Goal: Task Accomplishment & Management: Manage account settings

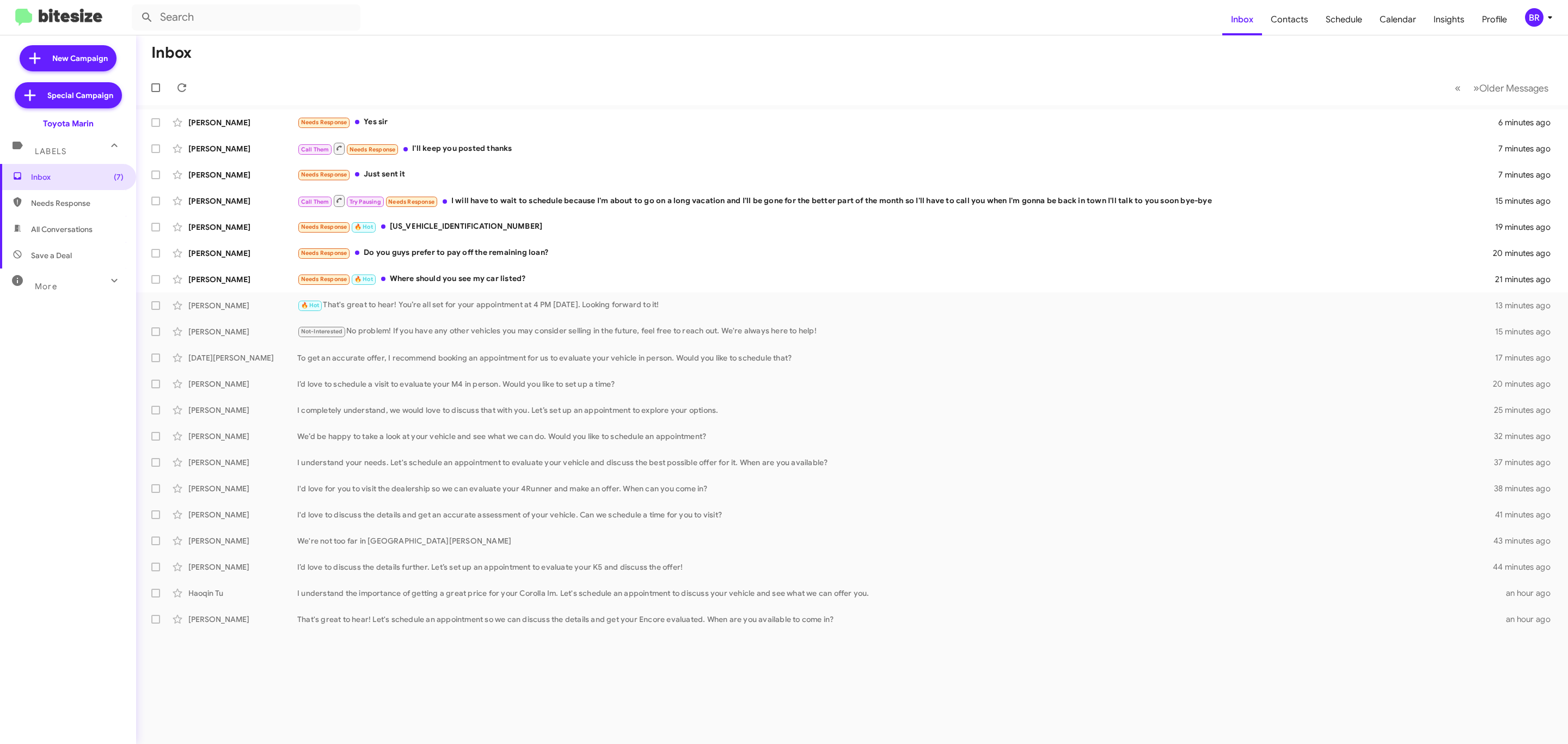
click at [1534, 11] on div "BR" at bounding box center [1534, 17] width 19 height 19
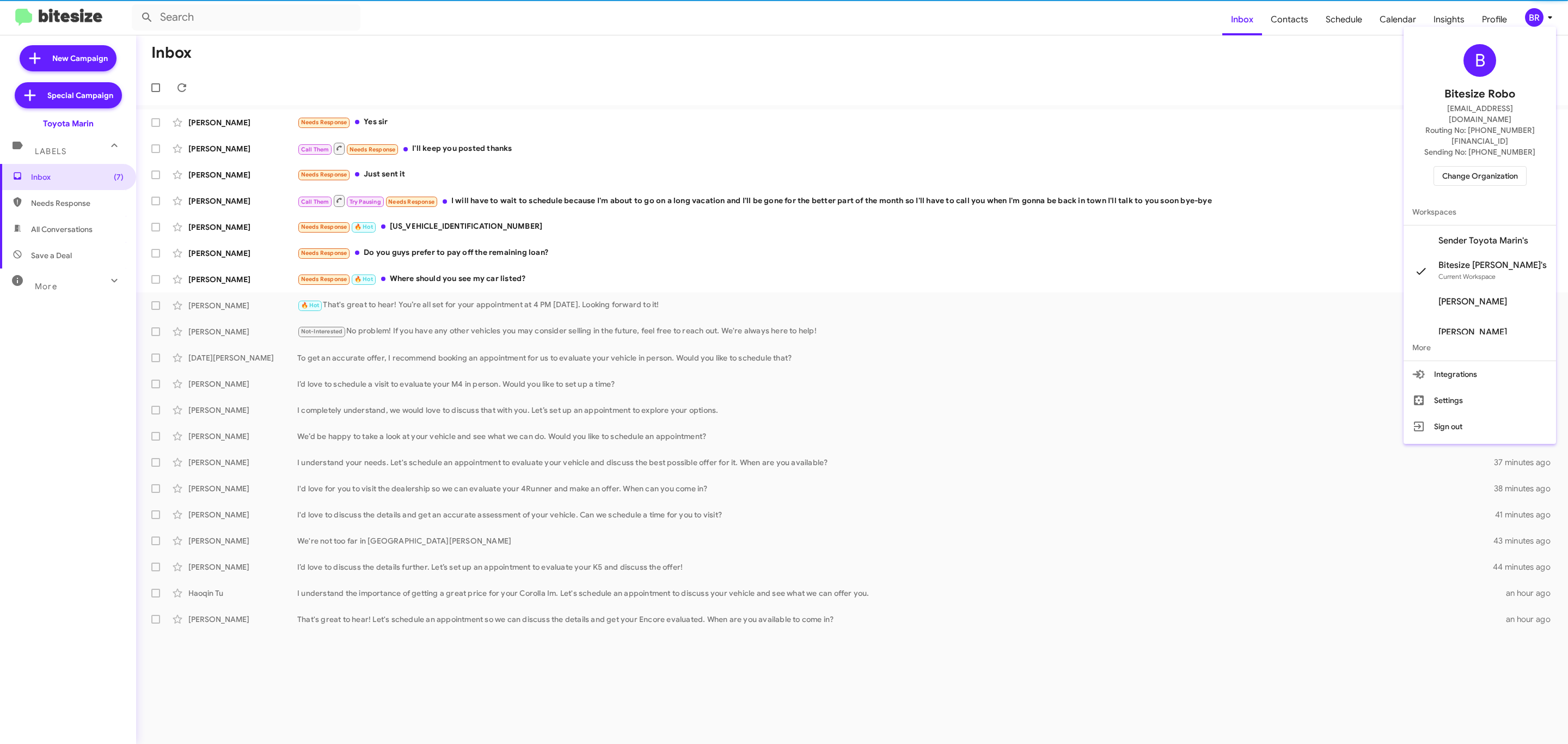
click at [1477, 167] on span "Change Organization" at bounding box center [1480, 175] width 76 height 19
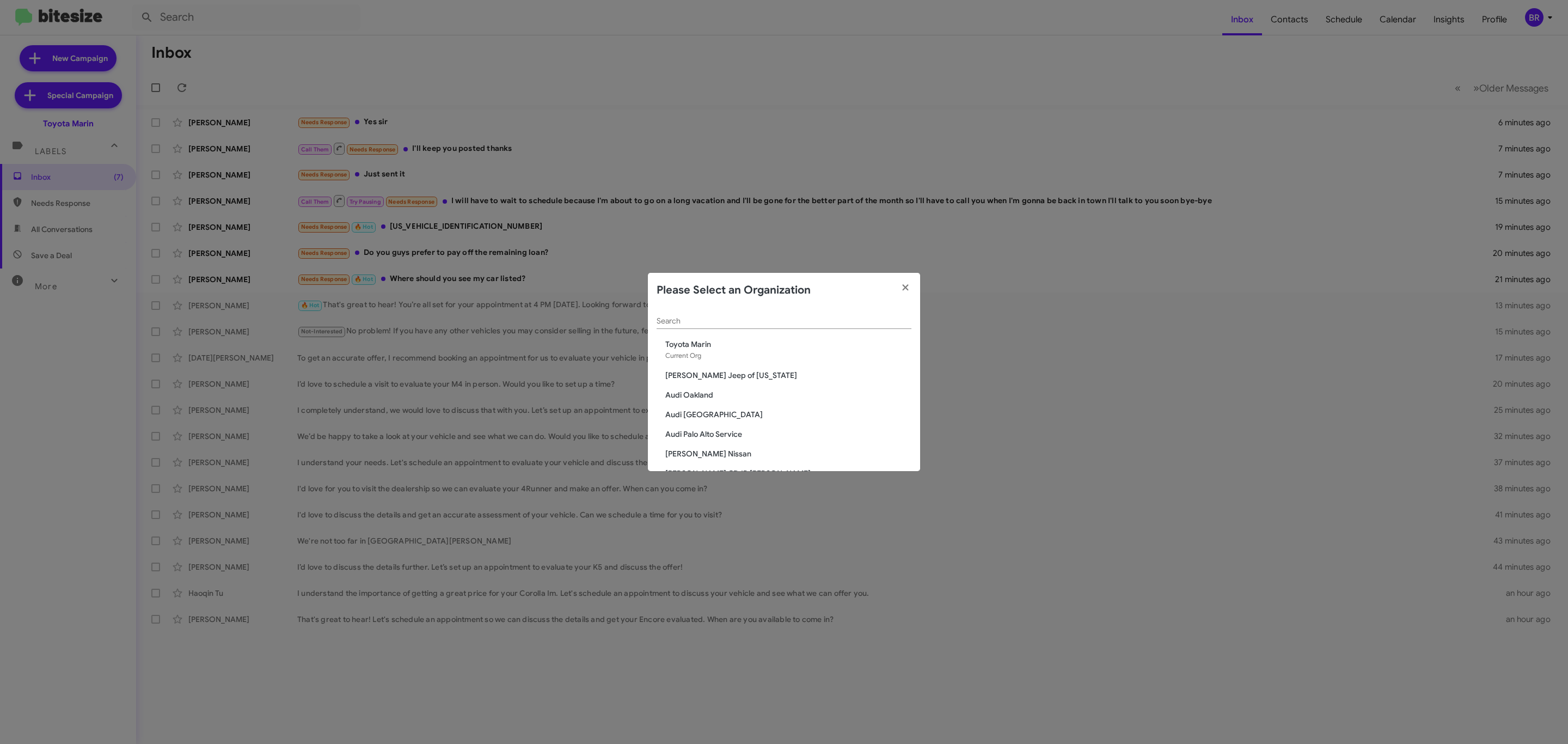
click at [745, 326] on div "Search" at bounding box center [783, 319] width 255 height 21
click at [745, 324] on input "Search" at bounding box center [783, 321] width 255 height 9
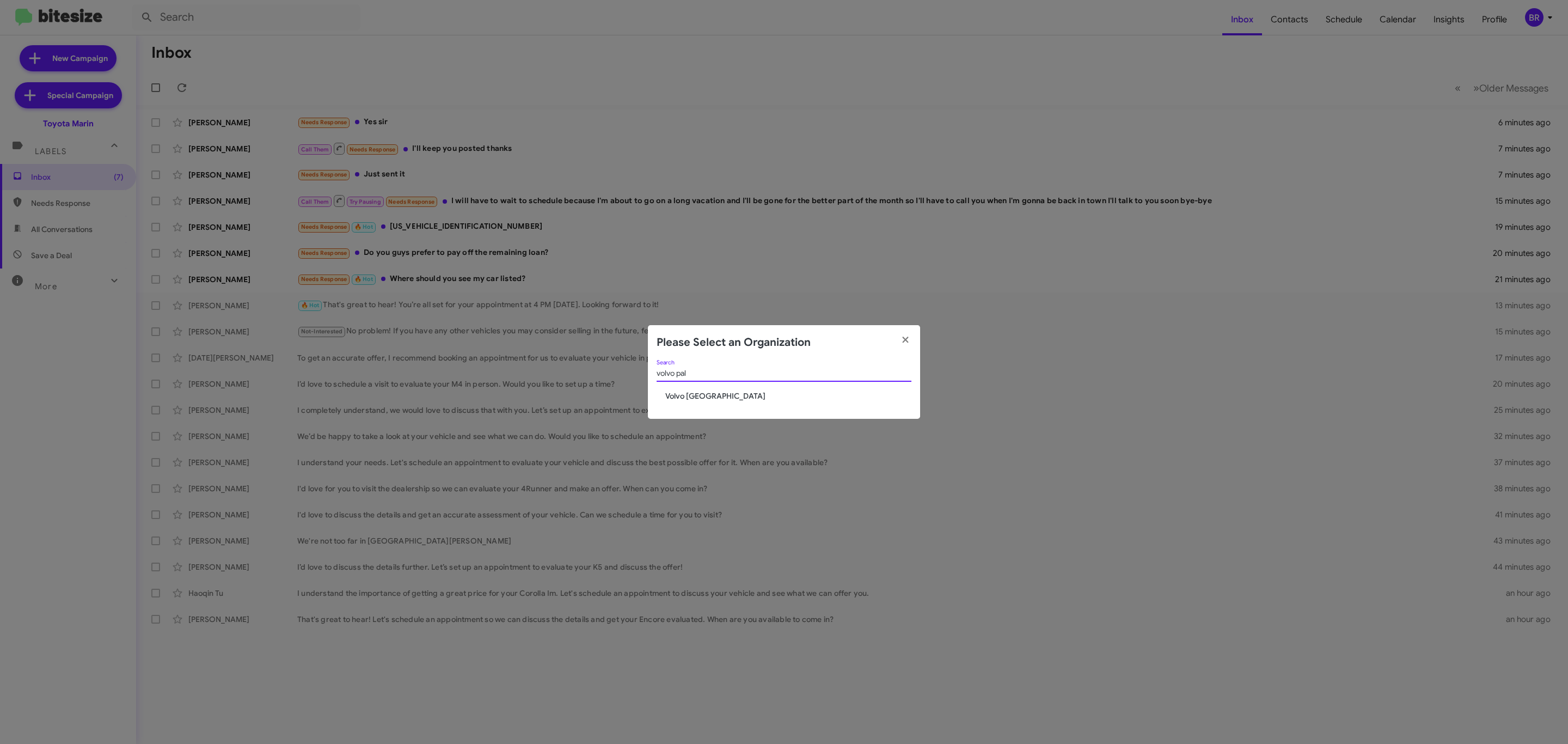
type input "volvo pal"
click at [693, 397] on span "Volvo [GEOGRAPHIC_DATA]" at bounding box center [788, 395] width 246 height 11
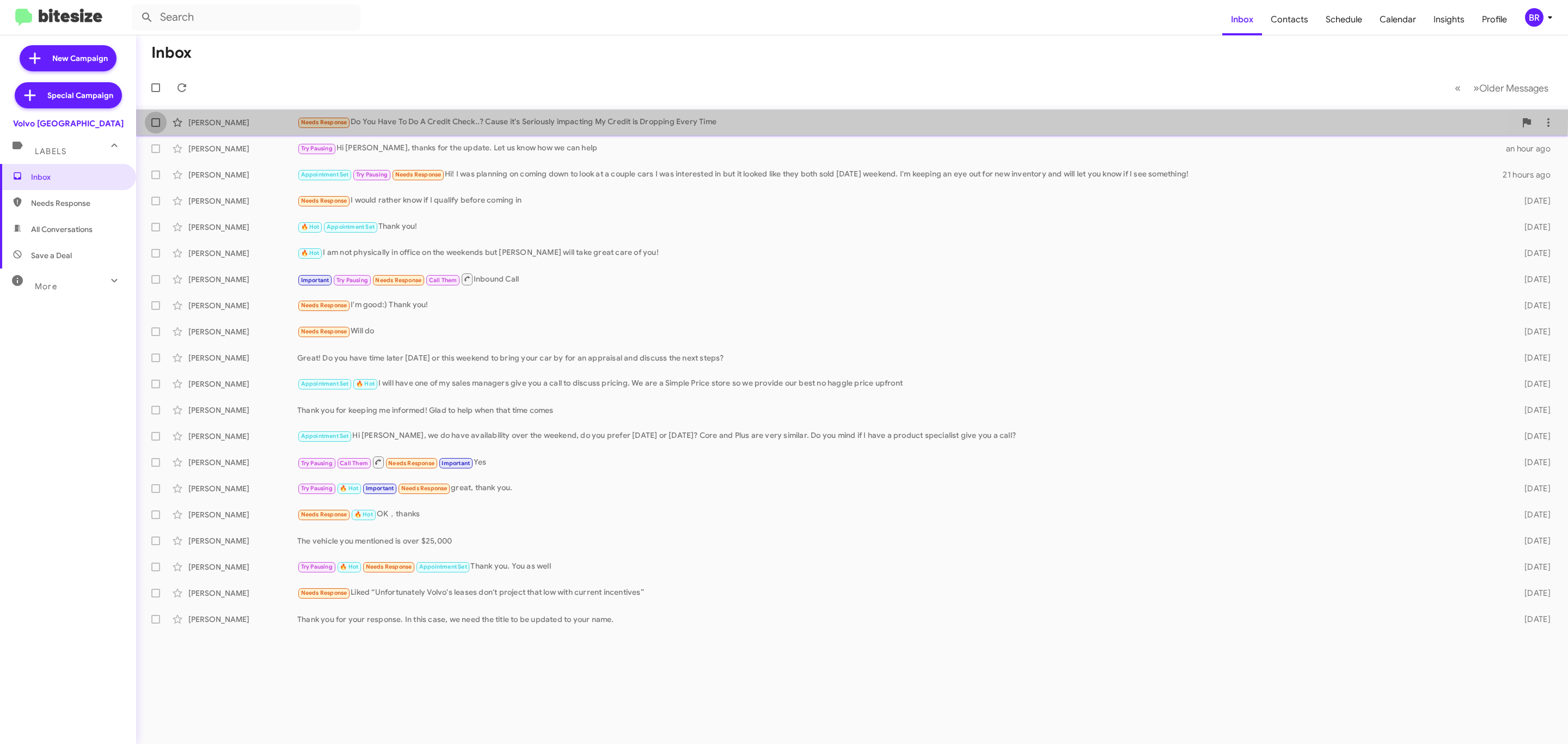
click at [155, 118] on span at bounding box center [155, 122] width 9 height 9
click at [155, 127] on input "checkbox" at bounding box center [155, 127] width 1 height 1
checkbox input "true"
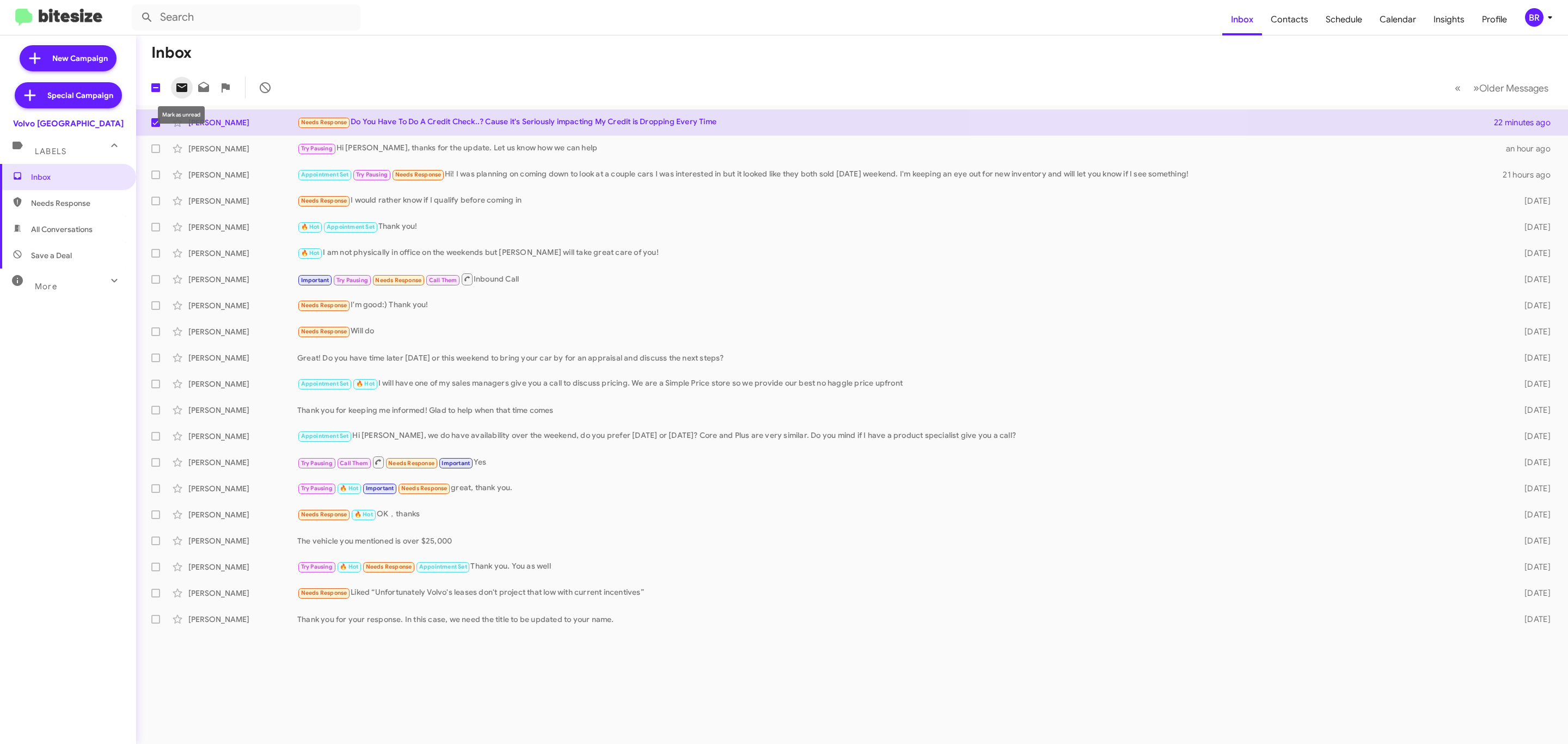
click at [182, 88] on icon at bounding box center [182, 87] width 13 height 13
click at [1541, 21] on div "BR" at bounding box center [1534, 17] width 19 height 19
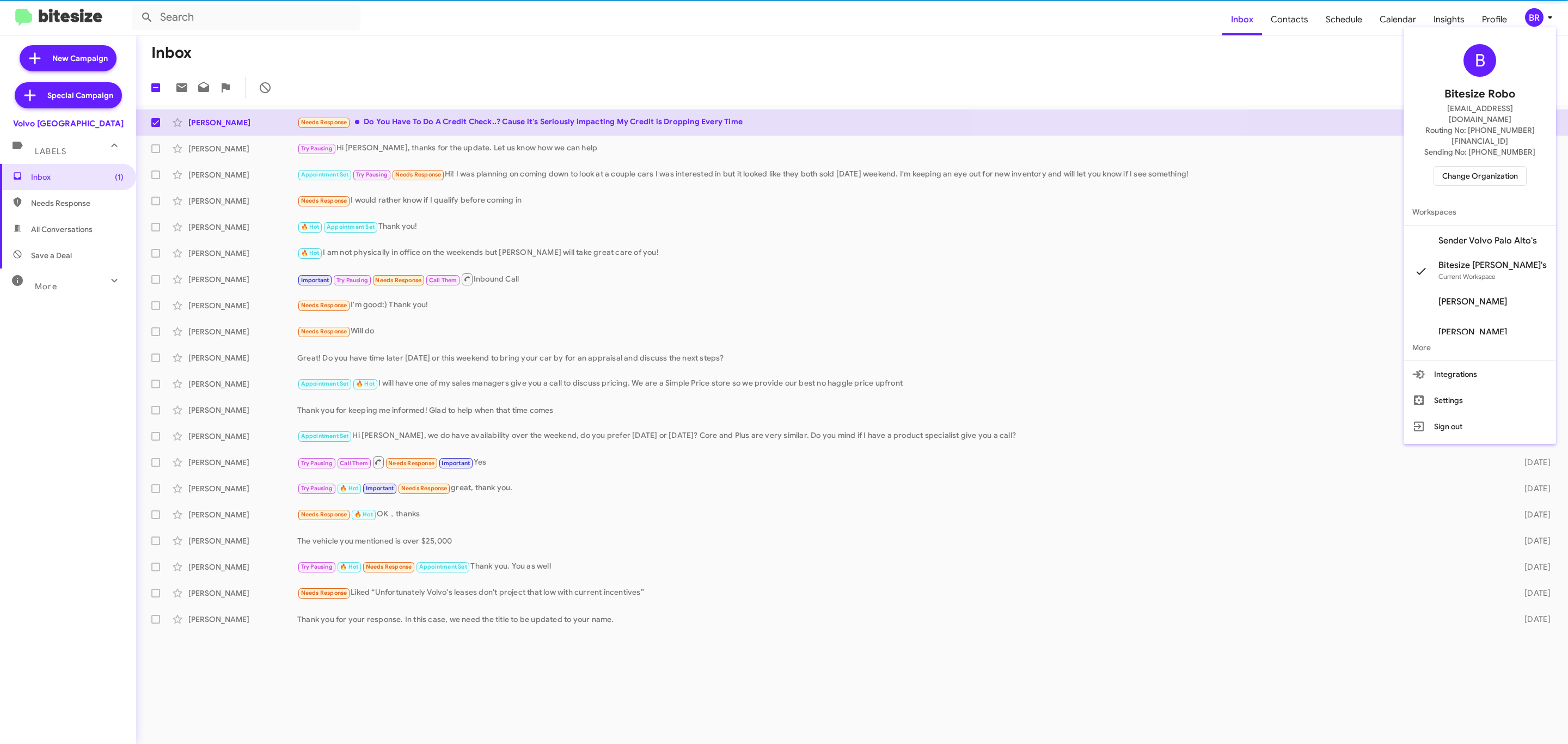
click at [1454, 167] on span "Change Organization" at bounding box center [1480, 175] width 76 height 19
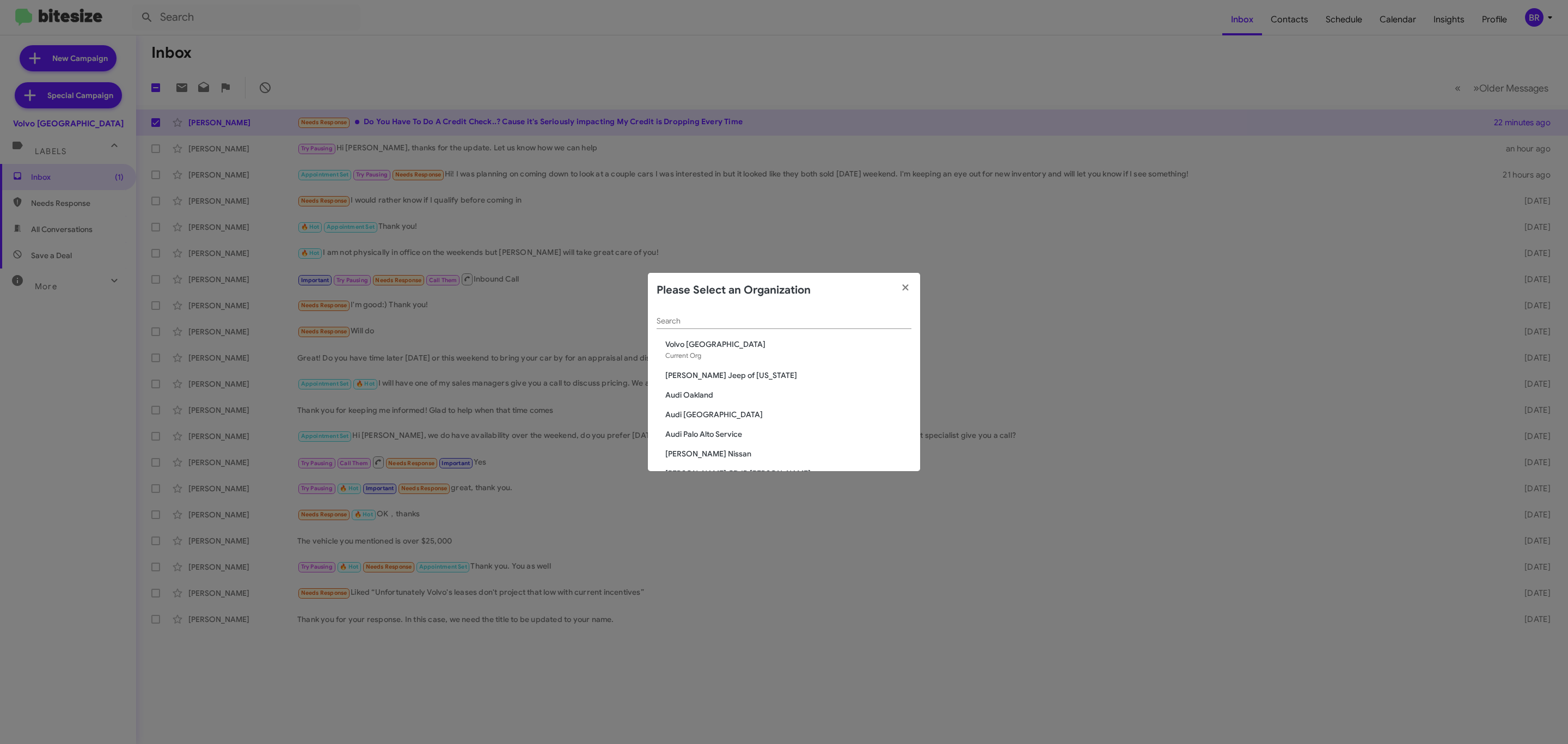
click at [800, 319] on input "Search" at bounding box center [783, 321] width 255 height 9
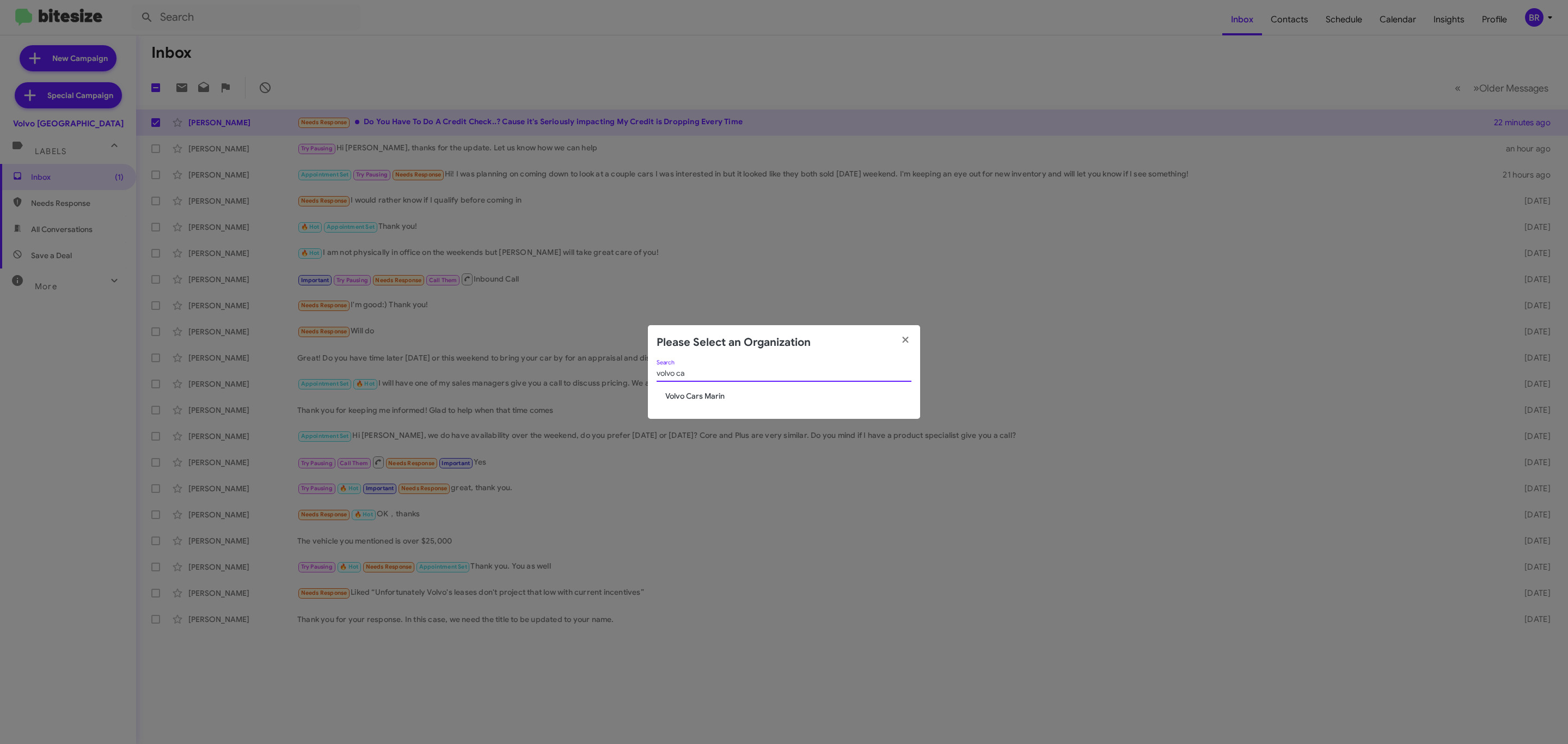
type input "volvo ca"
click at [706, 393] on span "Volvo Cars Marin" at bounding box center [788, 395] width 246 height 11
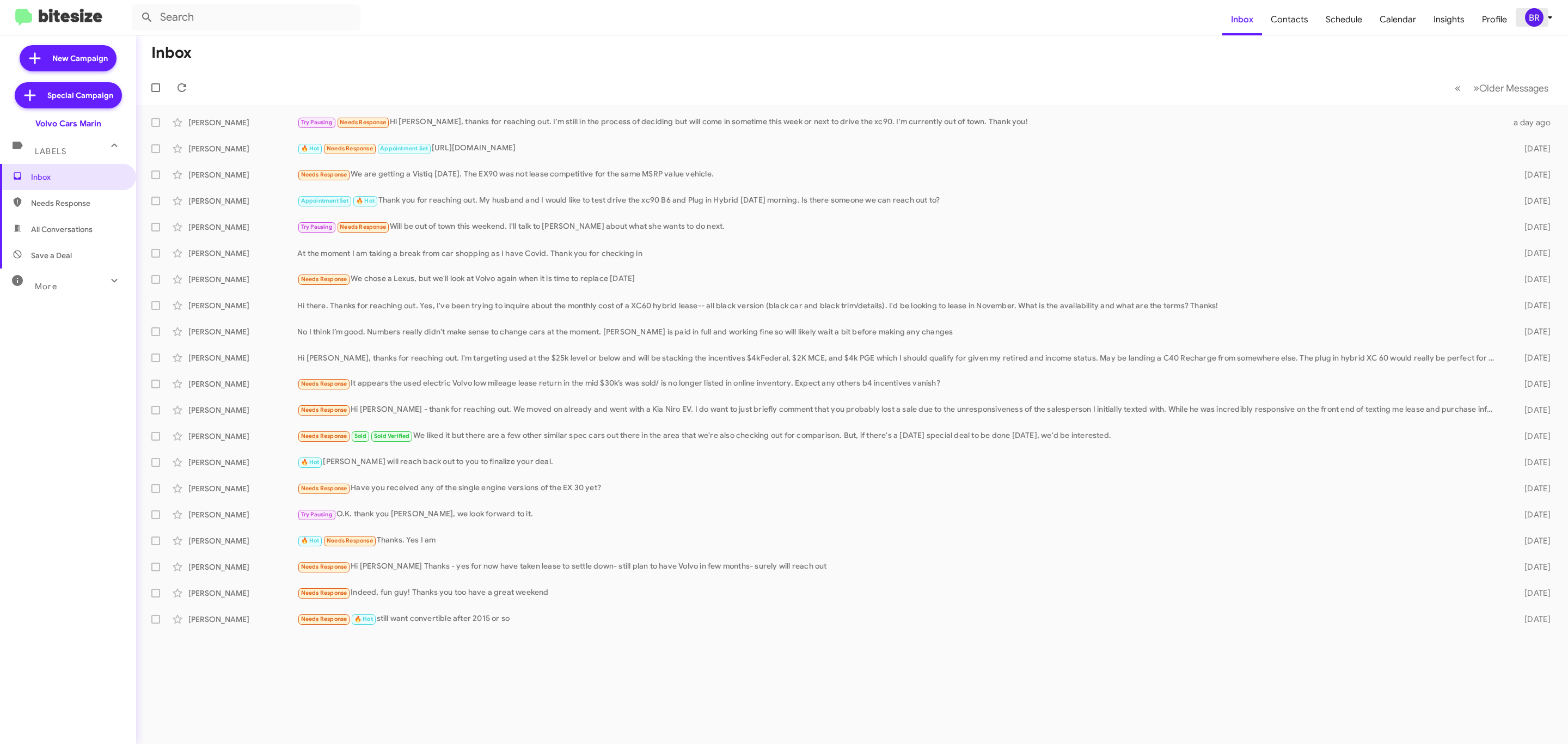
click at [1531, 17] on div "BR" at bounding box center [1534, 17] width 19 height 19
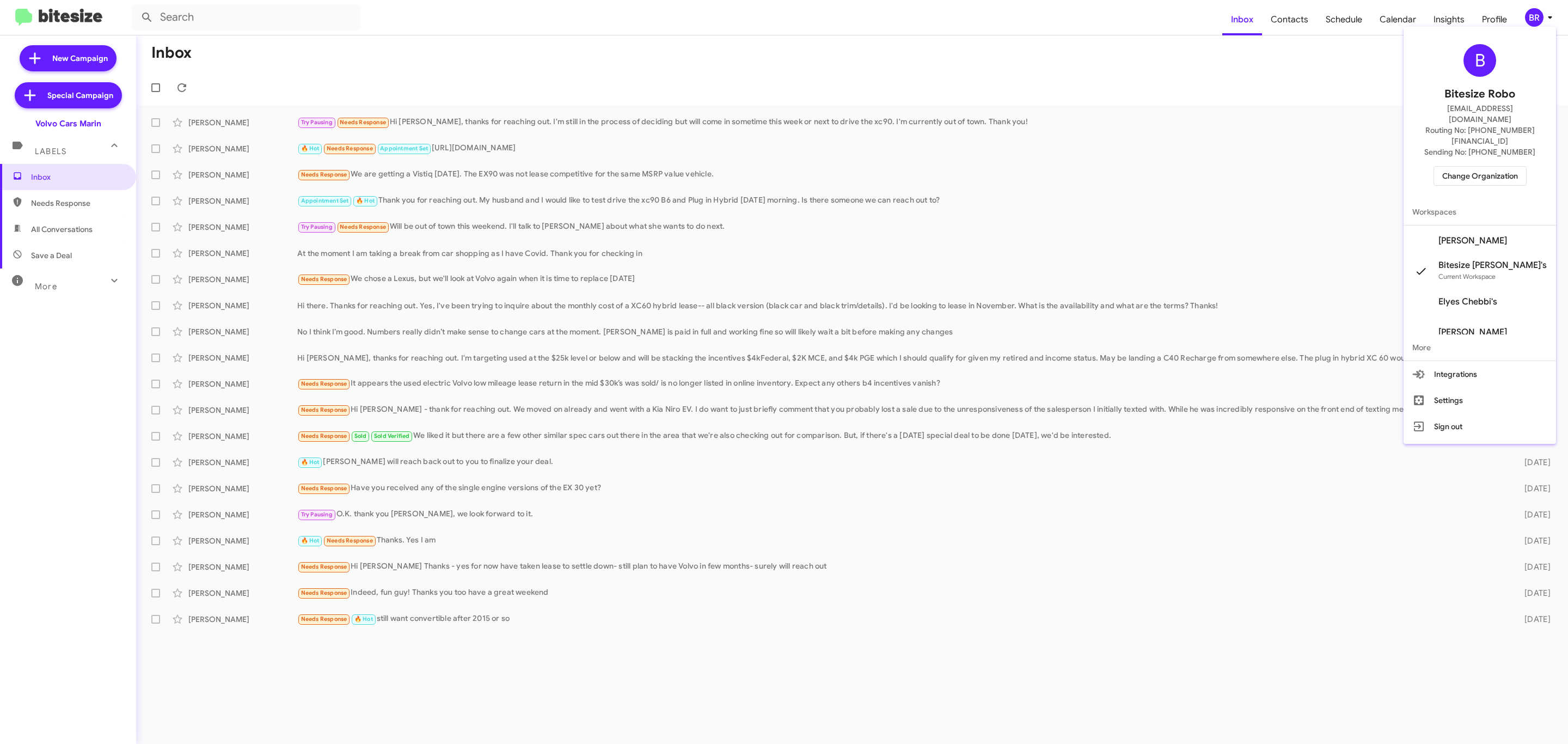
click at [1531, 18] on div at bounding box center [784, 372] width 1568 height 744
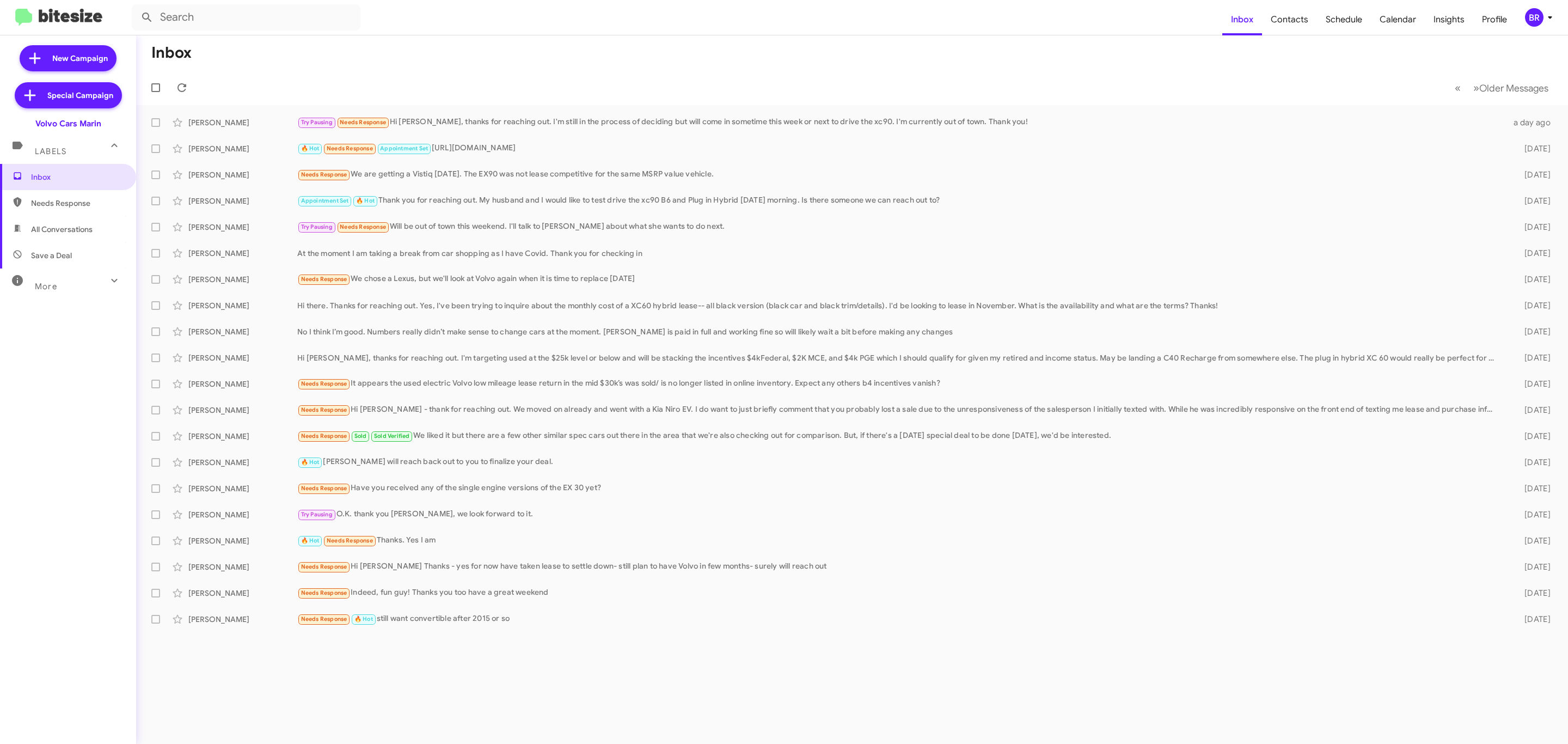
click at [1522, 13] on button "BR" at bounding box center [1536, 17] width 40 height 19
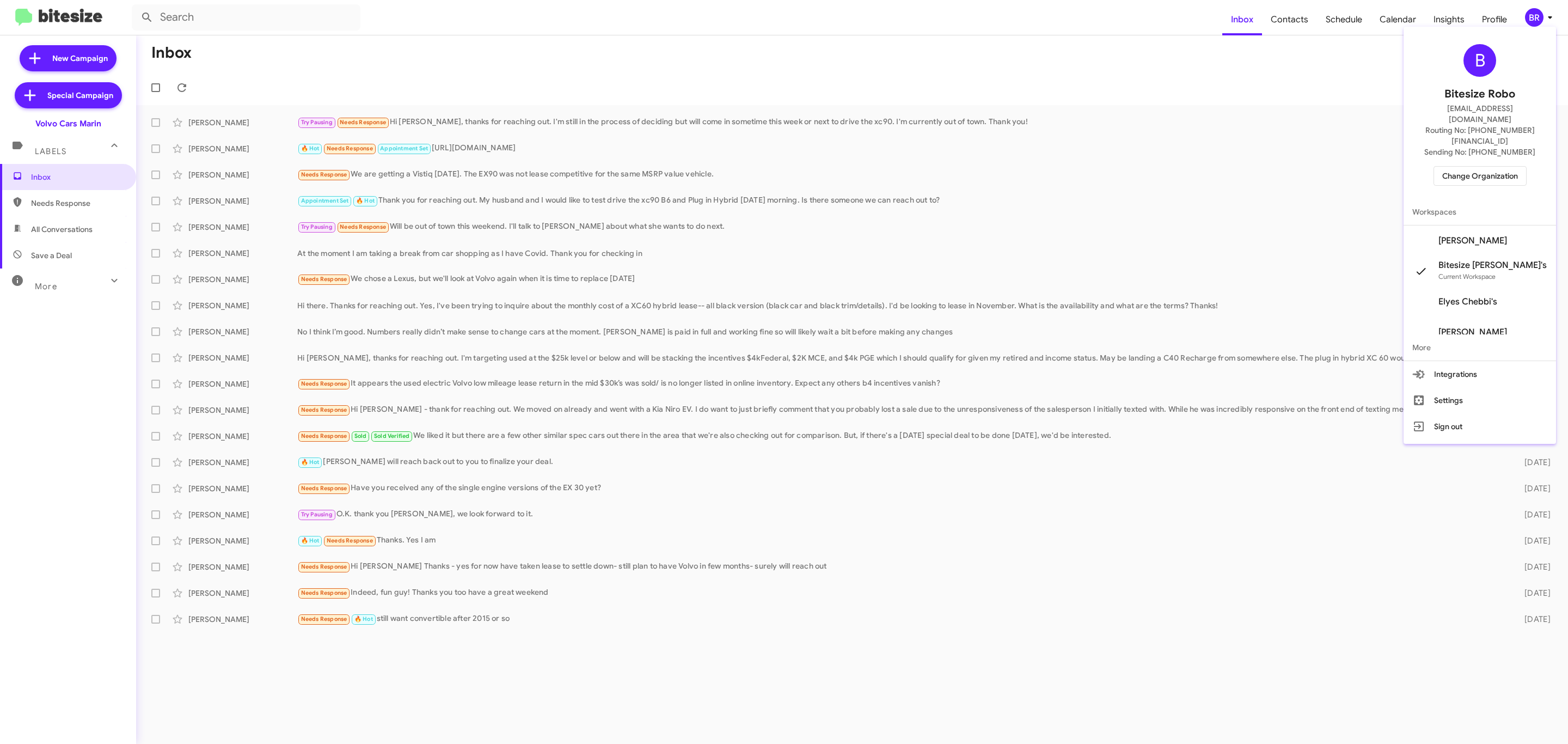
click at [1482, 166] on div "B Bitesize Robo jeks.ocampo1717@gmail.com Routing No: +1 (415) 496-2219 Sending…" at bounding box center [1480, 114] width 153 height 167
click at [1481, 167] on span "Change Organization" at bounding box center [1480, 175] width 76 height 19
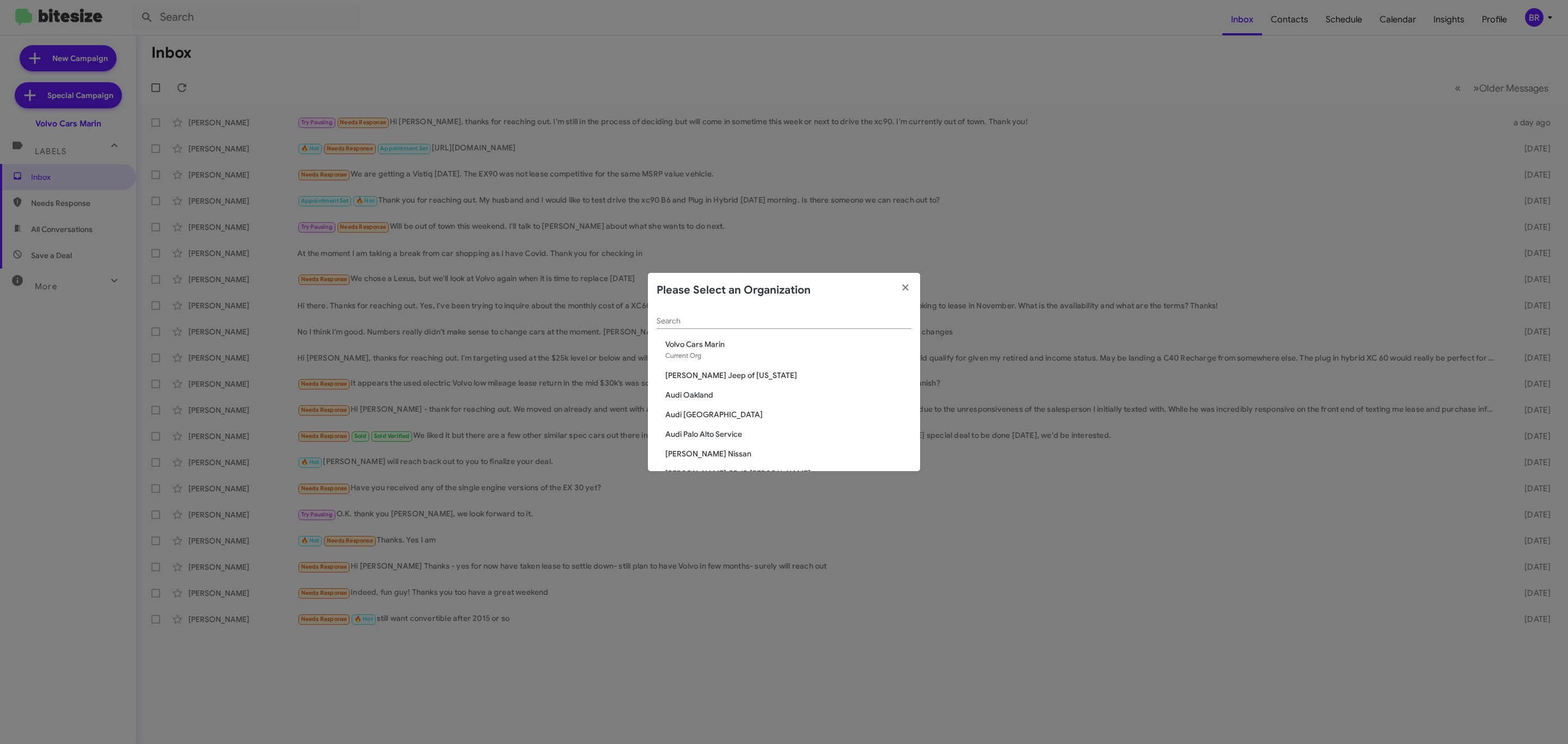
click at [778, 317] on input "Search" at bounding box center [783, 321] width 255 height 9
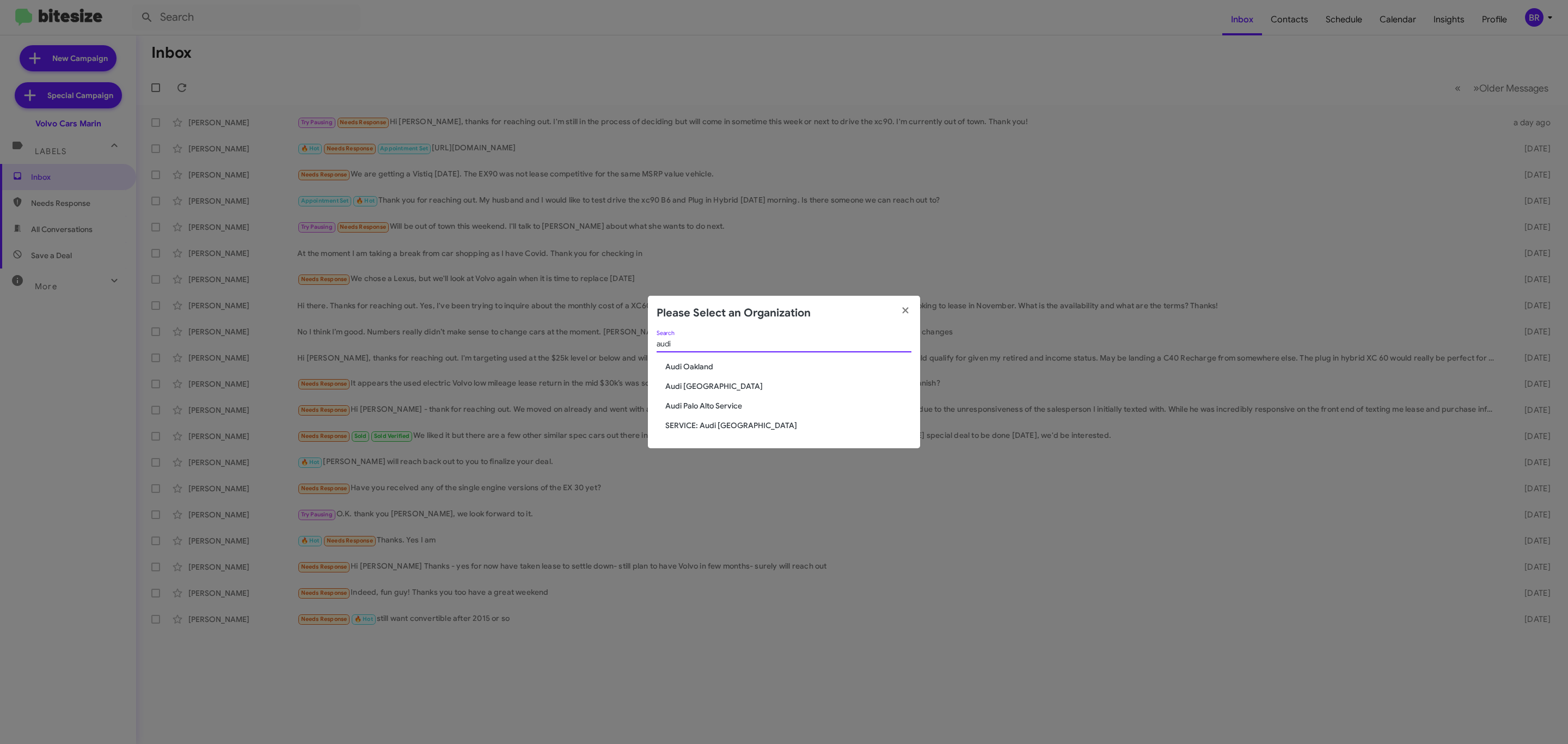
type input "audi"
click at [697, 365] on span "Audi Oakland" at bounding box center [788, 366] width 246 height 11
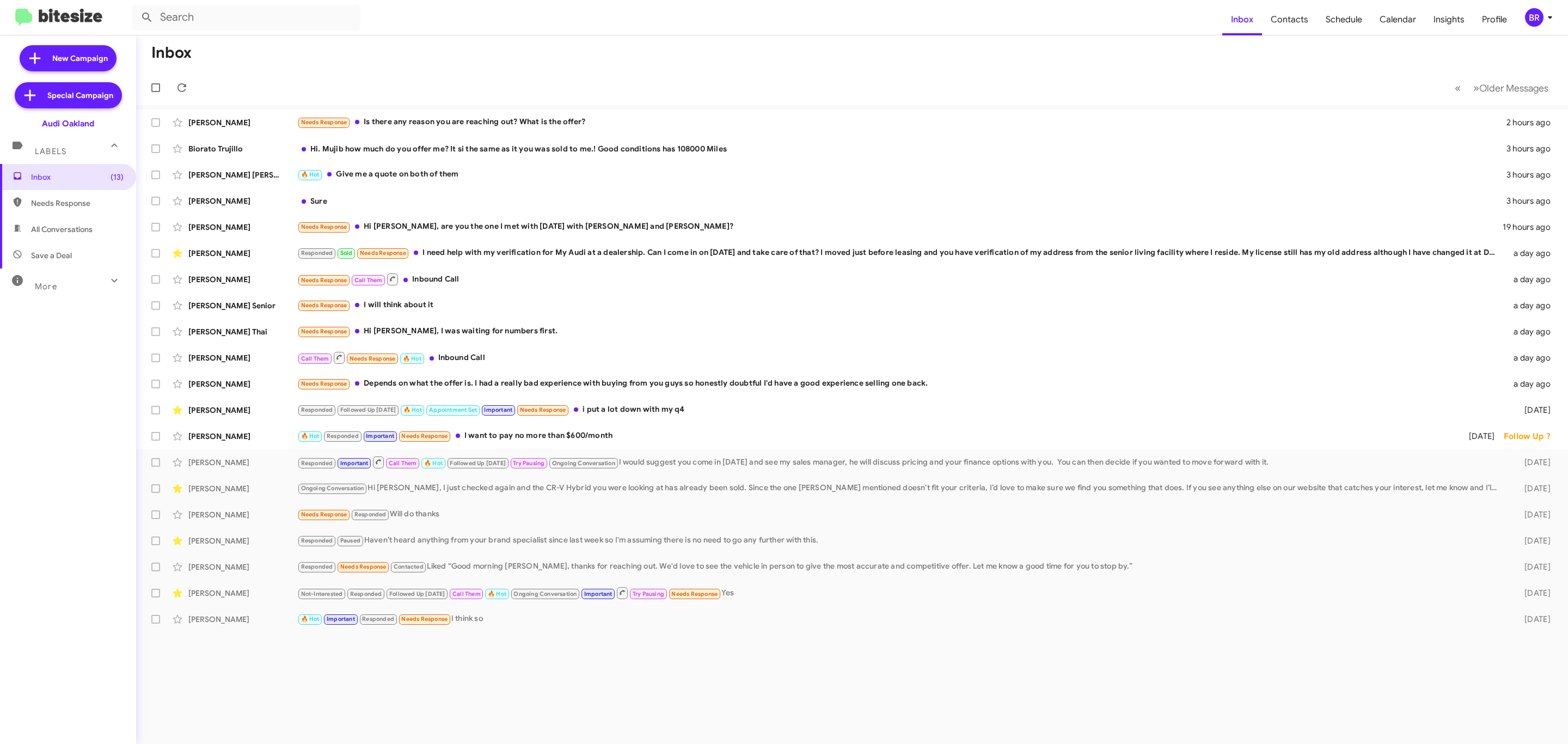
click at [1544, 23] on icon at bounding box center [1550, 17] width 13 height 13
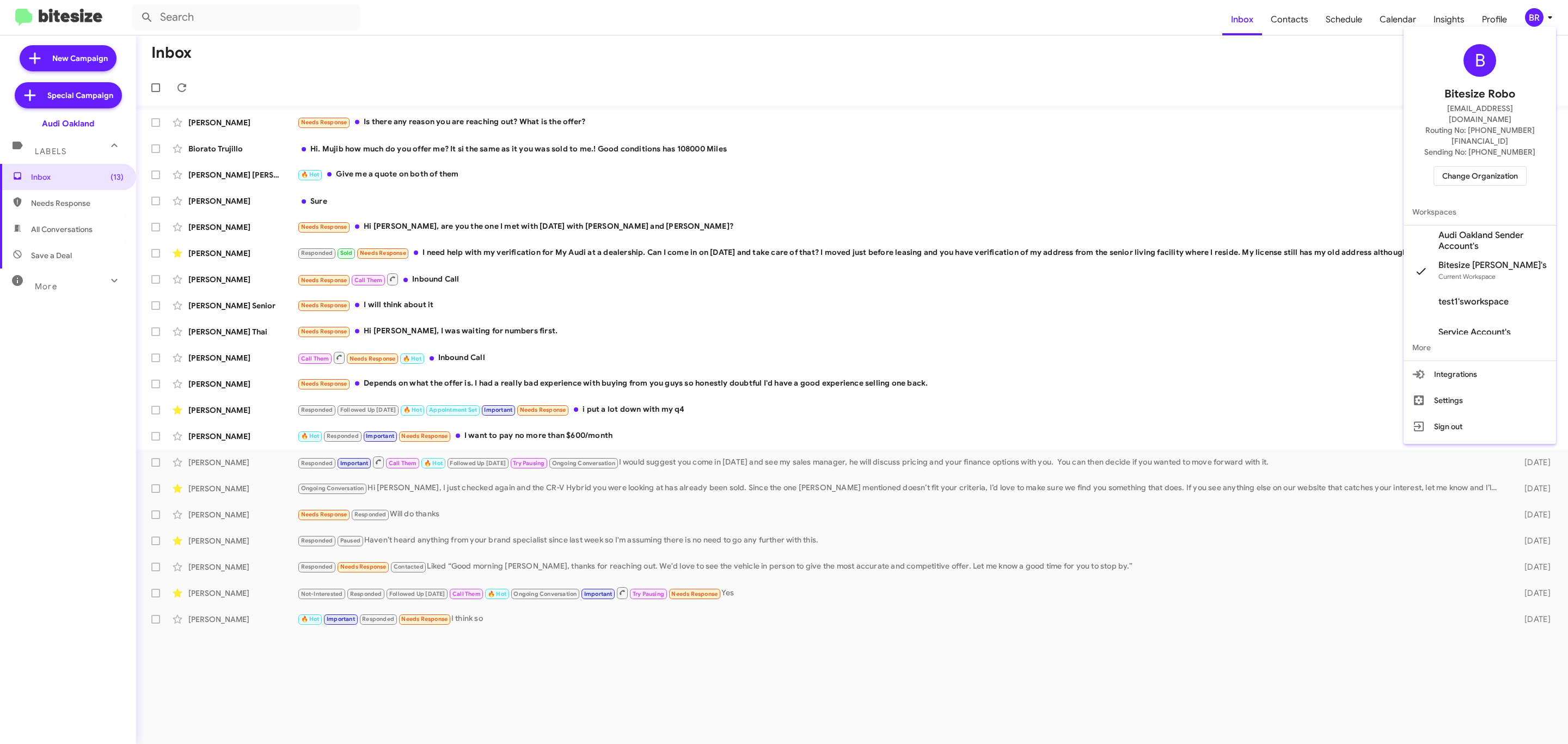
click at [1492, 167] on span "Change Organization" at bounding box center [1480, 175] width 76 height 19
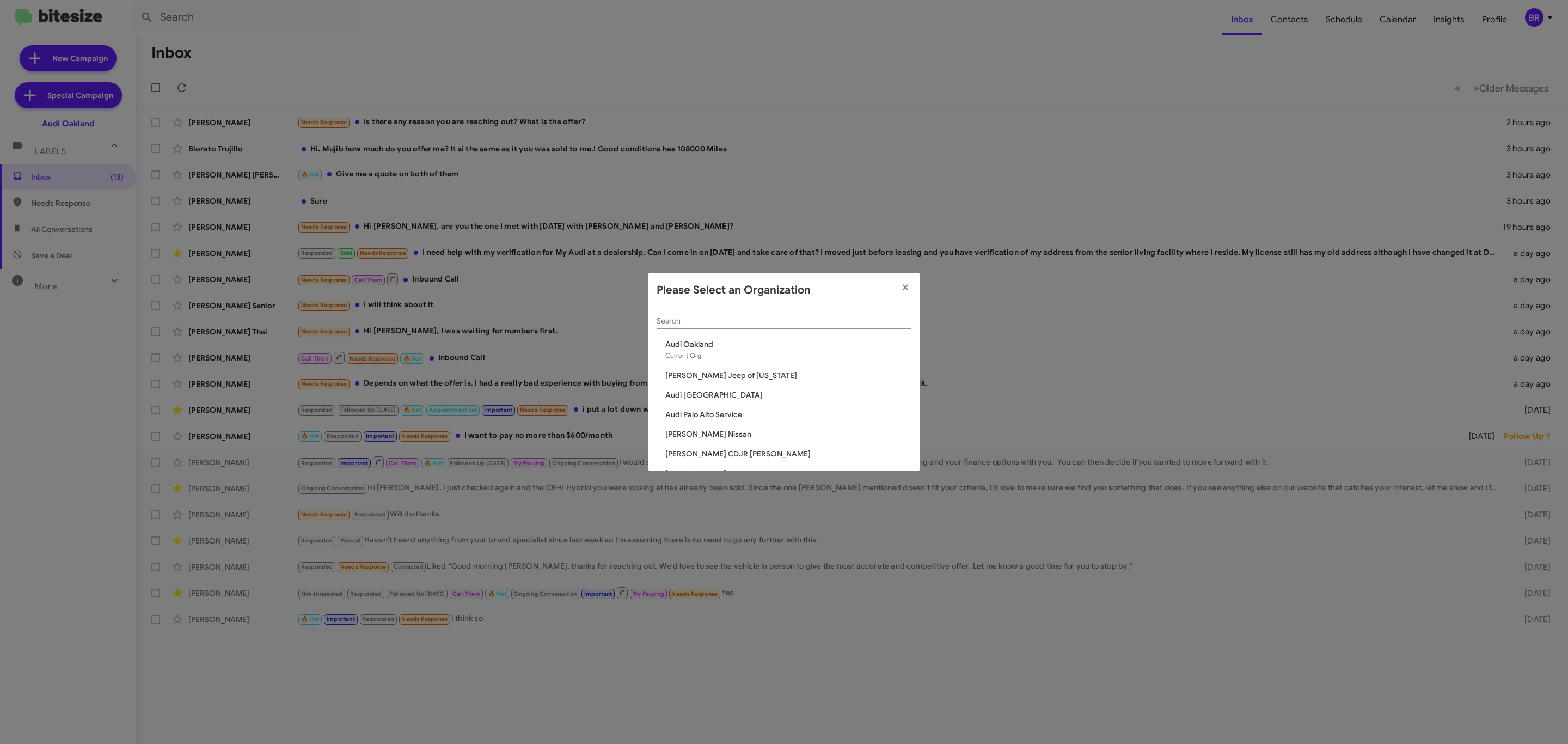
click at [706, 315] on div "Search" at bounding box center [783, 319] width 255 height 21
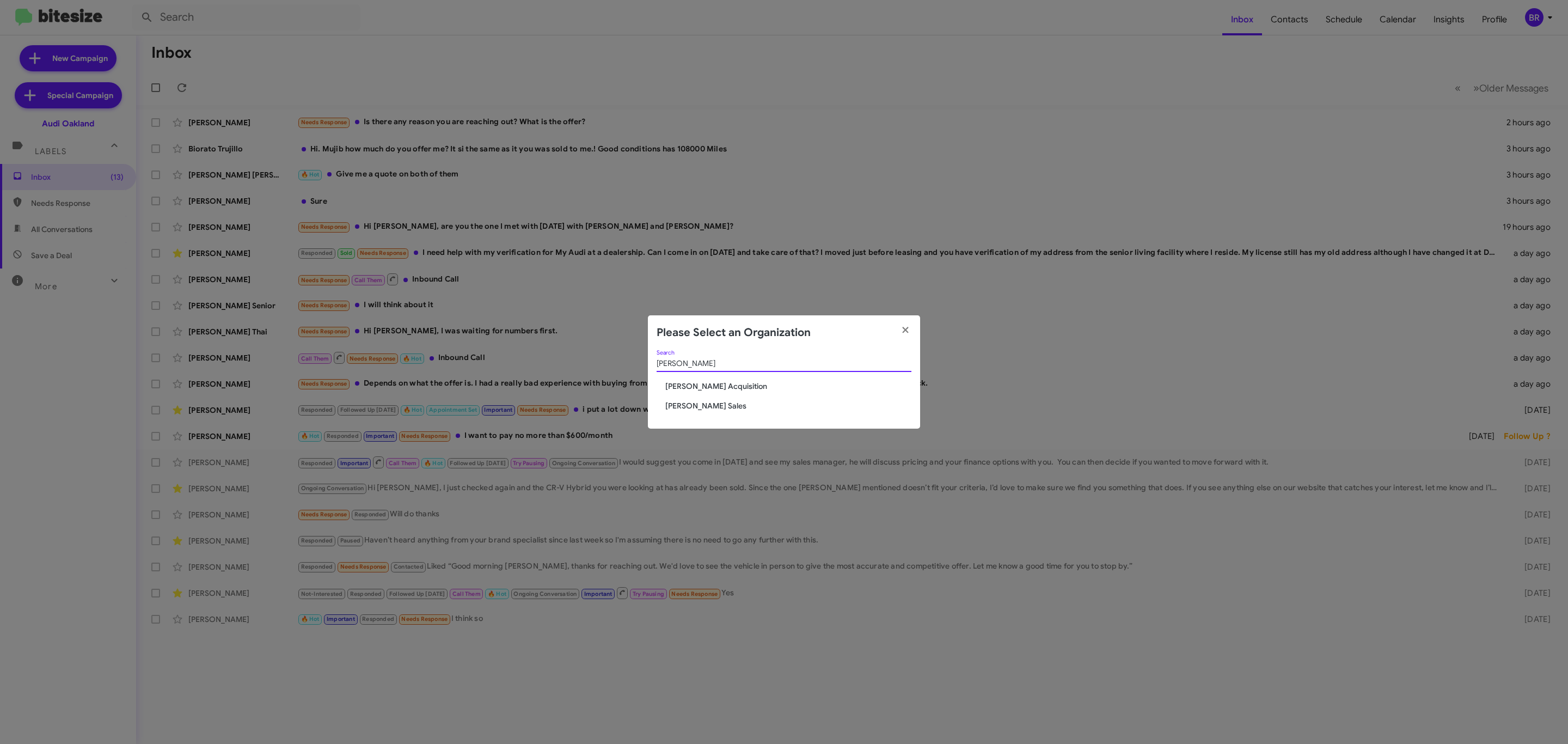
type input "tony ho"
click at [695, 403] on span "[PERSON_NAME] Sales" at bounding box center [788, 405] width 246 height 11
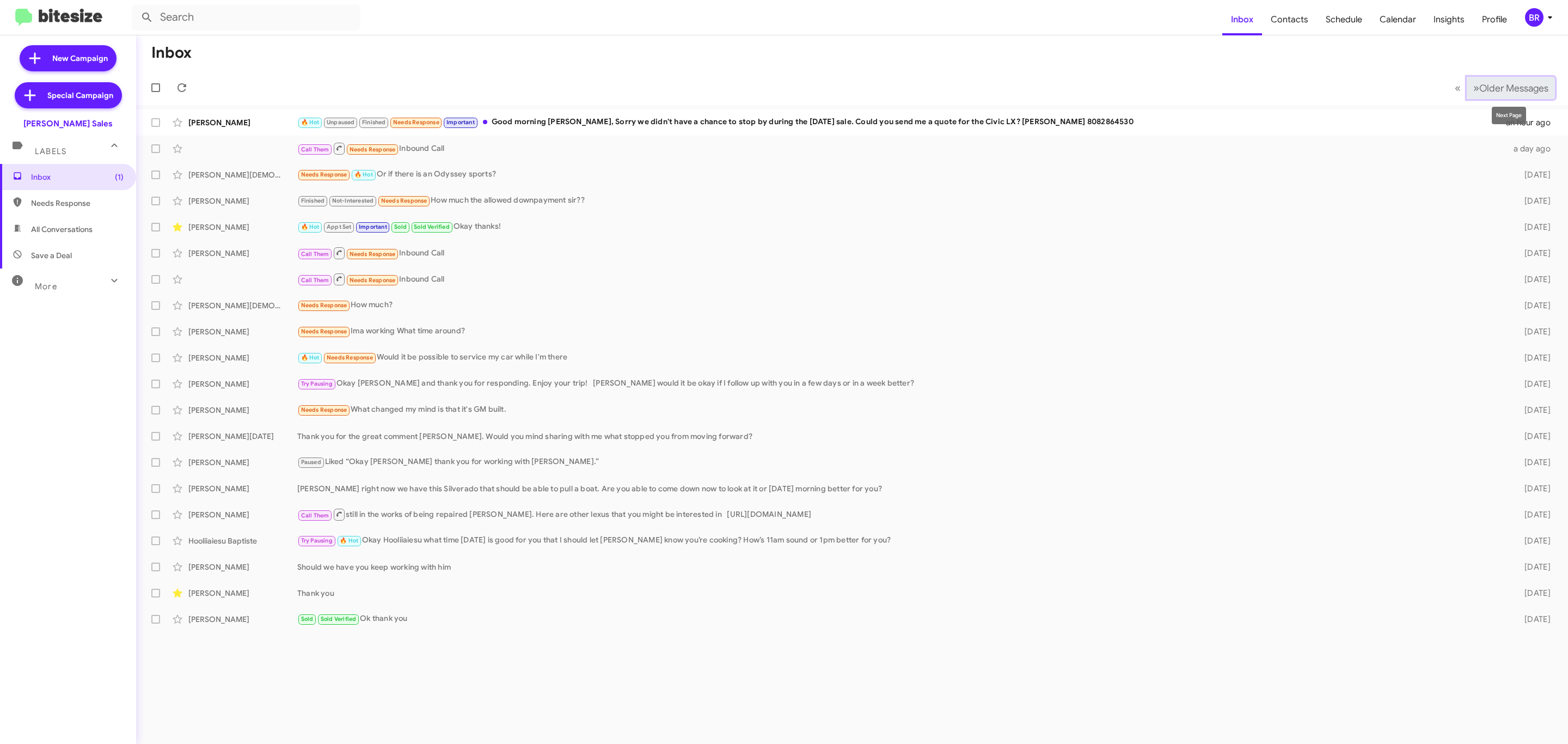
click at [1498, 82] on span "Older Messages" at bounding box center [1514, 88] width 70 height 12
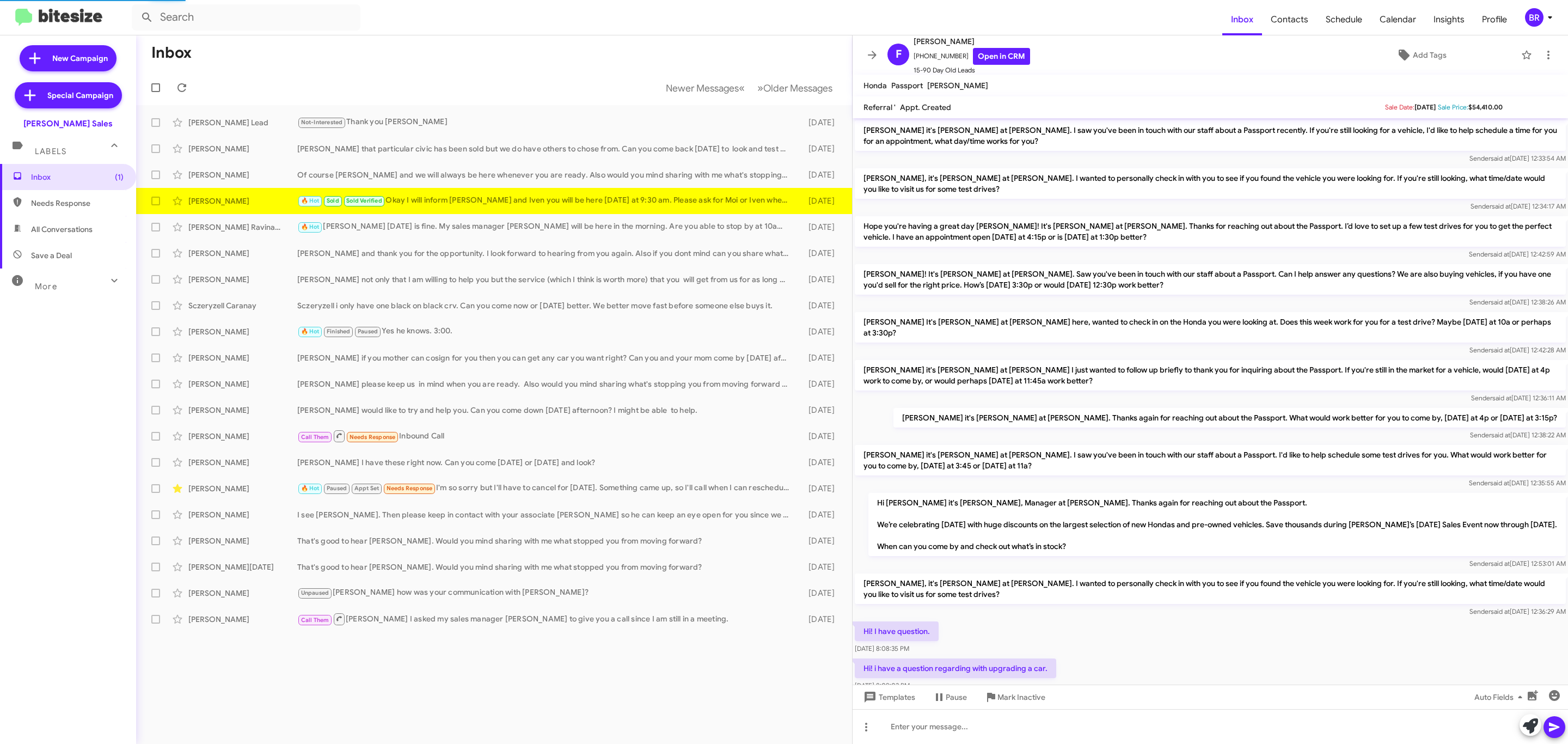
scroll to position [272, 0]
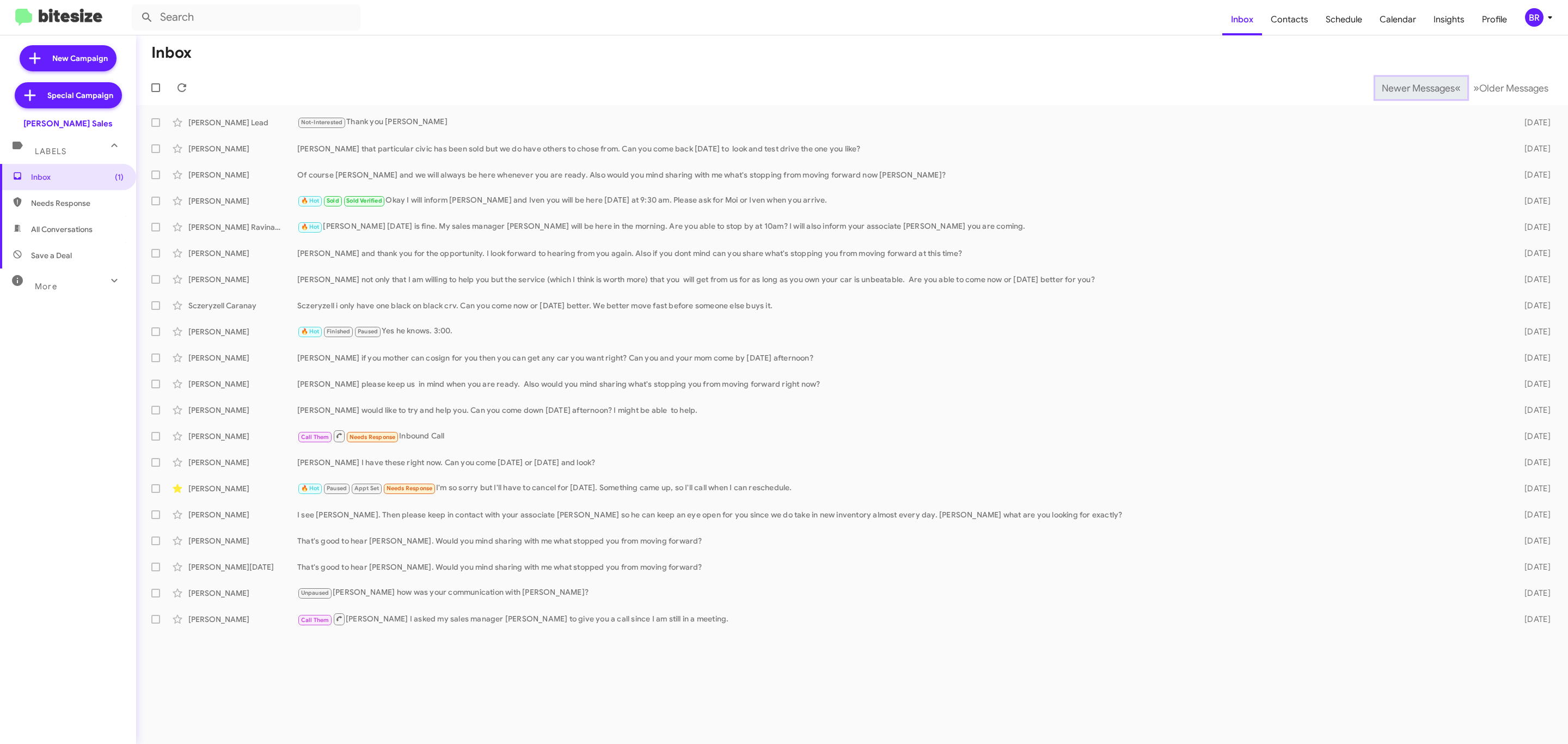
click at [1410, 87] on span "Newer Messages" at bounding box center [1418, 88] width 73 height 12
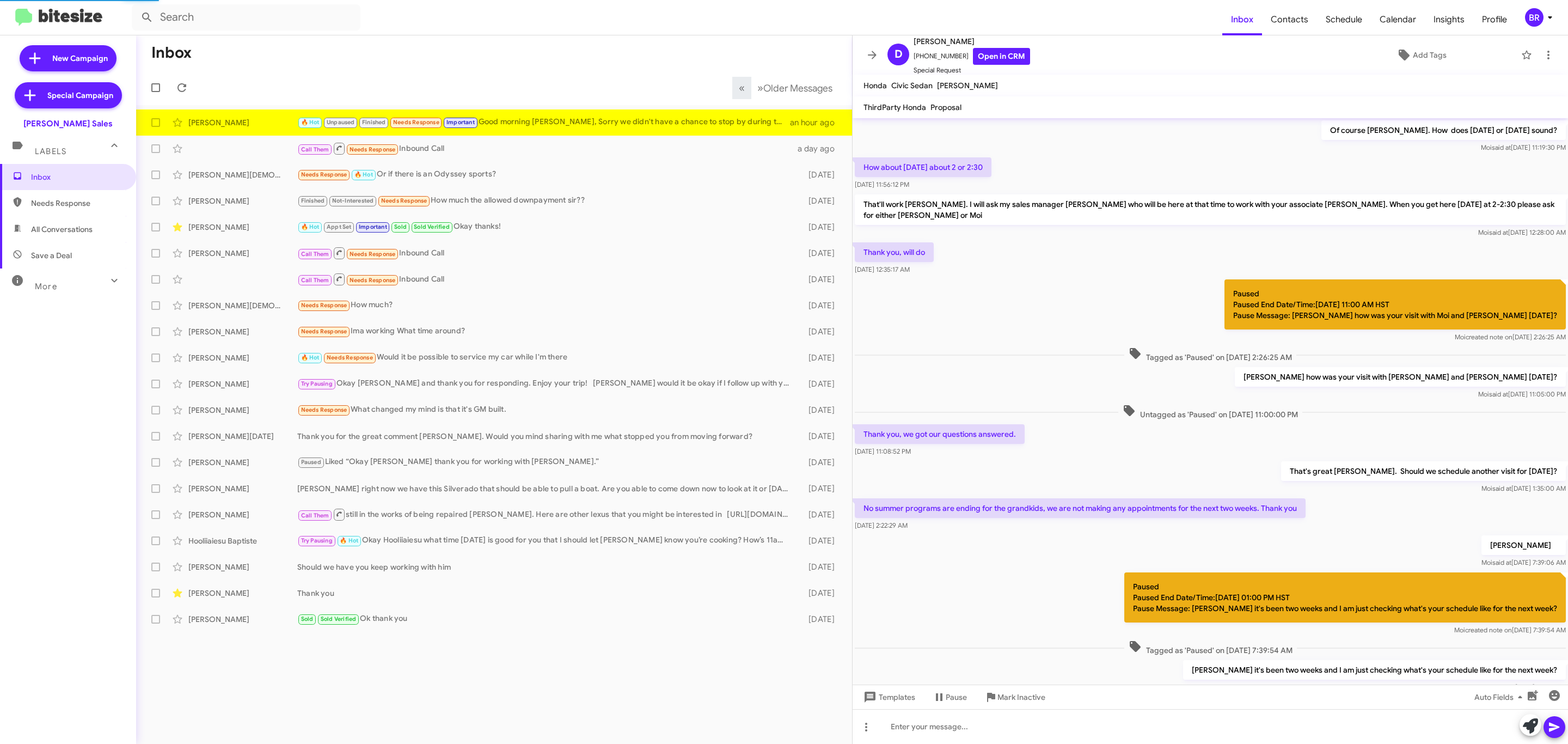
scroll to position [318, 0]
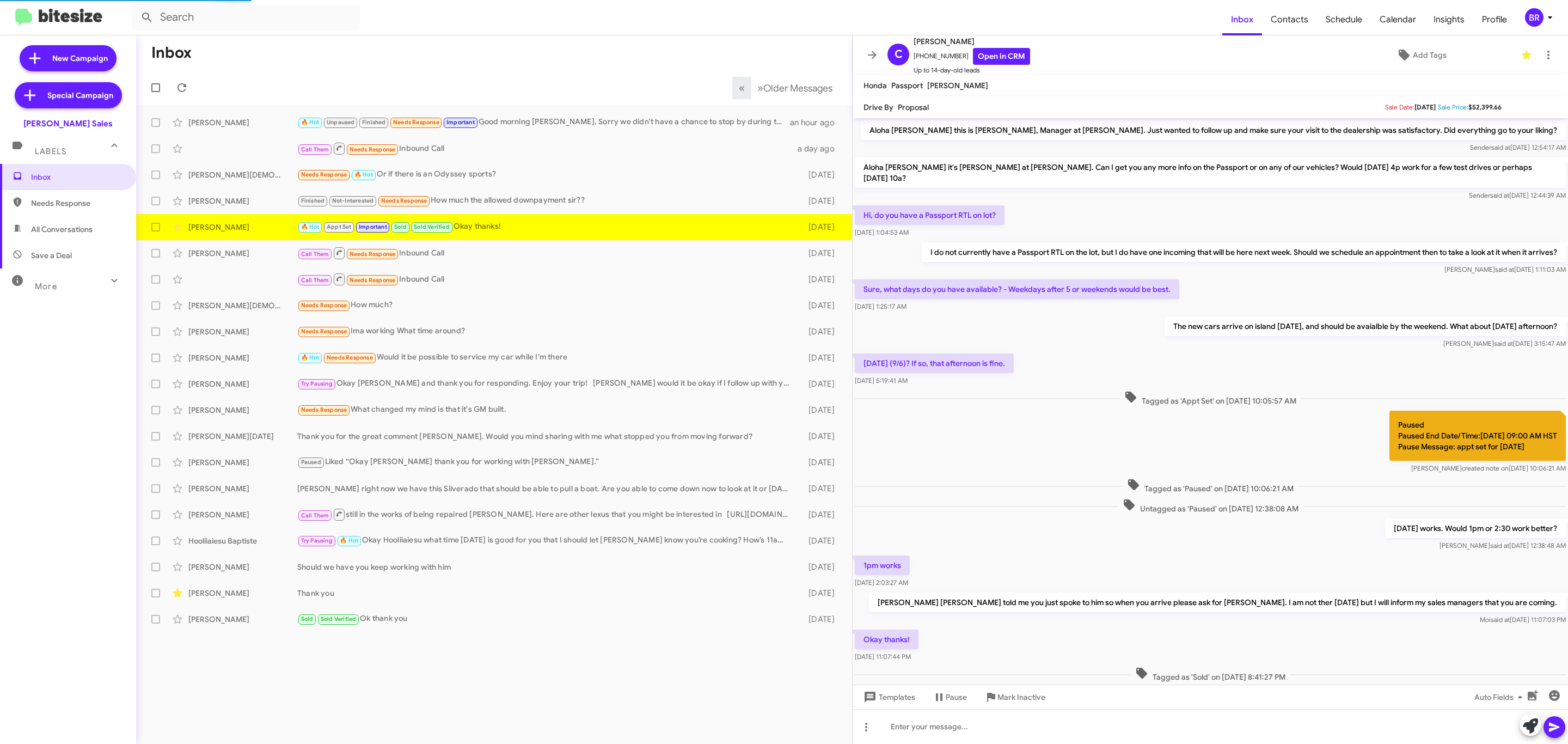
scroll to position [59, 0]
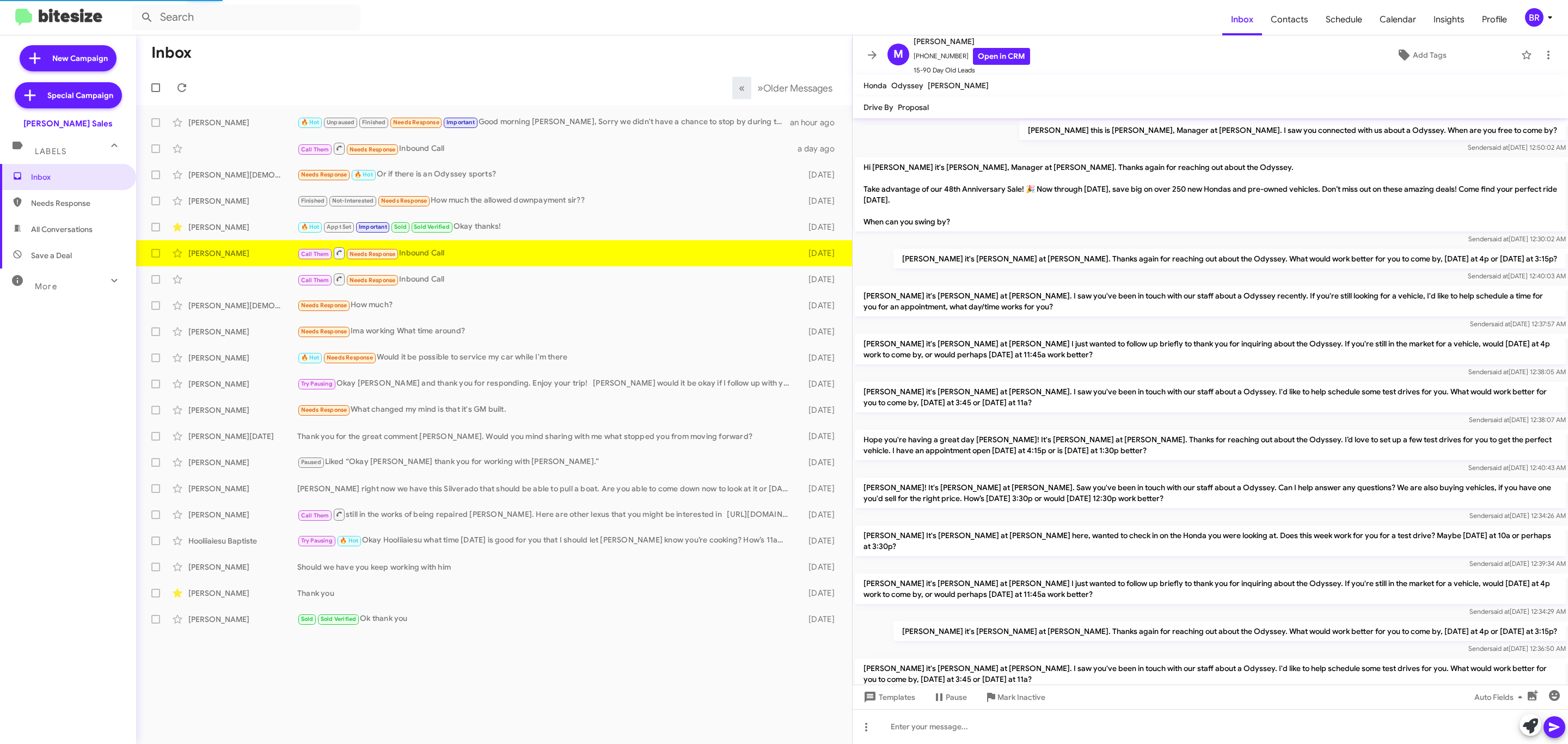
scroll to position [249, 0]
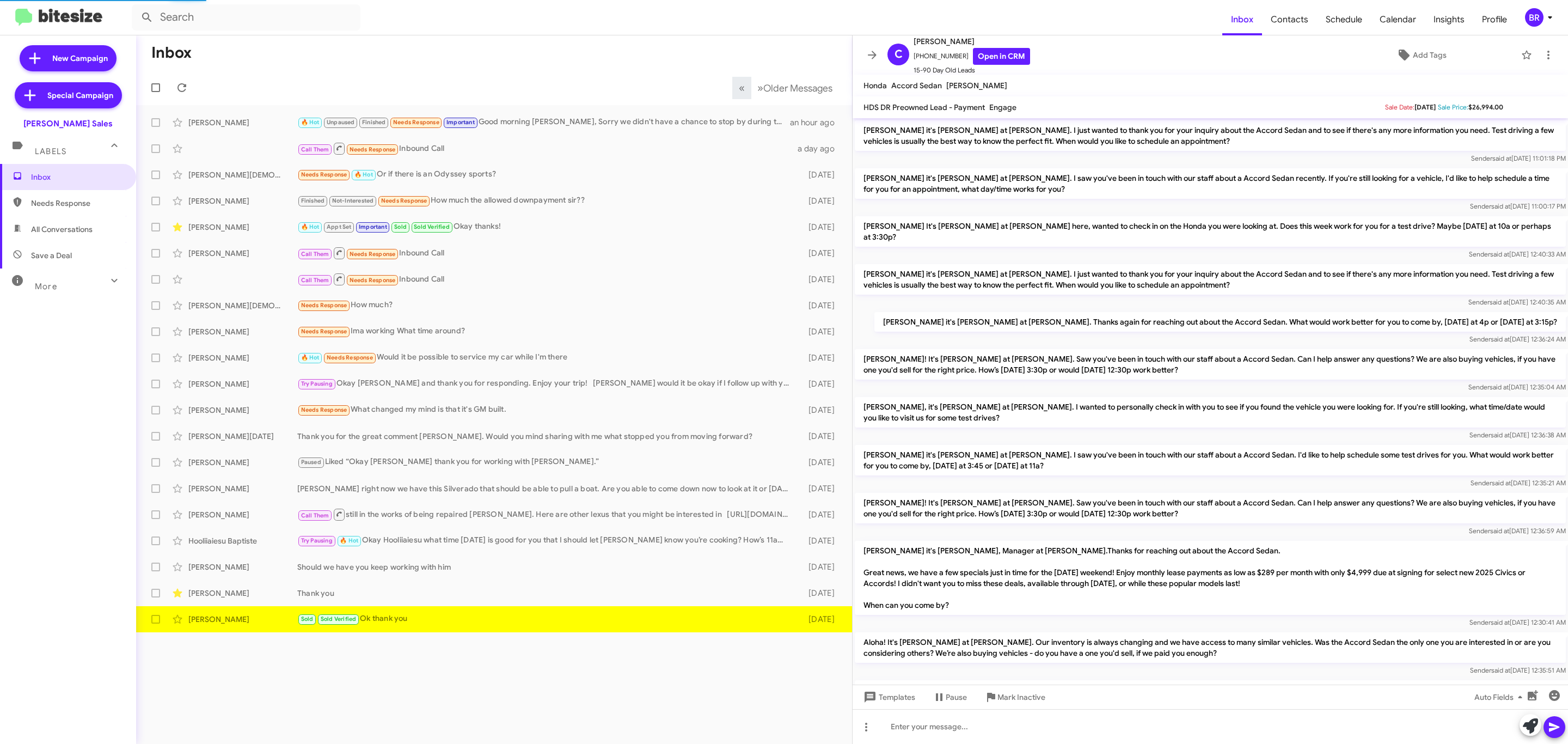
scroll to position [381, 0]
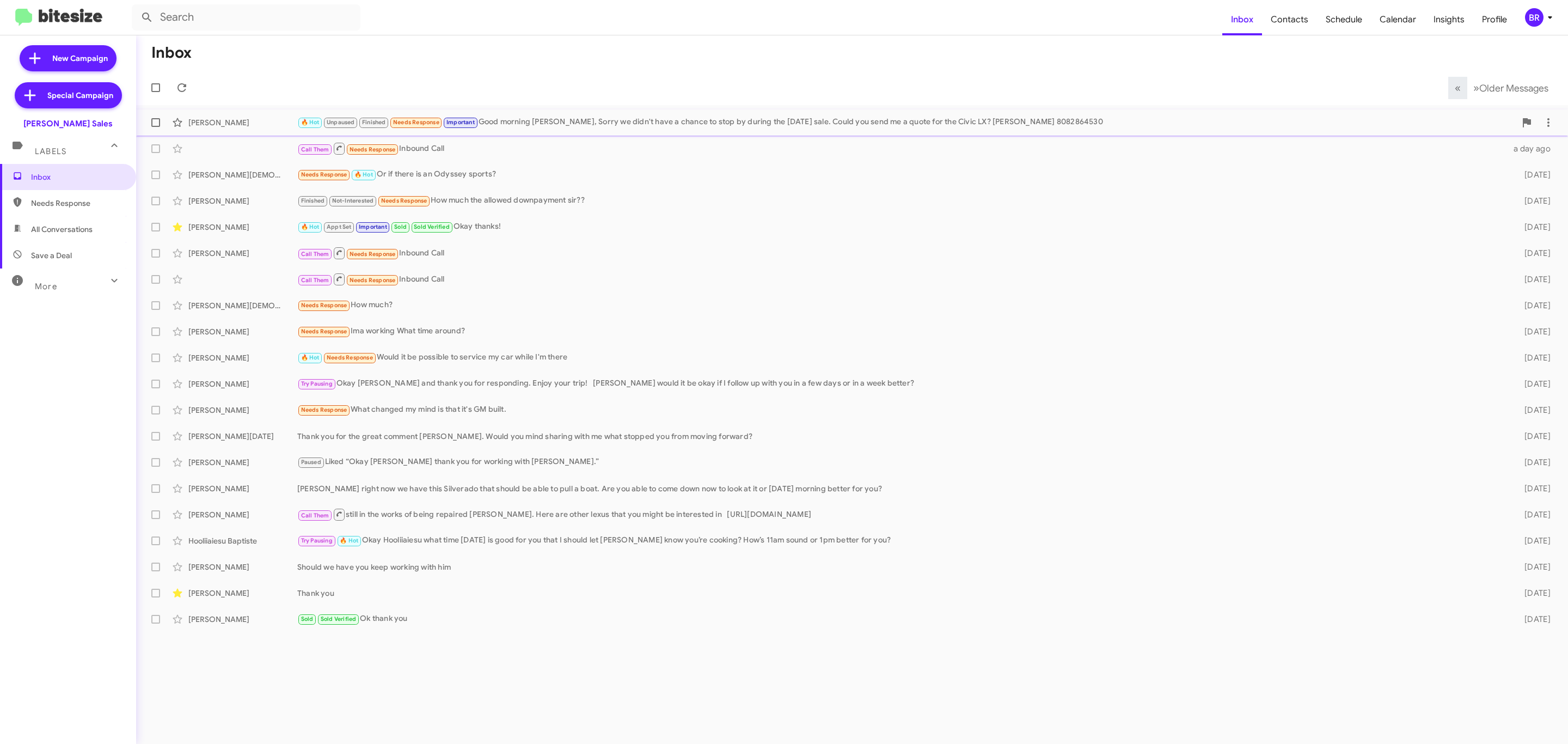
click at [159, 125] on span at bounding box center [155, 122] width 9 height 9
click at [156, 127] on input "checkbox" at bounding box center [155, 127] width 1 height 1
checkbox input "true"
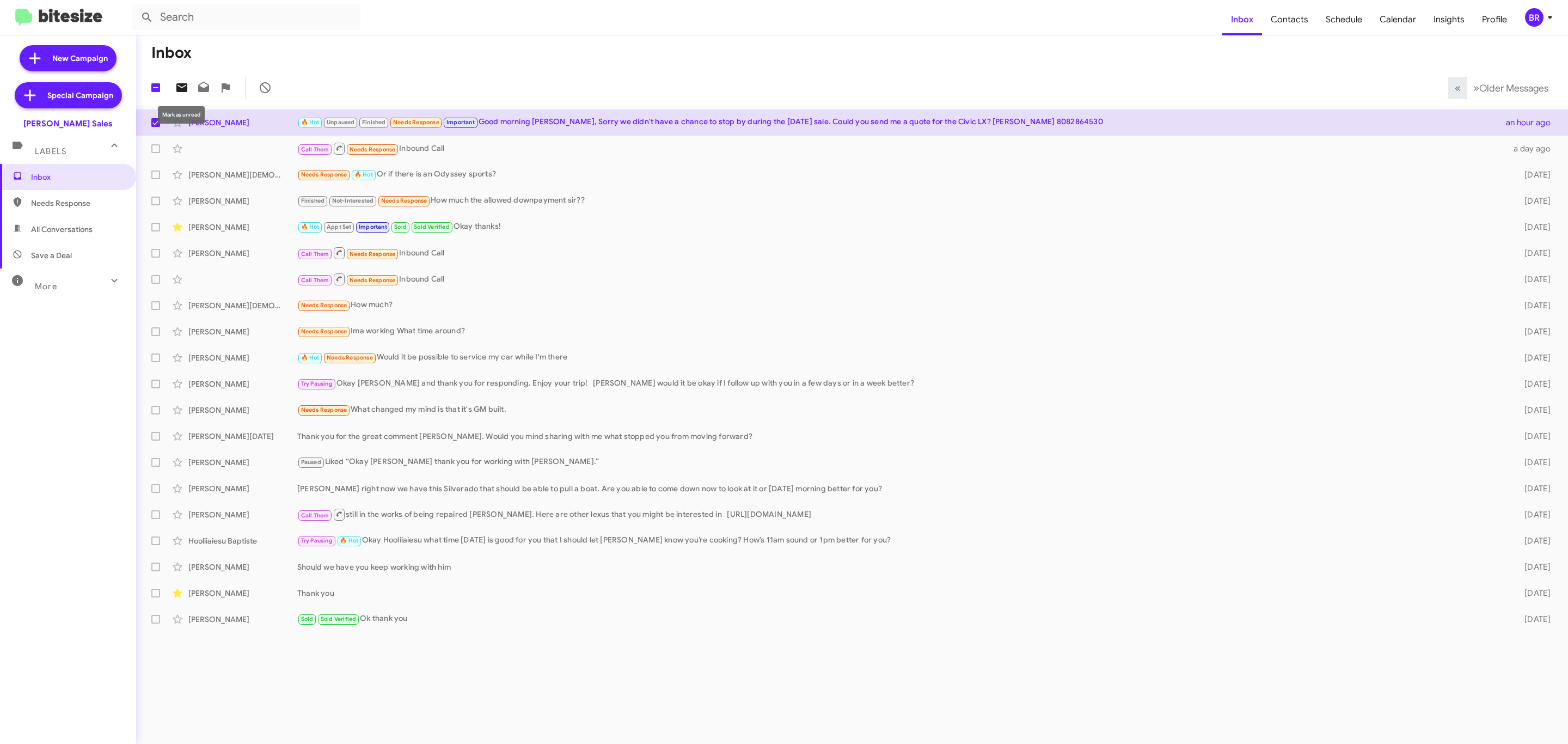
click at [181, 86] on icon at bounding box center [181, 87] width 11 height 9
click at [1539, 17] on div "BR" at bounding box center [1534, 17] width 19 height 19
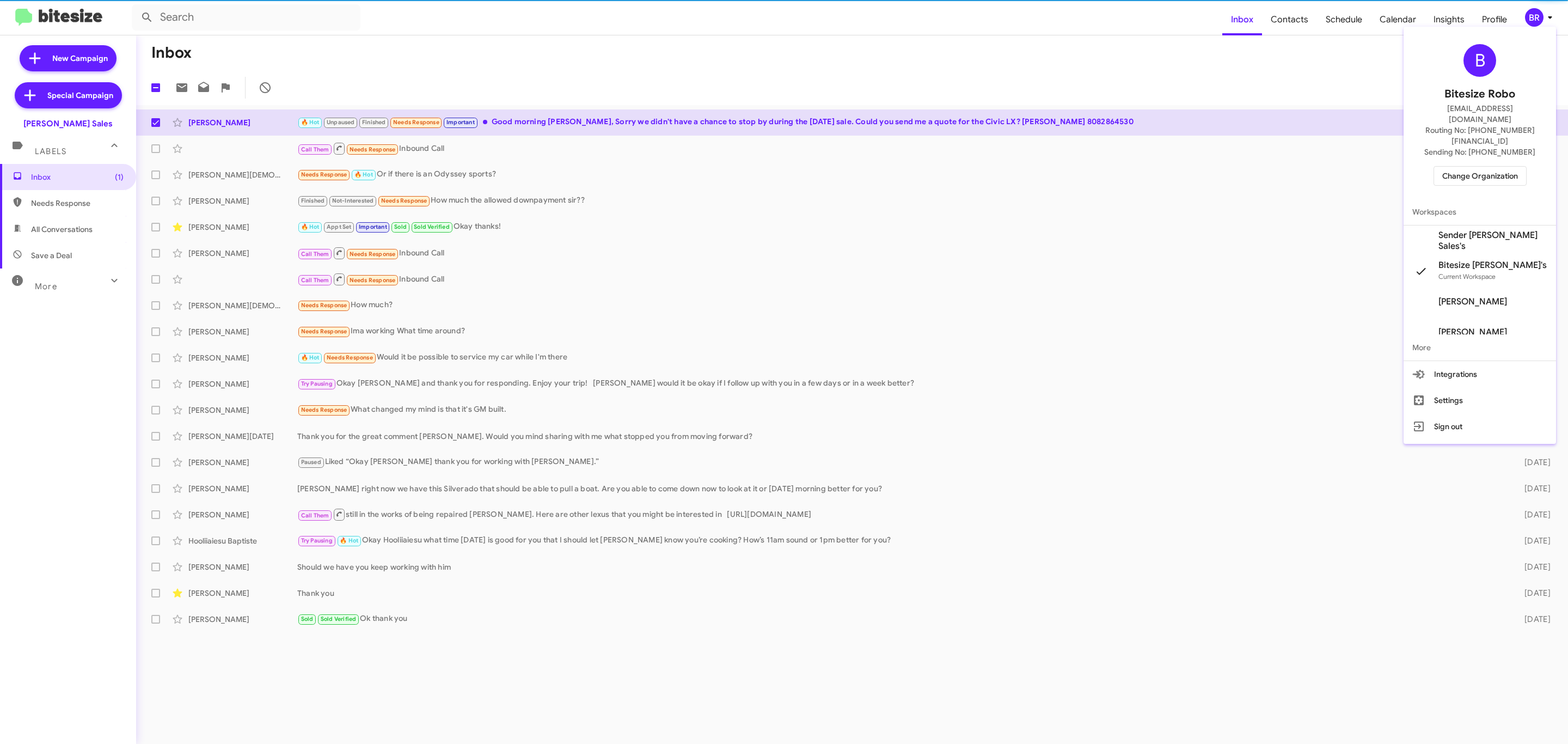
click at [1478, 167] on span "Change Organization" at bounding box center [1480, 175] width 76 height 19
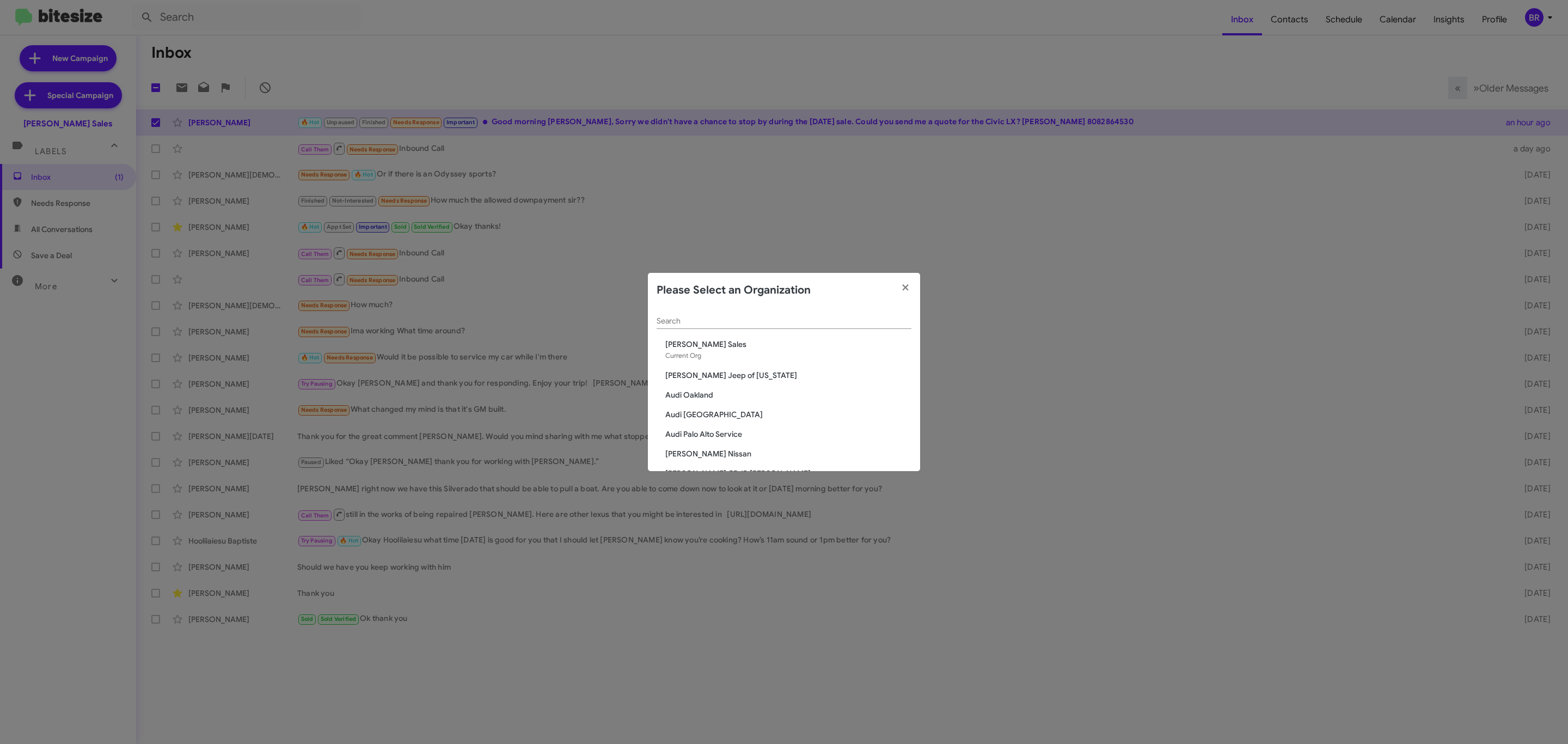
click at [761, 323] on input "Search" at bounding box center [783, 321] width 255 height 9
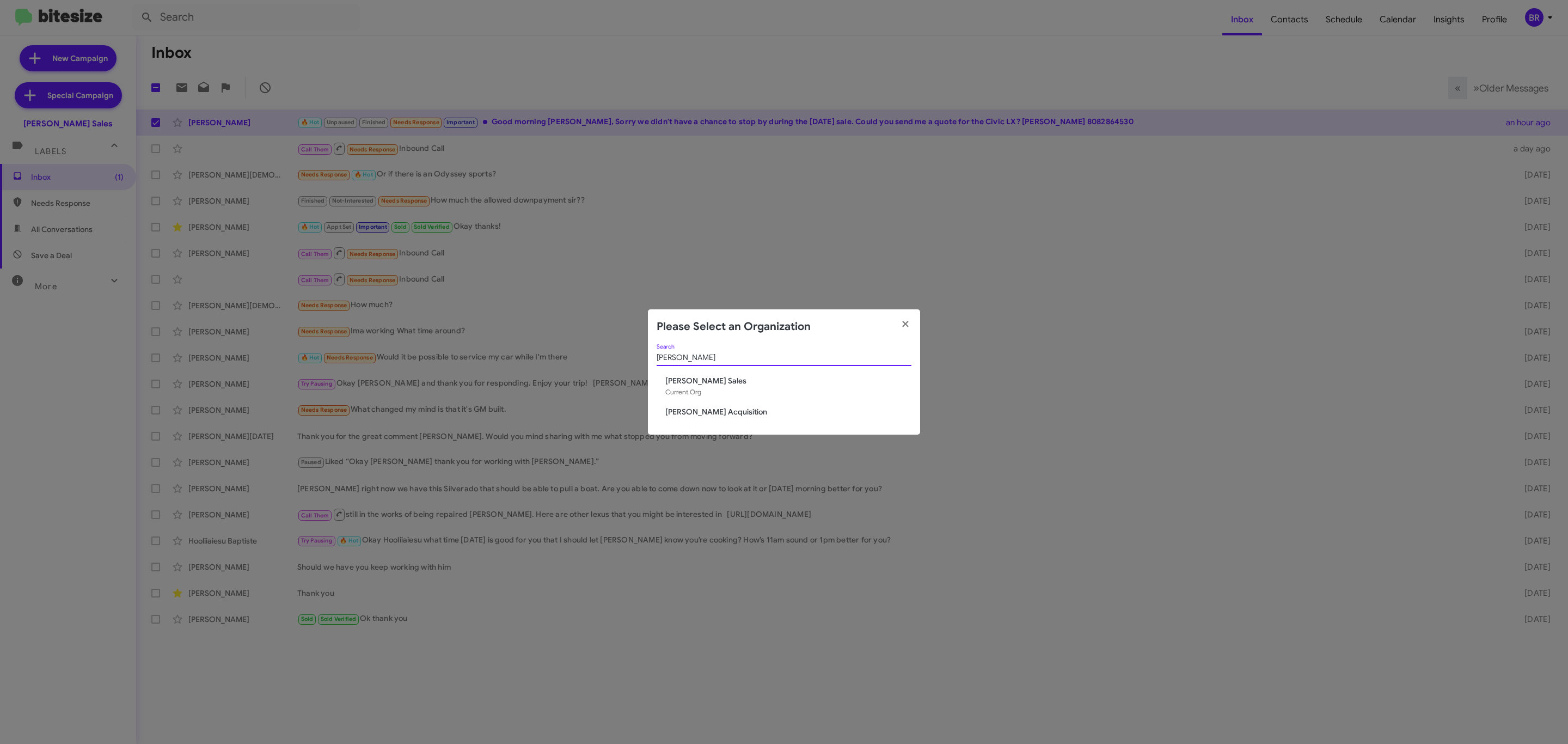
type input "tony"
click at [718, 411] on span "[PERSON_NAME] Acquisition" at bounding box center [788, 412] width 246 height 11
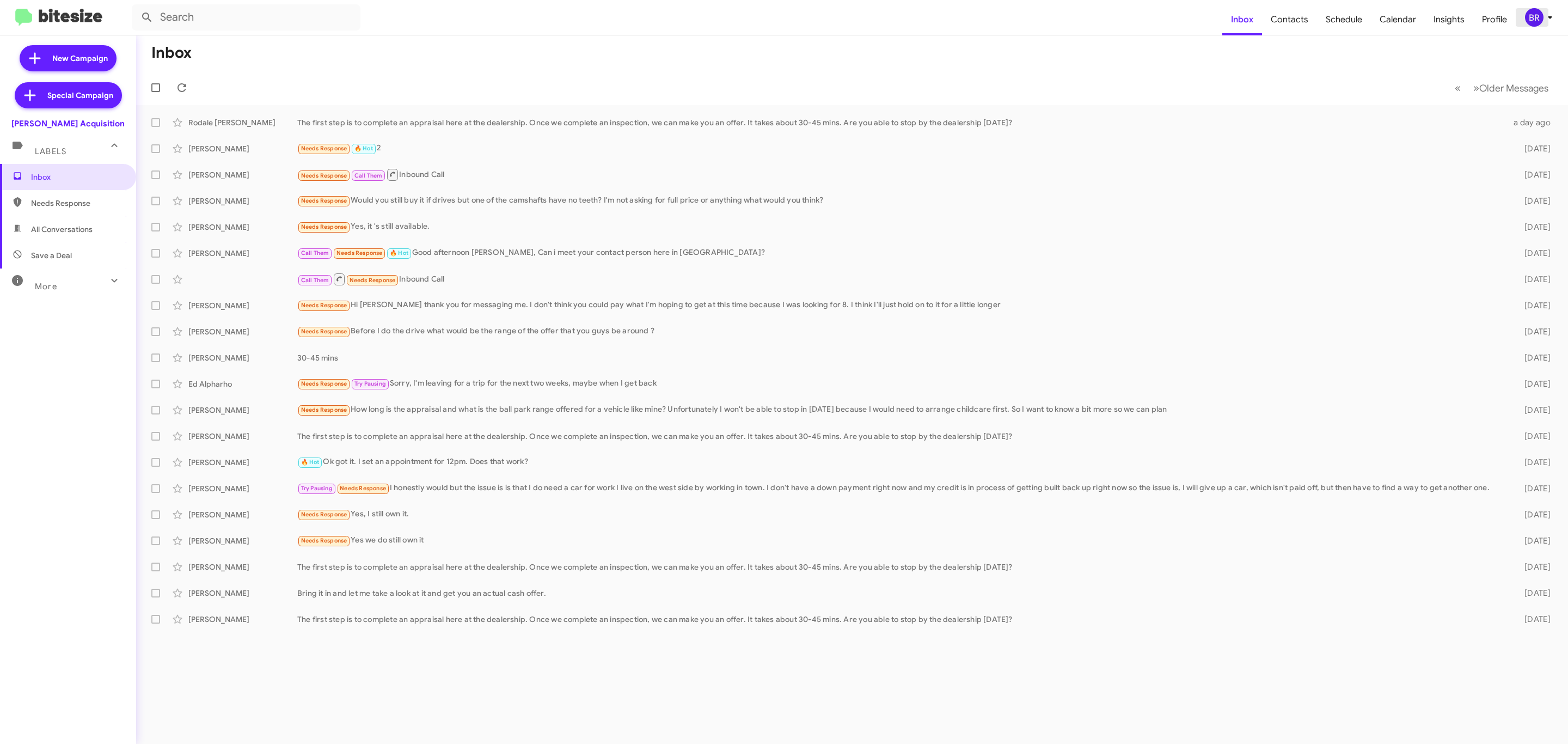
click at [1544, 23] on icon at bounding box center [1550, 17] width 13 height 13
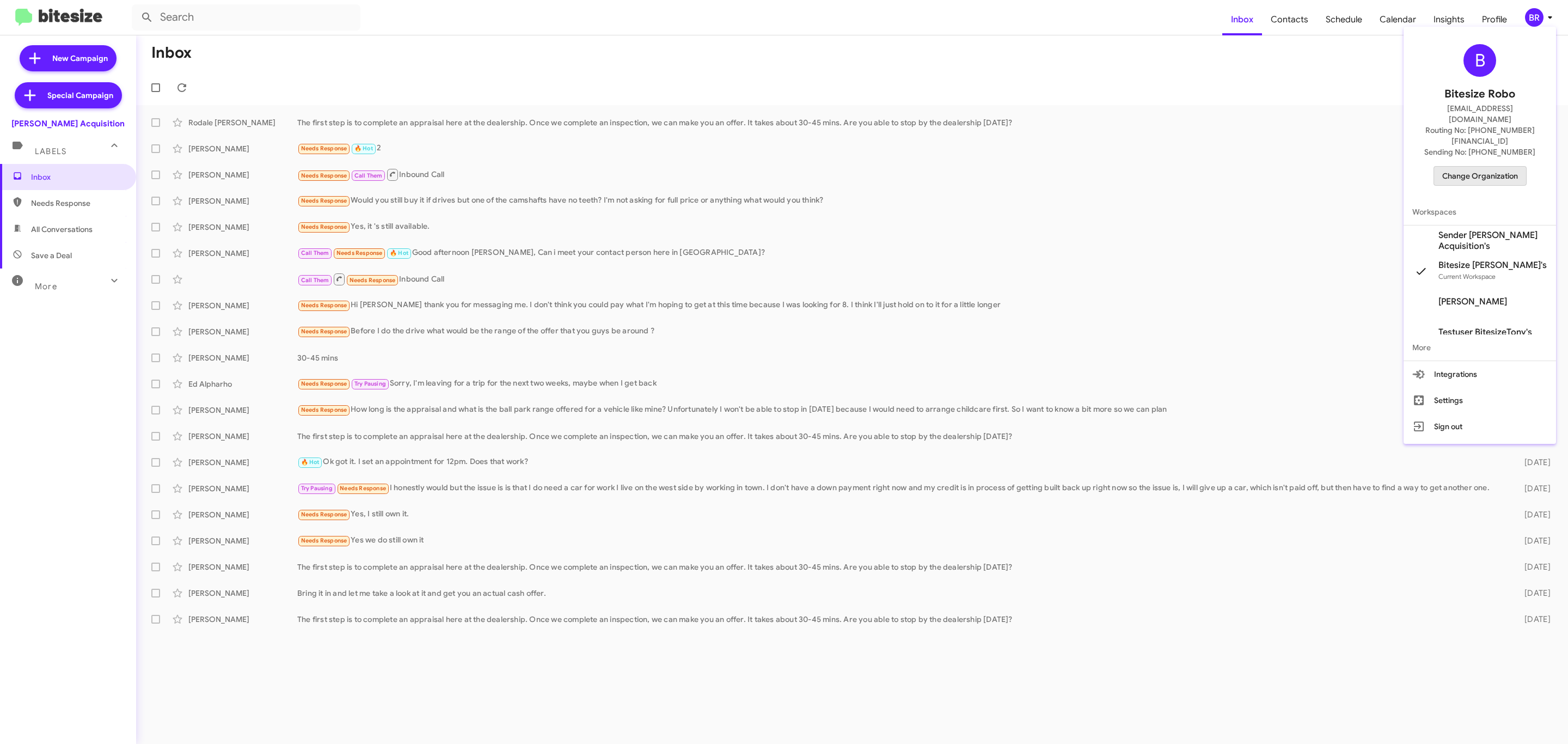
click at [1489, 167] on span "Change Organization" at bounding box center [1480, 175] width 76 height 19
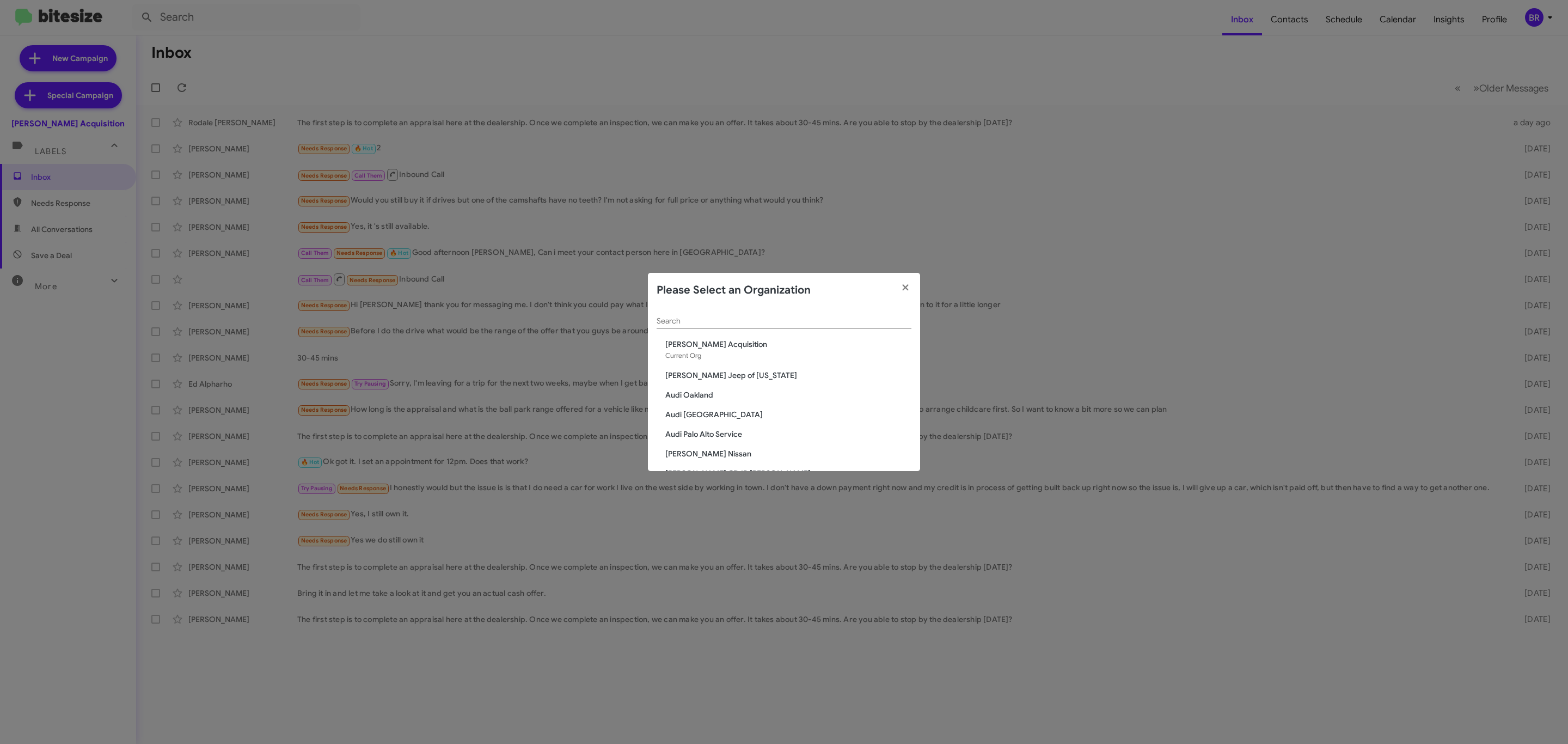
click at [763, 321] on input "Search" at bounding box center [783, 321] width 255 height 9
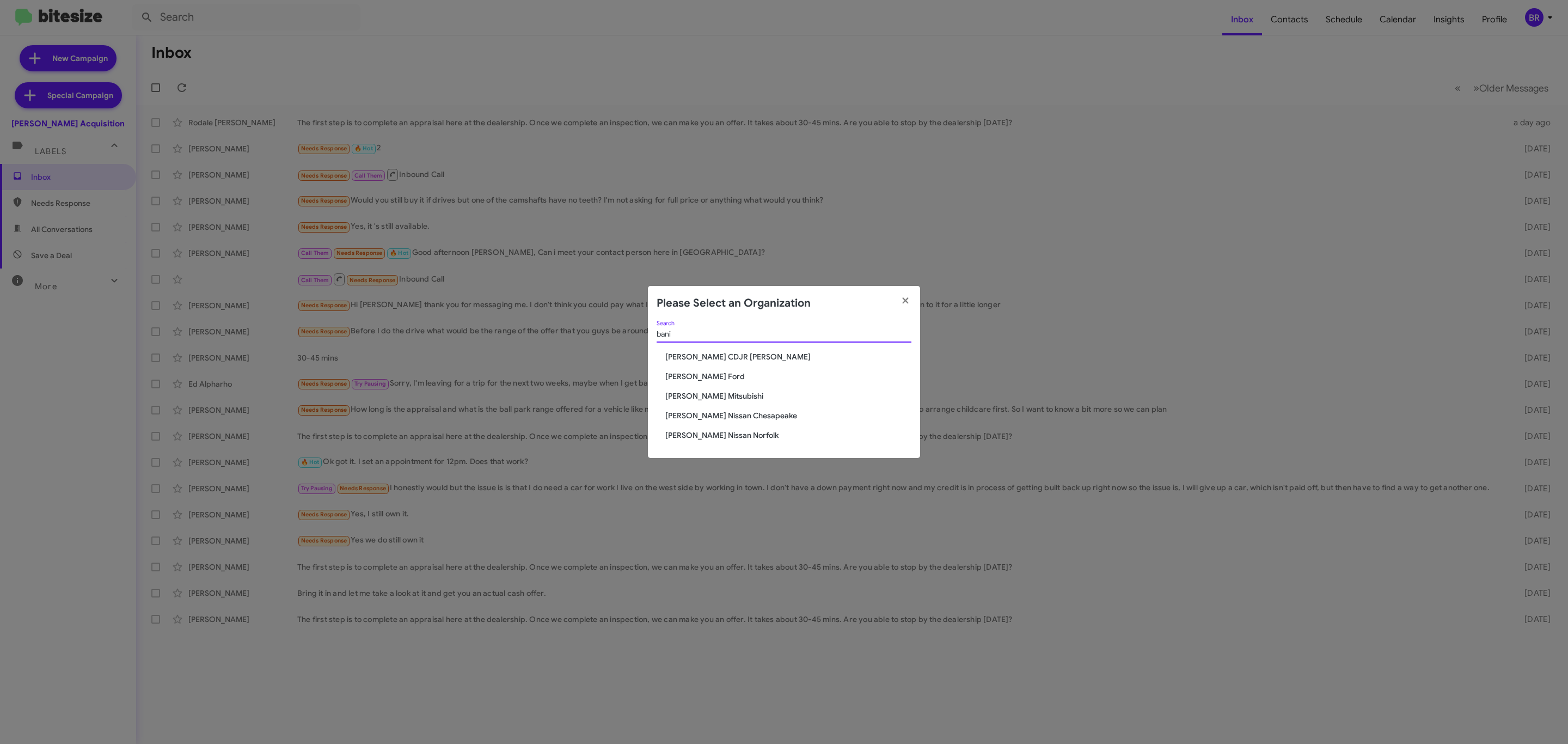
type input "bani"
click at [678, 373] on span "[PERSON_NAME] Ford" at bounding box center [788, 376] width 246 height 11
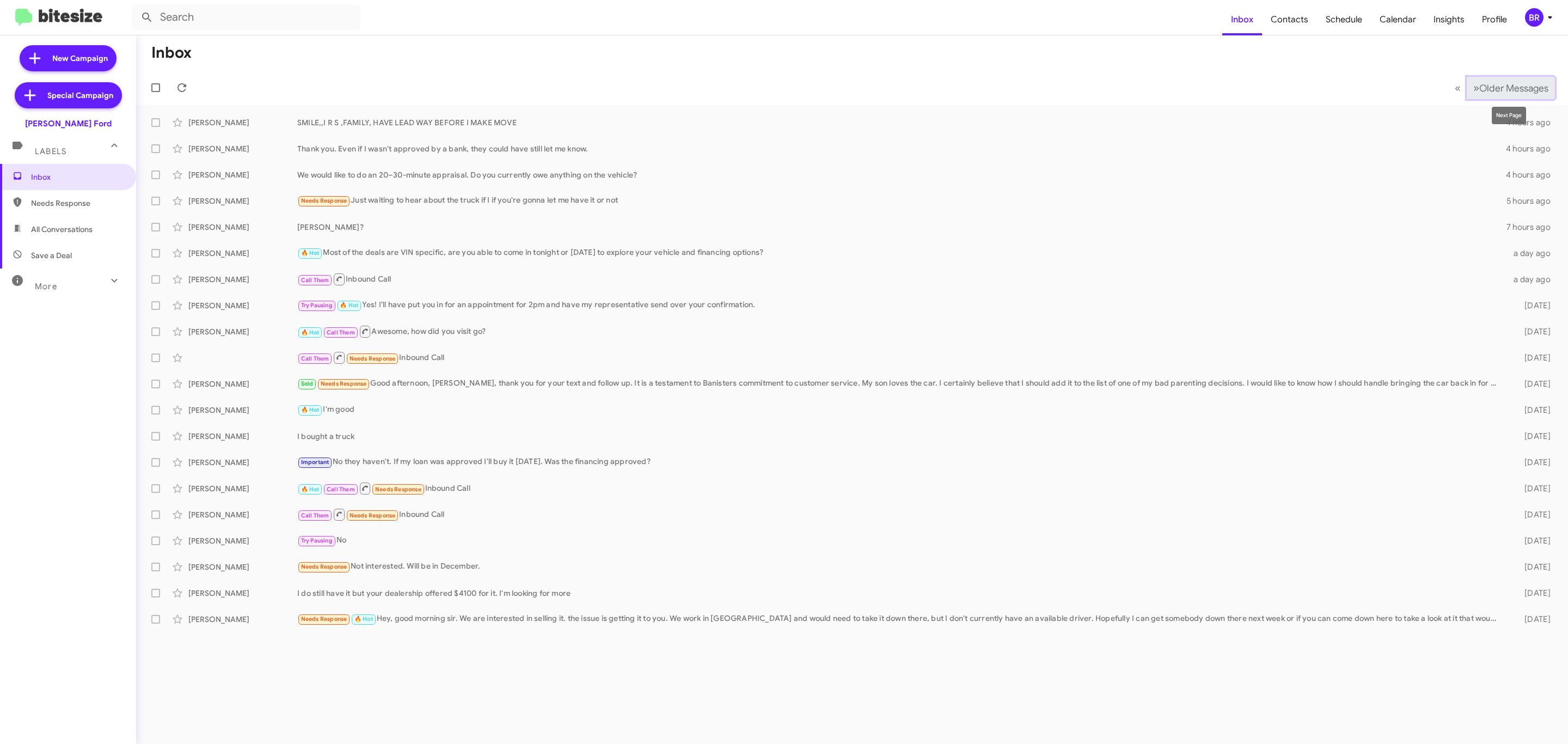
click at [1491, 88] on span "Older Messages" at bounding box center [1514, 88] width 70 height 12
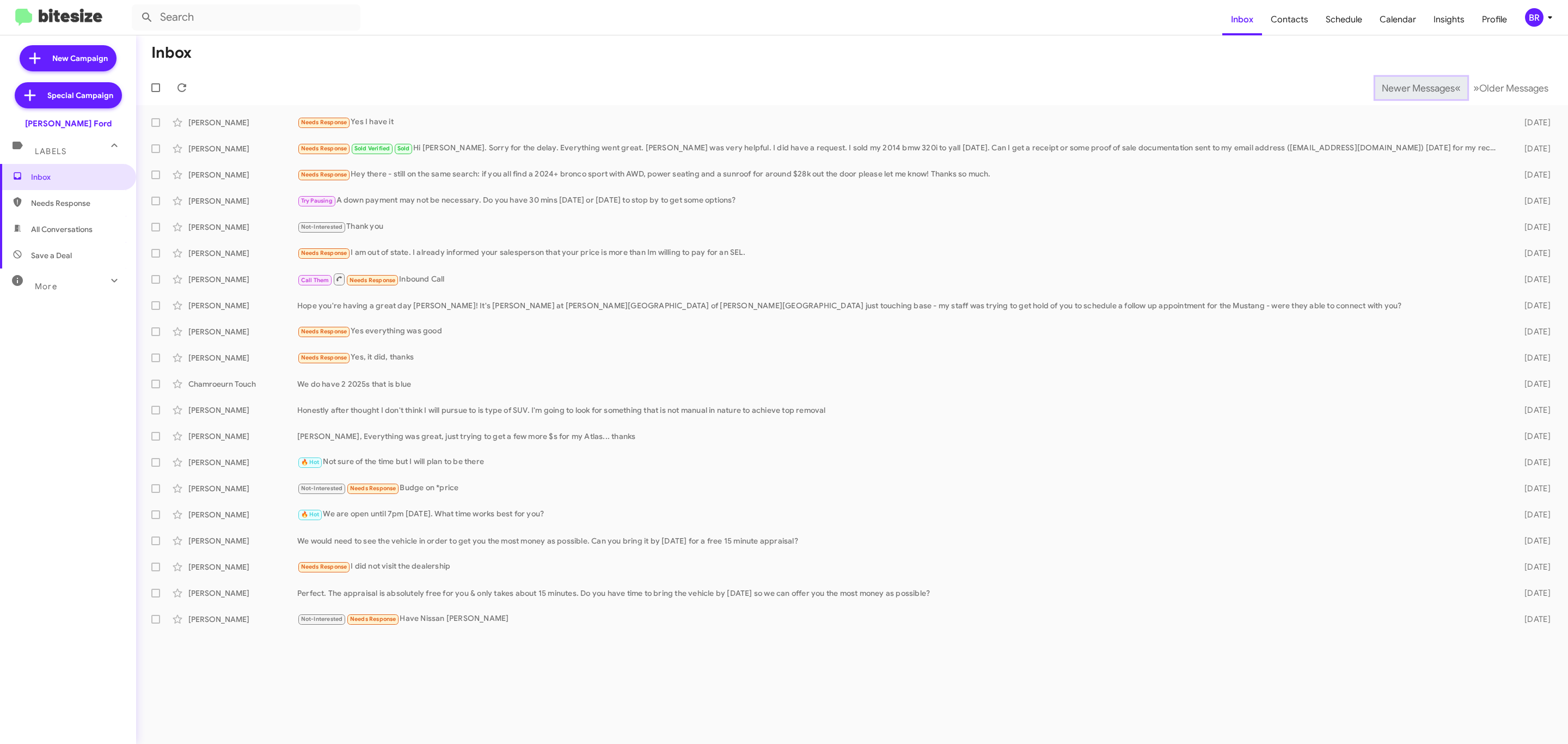
click at [1410, 87] on span "Newer Messages" at bounding box center [1418, 88] width 73 height 12
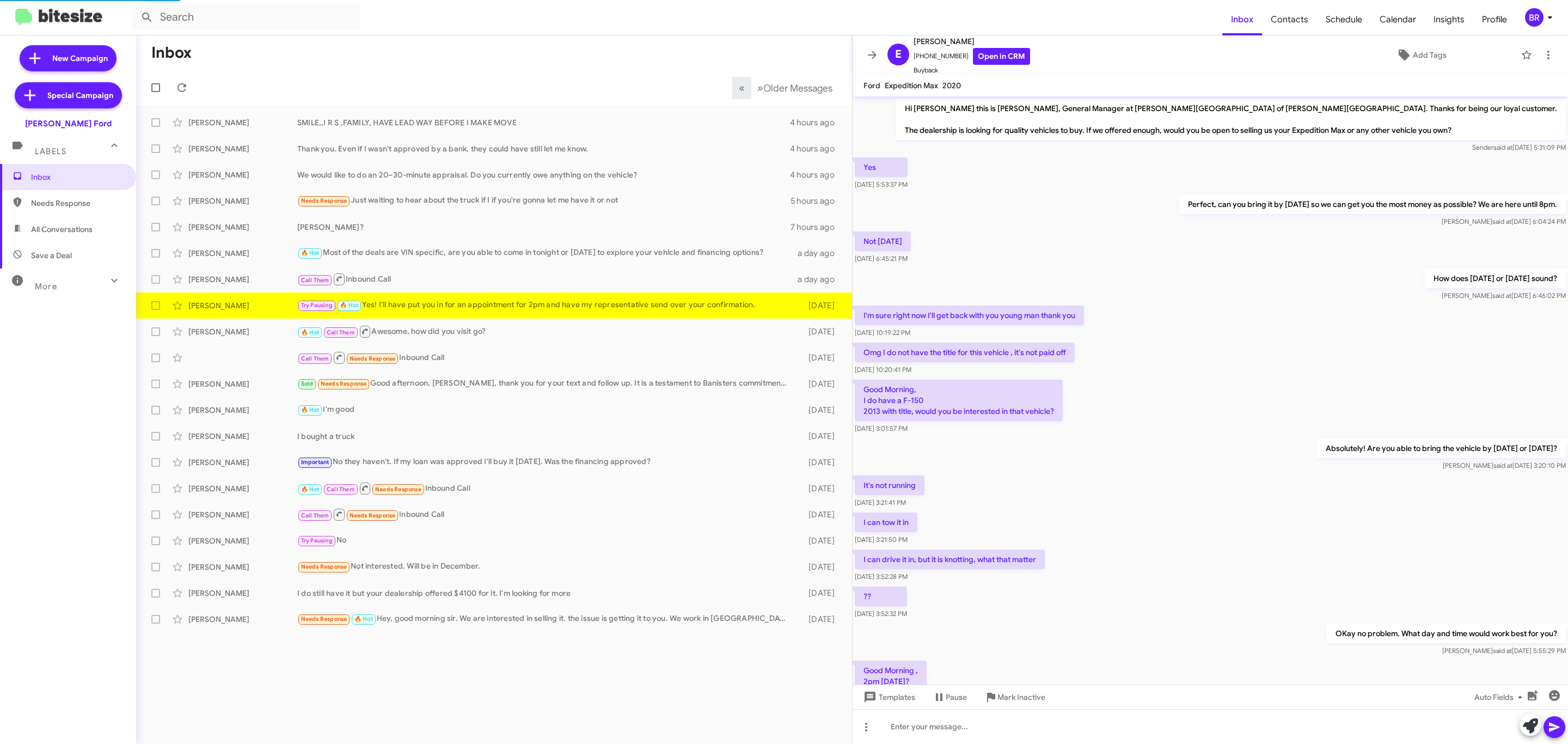
scroll to position [101, 0]
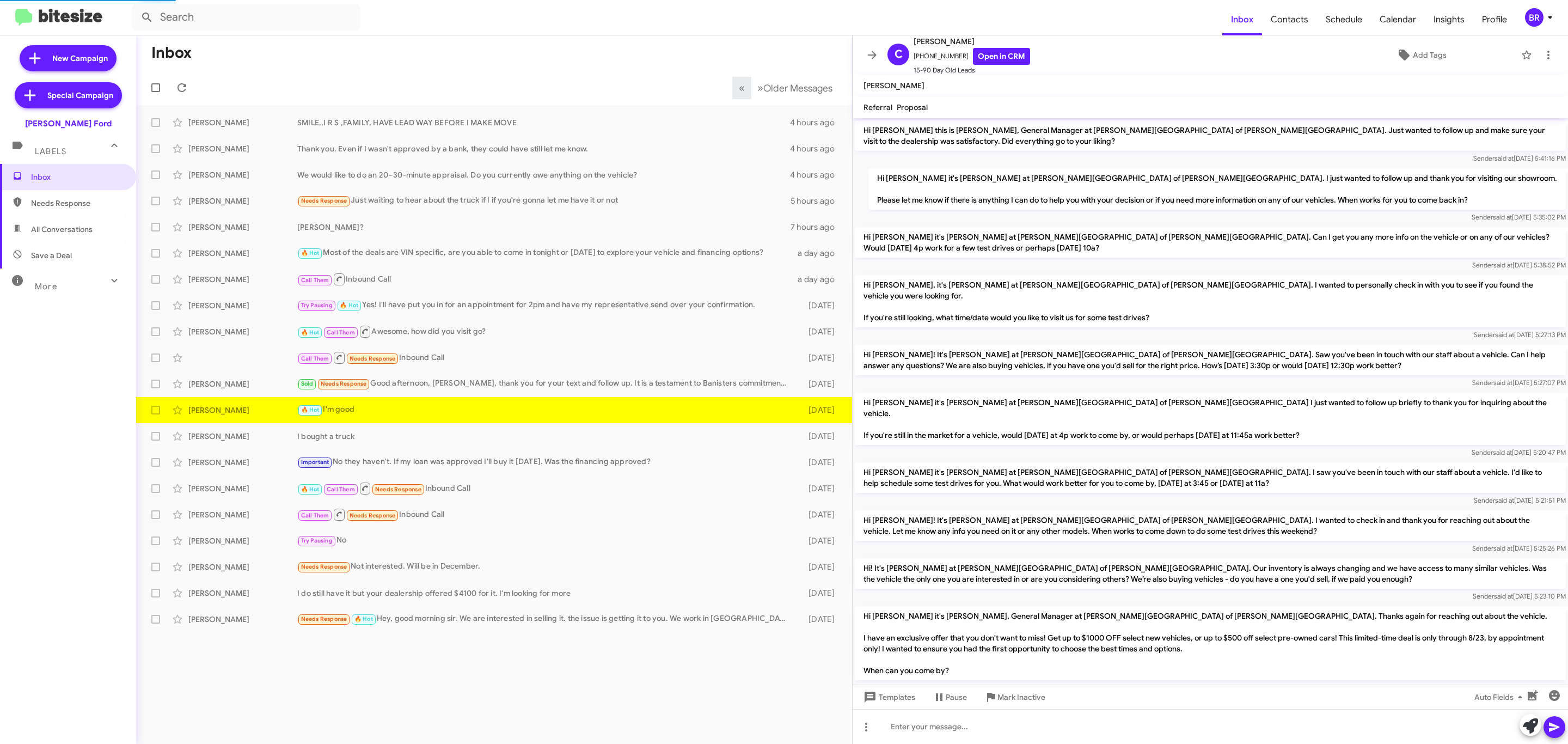
scroll to position [262, 0]
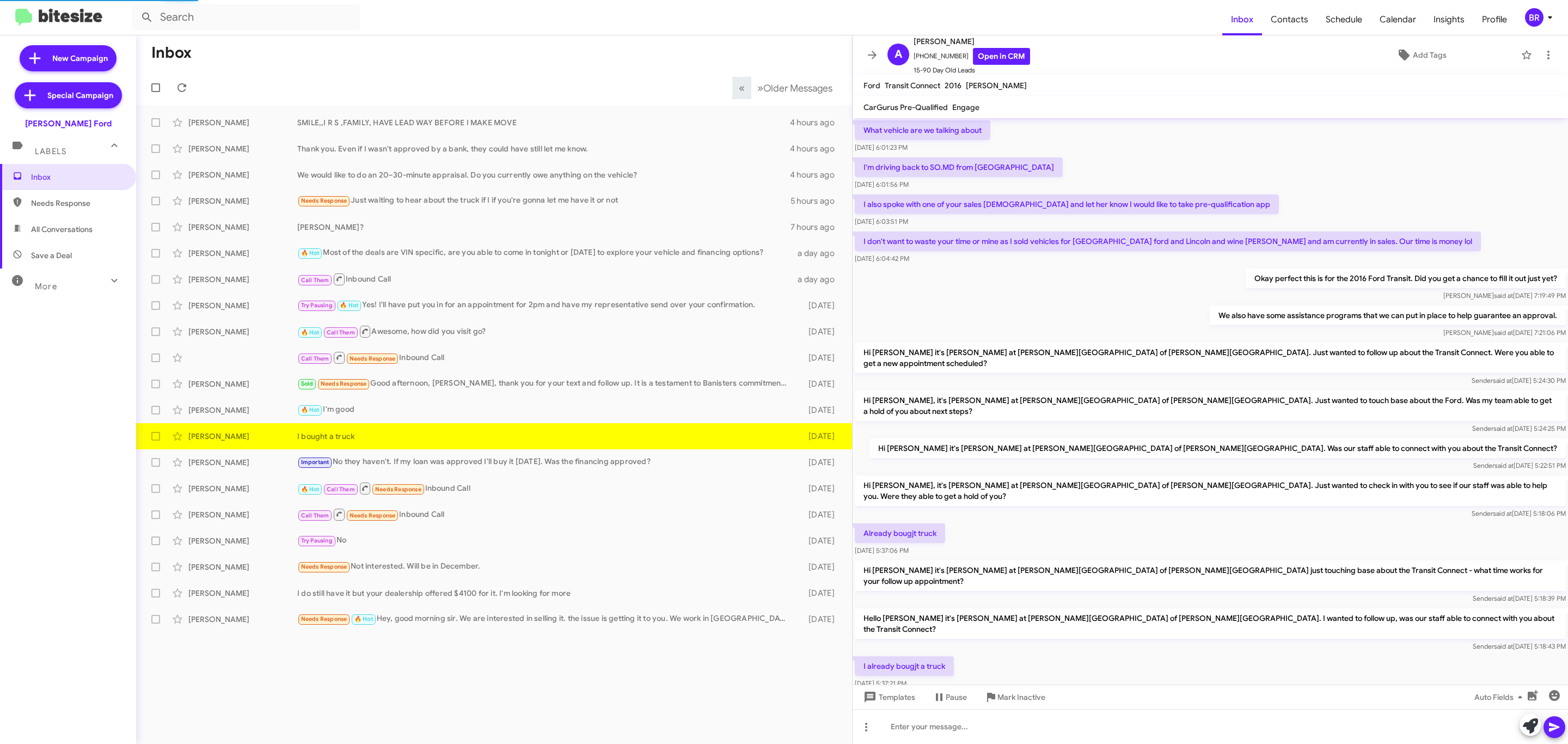
scroll to position [293, 0]
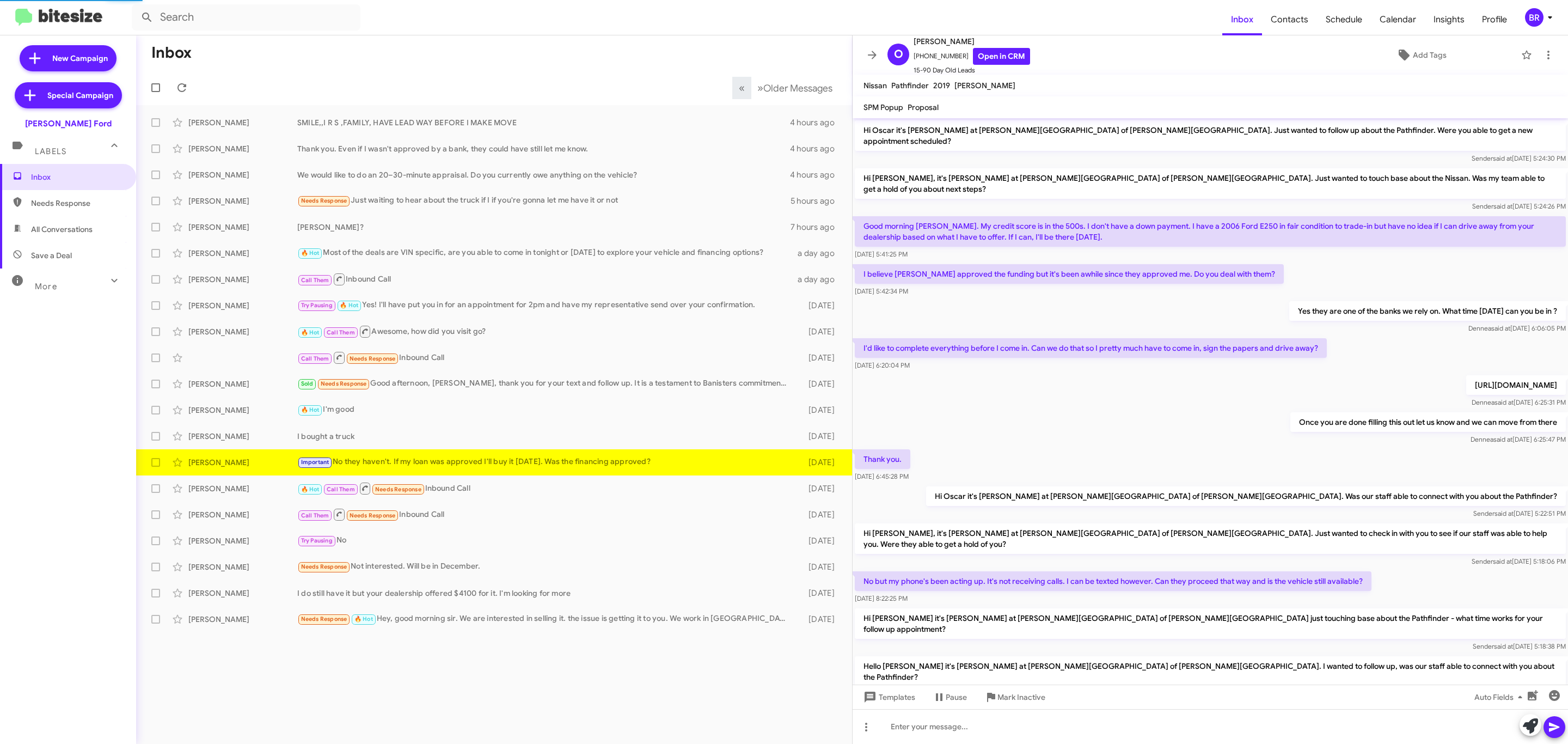
scroll to position [260, 0]
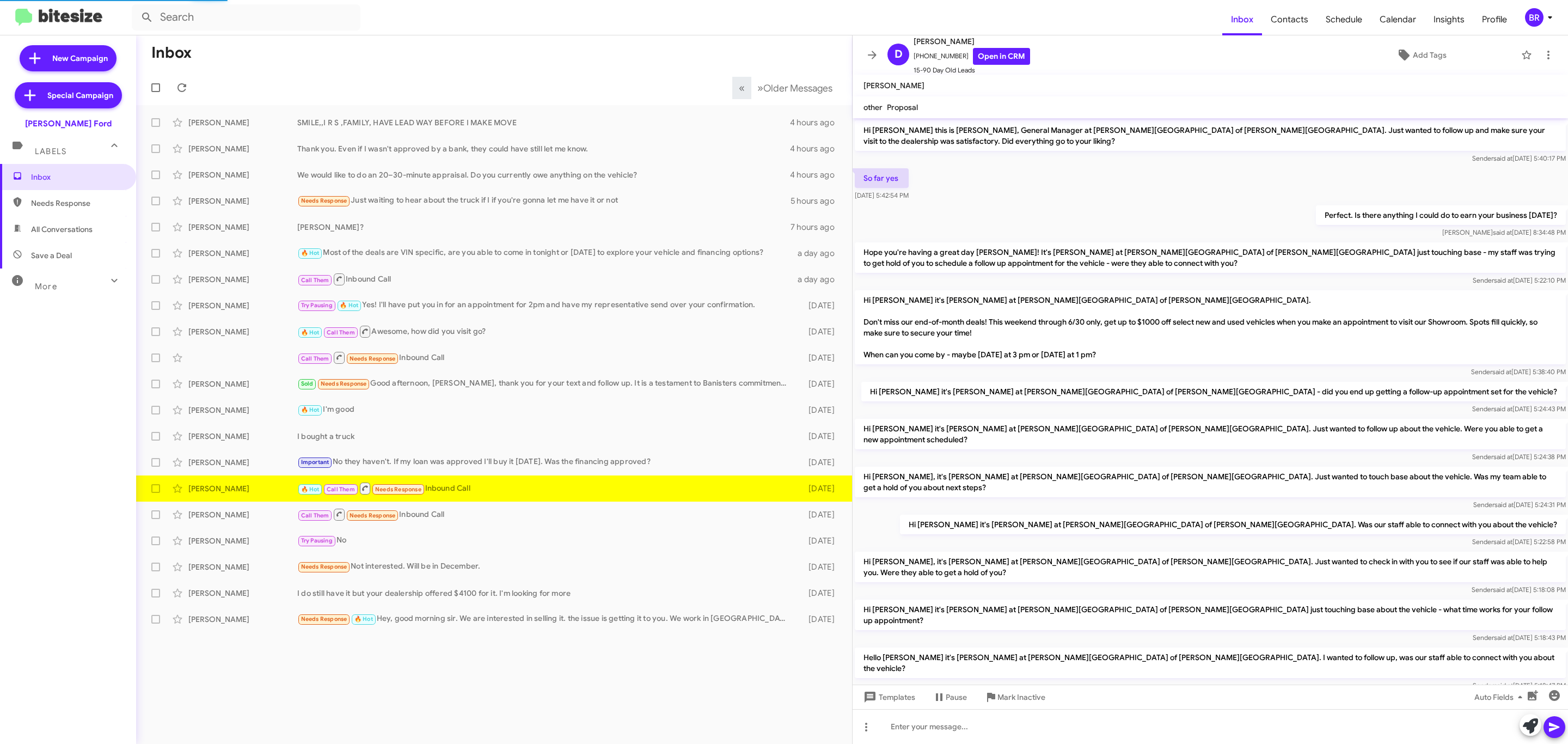
scroll to position [235, 0]
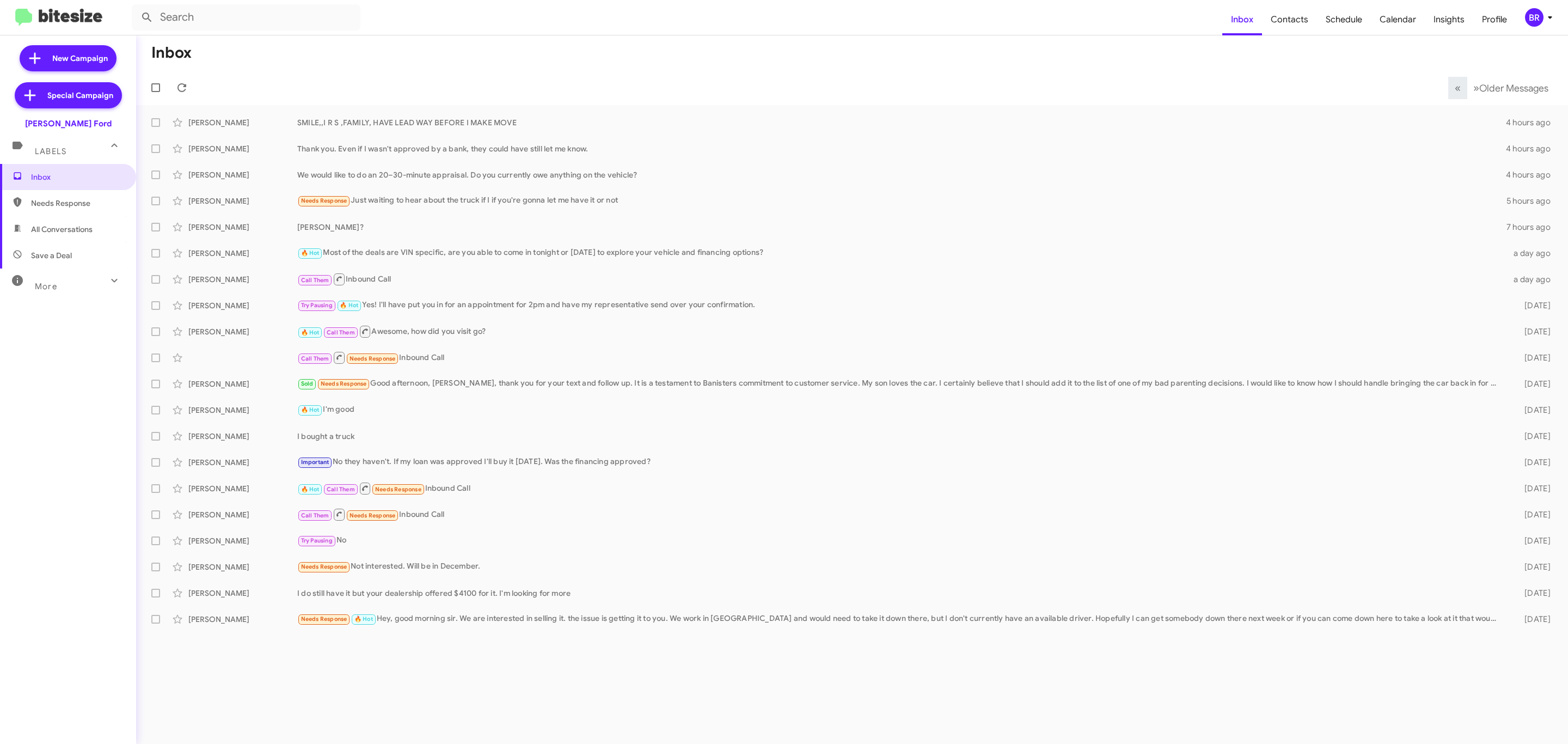
click at [1532, 25] on div "BR" at bounding box center [1534, 17] width 19 height 19
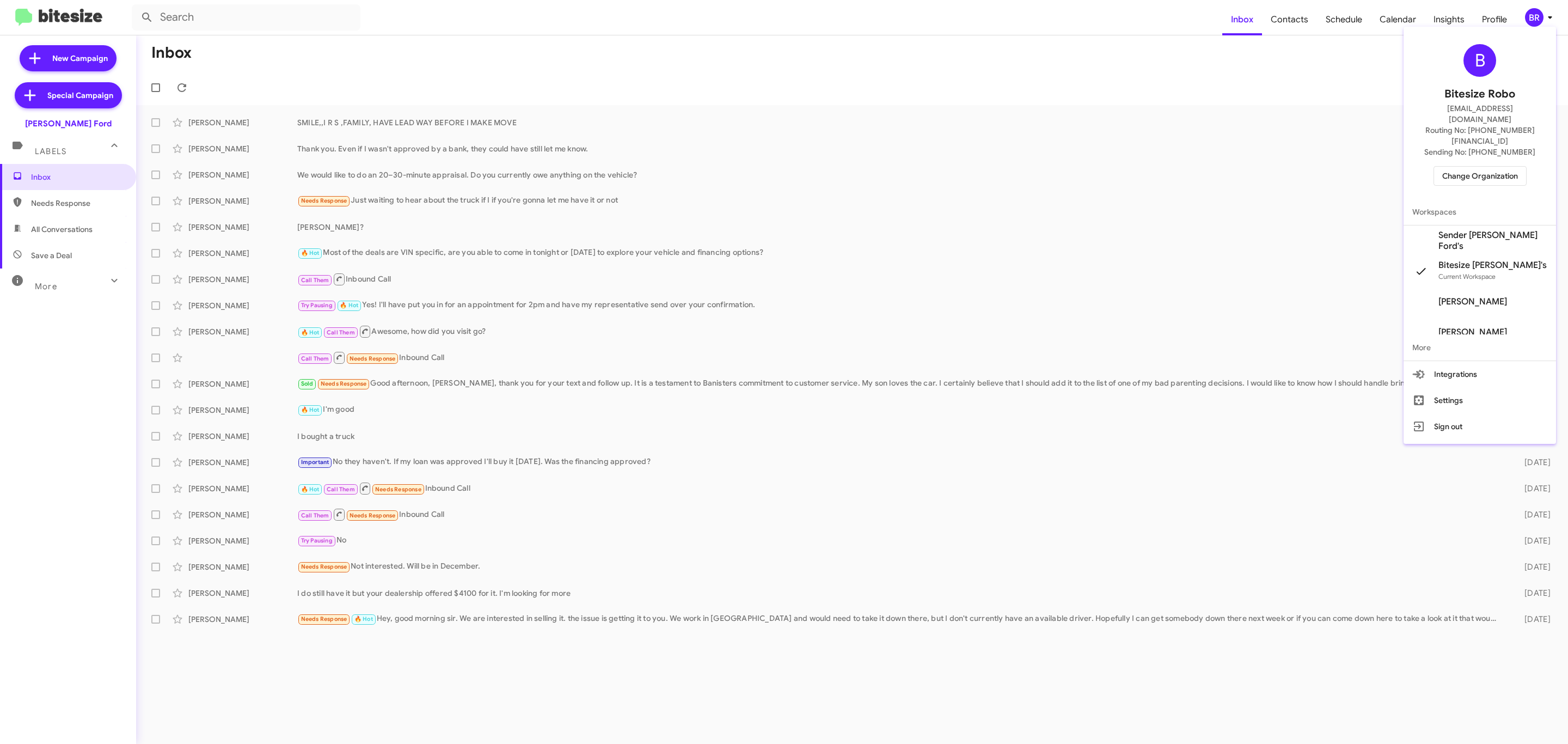
click at [1473, 167] on span "Change Organization" at bounding box center [1480, 175] width 76 height 19
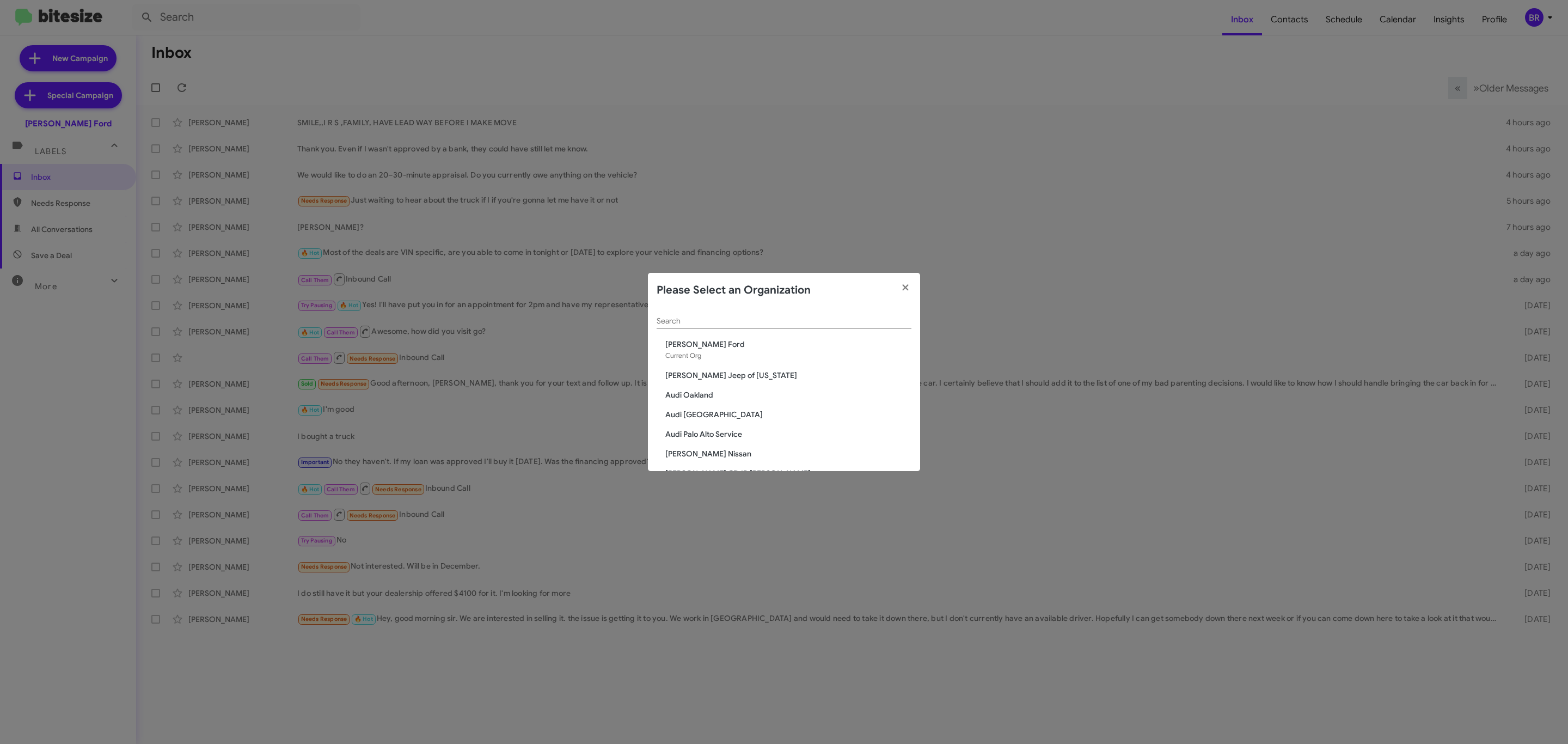
click at [769, 310] on div "Search" at bounding box center [783, 319] width 255 height 21
click at [768, 323] on input "Search" at bounding box center [783, 321] width 255 height 9
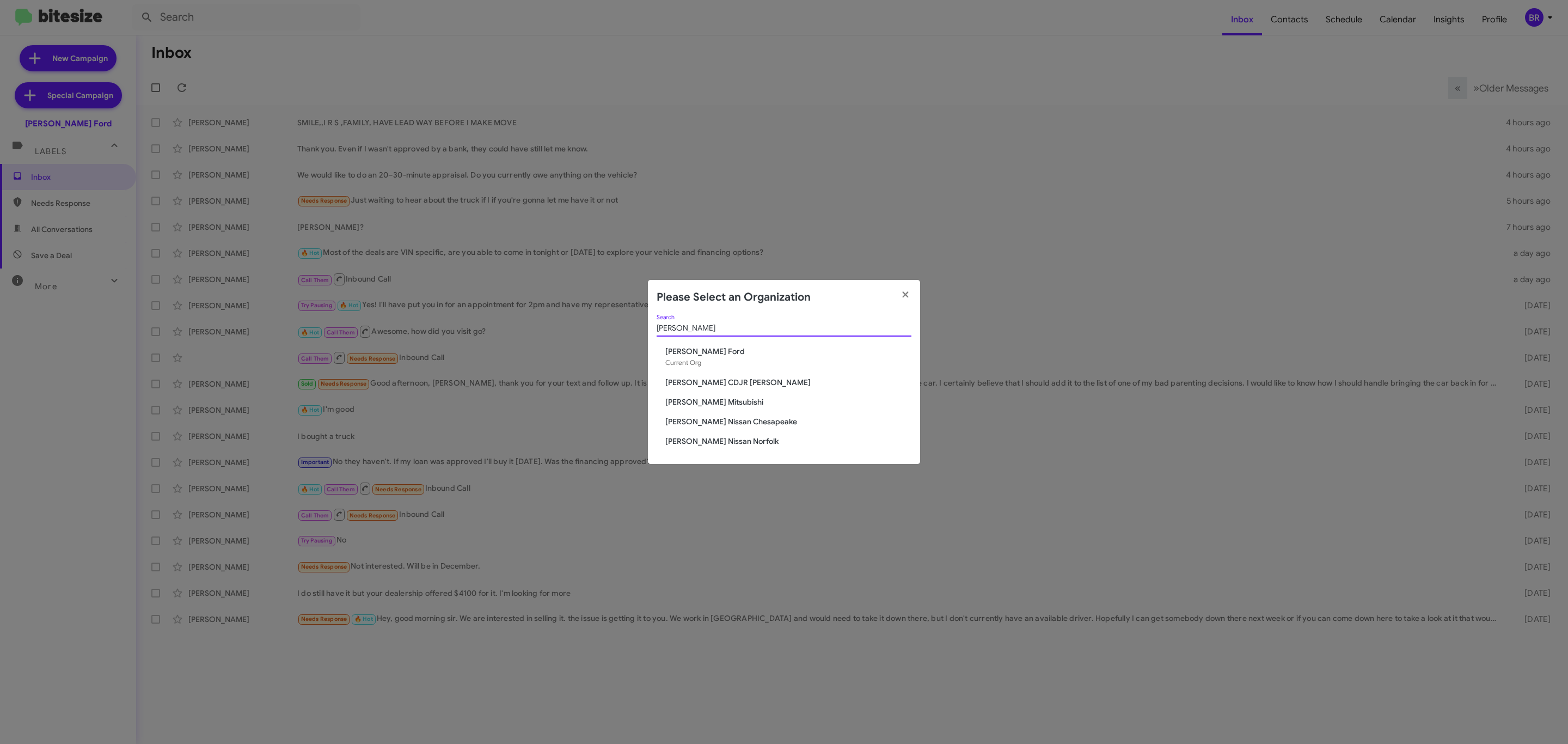
type input "banister"
click at [721, 379] on span "[PERSON_NAME] CDJR [PERSON_NAME]" at bounding box center [788, 382] width 246 height 11
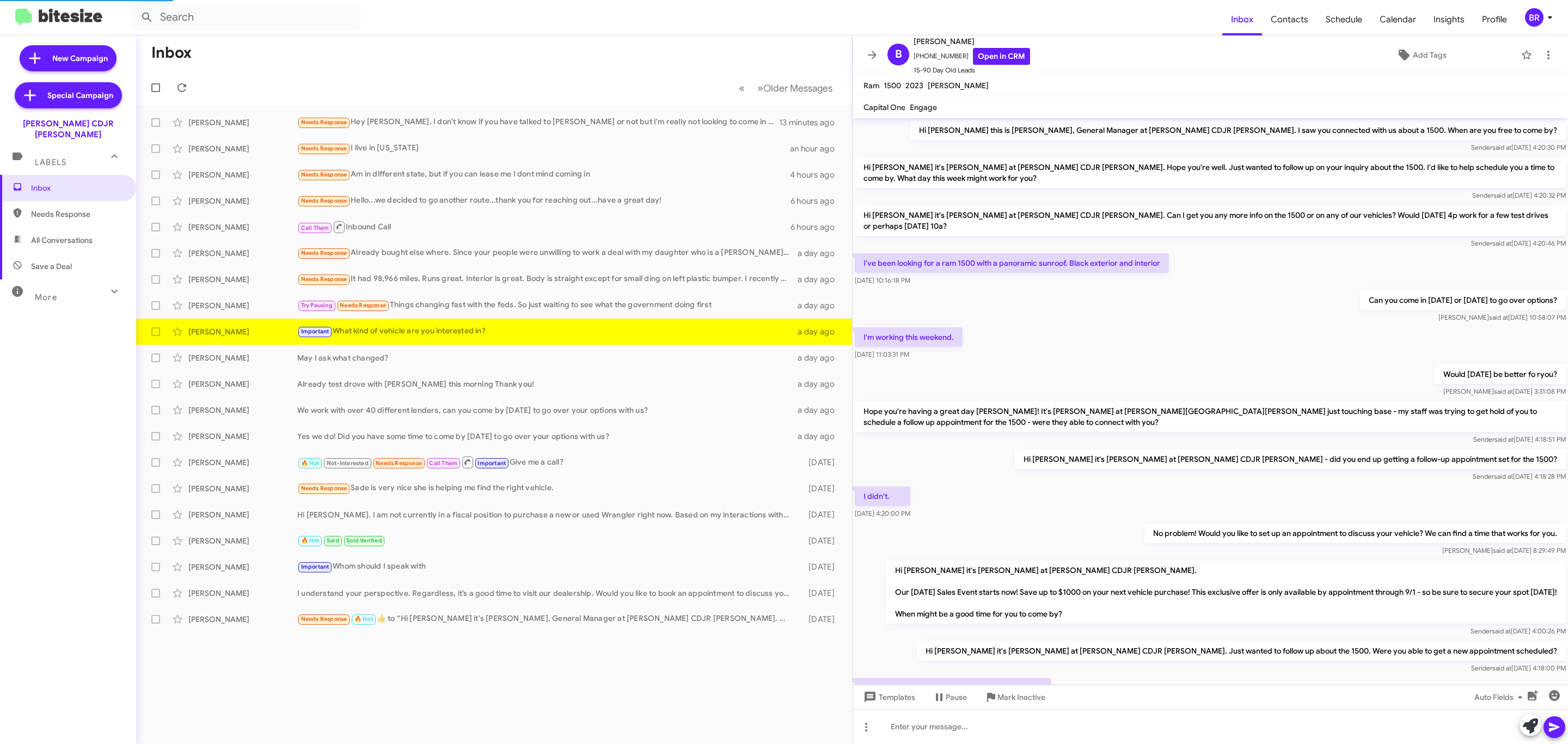
scroll to position [134, 0]
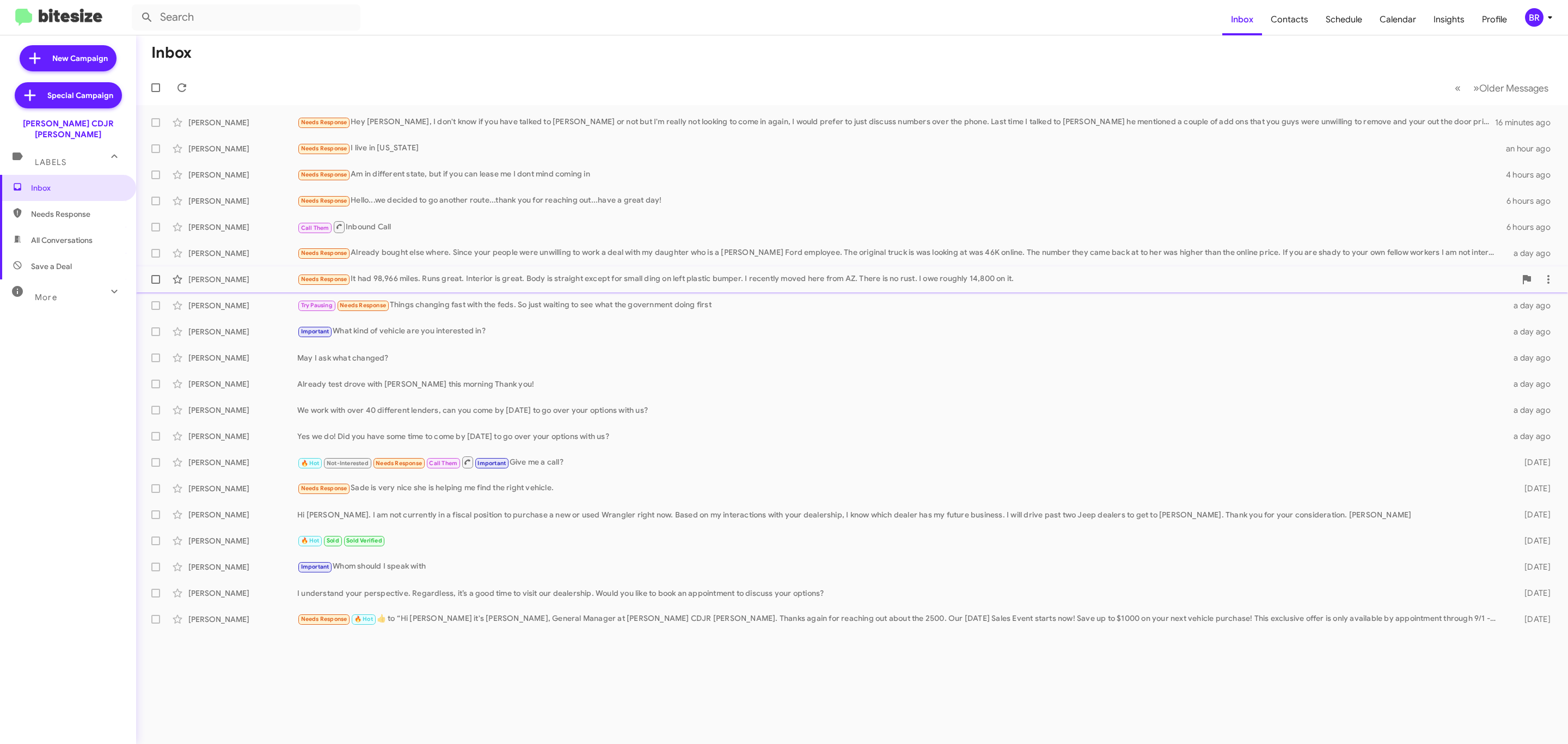
click at [159, 278] on span at bounding box center [155, 279] width 9 height 9
click at [156, 284] on input "checkbox" at bounding box center [155, 284] width 1 height 1
checkbox input "true"
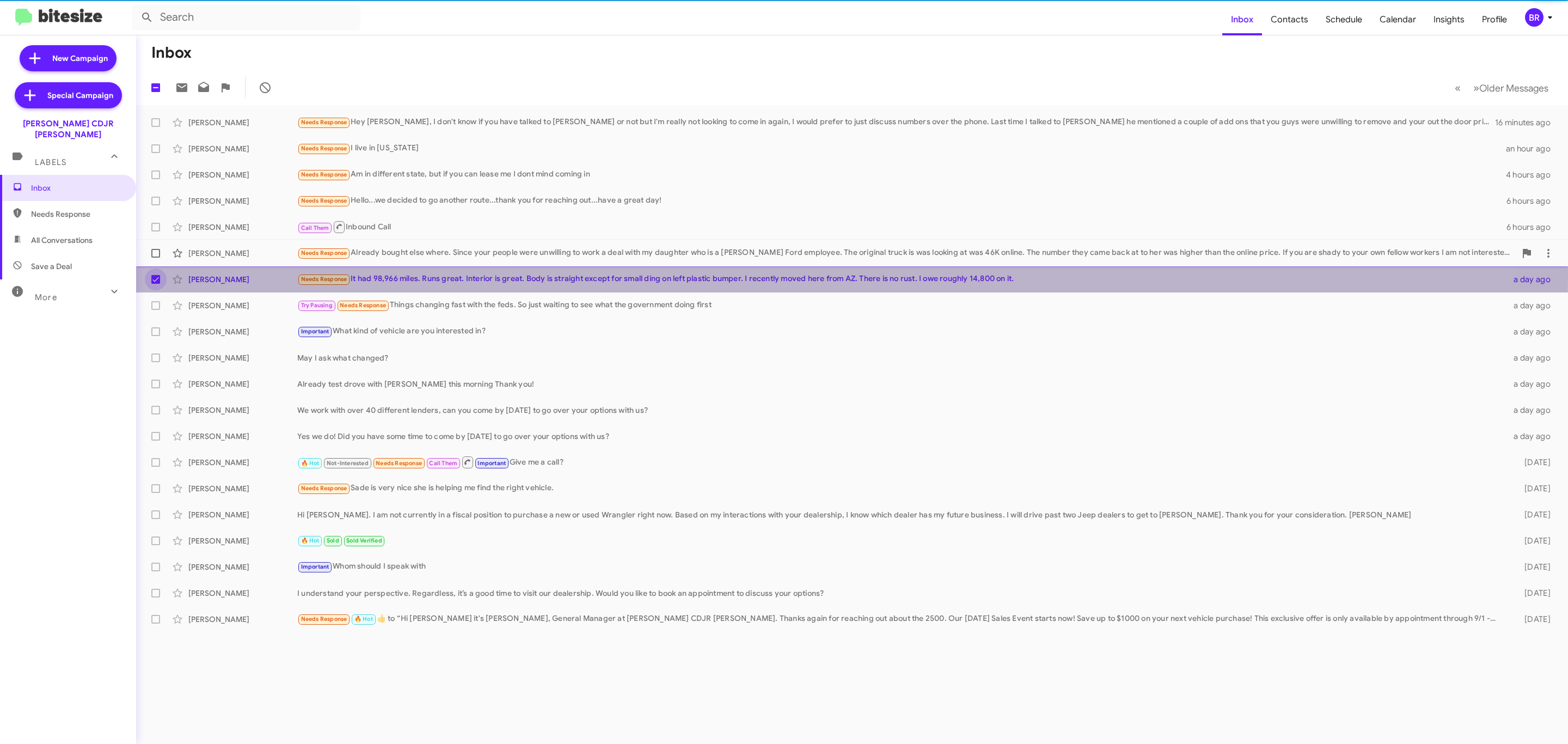
click at [159, 243] on label at bounding box center [155, 253] width 22 height 22
click at [156, 258] on input "checkbox" at bounding box center [155, 258] width 1 height 1
checkbox input "true"
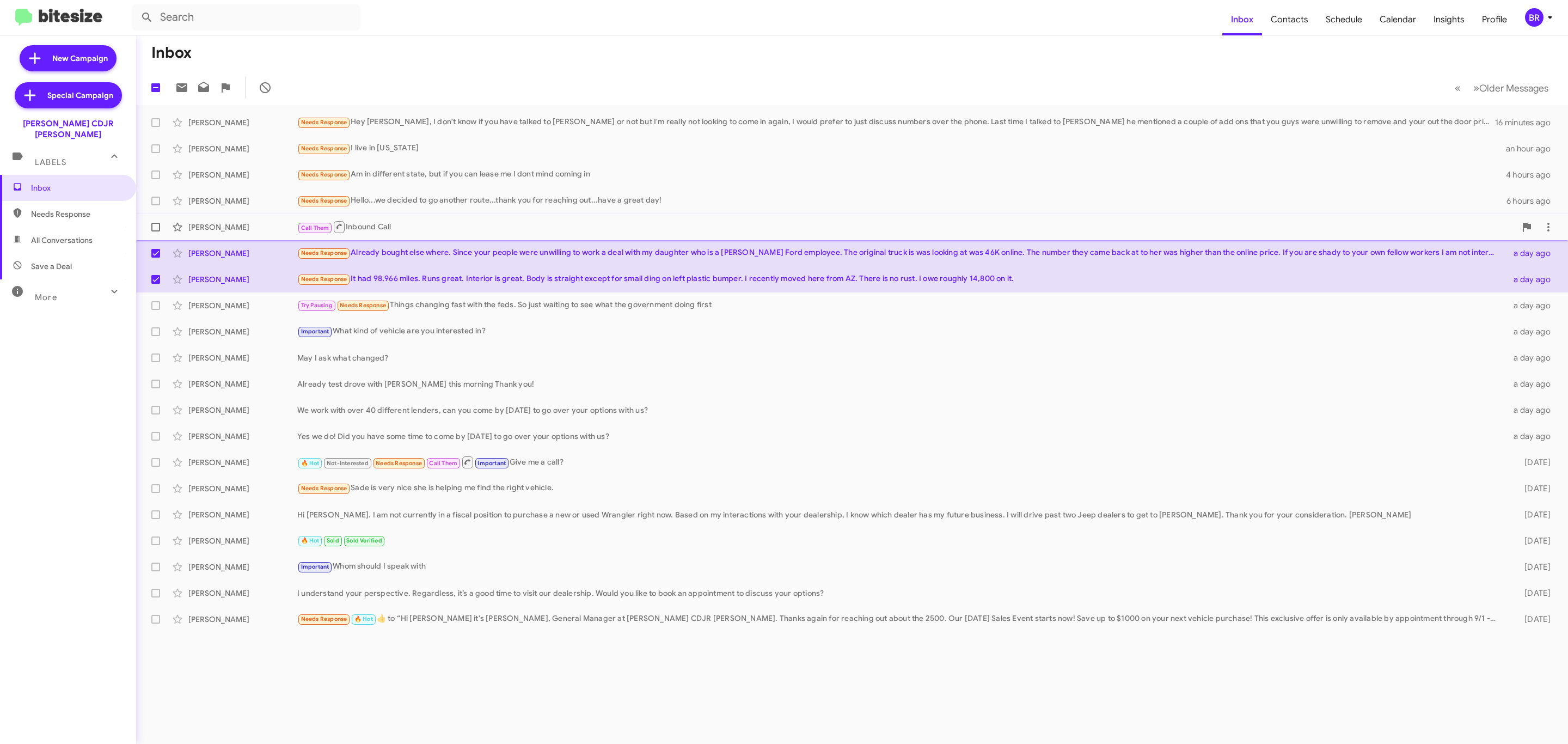
click at [156, 226] on span at bounding box center [155, 227] width 9 height 9
click at [156, 231] on input "checkbox" at bounding box center [155, 231] width 1 height 1
checkbox input "true"
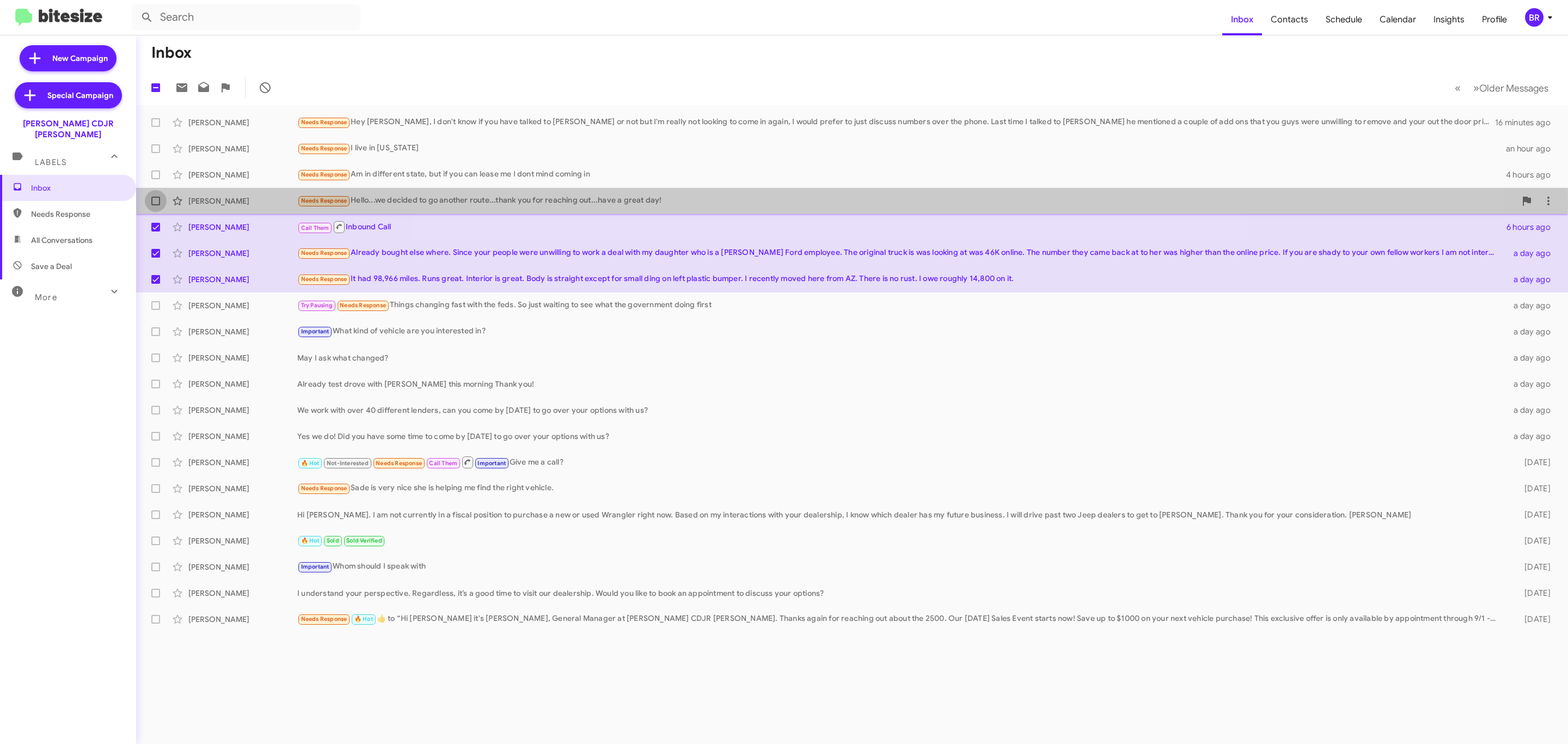
click at [153, 205] on span at bounding box center [155, 201] width 9 height 9
click at [155, 205] on input "checkbox" at bounding box center [155, 205] width 1 height 1
checkbox input "true"
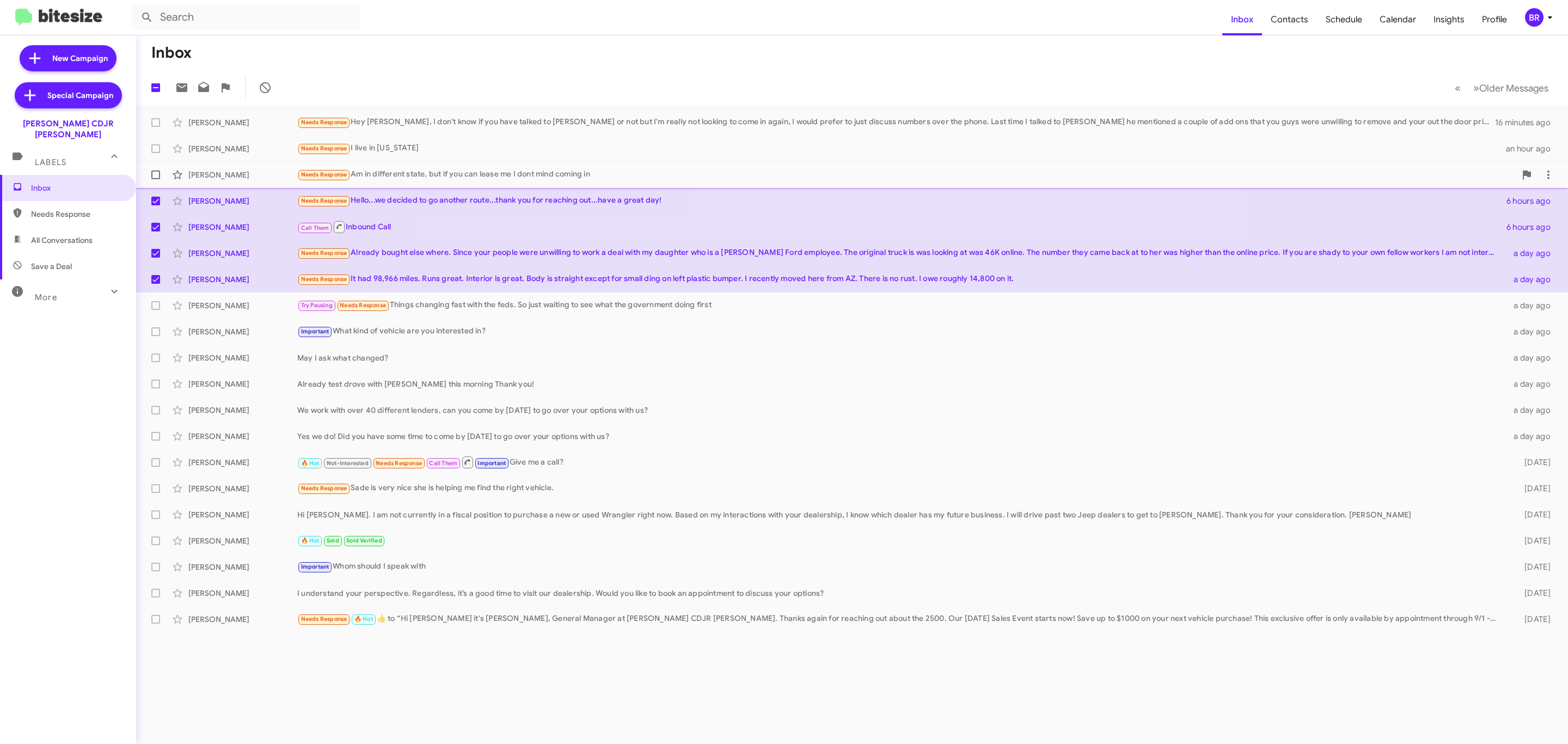
click at [156, 173] on span at bounding box center [155, 175] width 9 height 9
click at [156, 180] on input "checkbox" at bounding box center [155, 180] width 1 height 1
checkbox input "true"
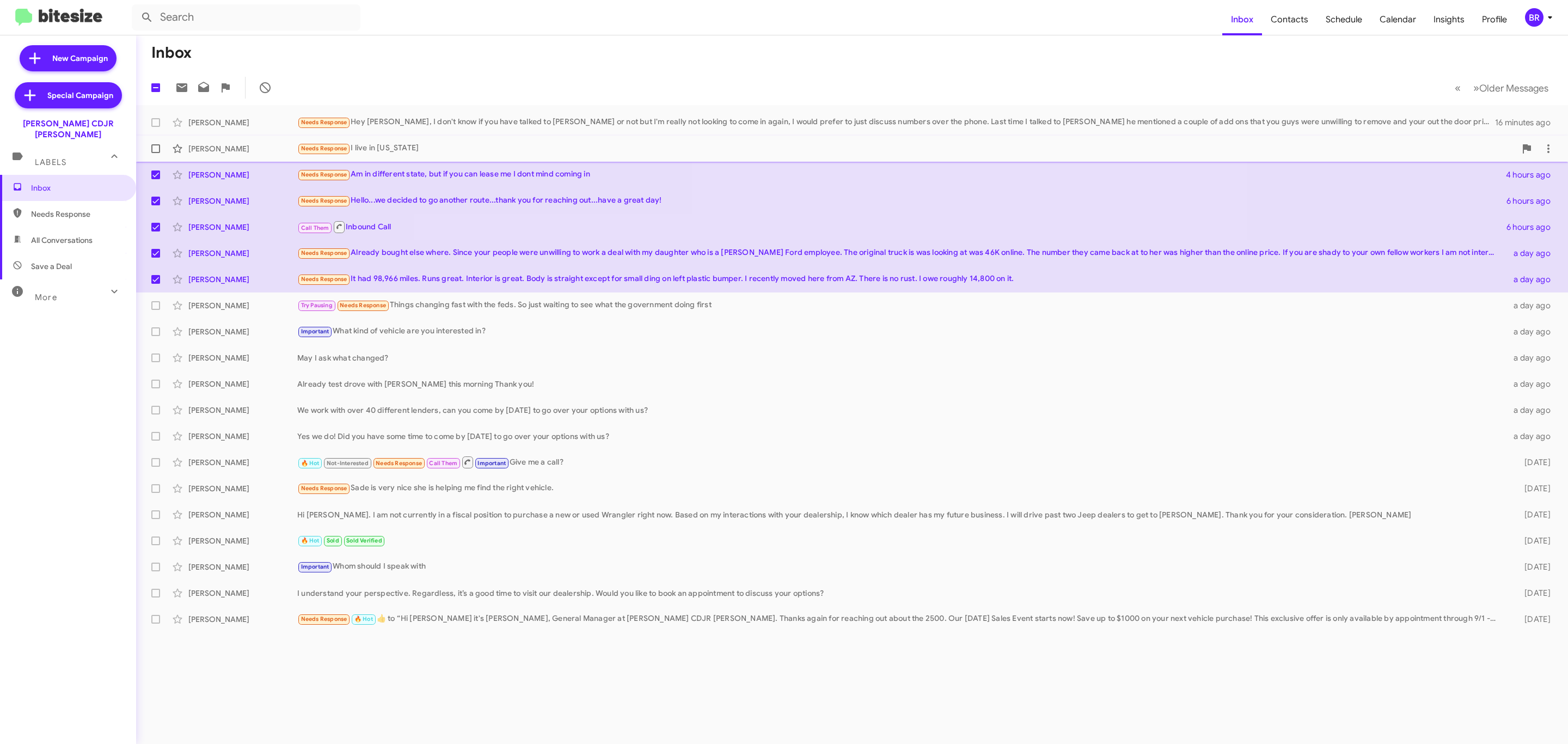
click at [157, 153] on span at bounding box center [155, 149] width 9 height 9
click at [156, 153] on input "checkbox" at bounding box center [155, 153] width 1 height 1
checkbox input "true"
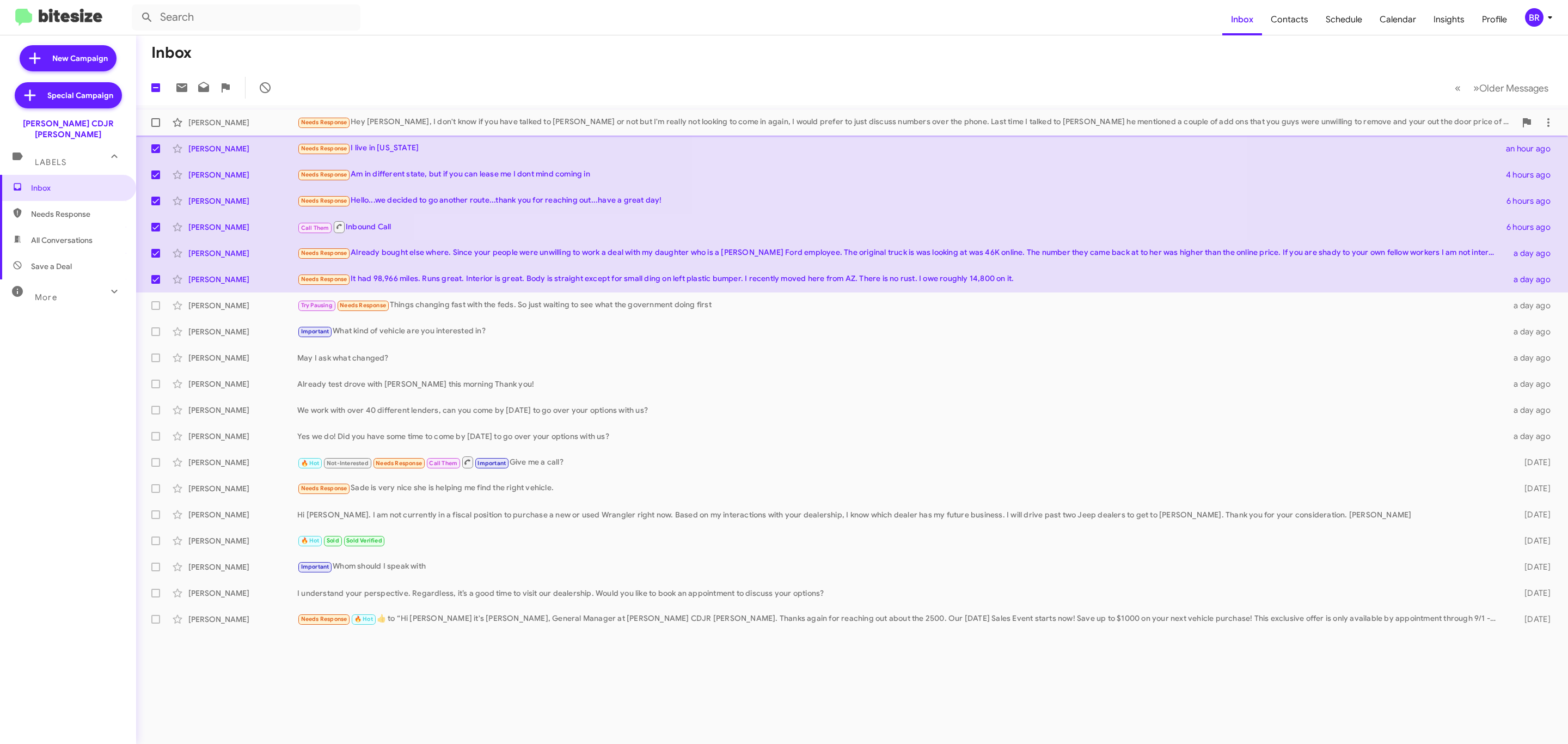
click at [157, 129] on label at bounding box center [155, 122] width 22 height 22
click at [156, 128] on input "checkbox" at bounding box center [155, 127] width 1 height 1
checkbox input "true"
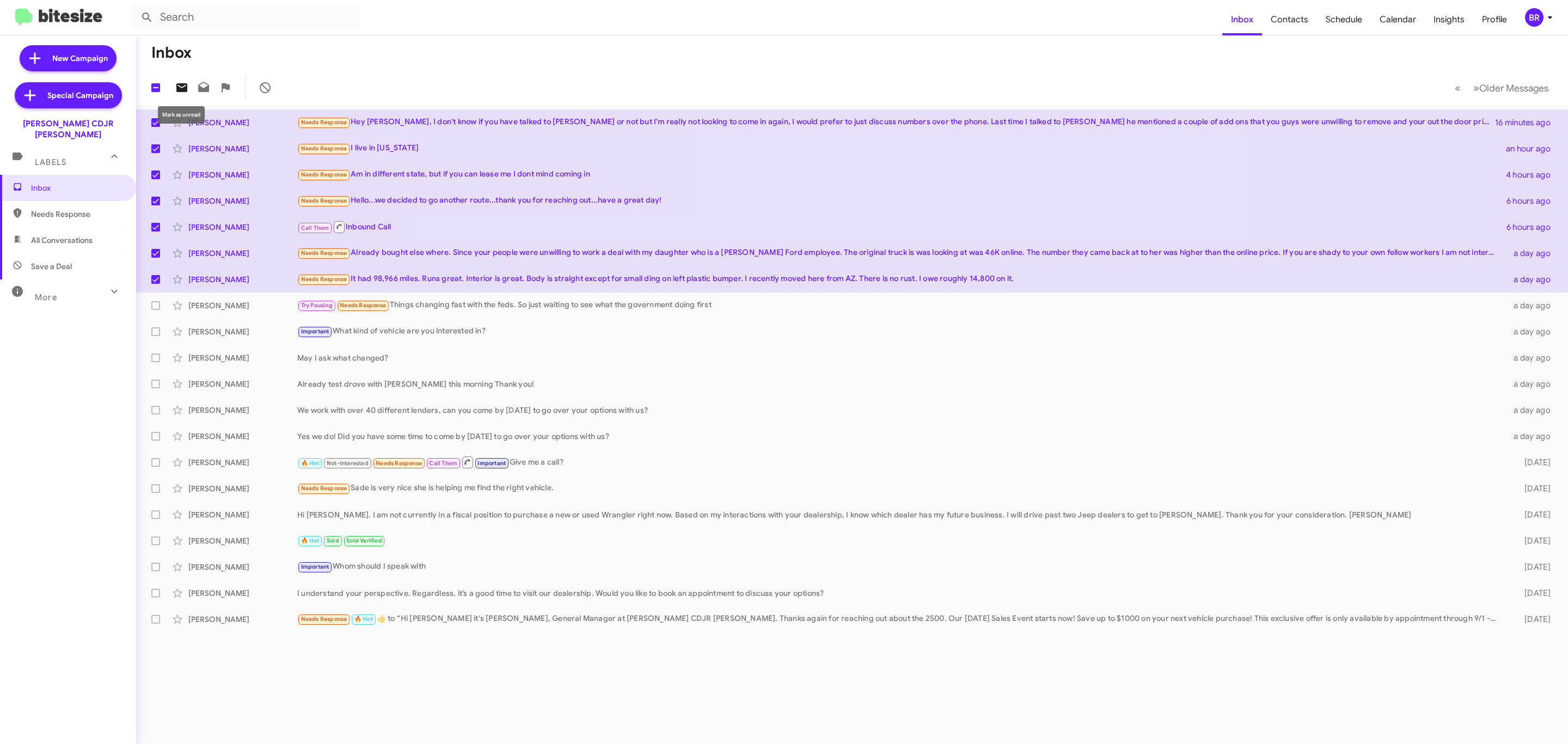
click at [183, 80] on button at bounding box center [182, 87] width 22 height 22
click at [1542, 25] on span "BR" at bounding box center [1541, 17] width 32 height 19
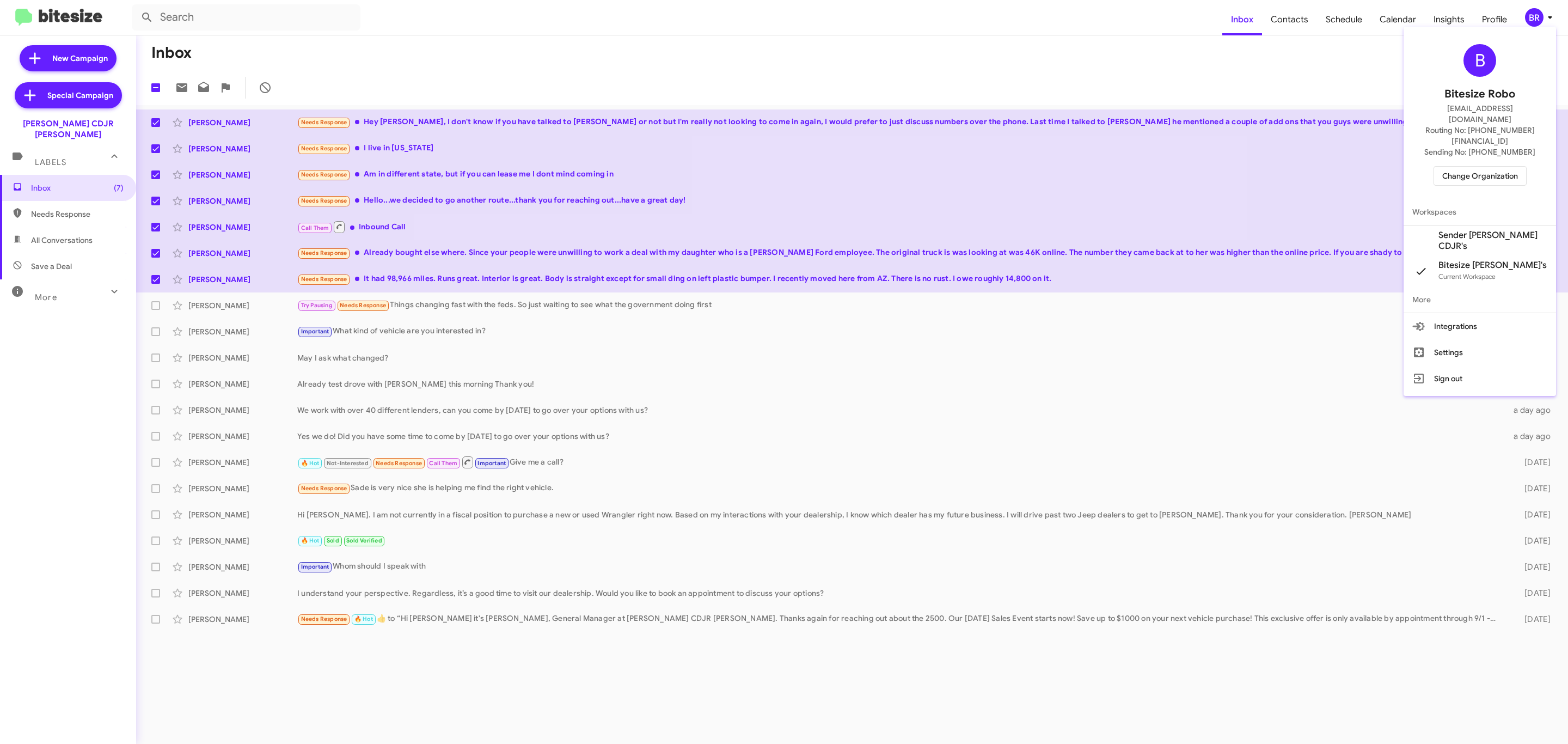
click at [1494, 167] on span "Change Organization" at bounding box center [1480, 175] width 76 height 19
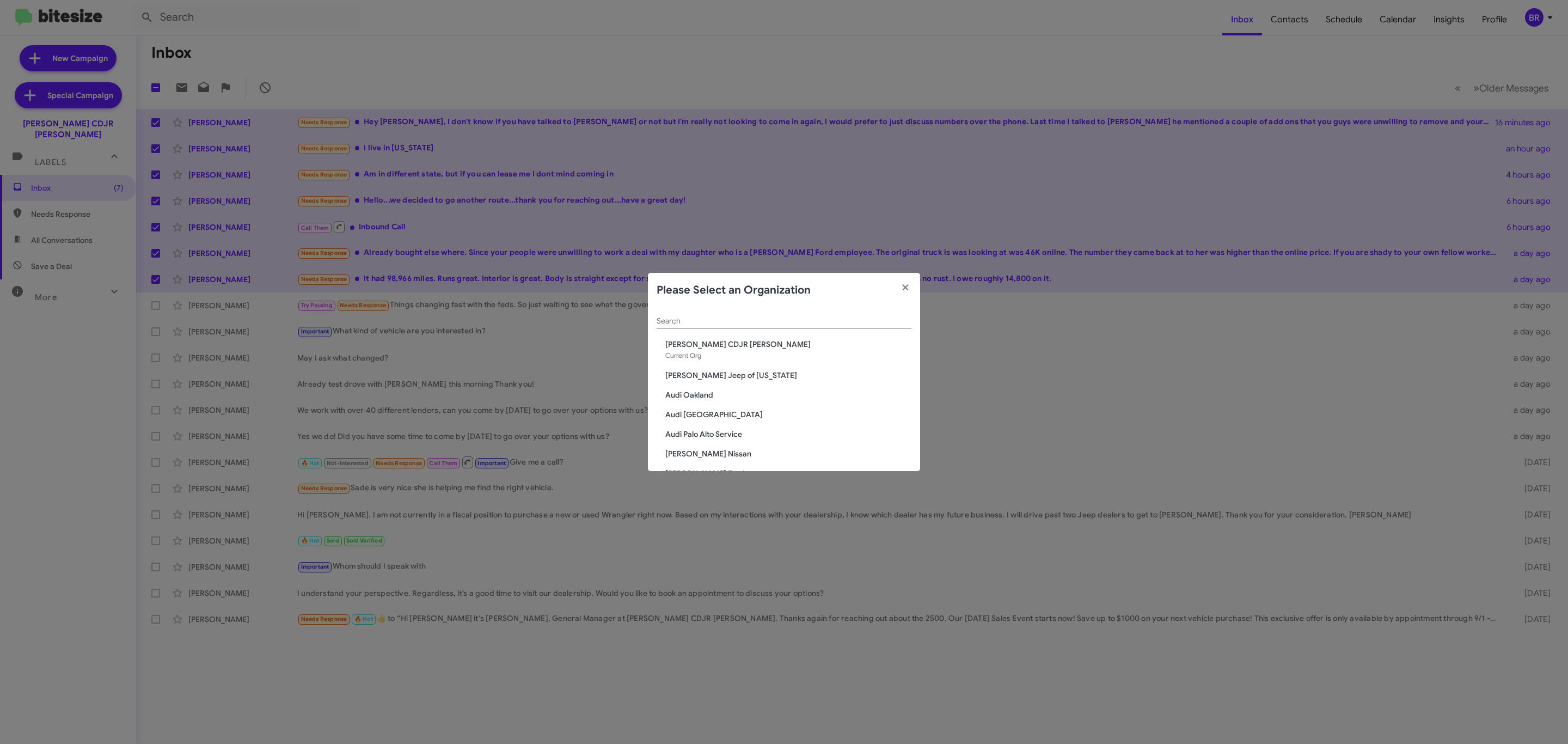
click at [758, 312] on div "Search" at bounding box center [783, 319] width 255 height 21
click at [755, 325] on input "Search" at bounding box center [783, 321] width 255 height 9
type input "nissan"
click at [711, 361] on span "Banister Nissan Chesapeake" at bounding box center [788, 363] width 246 height 11
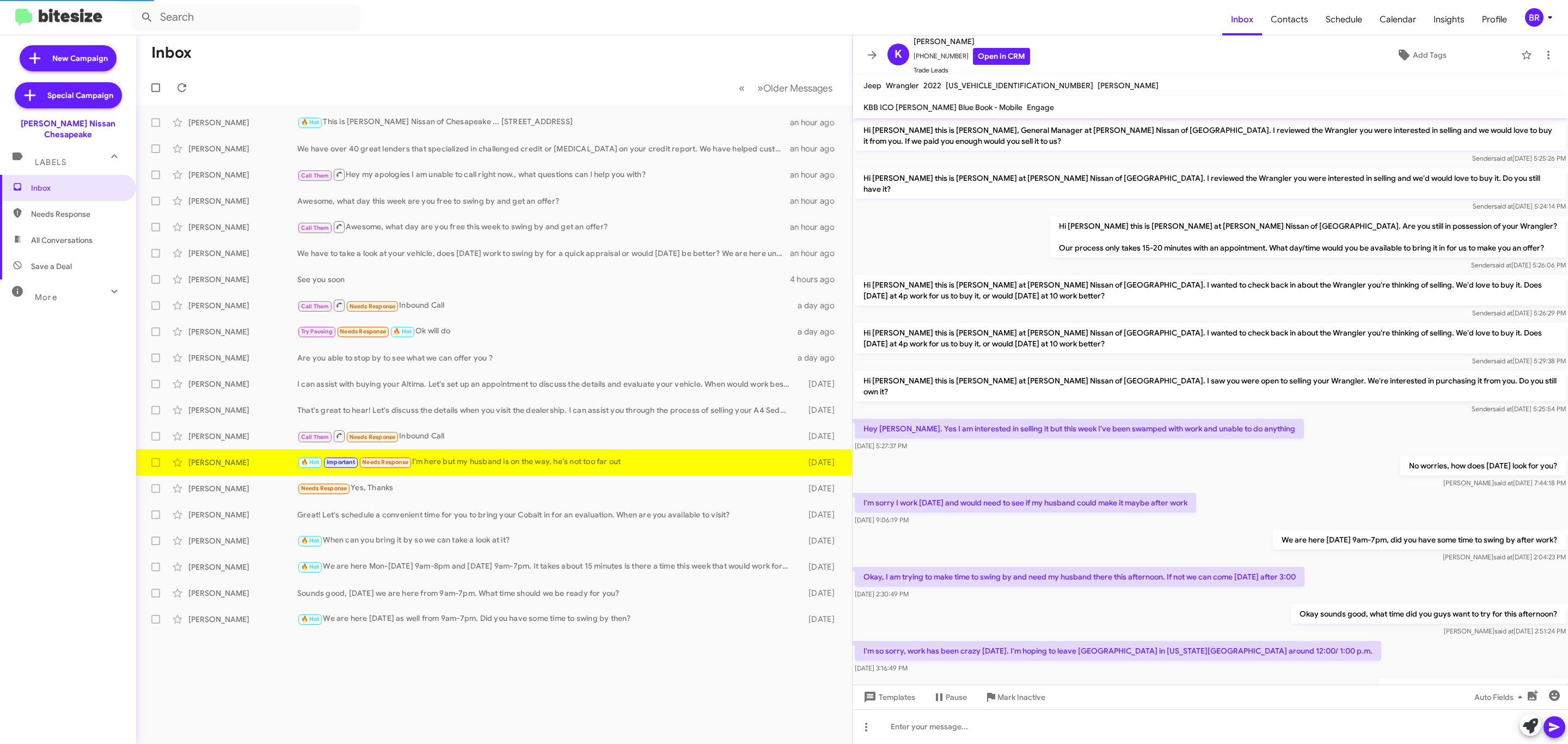
scroll to position [163, 0]
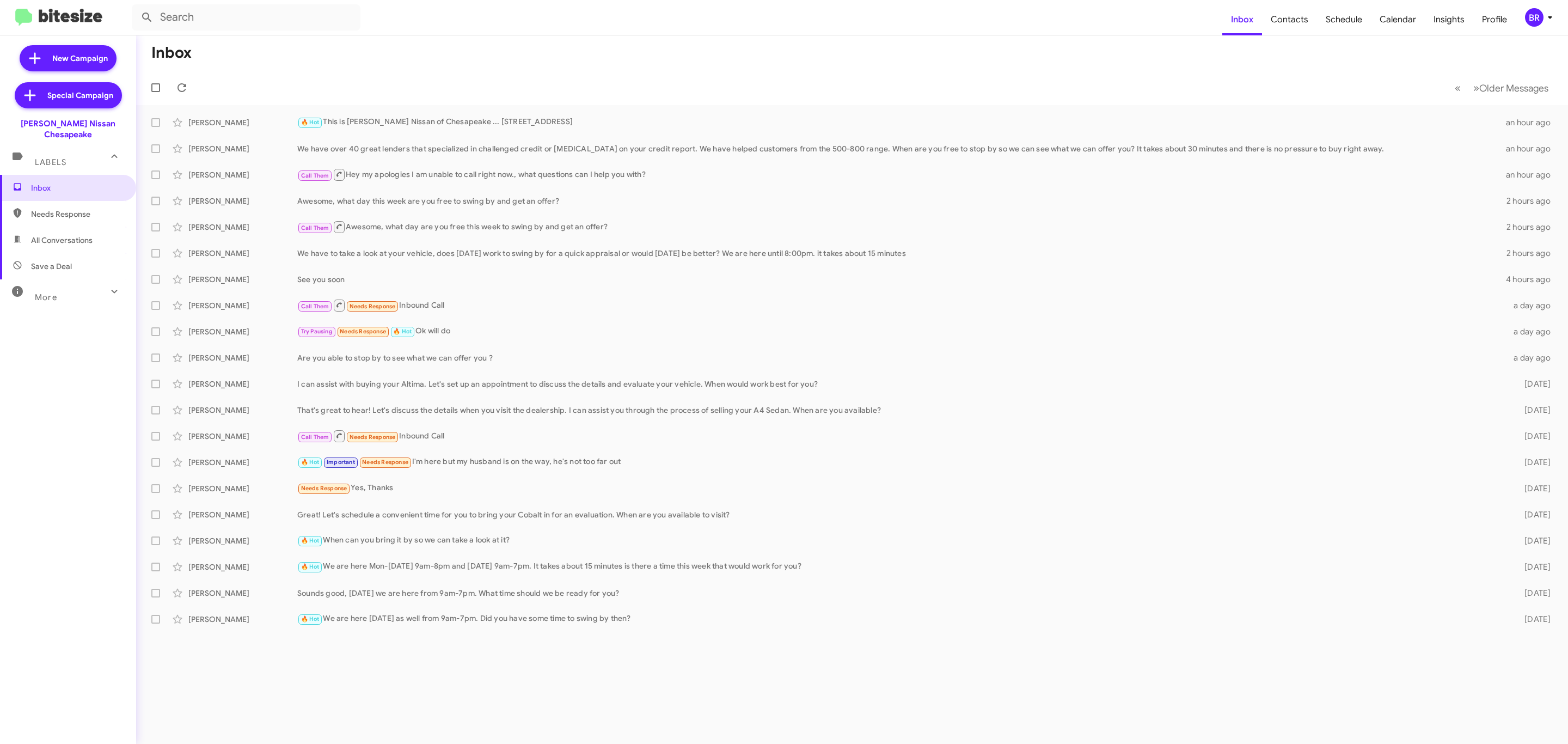
click at [1534, 8] on div "BR" at bounding box center [1534, 17] width 19 height 19
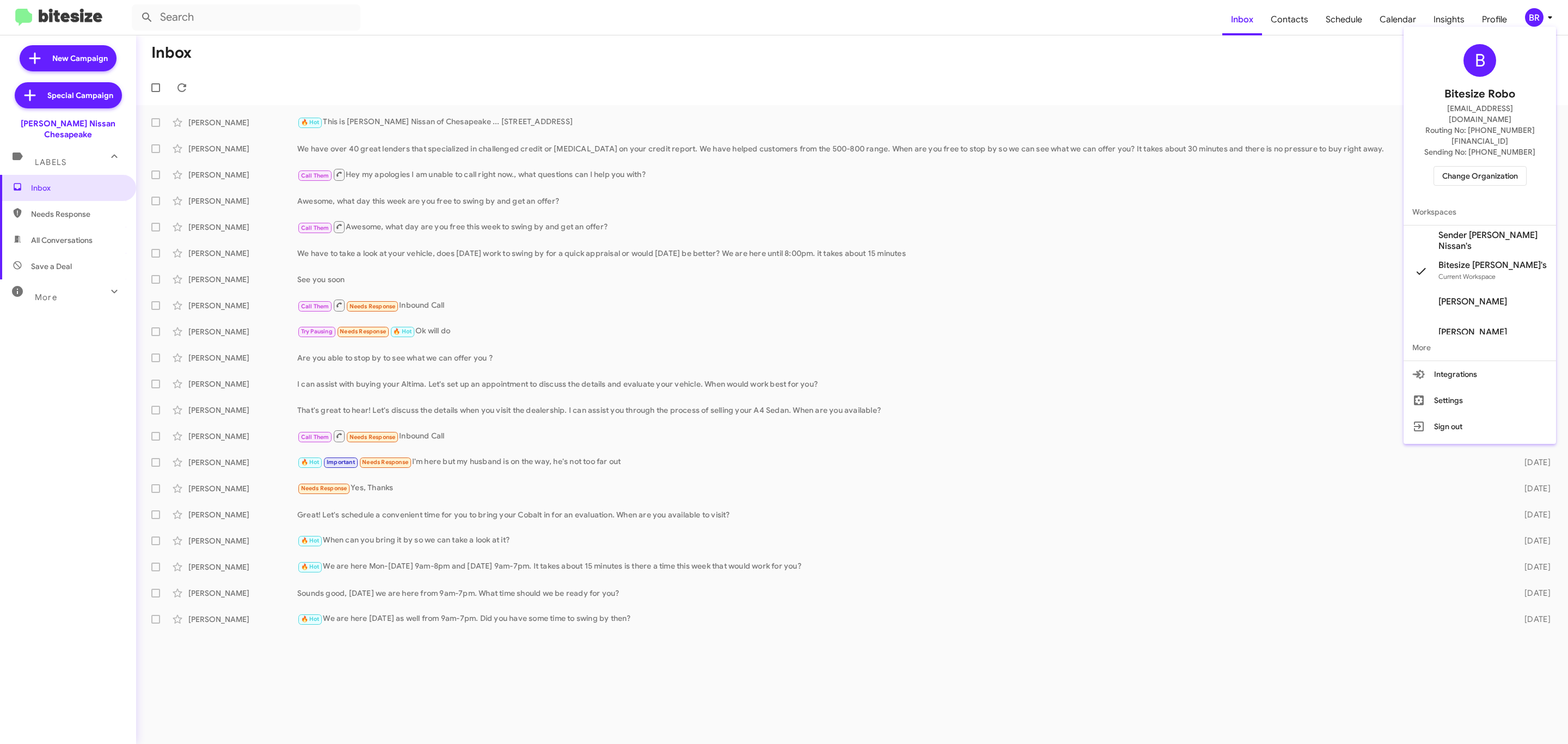
click at [1462, 167] on span "Change Organization" at bounding box center [1480, 175] width 76 height 19
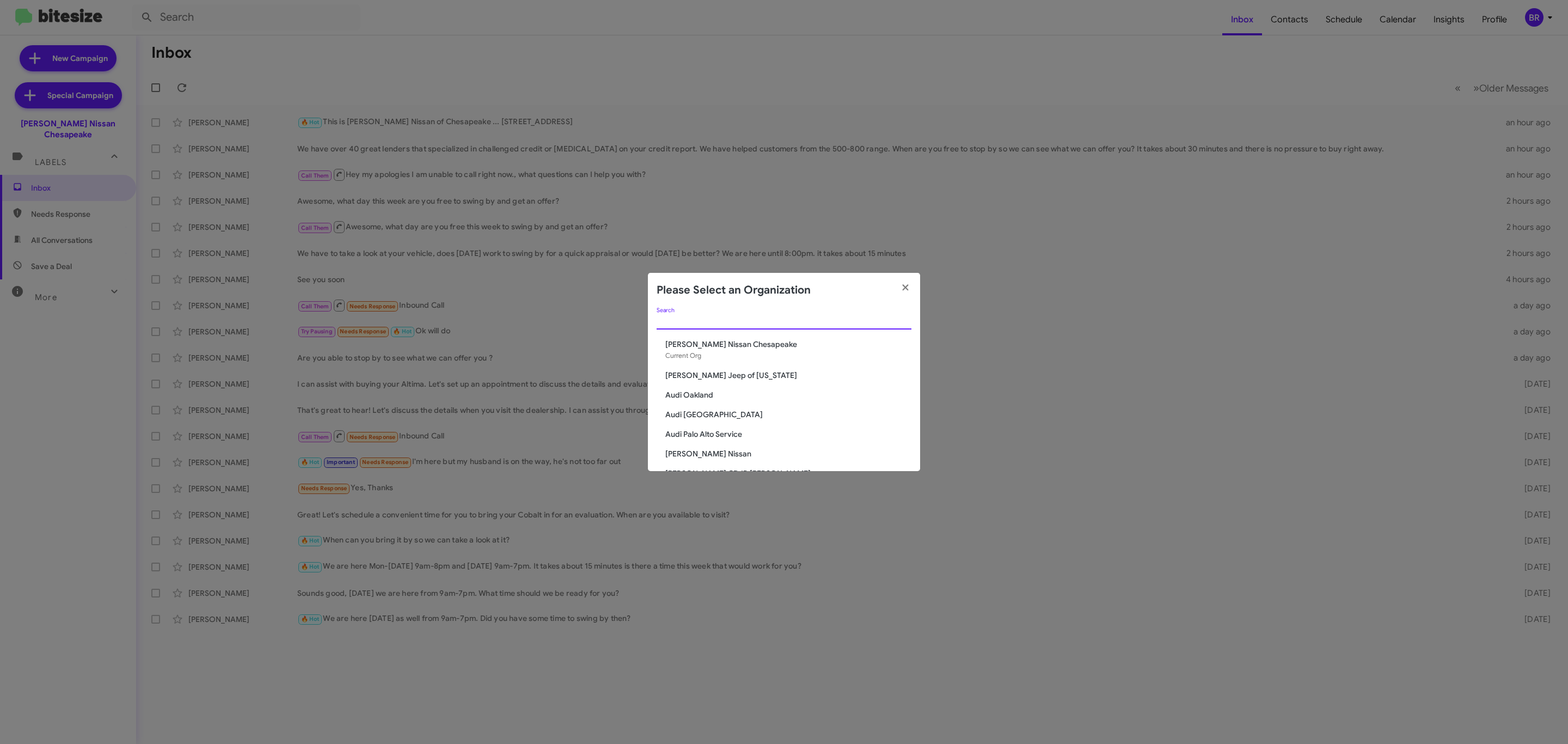
click at [815, 324] on input "Search" at bounding box center [783, 321] width 255 height 9
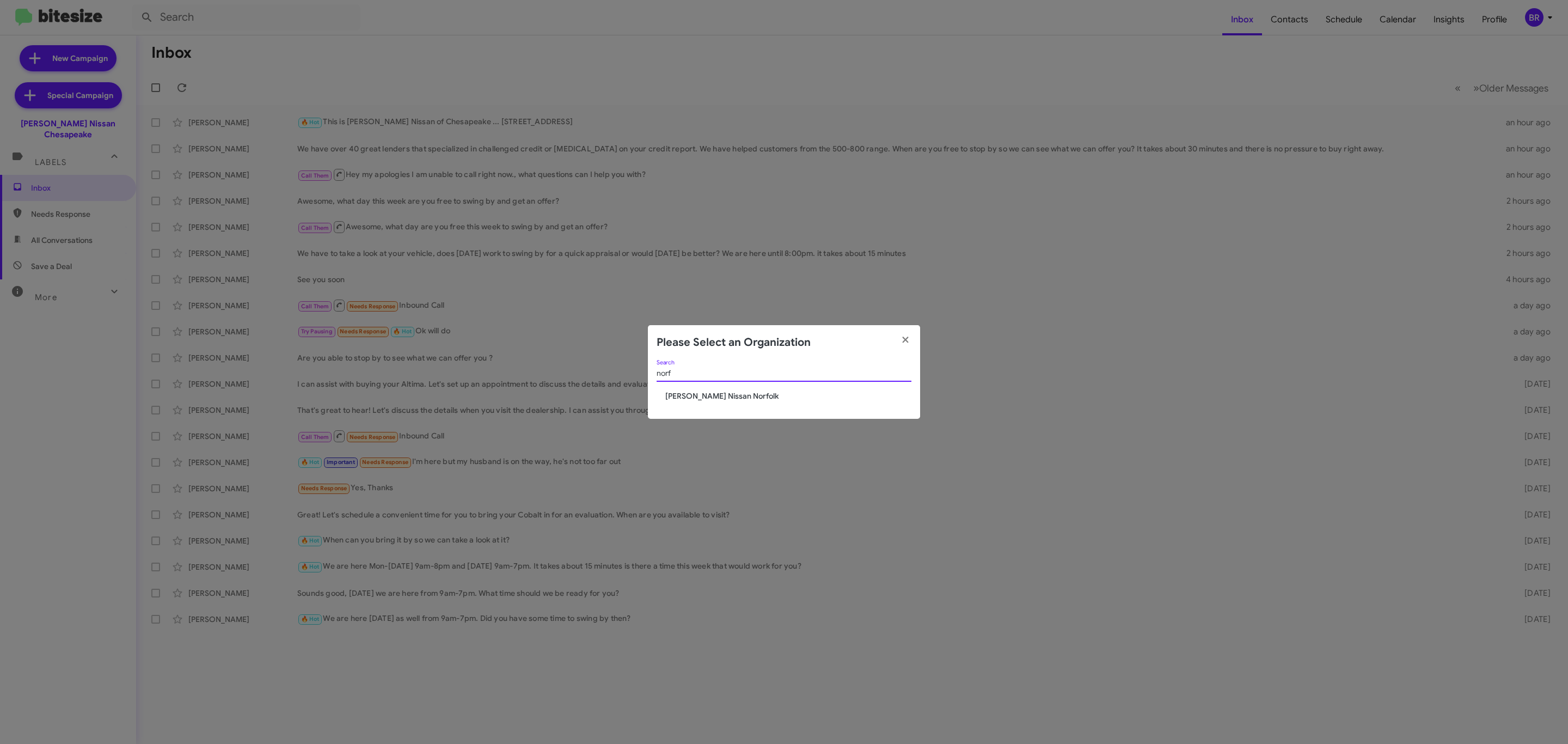
type input "norf"
click at [685, 395] on span "[PERSON_NAME] Nissan Norfolk" at bounding box center [788, 395] width 246 height 11
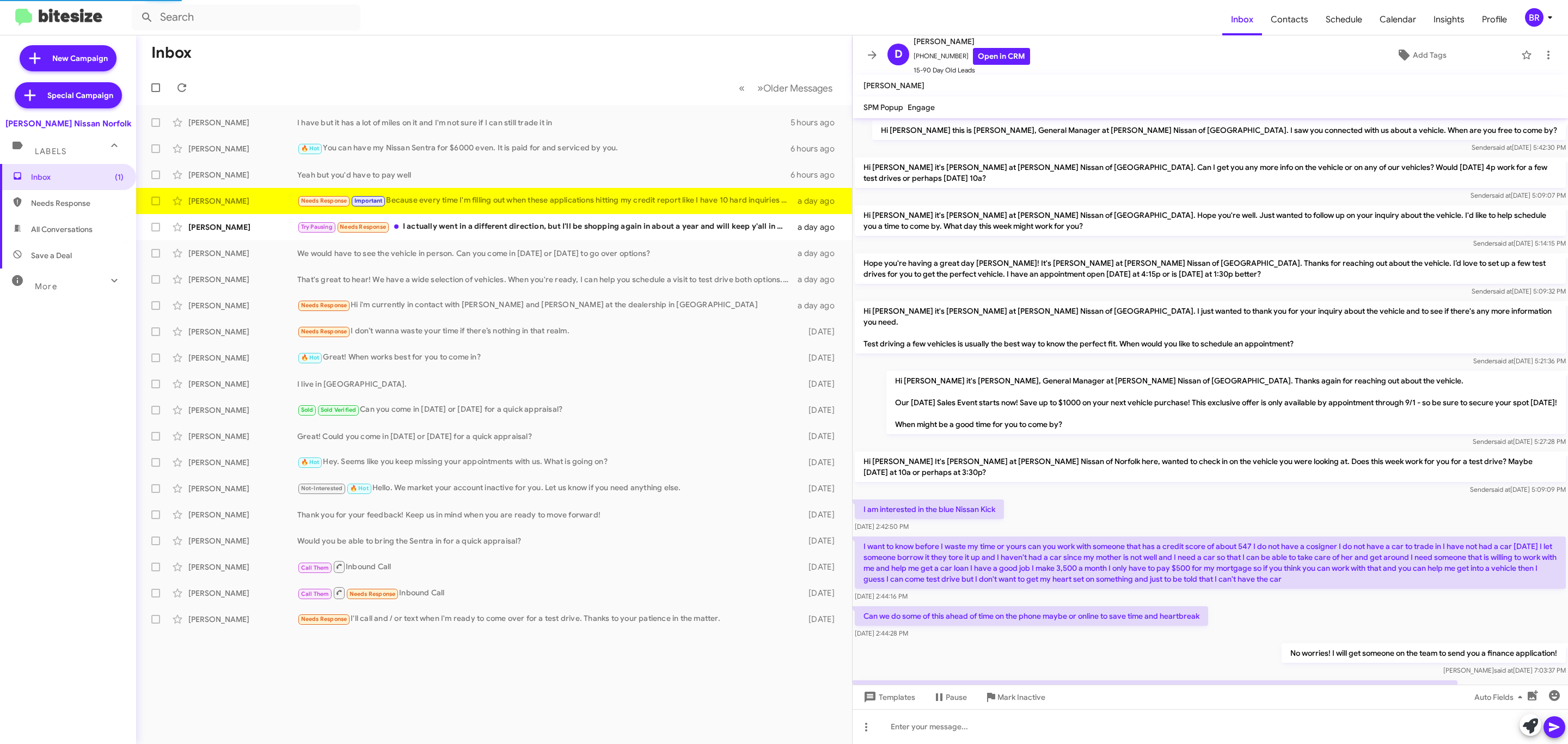
scroll to position [113, 0]
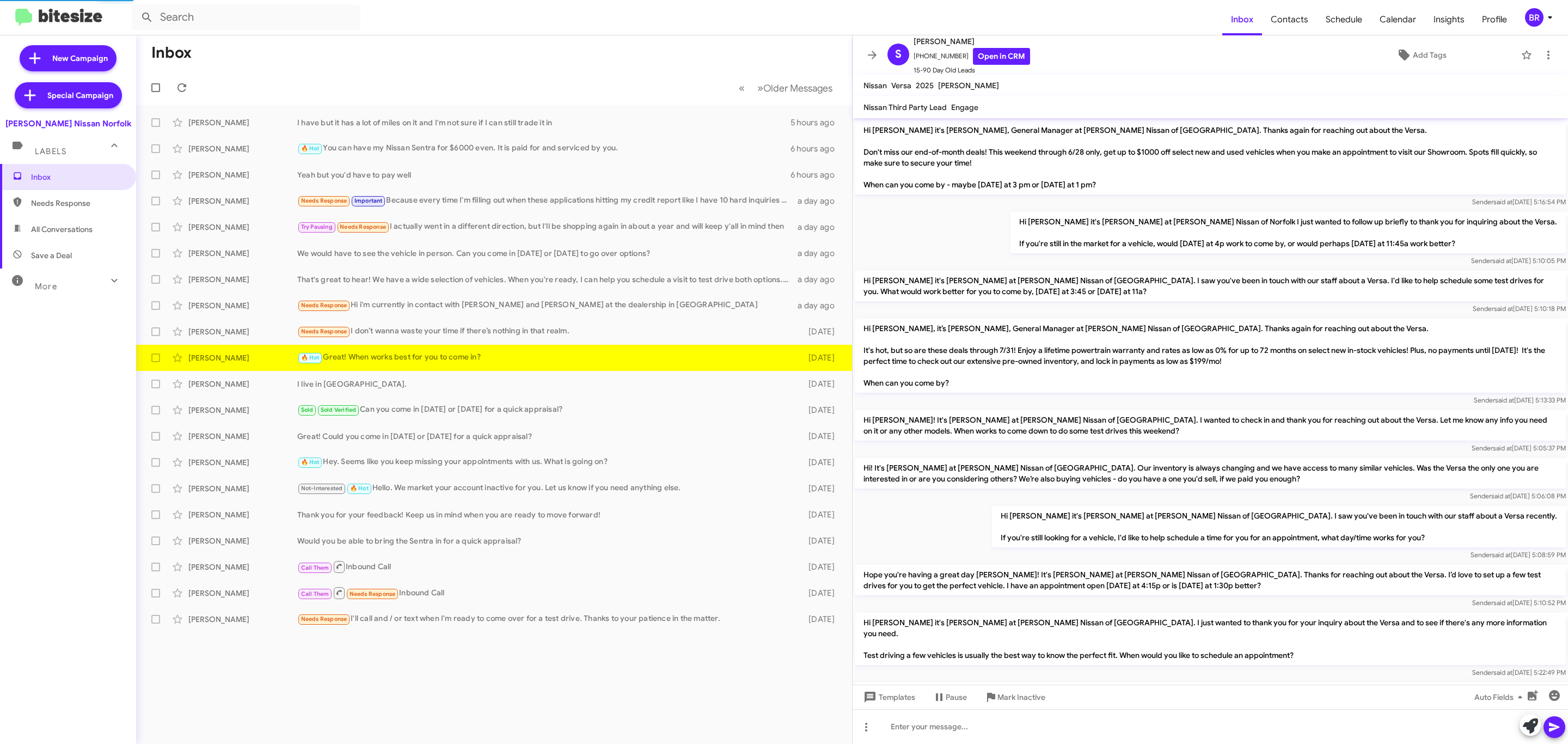
scroll to position [150, 0]
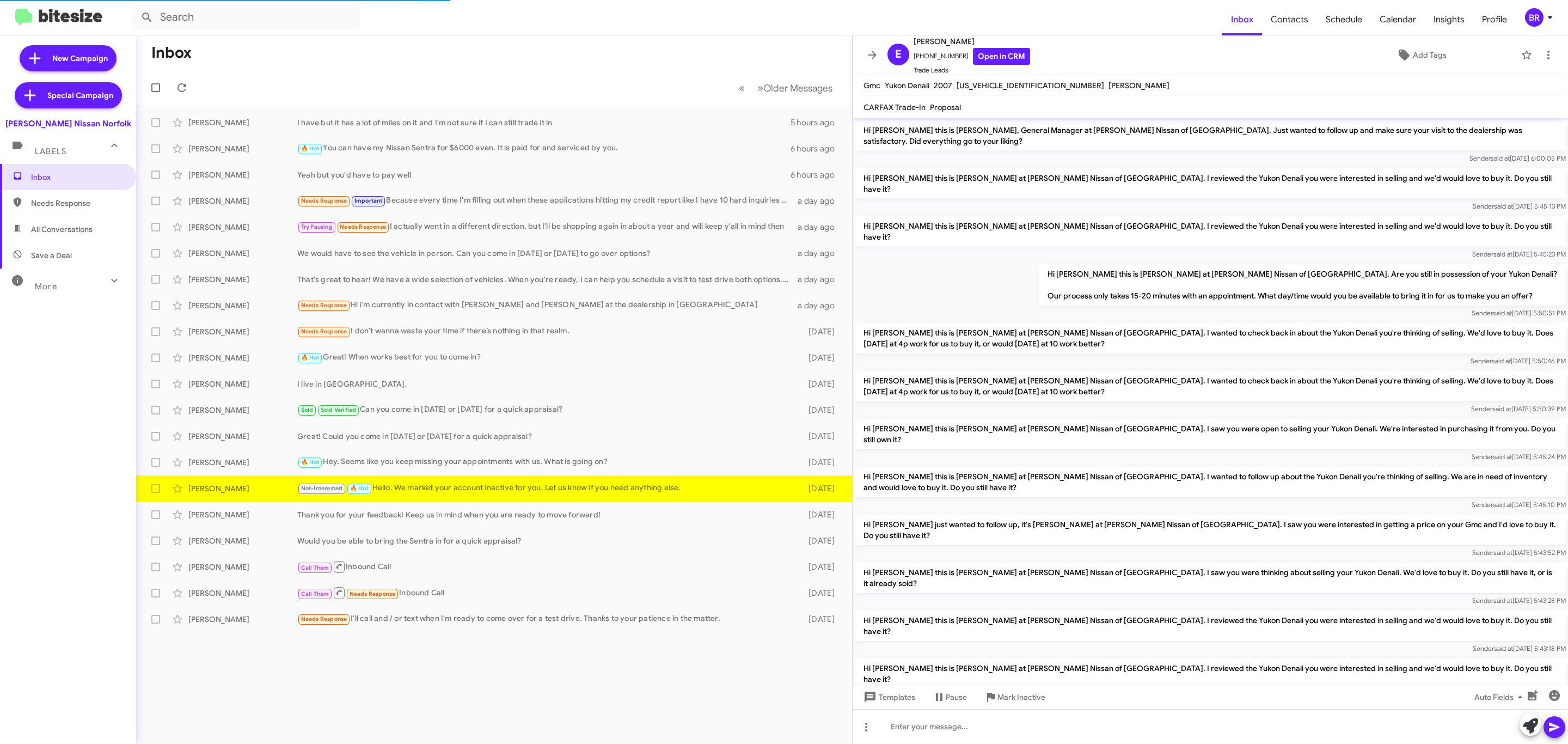
scroll to position [107, 0]
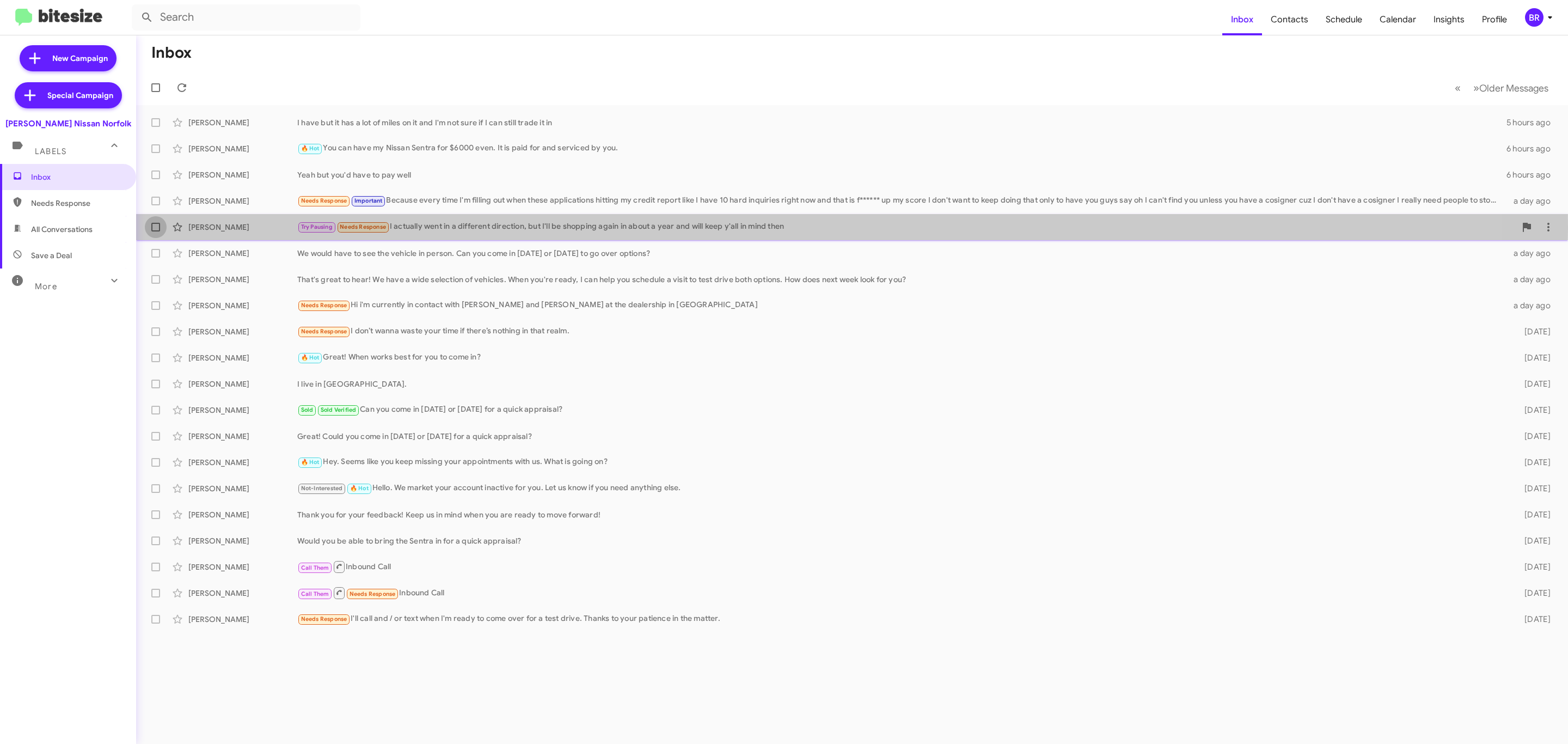
click at [152, 229] on span at bounding box center [155, 227] width 9 height 9
click at [155, 231] on input "checkbox" at bounding box center [155, 231] width 1 height 1
checkbox input "true"
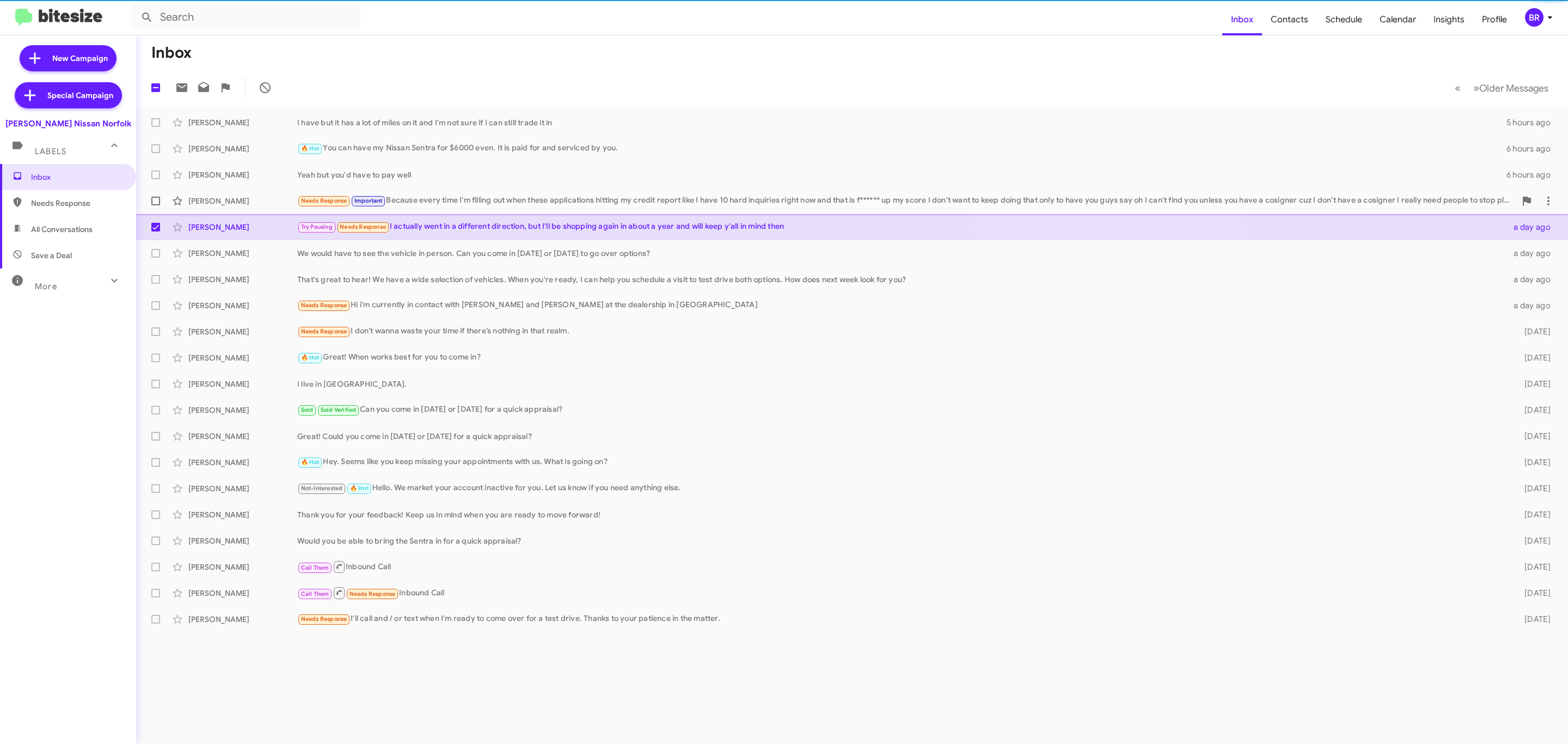
click at [153, 201] on span at bounding box center [155, 201] width 9 height 9
click at [155, 205] on input "checkbox" at bounding box center [155, 205] width 1 height 1
checkbox input "true"
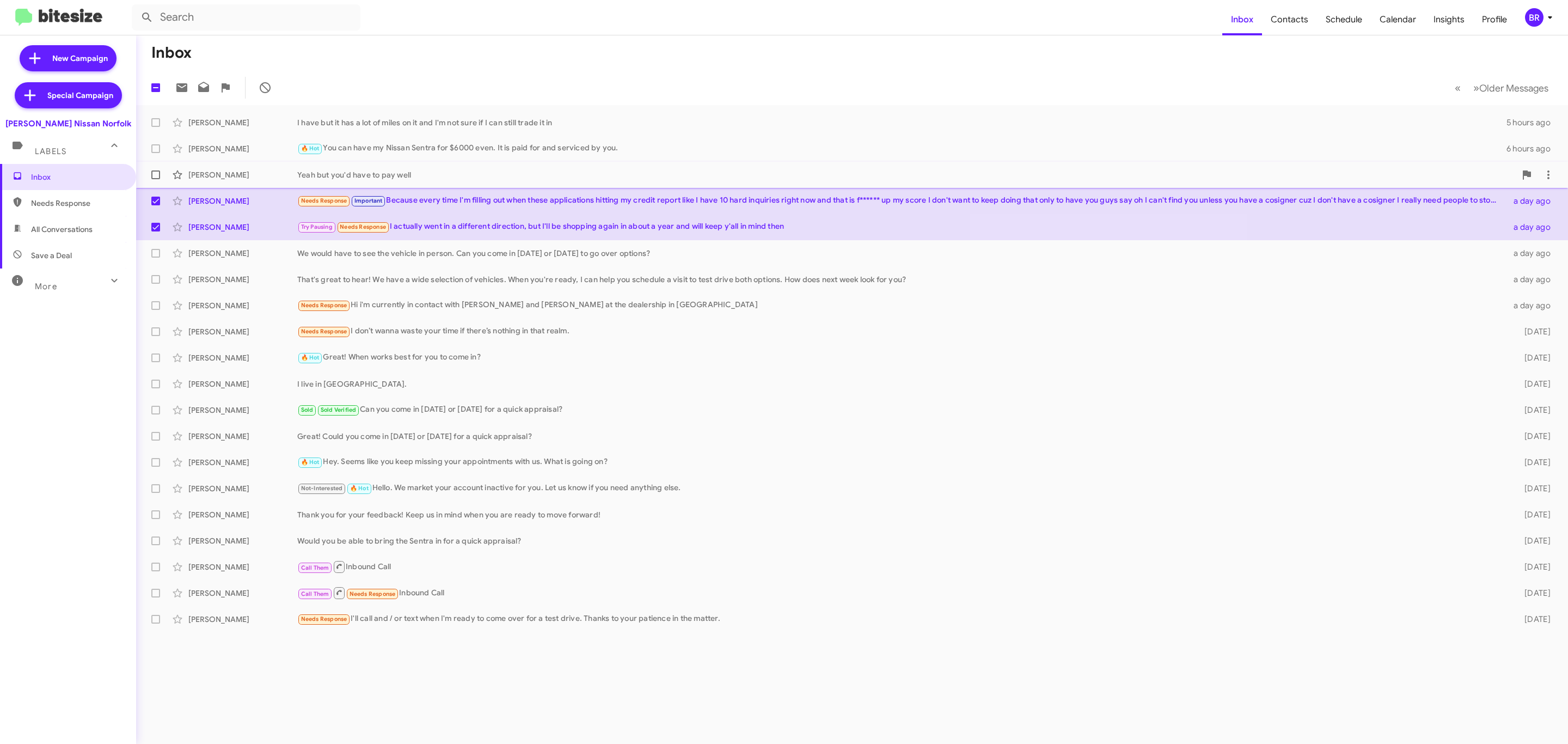
click at [157, 180] on label at bounding box center [155, 175] width 22 height 22
click at [156, 180] on input "checkbox" at bounding box center [155, 180] width 1 height 1
checkbox input "true"
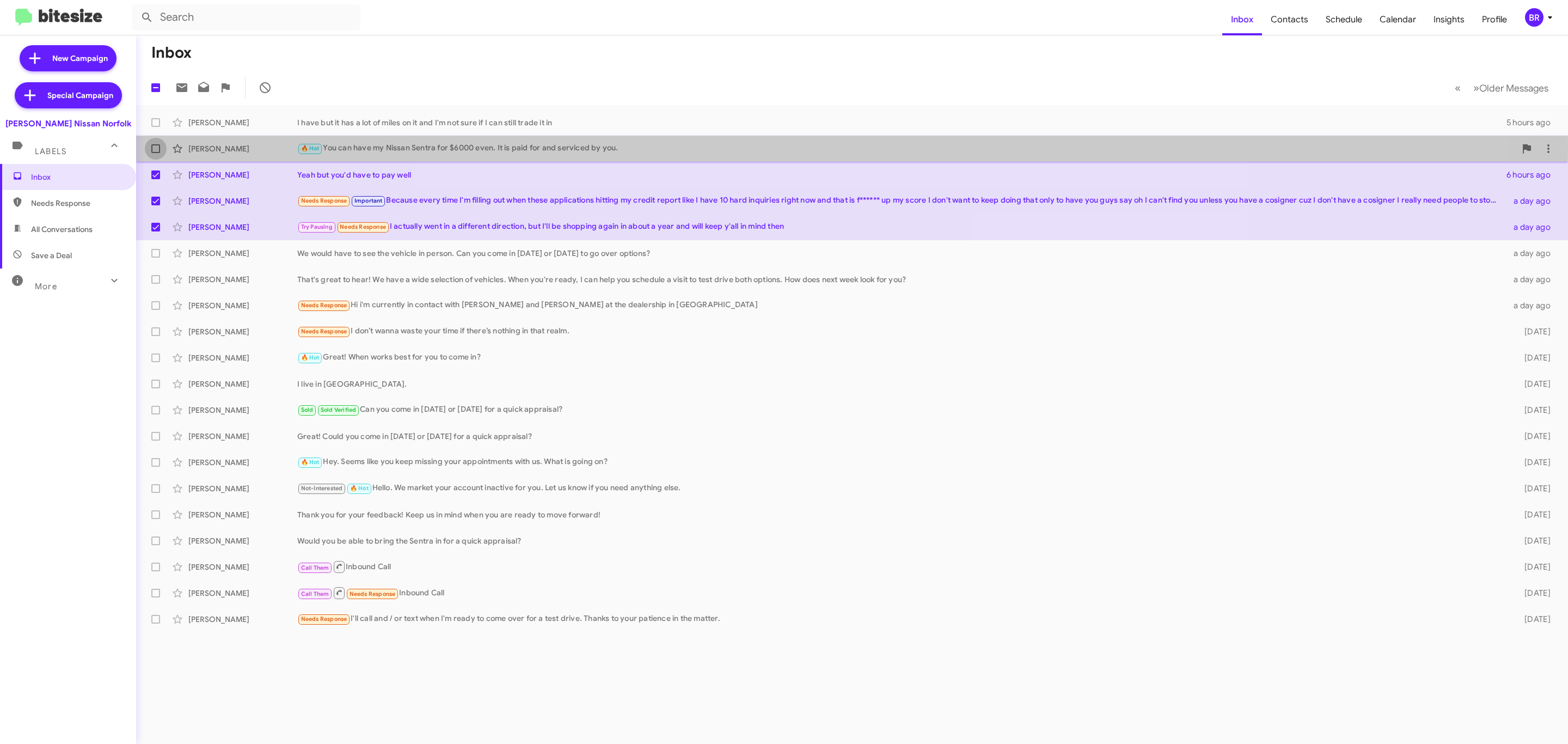
click at [156, 149] on span at bounding box center [155, 149] width 9 height 9
click at [156, 153] on input "checkbox" at bounding box center [155, 153] width 1 height 1
checkbox input "true"
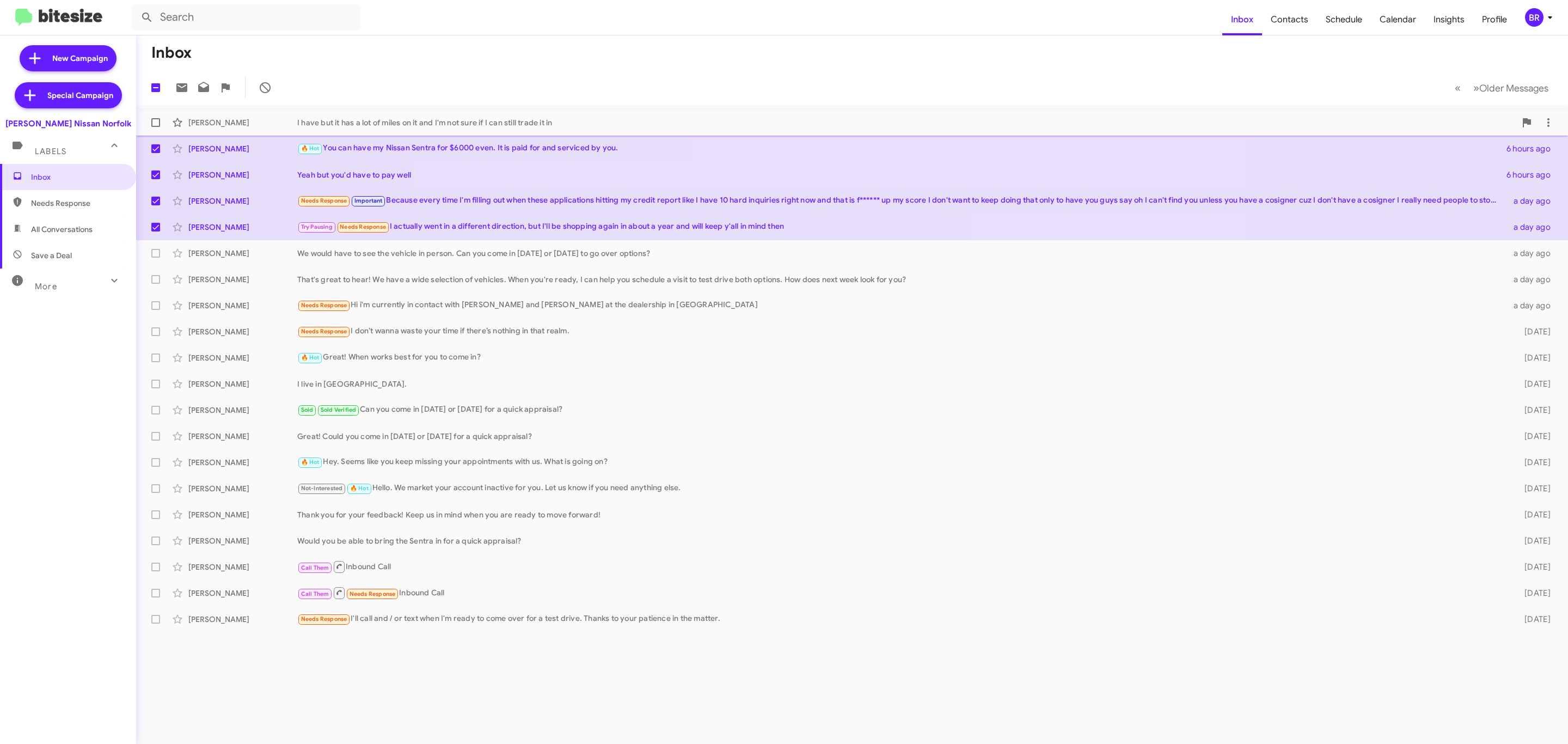
click at [153, 121] on span at bounding box center [155, 122] width 9 height 9
click at [155, 127] on input "checkbox" at bounding box center [155, 127] width 1 height 1
checkbox input "true"
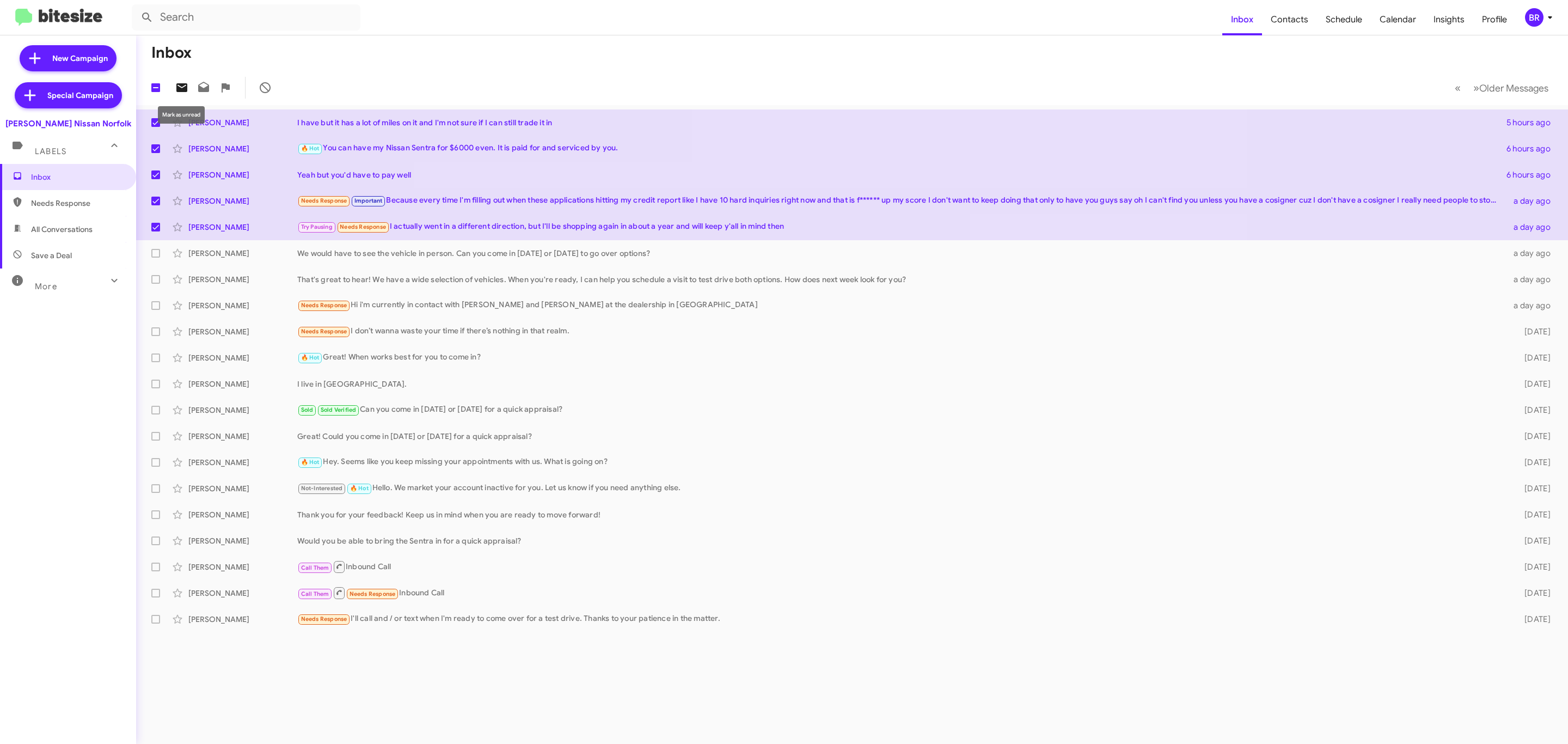
click at [179, 90] on icon at bounding box center [181, 87] width 11 height 9
click at [1539, 17] on div "BR" at bounding box center [1534, 17] width 19 height 19
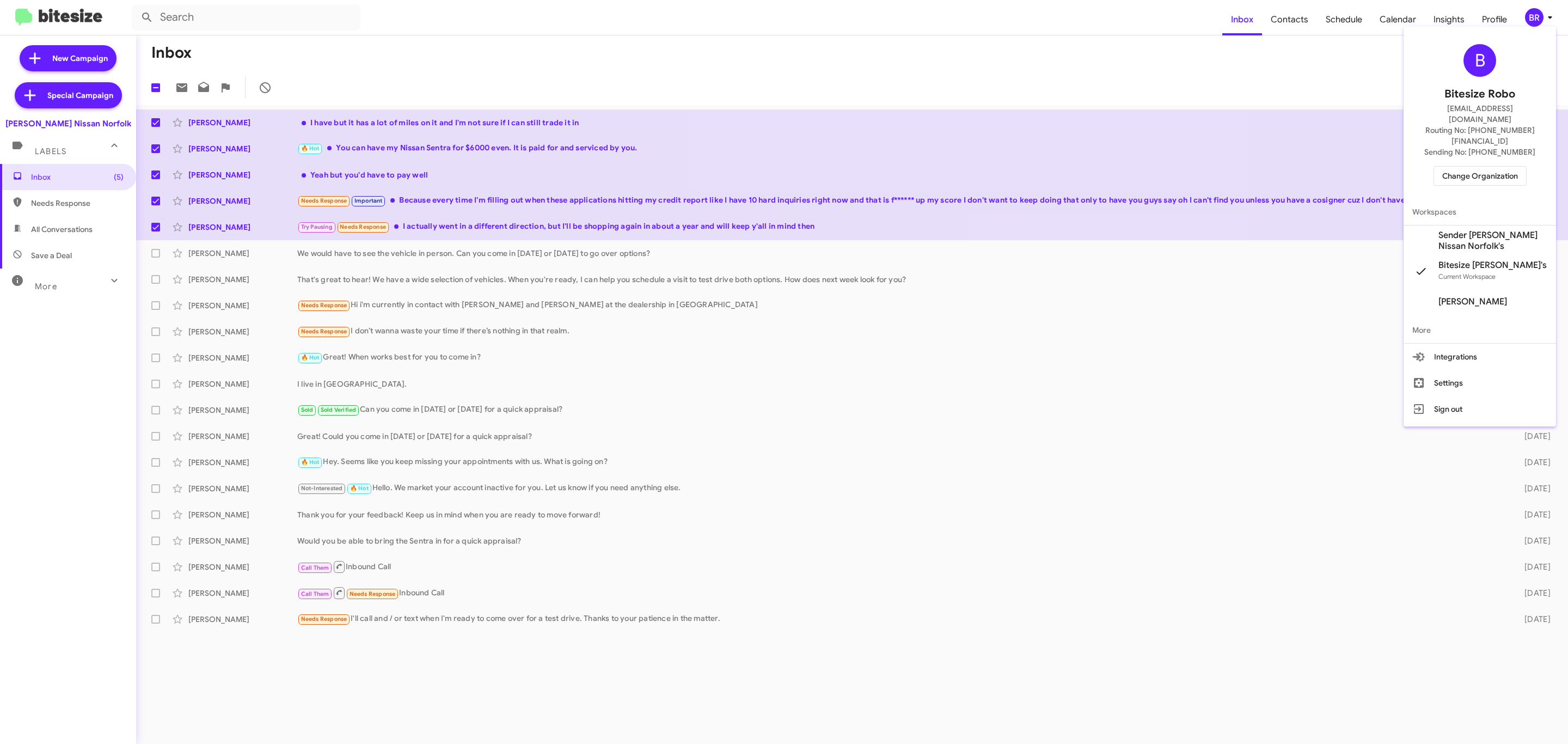
click at [1456, 167] on span "Change Organization" at bounding box center [1480, 175] width 76 height 19
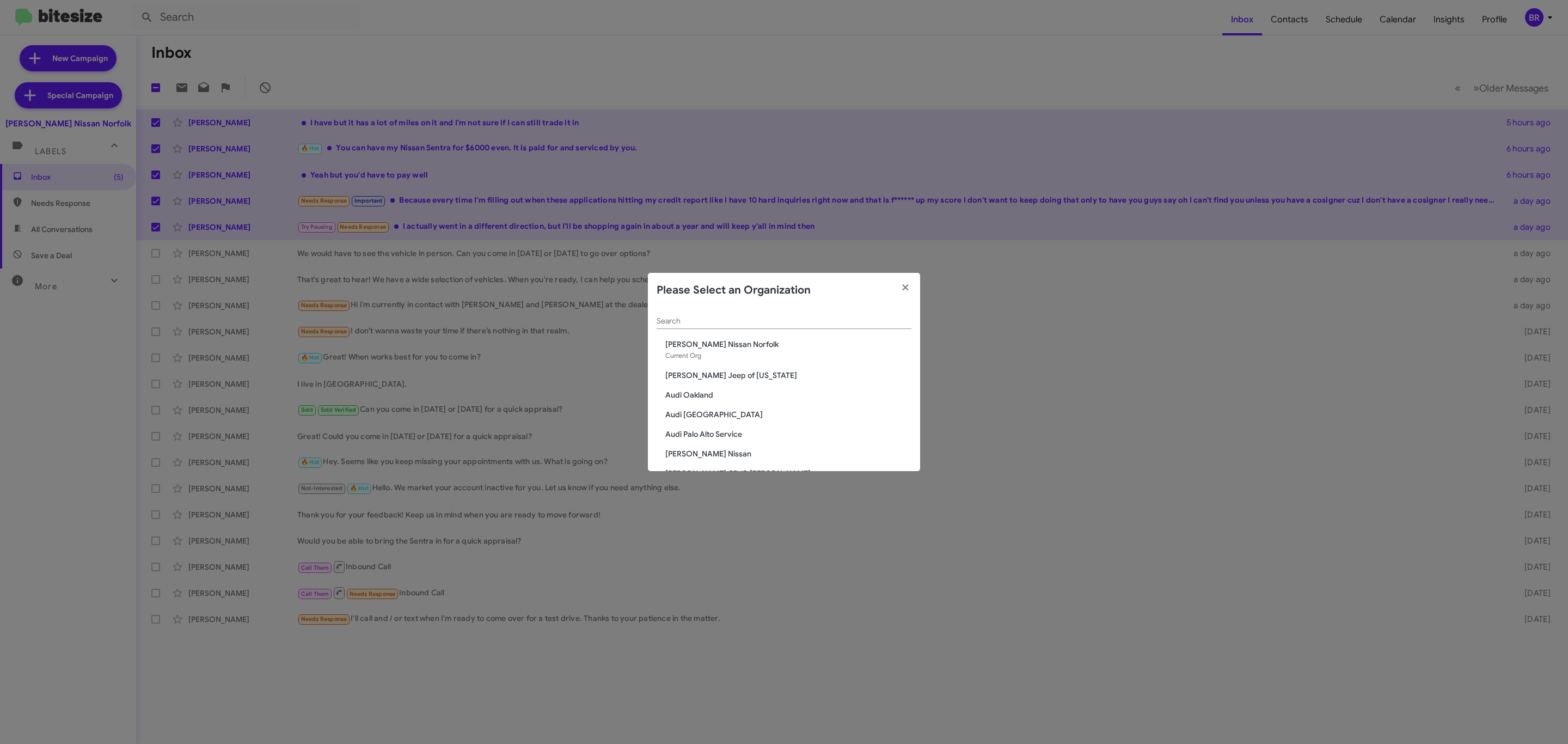
click at [744, 325] on input "Search" at bounding box center [783, 321] width 255 height 9
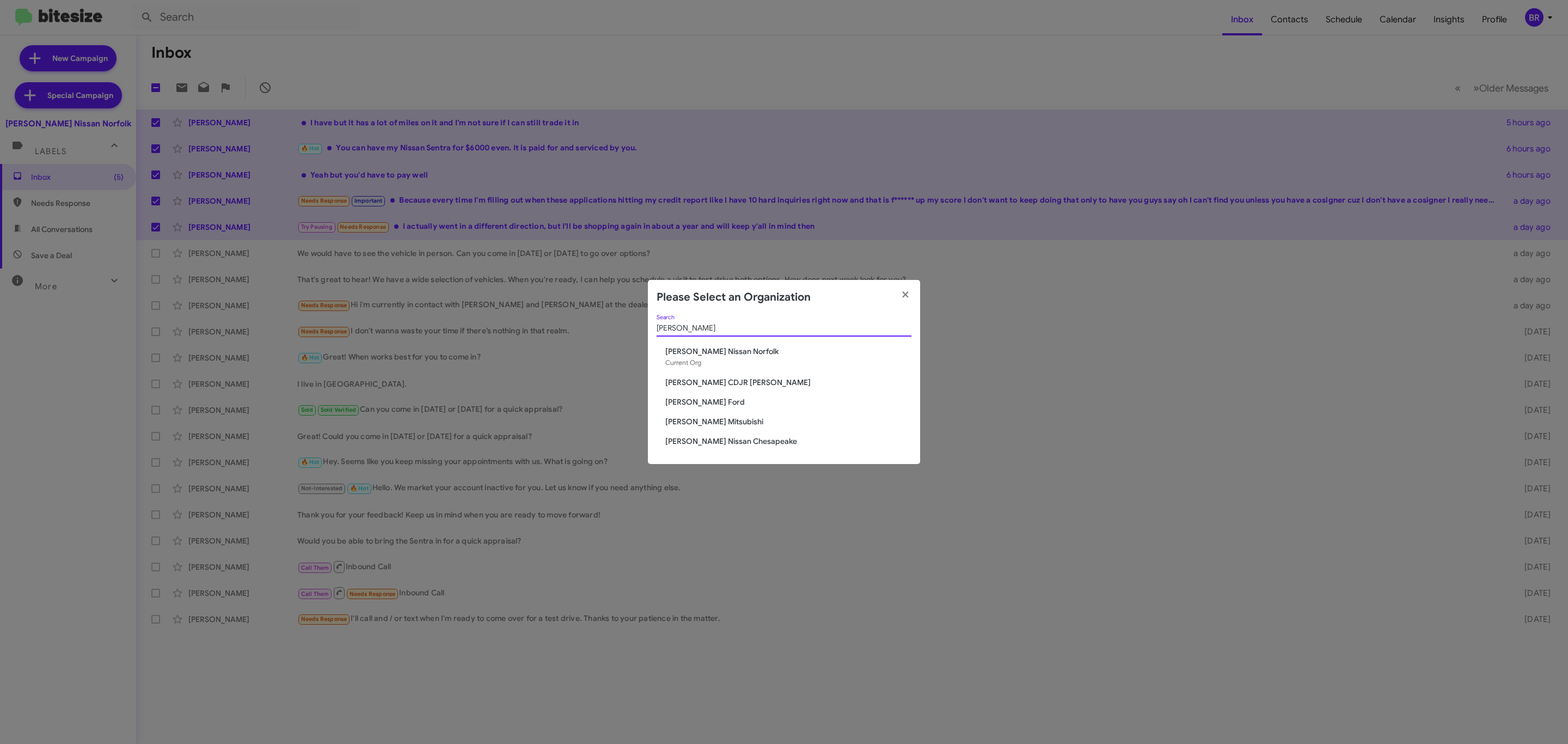
type input "banister"
click at [713, 418] on span "[PERSON_NAME] Mitsubishi" at bounding box center [788, 421] width 246 height 11
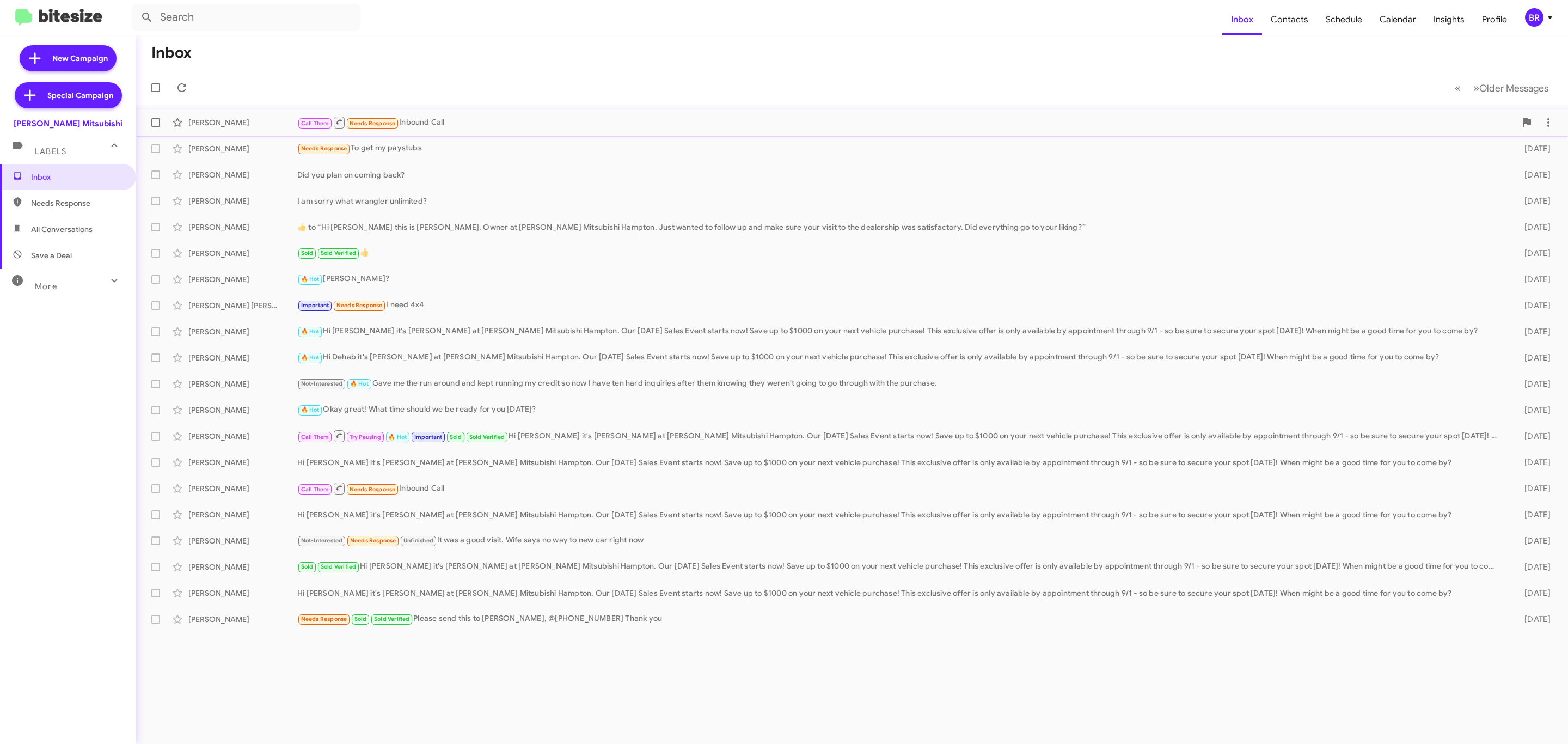
click at [510, 121] on div "Call Them Needs Response Inbound Call" at bounding box center [907, 122] width 1219 height 14
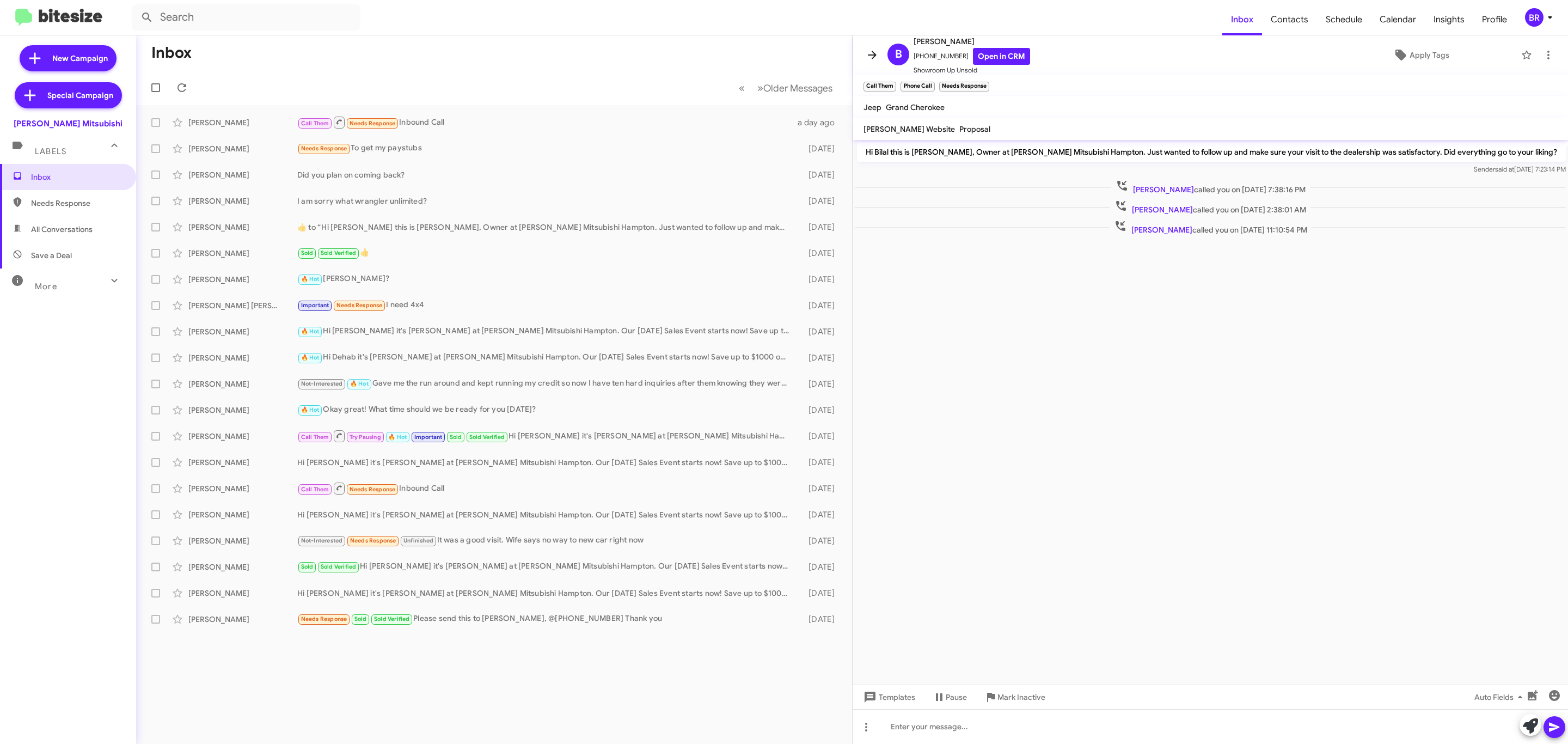
click at [866, 56] on icon at bounding box center [872, 55] width 13 height 13
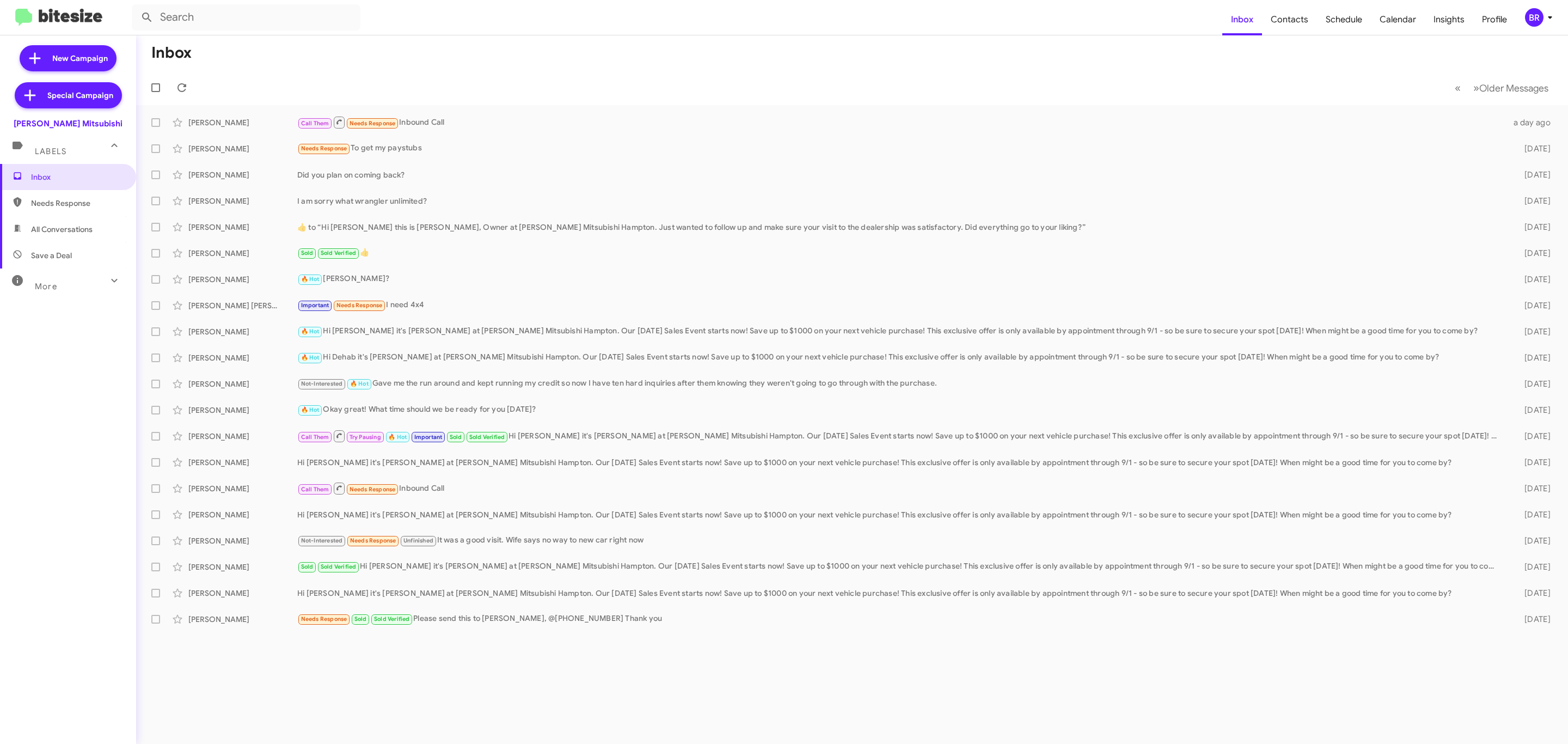
click at [1541, 15] on div "BR" at bounding box center [1534, 17] width 19 height 19
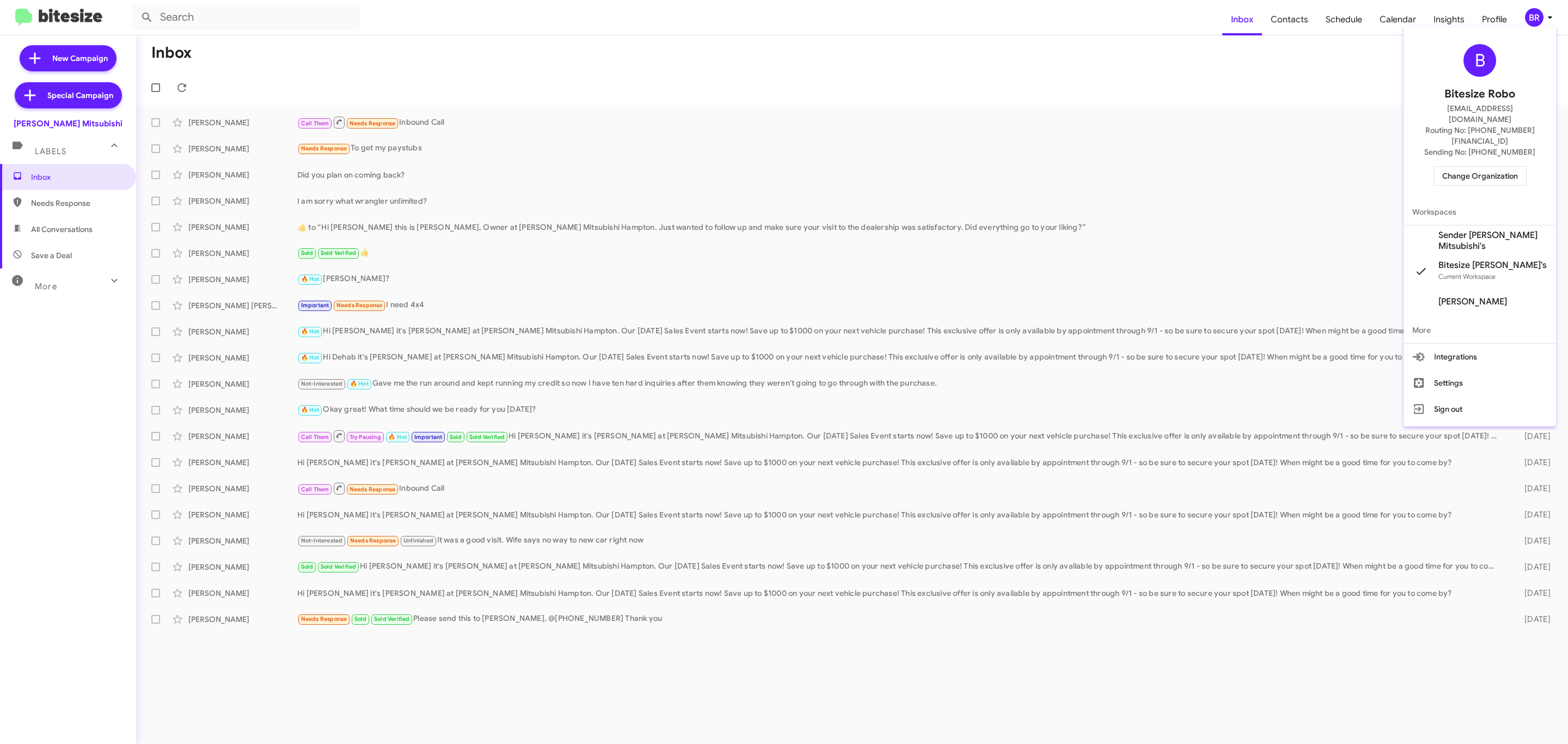
click at [1462, 167] on span "Change Organization" at bounding box center [1480, 175] width 76 height 19
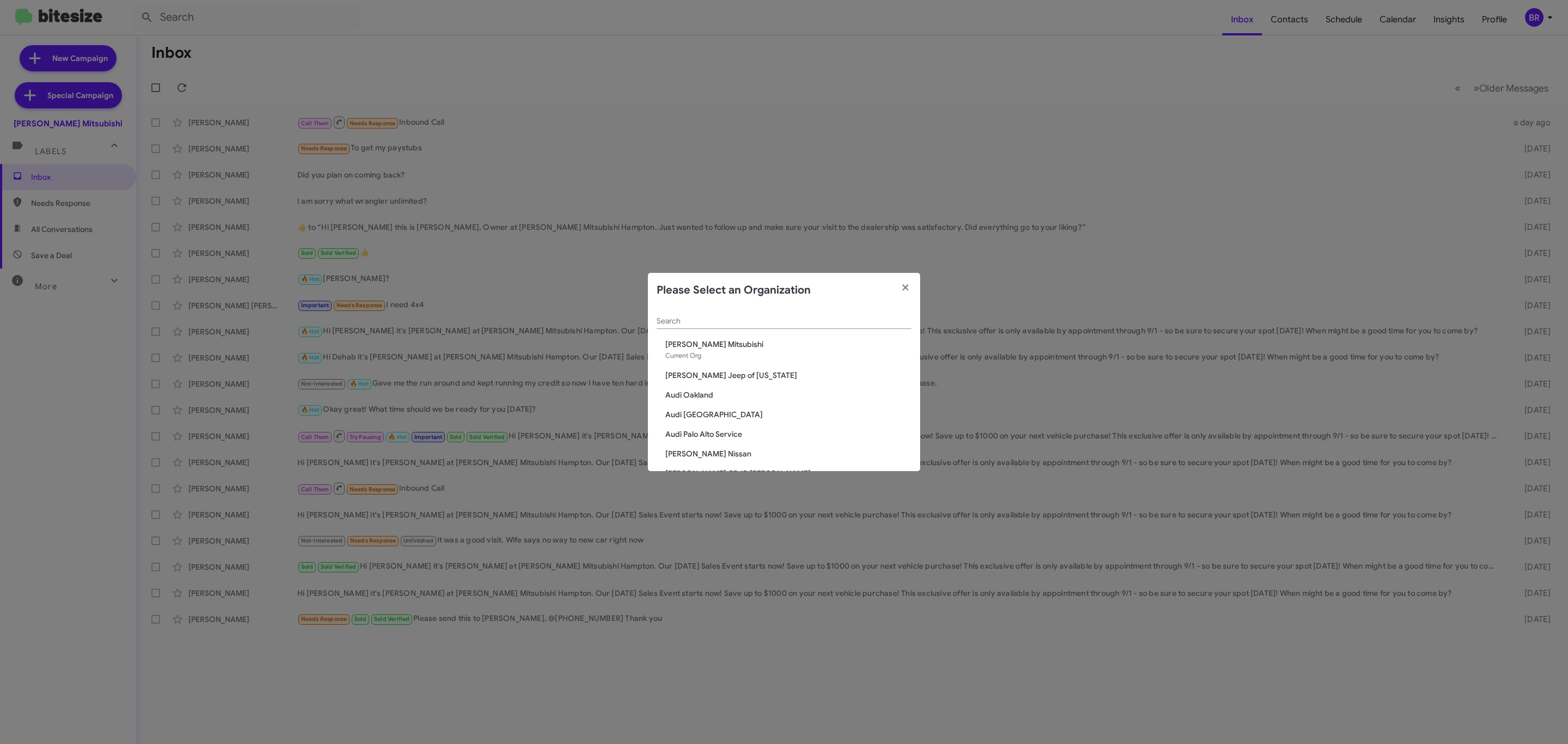
click at [810, 329] on div "Search" at bounding box center [783, 323] width 255 height 31
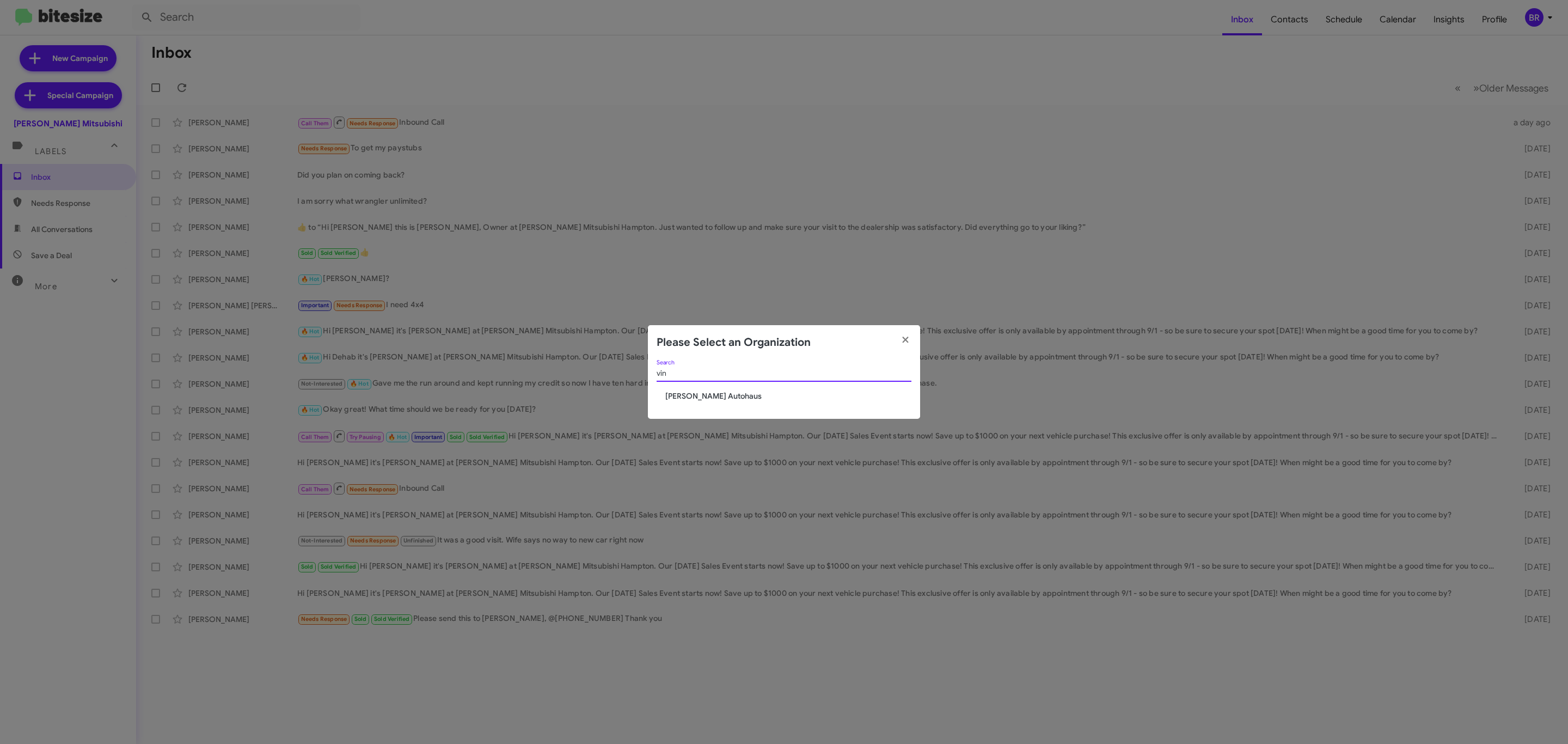
type input "vin"
click at [738, 397] on span "[PERSON_NAME] Autohaus" at bounding box center [788, 395] width 246 height 11
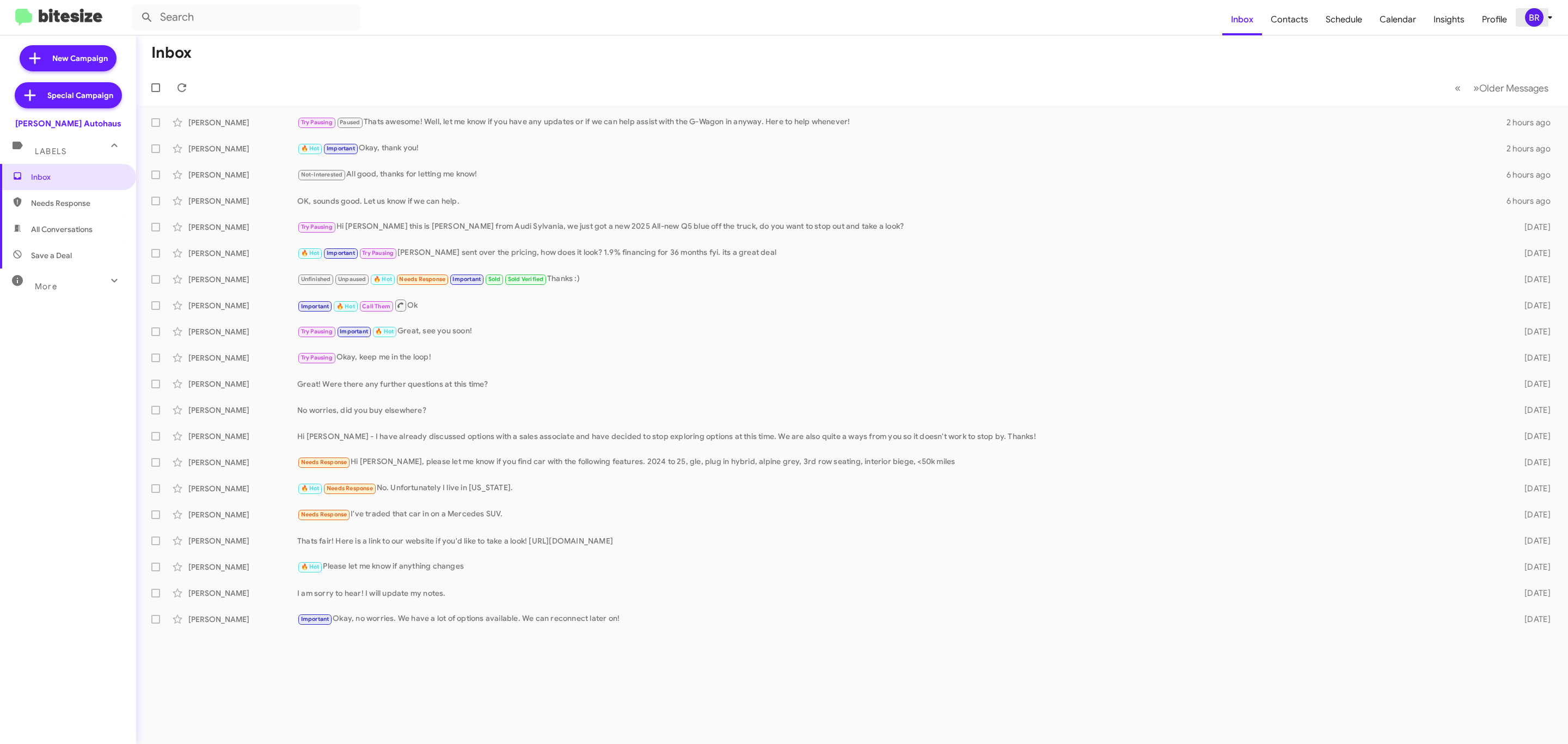
click at [1547, 18] on icon at bounding box center [1550, 17] width 13 height 13
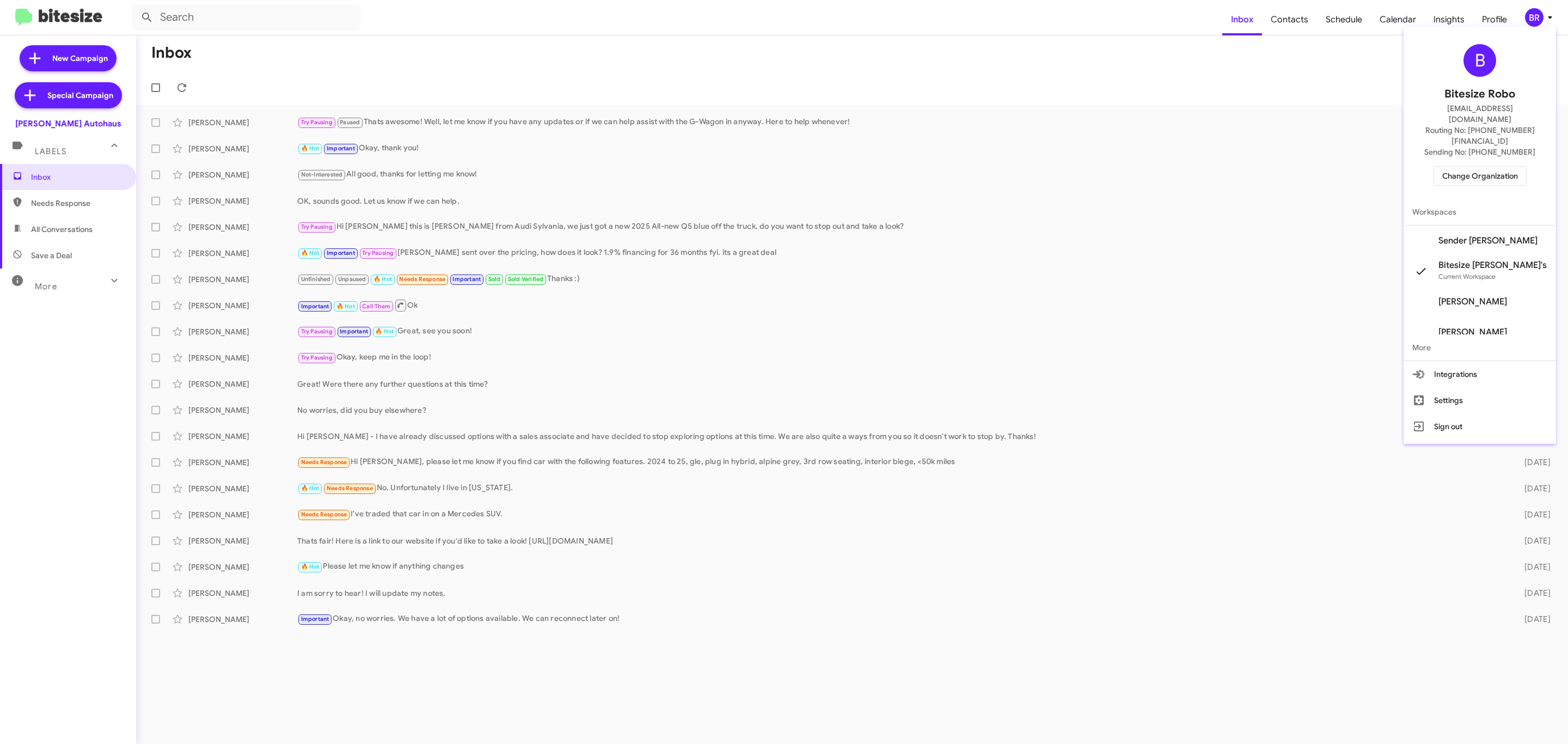
click at [1487, 142] on div "B Bitesize Robo [EMAIL_ADDRESS][DOMAIN_NAME] Routing No: [PHONE_NUMBER][FINANCI…" at bounding box center [1480, 114] width 153 height 167
click at [1486, 167] on span "Change Organization" at bounding box center [1480, 175] width 76 height 19
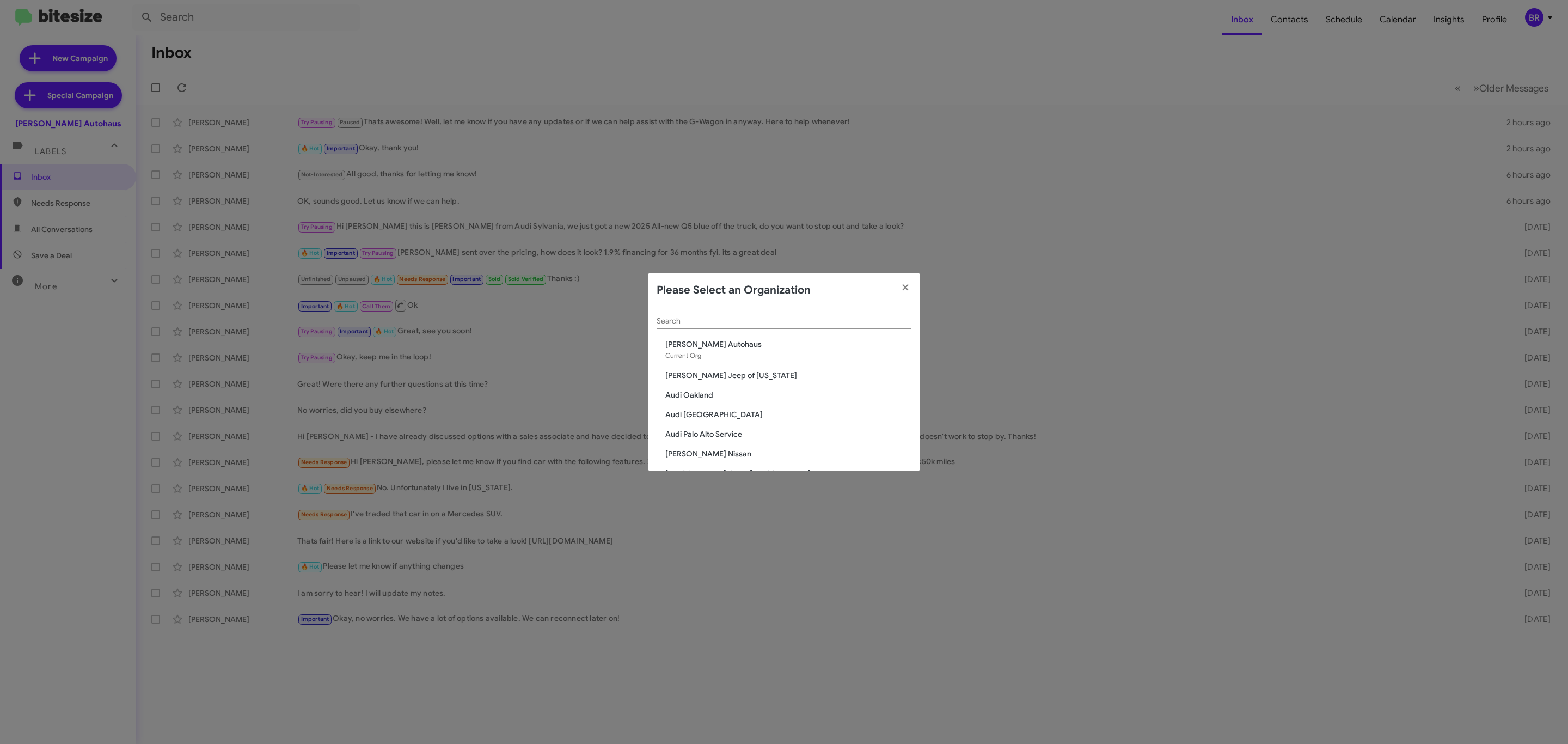
click at [800, 323] on input "Search" at bounding box center [783, 321] width 255 height 9
click at [763, 325] on input "Search" at bounding box center [783, 321] width 255 height 9
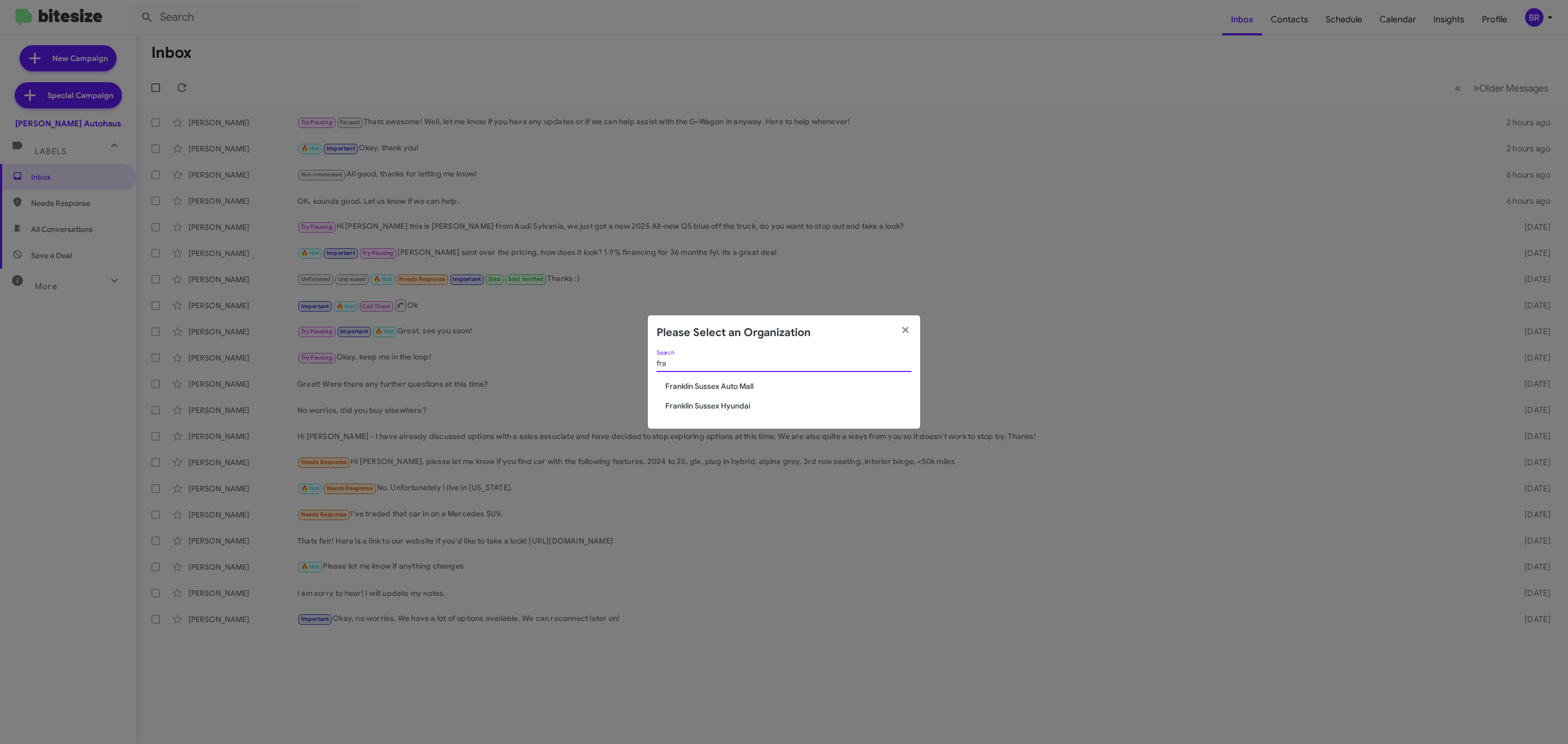
type input "fra"
click at [730, 385] on span "Franklin Sussex Auto Mall" at bounding box center [788, 386] width 246 height 11
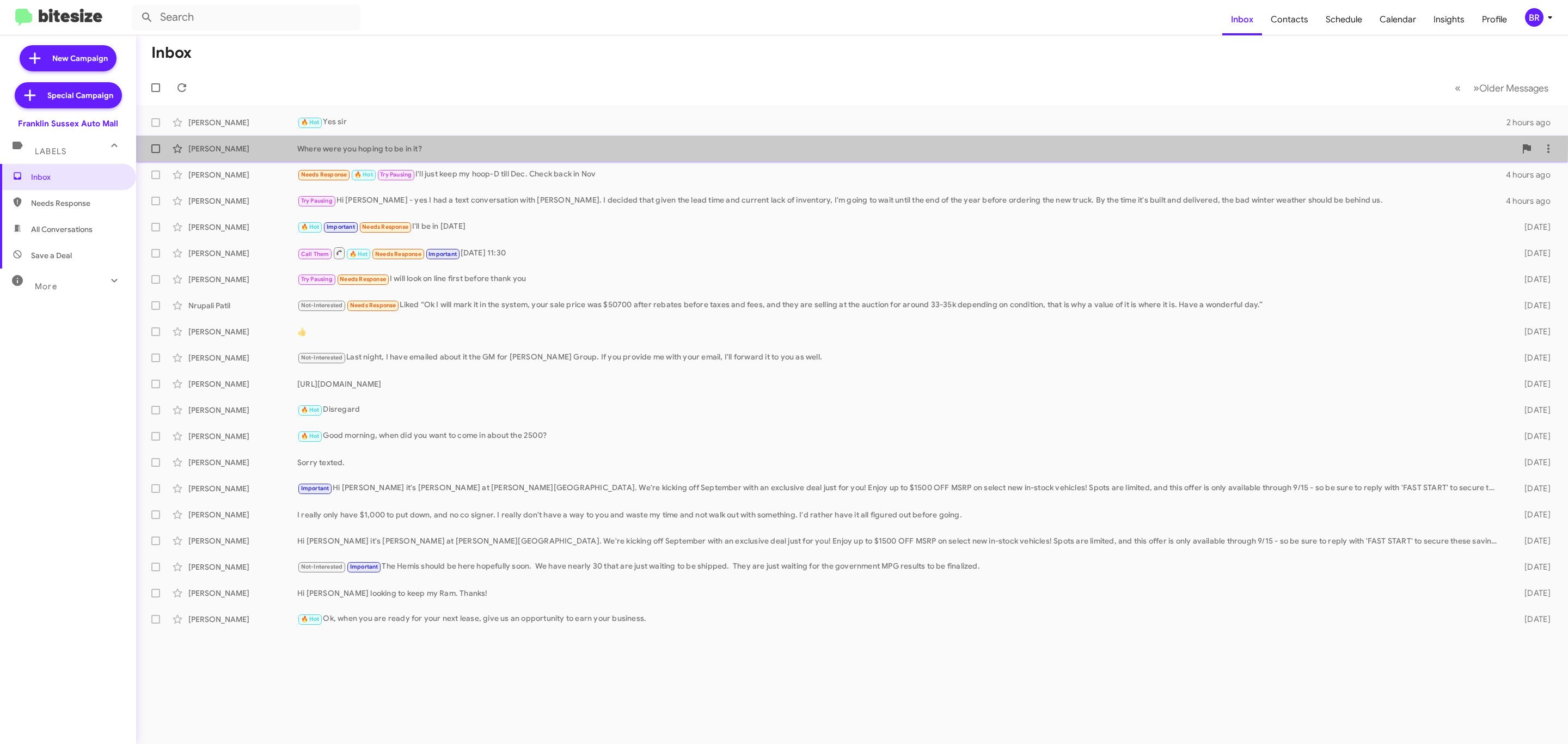
click at [510, 143] on div "Where were you hoping to be in it?" at bounding box center [907, 148] width 1219 height 11
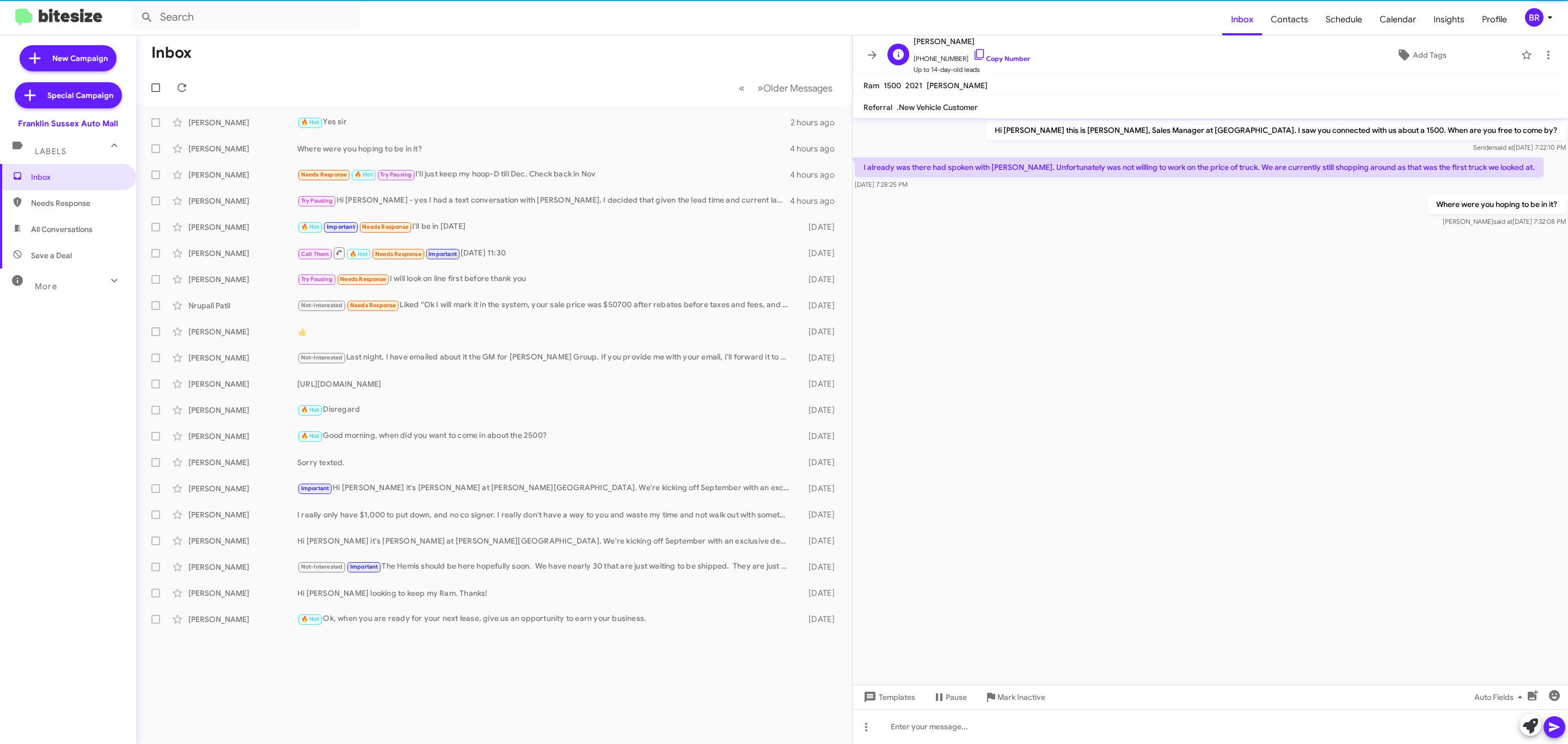
drag, startPoint x: 993, startPoint y: 59, endPoint x: 955, endPoint y: 53, distance: 38.5
click at [993, 59] on link "Copy Number" at bounding box center [1001, 58] width 57 height 8
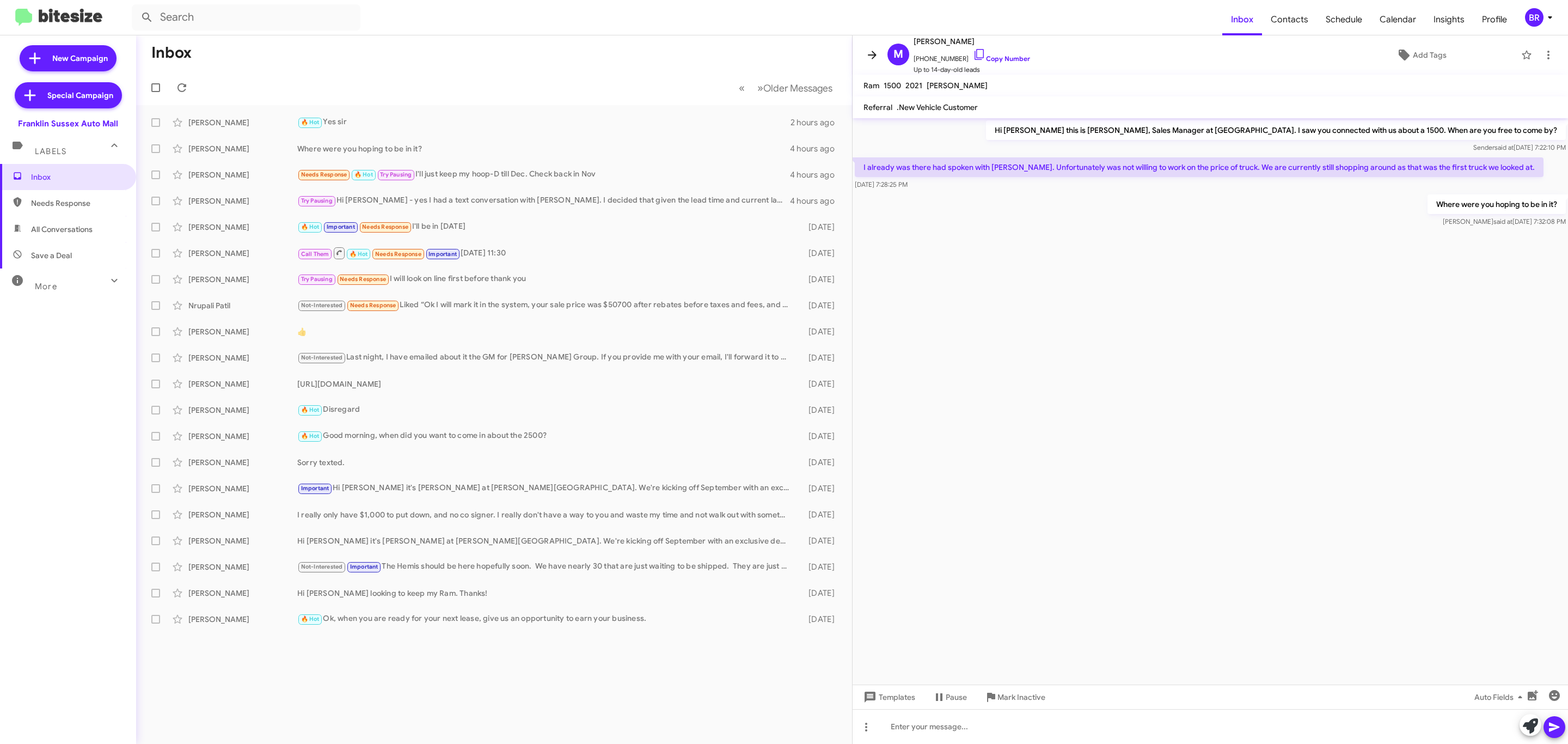
click at [870, 57] on icon at bounding box center [872, 55] width 13 height 13
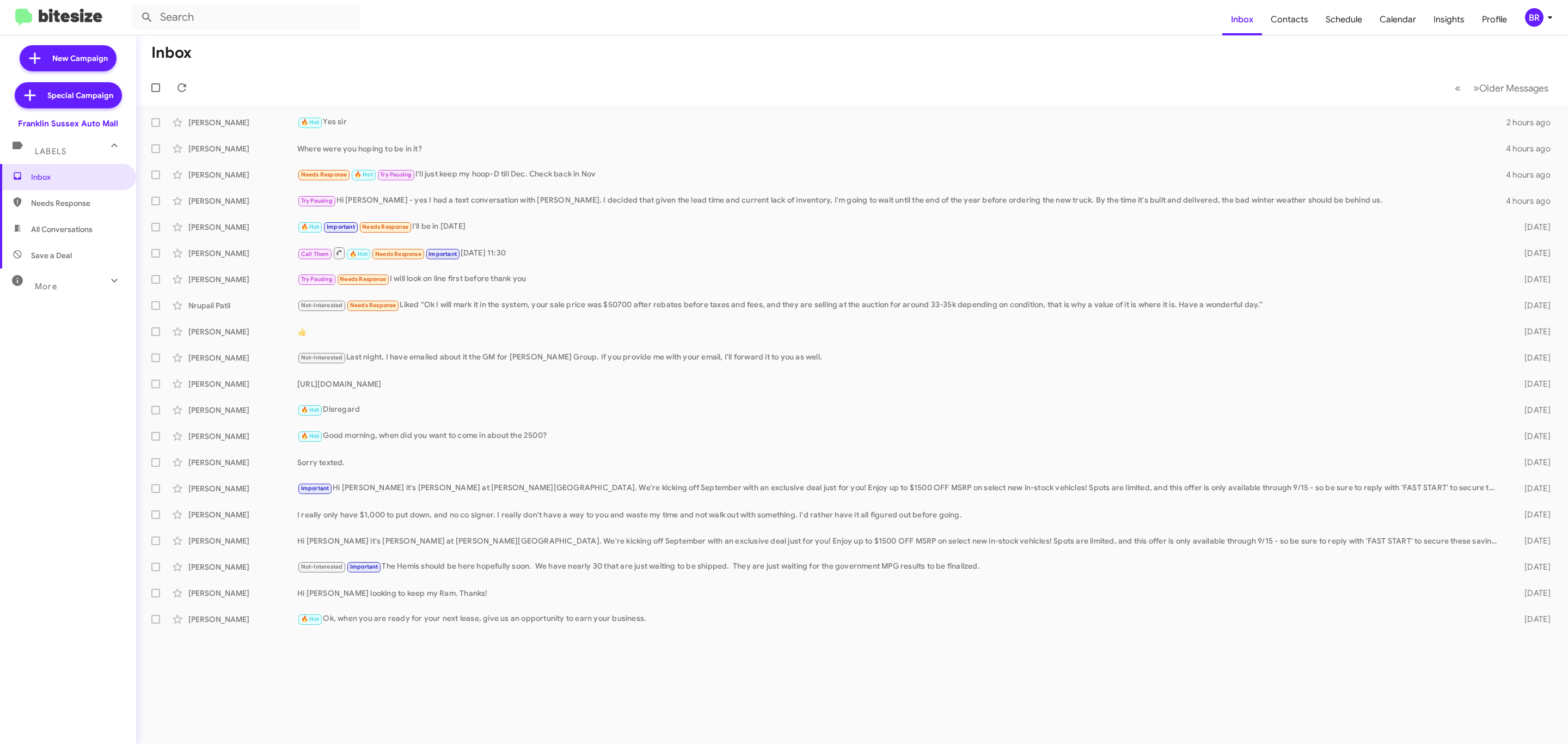
click at [1532, 15] on div "BR" at bounding box center [1534, 17] width 19 height 19
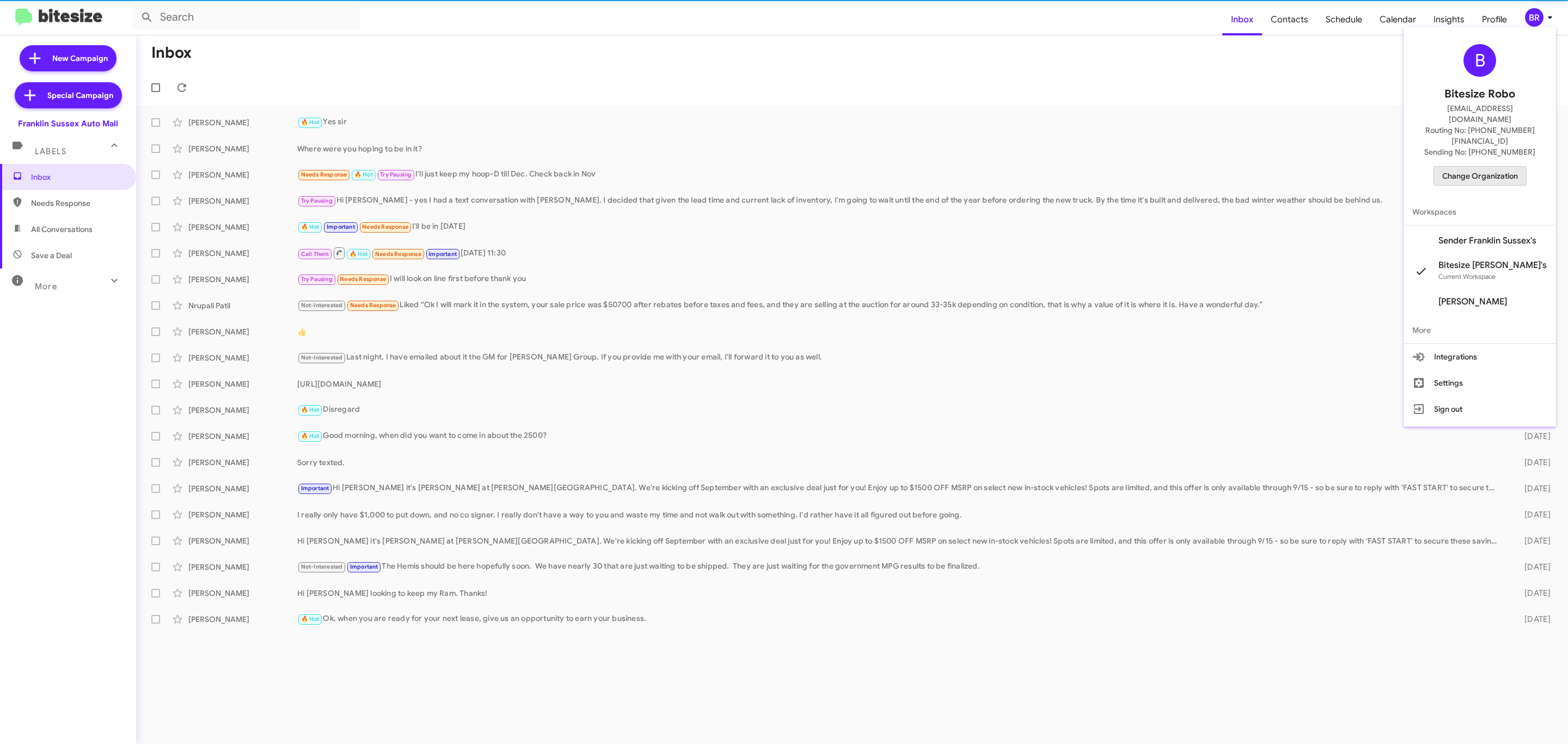
click at [1500, 167] on span "Change Organization" at bounding box center [1480, 175] width 76 height 19
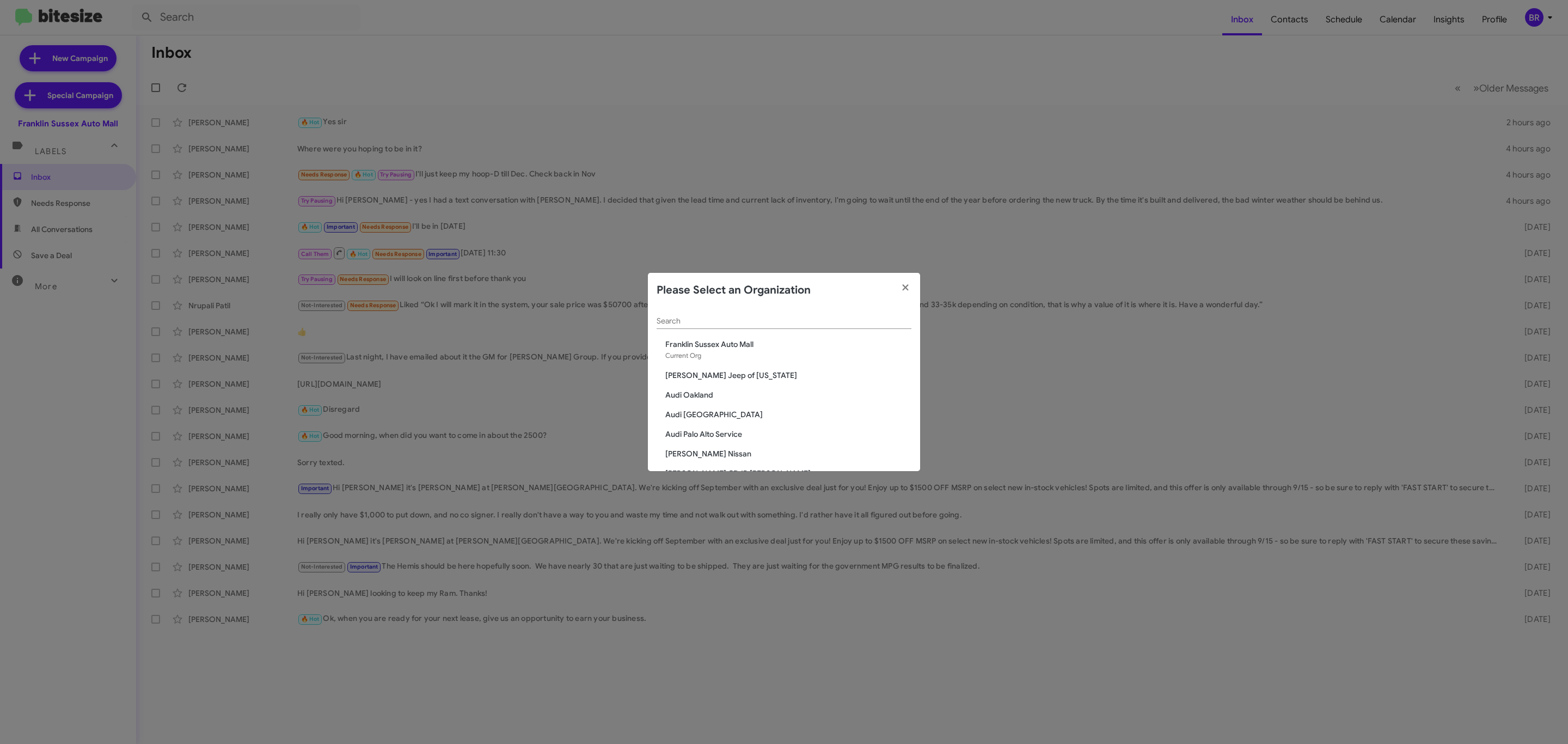
click at [720, 321] on input "Search" at bounding box center [783, 321] width 255 height 9
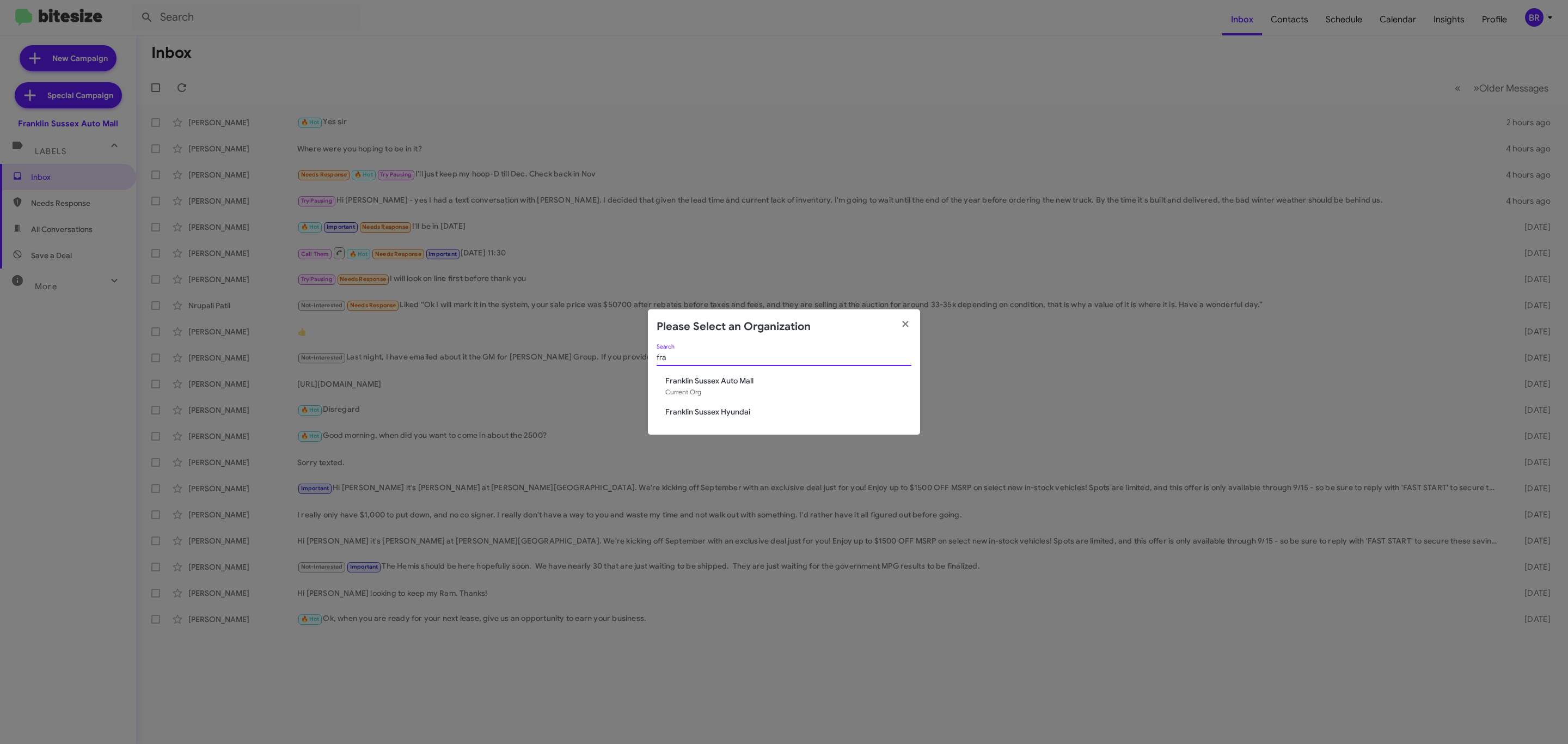
type input "fra"
click at [718, 414] on span "Franklin Sussex Hyundai" at bounding box center [788, 412] width 246 height 11
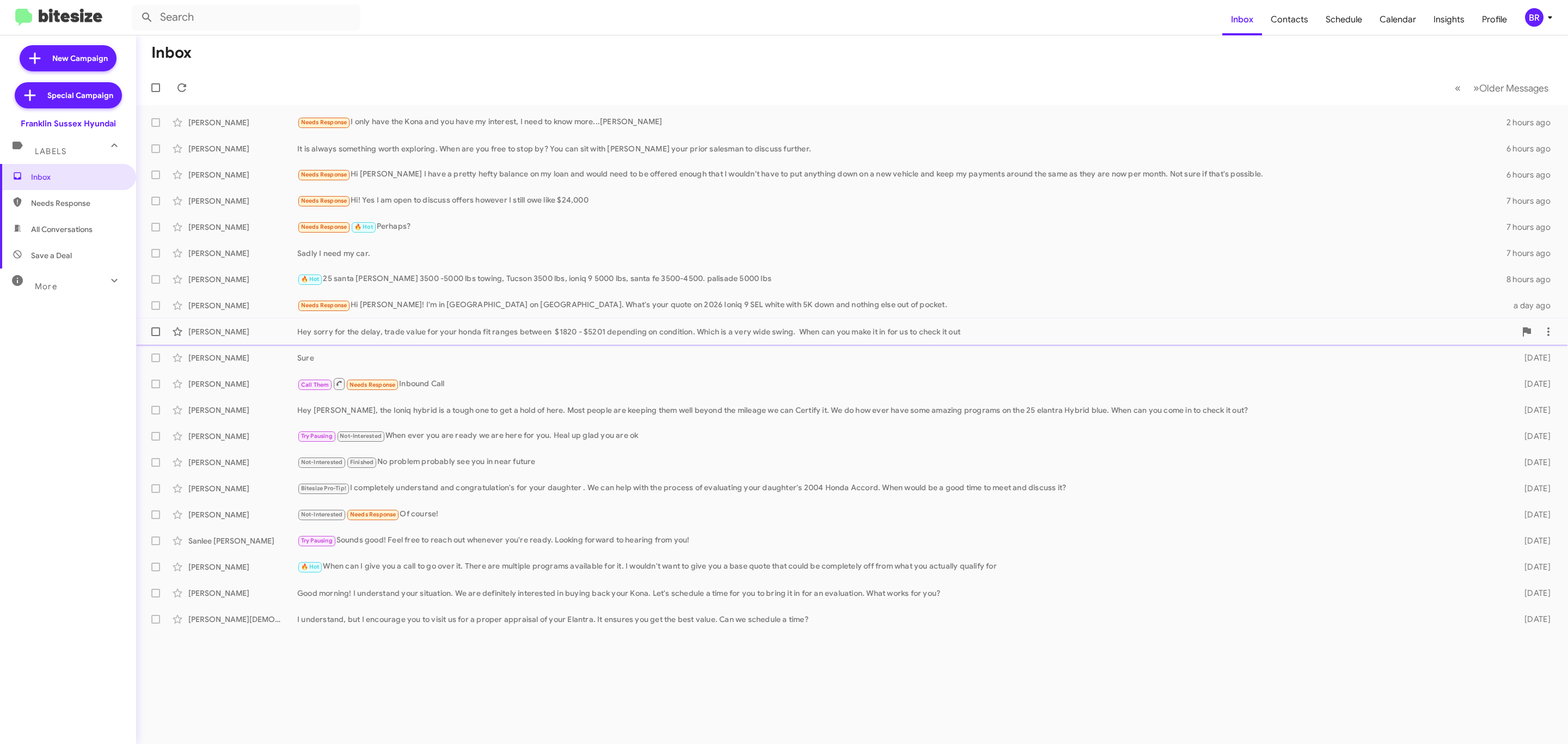
click at [466, 330] on div "Hey sorry for the delay, trade value for your honda fit ranges between $1820 - …" at bounding box center [907, 331] width 1219 height 11
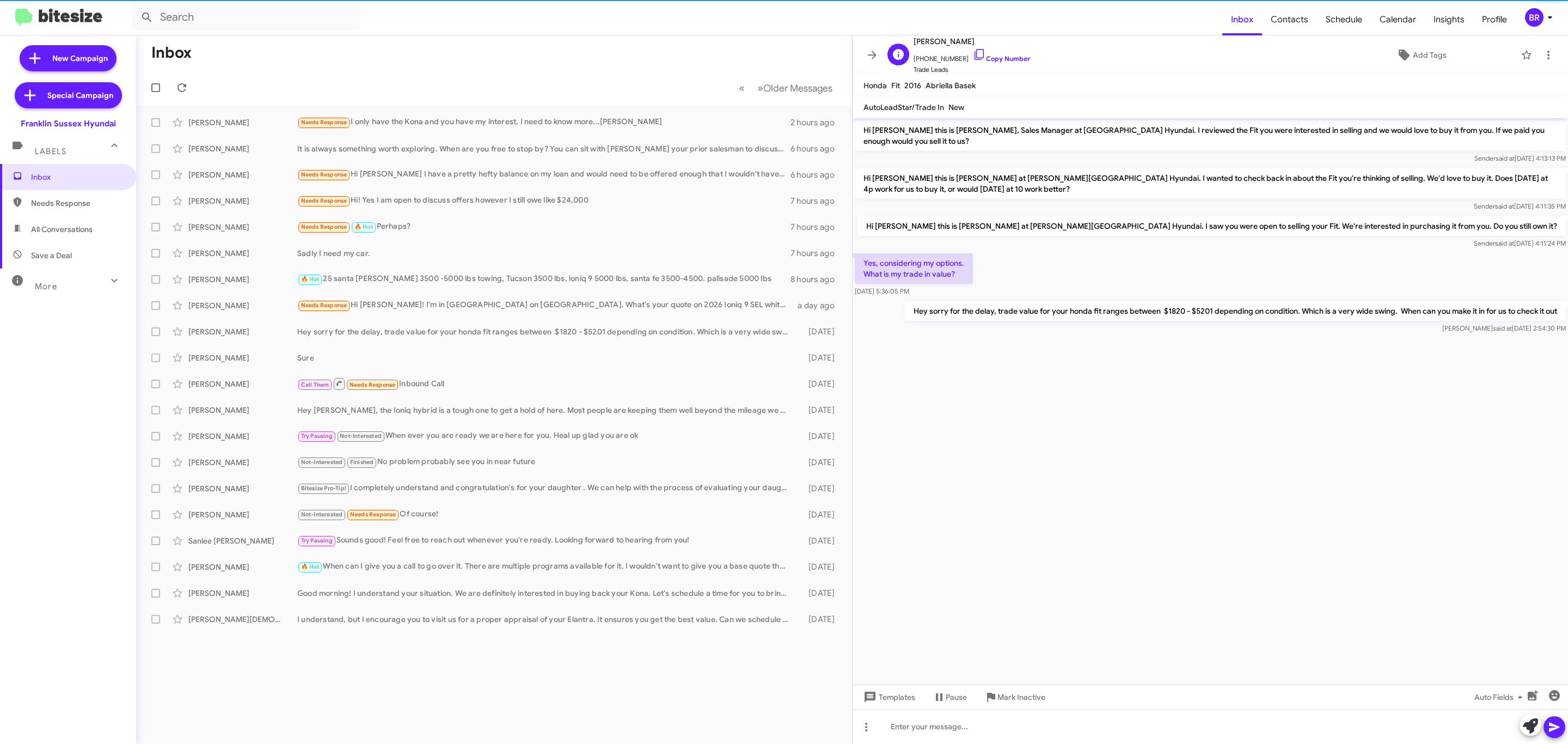
click at [1000, 66] on span "Trade Leads" at bounding box center [972, 69] width 116 height 11
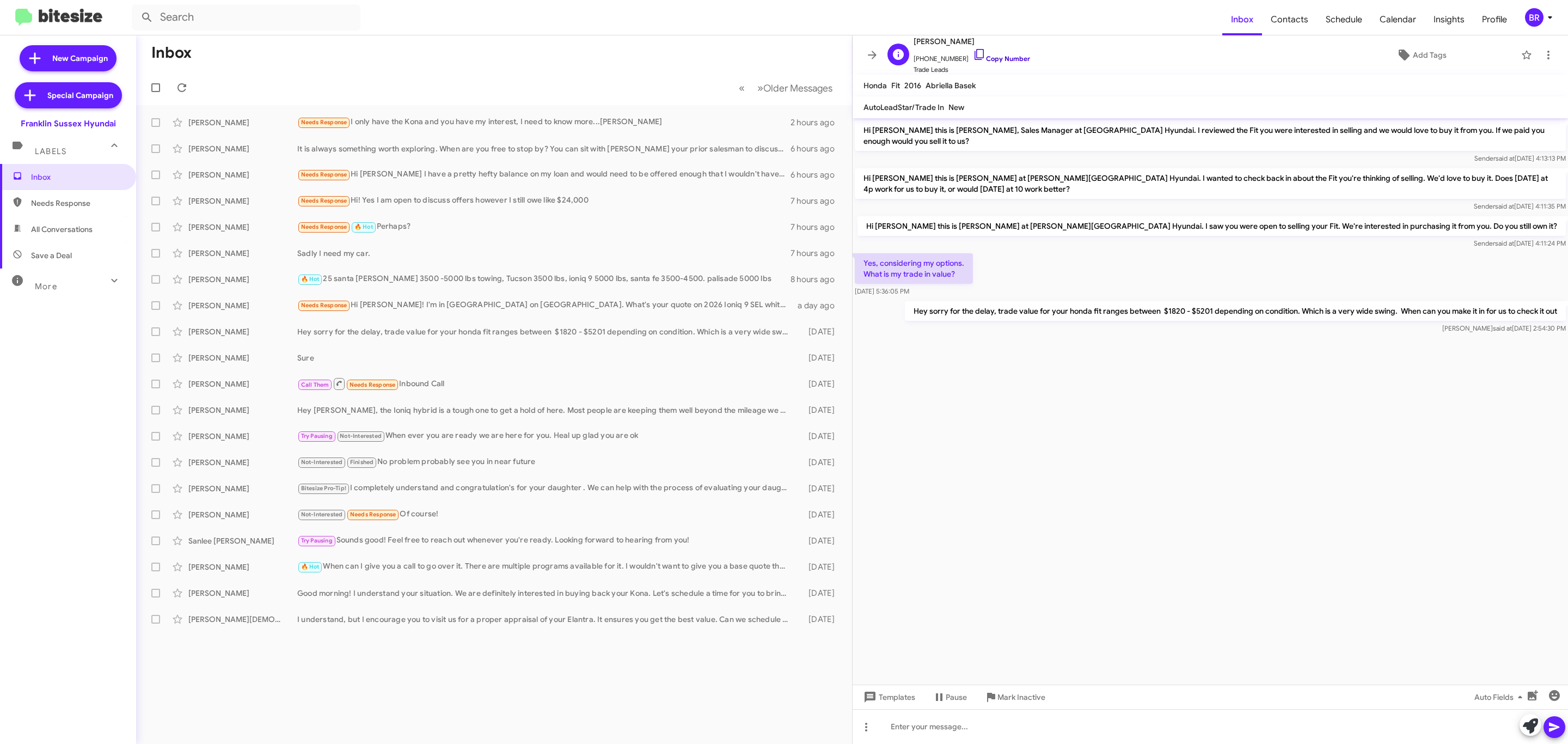
click at [993, 59] on link "Copy Number" at bounding box center [1001, 58] width 57 height 8
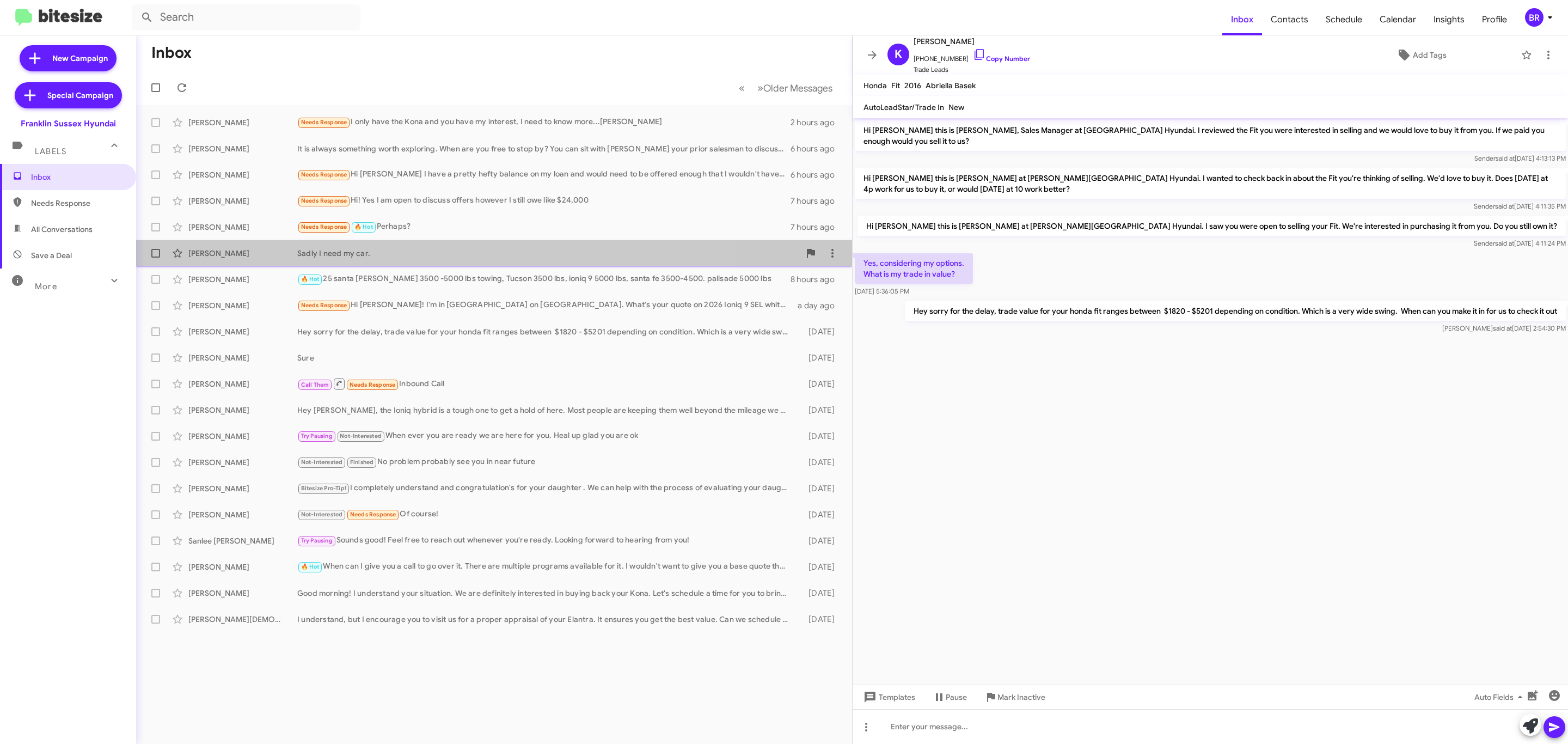
click at [240, 259] on div "Scott Burkybile Sadly I need my car. 7 hours ago" at bounding box center [494, 253] width 698 height 22
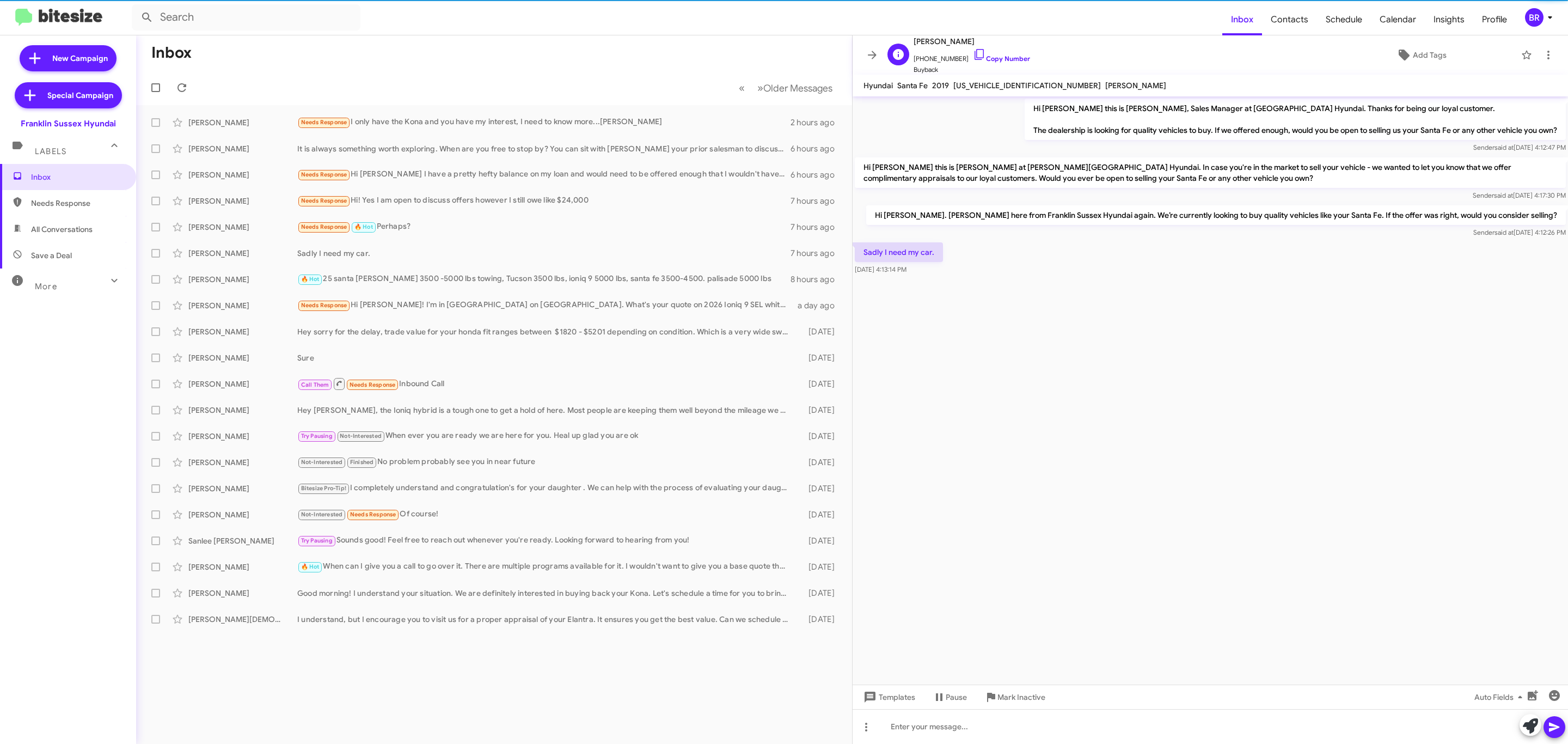
click at [997, 54] on span "+19174055584 Copy Number" at bounding box center [972, 56] width 116 height 16
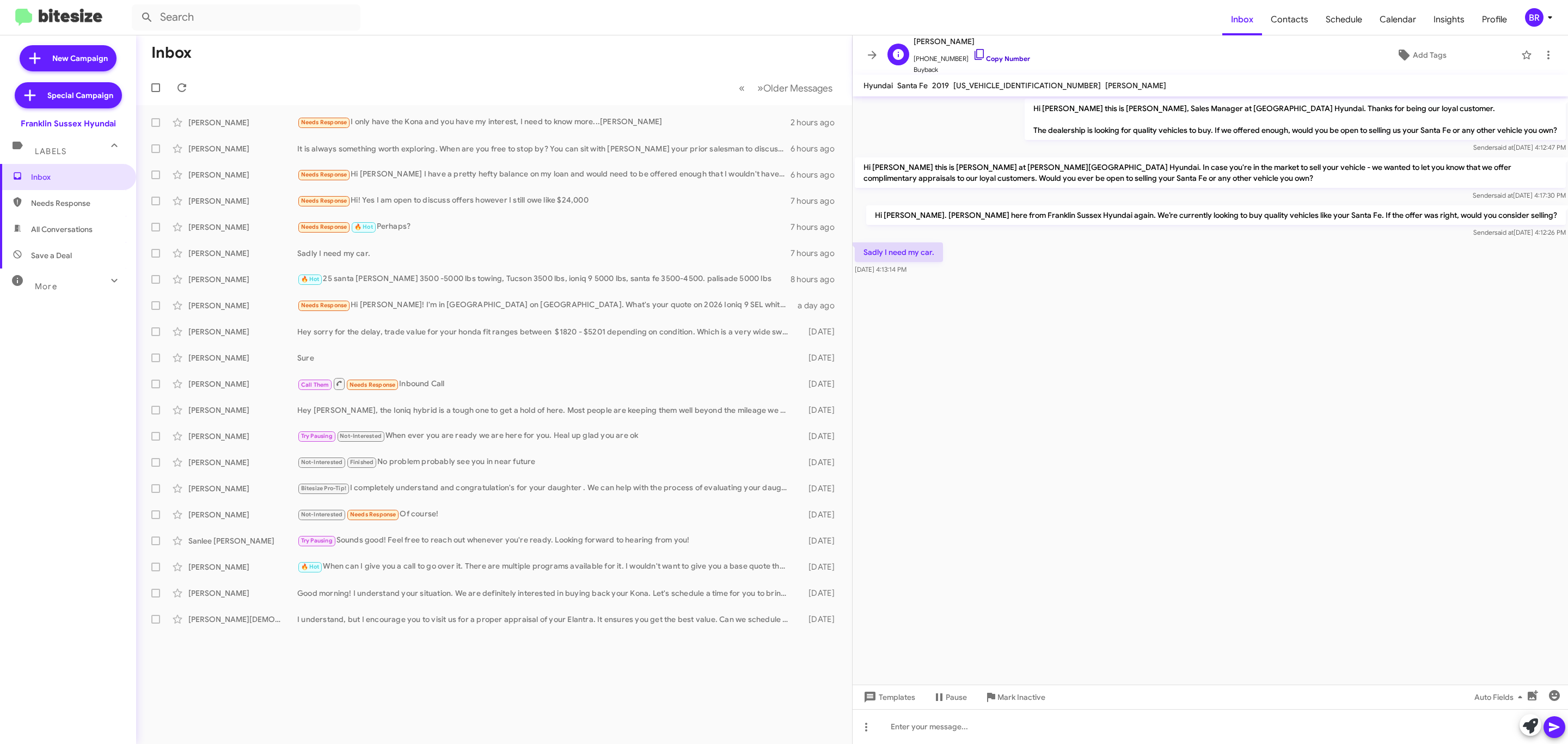
click at [995, 56] on link "Copy Number" at bounding box center [1001, 58] width 57 height 8
click at [238, 126] on div "Gerald Tomosada" at bounding box center [242, 122] width 109 height 11
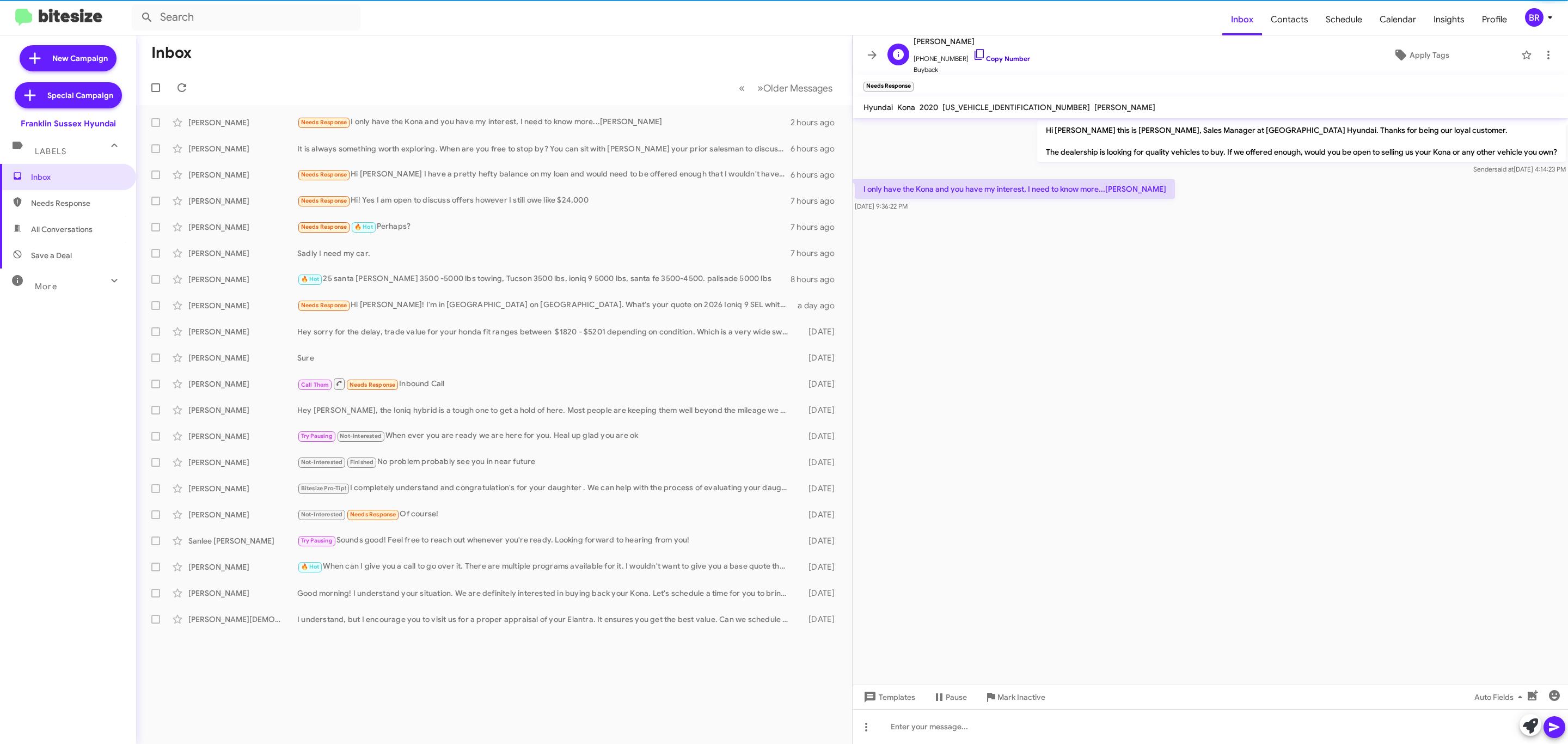
click at [995, 59] on link "Copy Number" at bounding box center [1001, 58] width 57 height 8
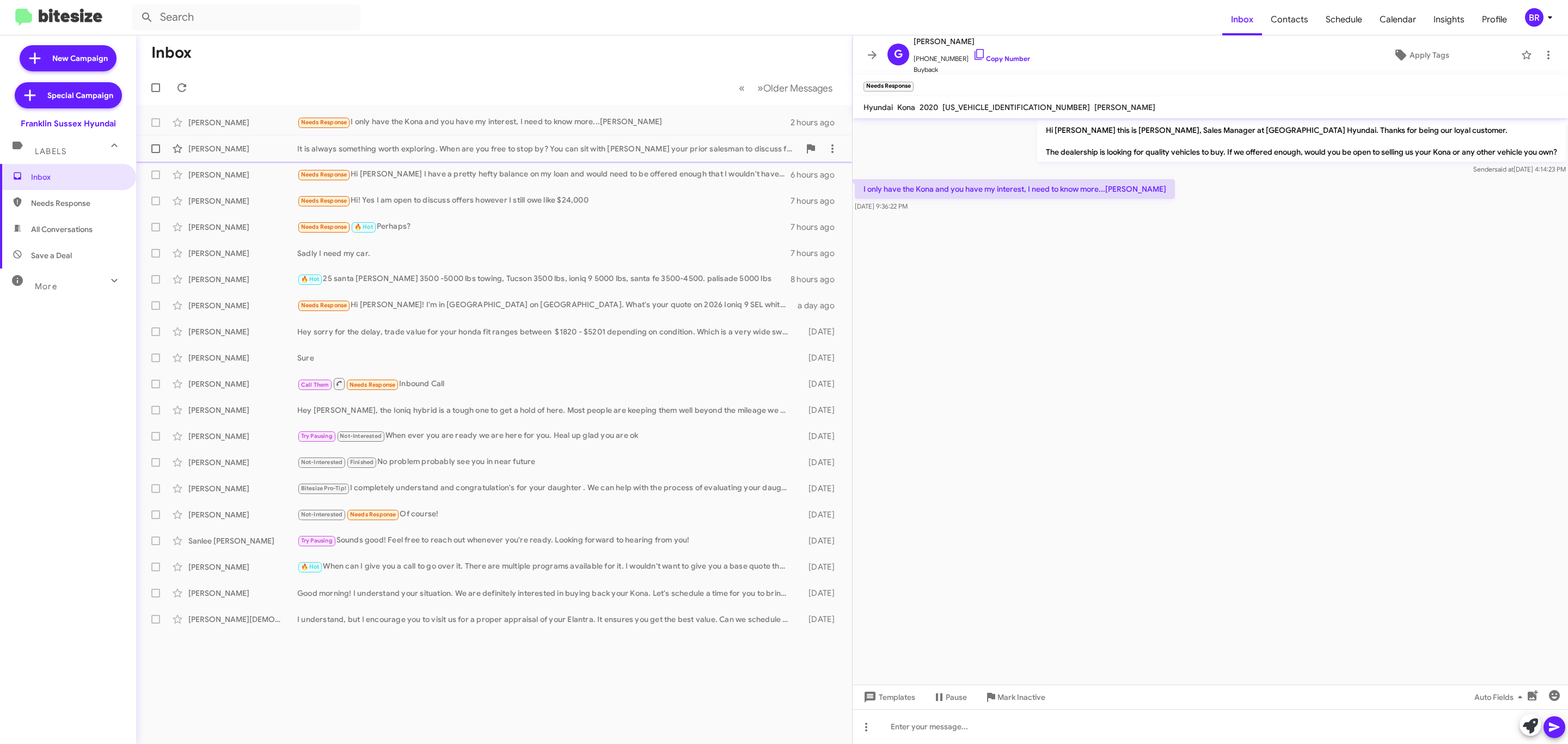
click at [252, 146] on div "Barbara Fiorvante" at bounding box center [242, 148] width 109 height 11
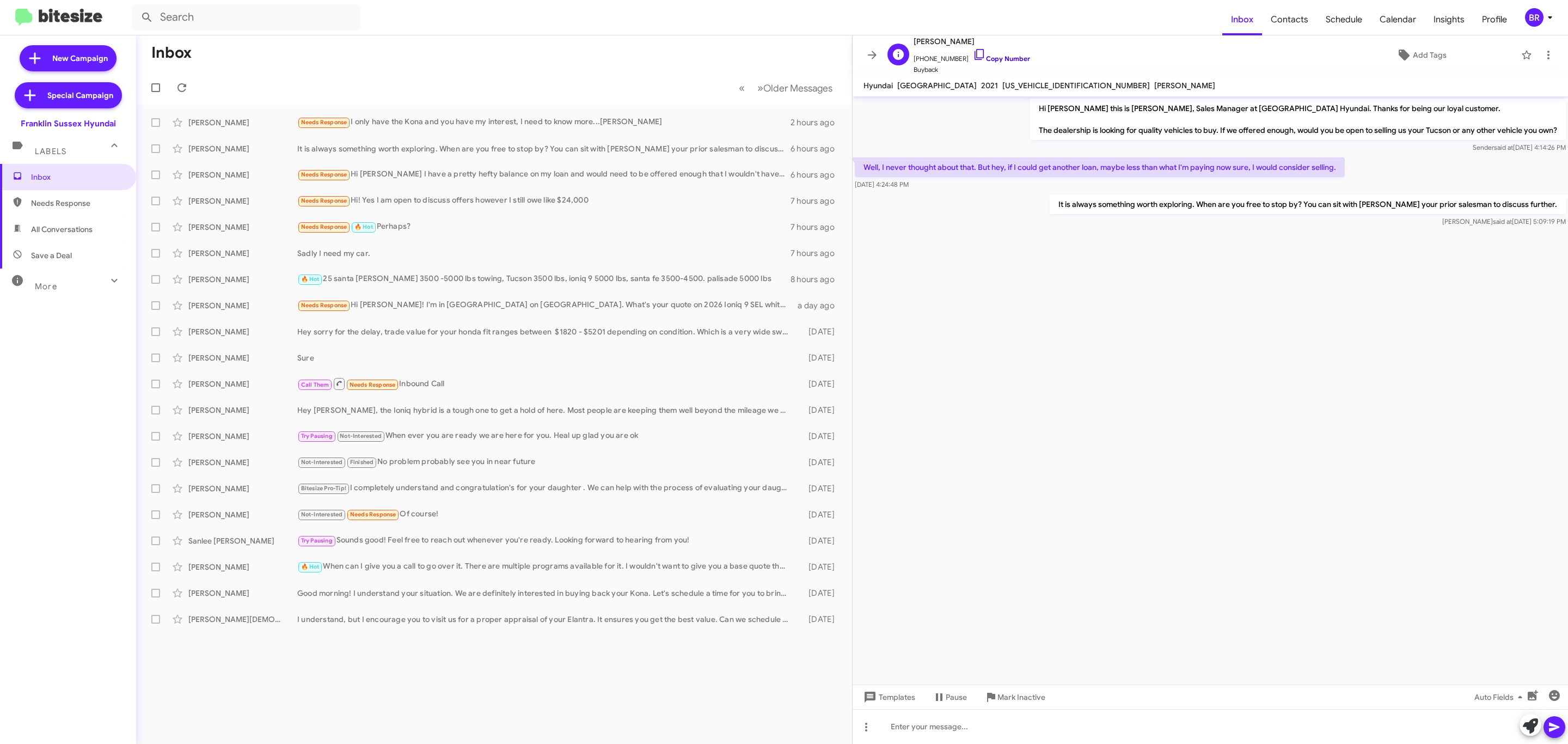
click at [995, 61] on link "Copy Number" at bounding box center [1001, 58] width 57 height 8
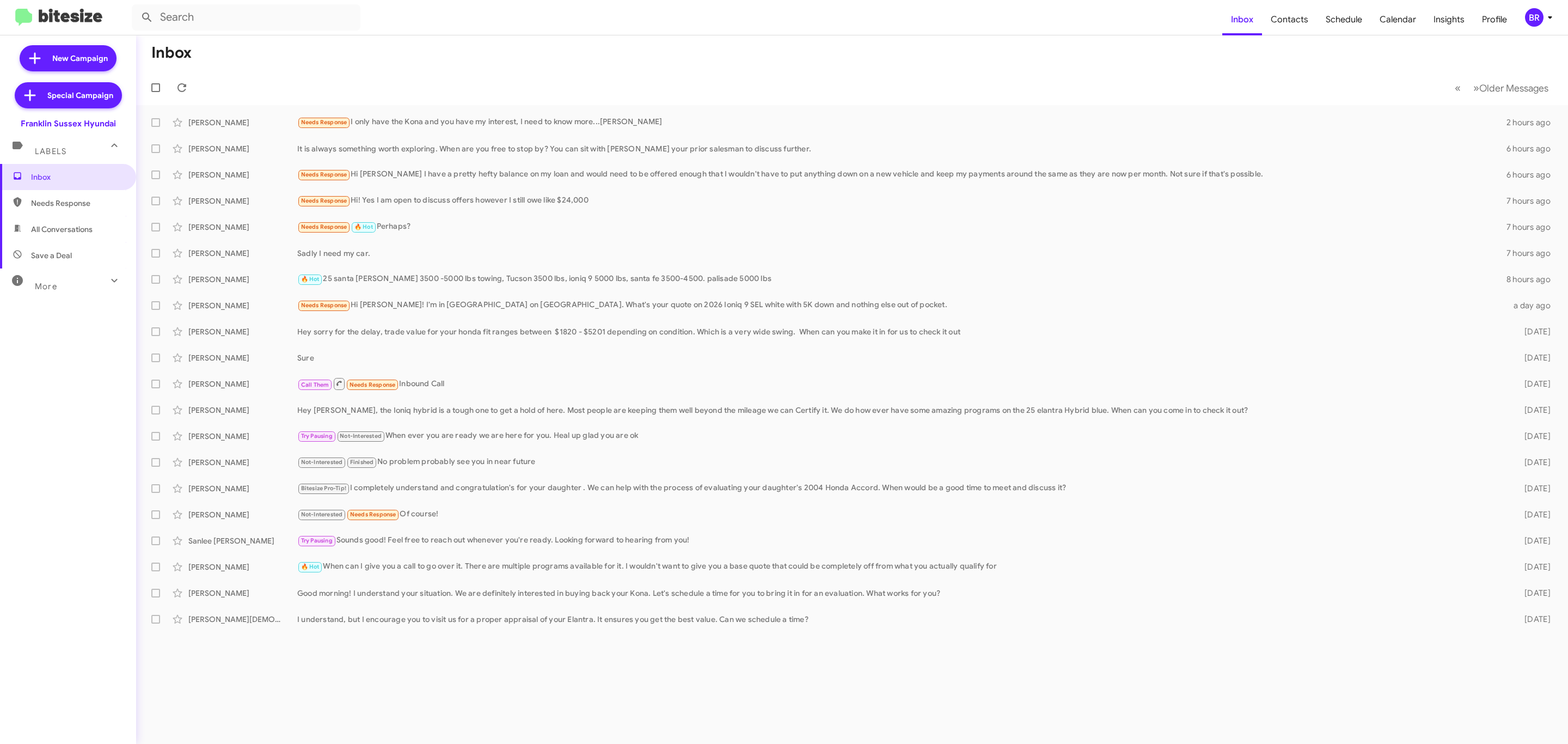
click at [1537, 18] on div "BR" at bounding box center [1534, 17] width 19 height 19
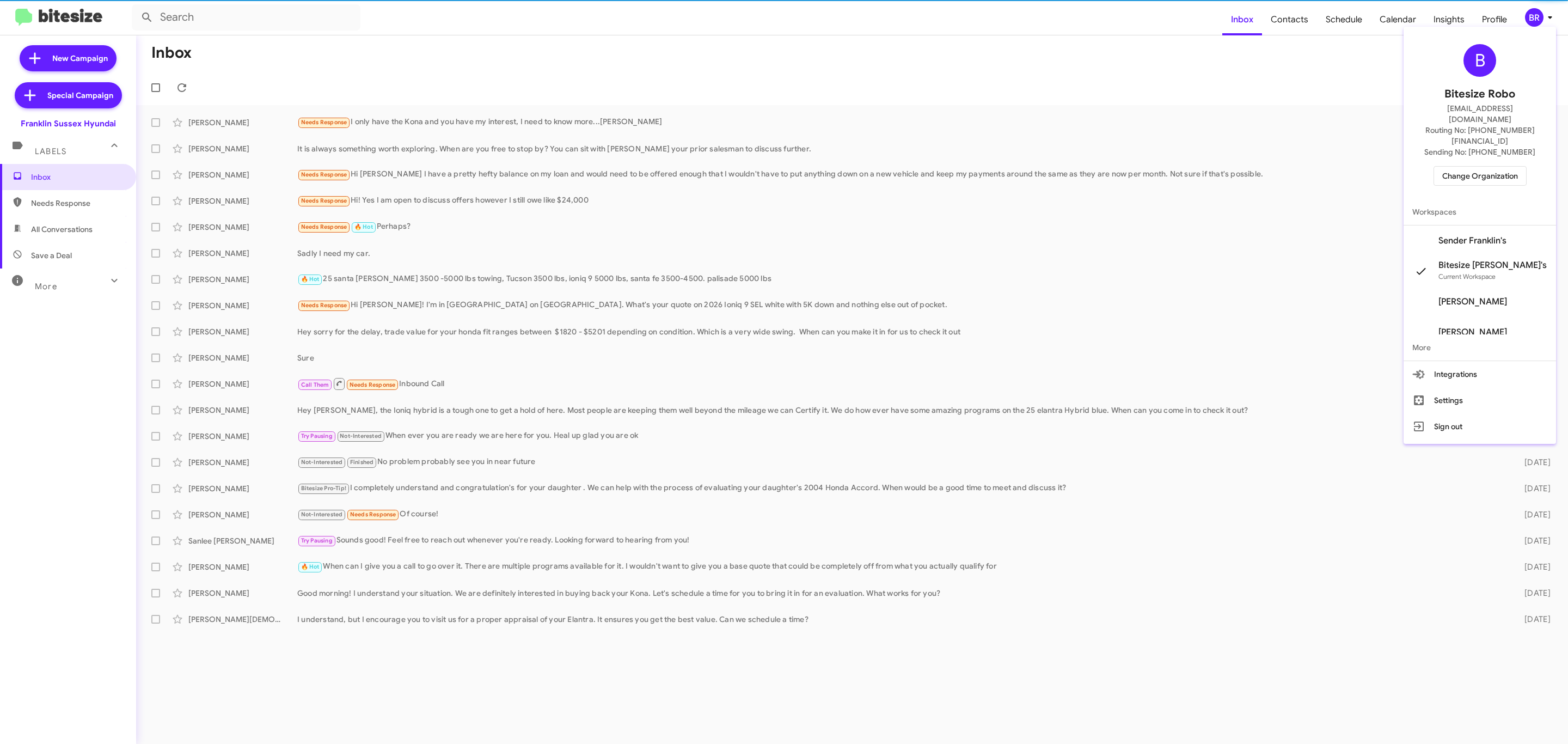
click at [1464, 167] on span "Change Organization" at bounding box center [1480, 175] width 76 height 19
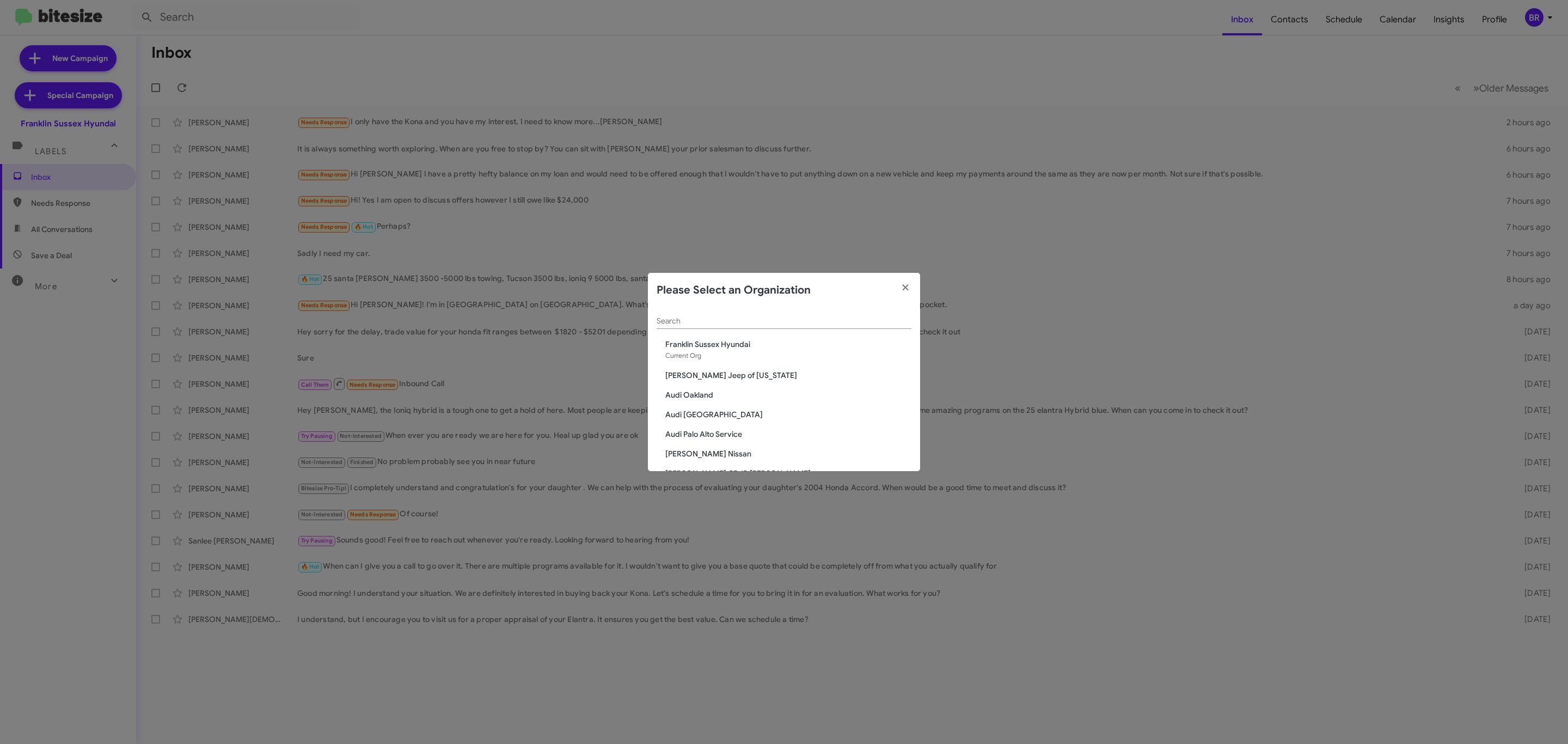
click at [783, 323] on input "Search" at bounding box center [783, 321] width 255 height 9
type input "niel"
click at [711, 358] on span "Nielsen Chevrolet" at bounding box center [788, 363] width 246 height 11
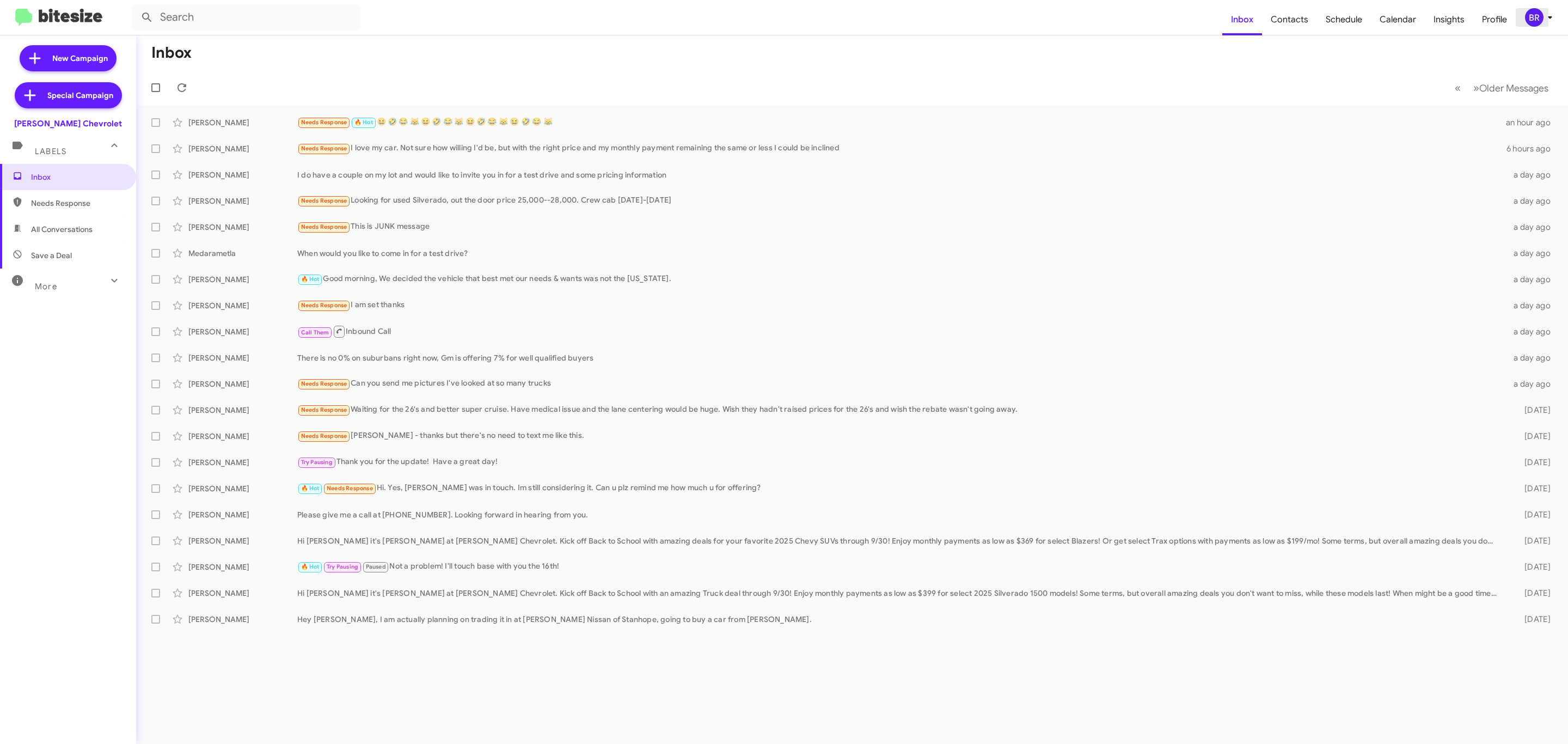
click at [1525, 15] on div "BR" at bounding box center [1534, 17] width 19 height 19
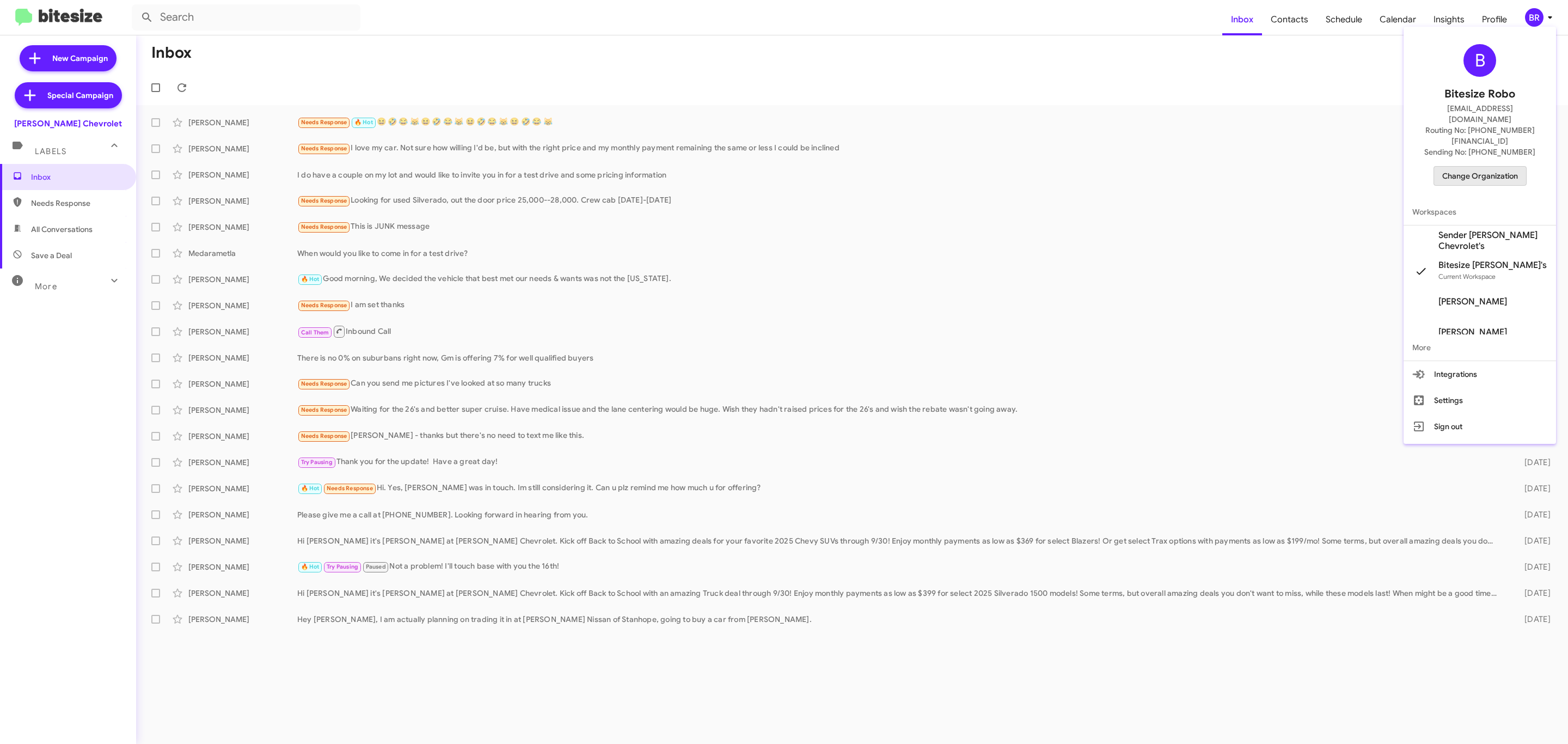
click at [1494, 167] on span "Change Organization" at bounding box center [1480, 175] width 76 height 19
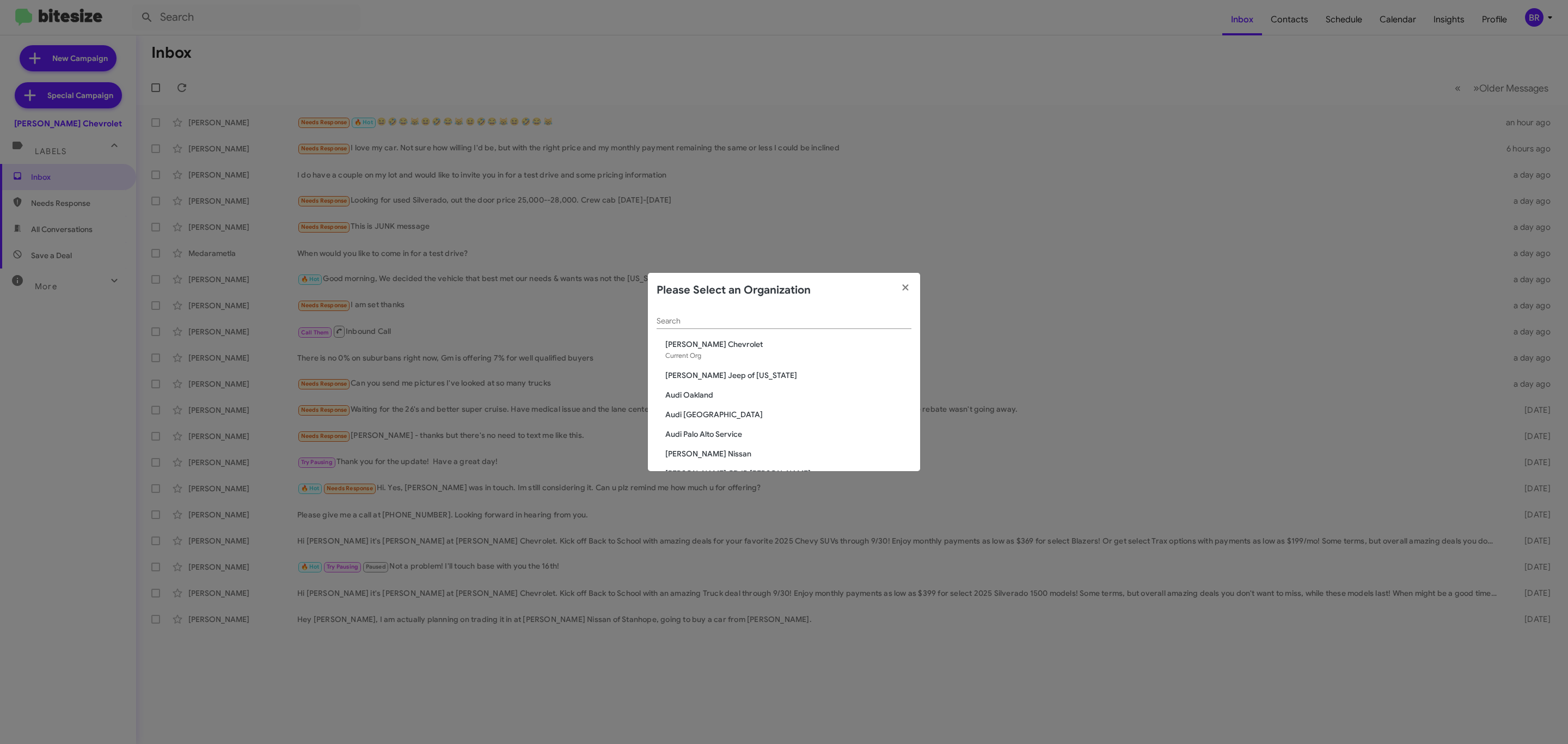
click at [720, 326] on div "Search" at bounding box center [783, 319] width 255 height 21
click at [766, 326] on div "Search" at bounding box center [783, 319] width 255 height 21
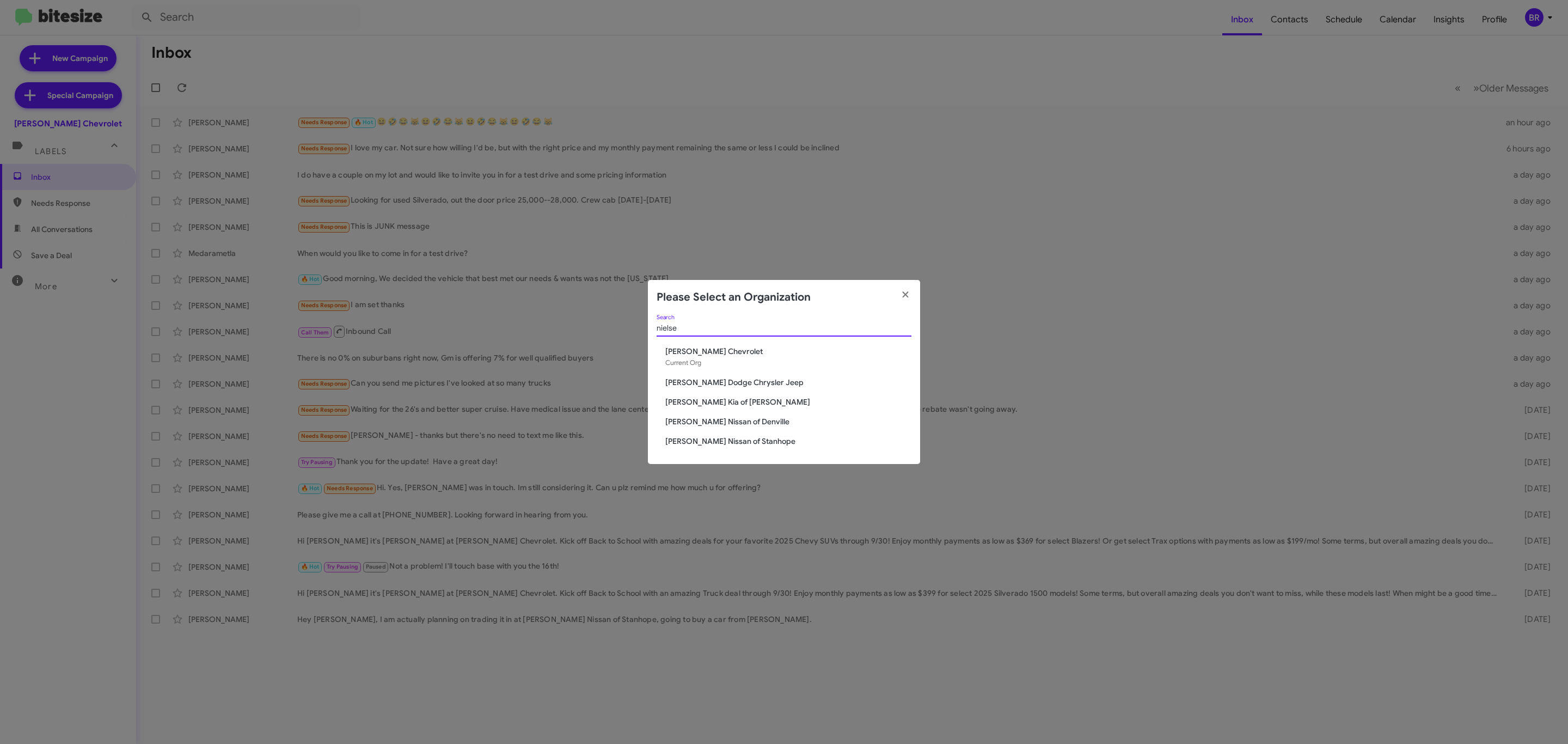
type input "nielse"
click at [753, 385] on span "[PERSON_NAME] Dodge Chrysler Jeep" at bounding box center [788, 382] width 246 height 11
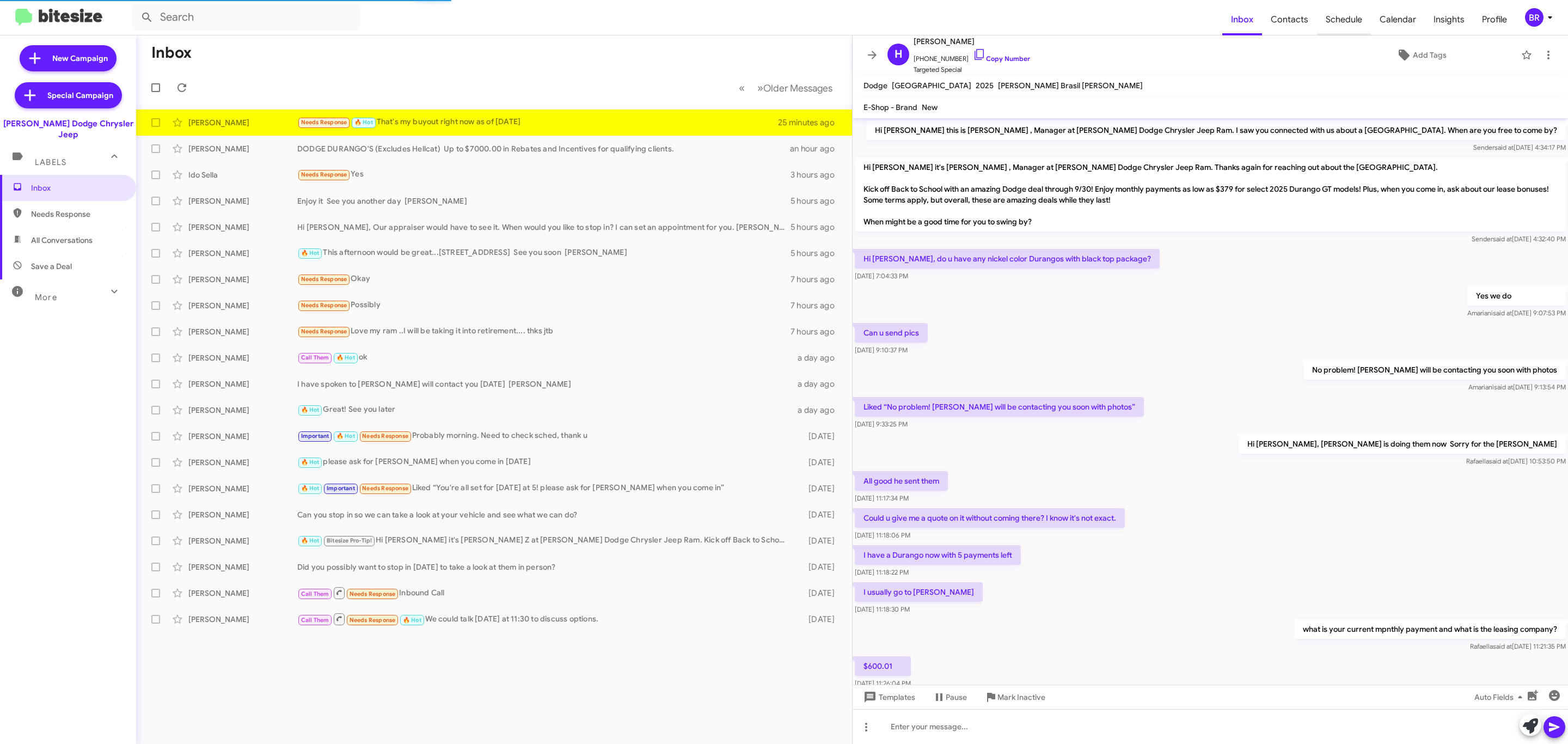
scroll to position [123, 0]
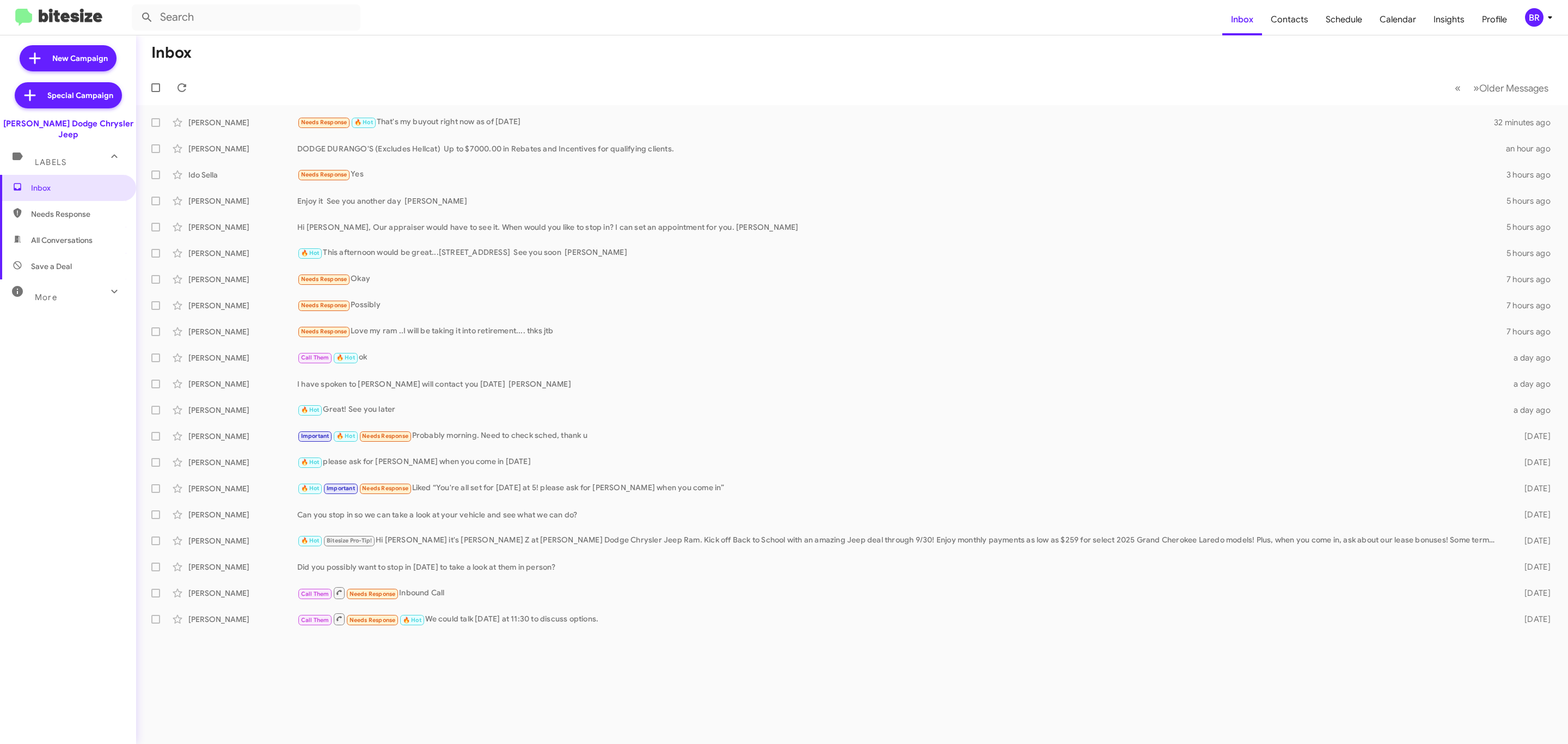
click at [1529, 23] on div "BR" at bounding box center [1534, 17] width 19 height 19
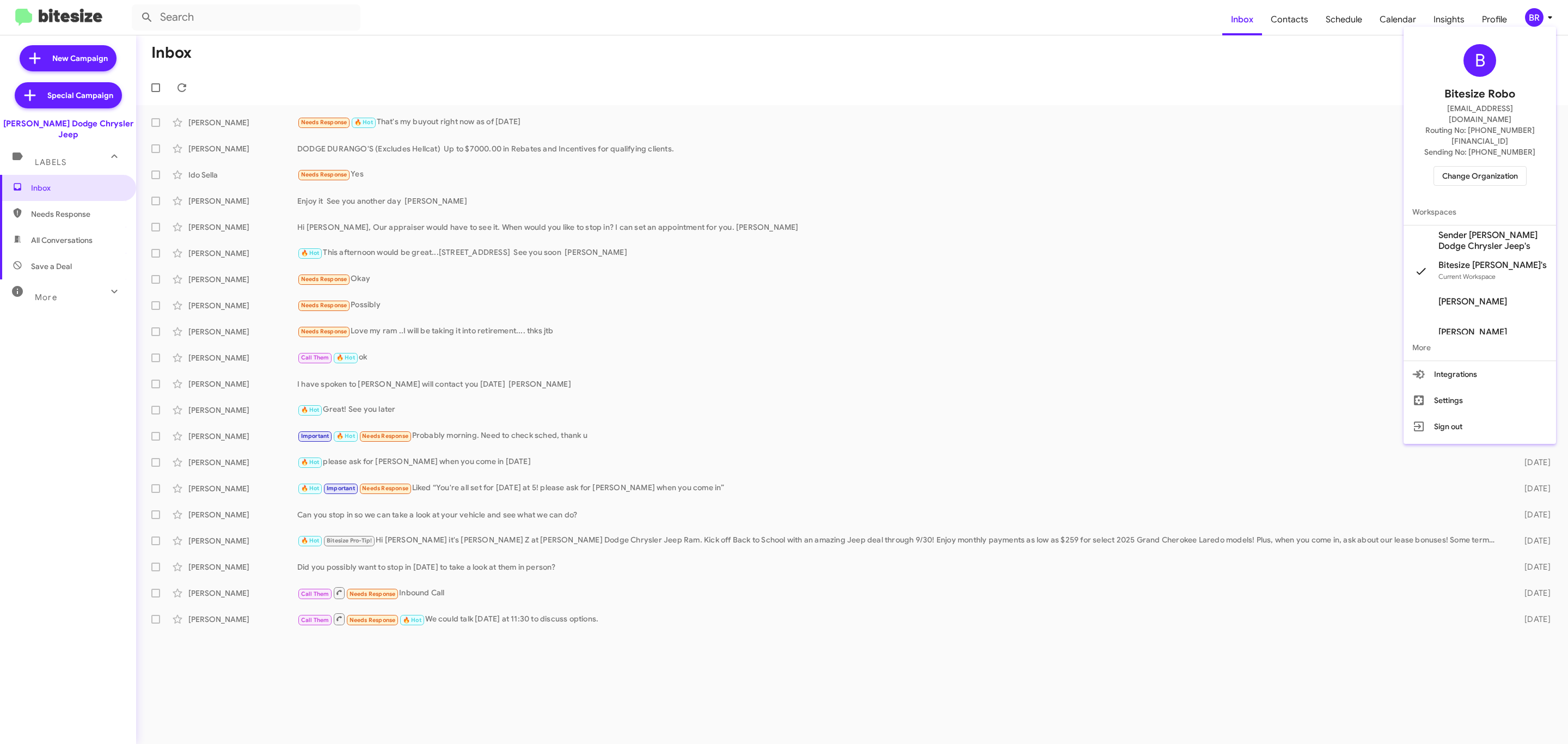
click at [1469, 167] on span "Change Organization" at bounding box center [1480, 175] width 76 height 19
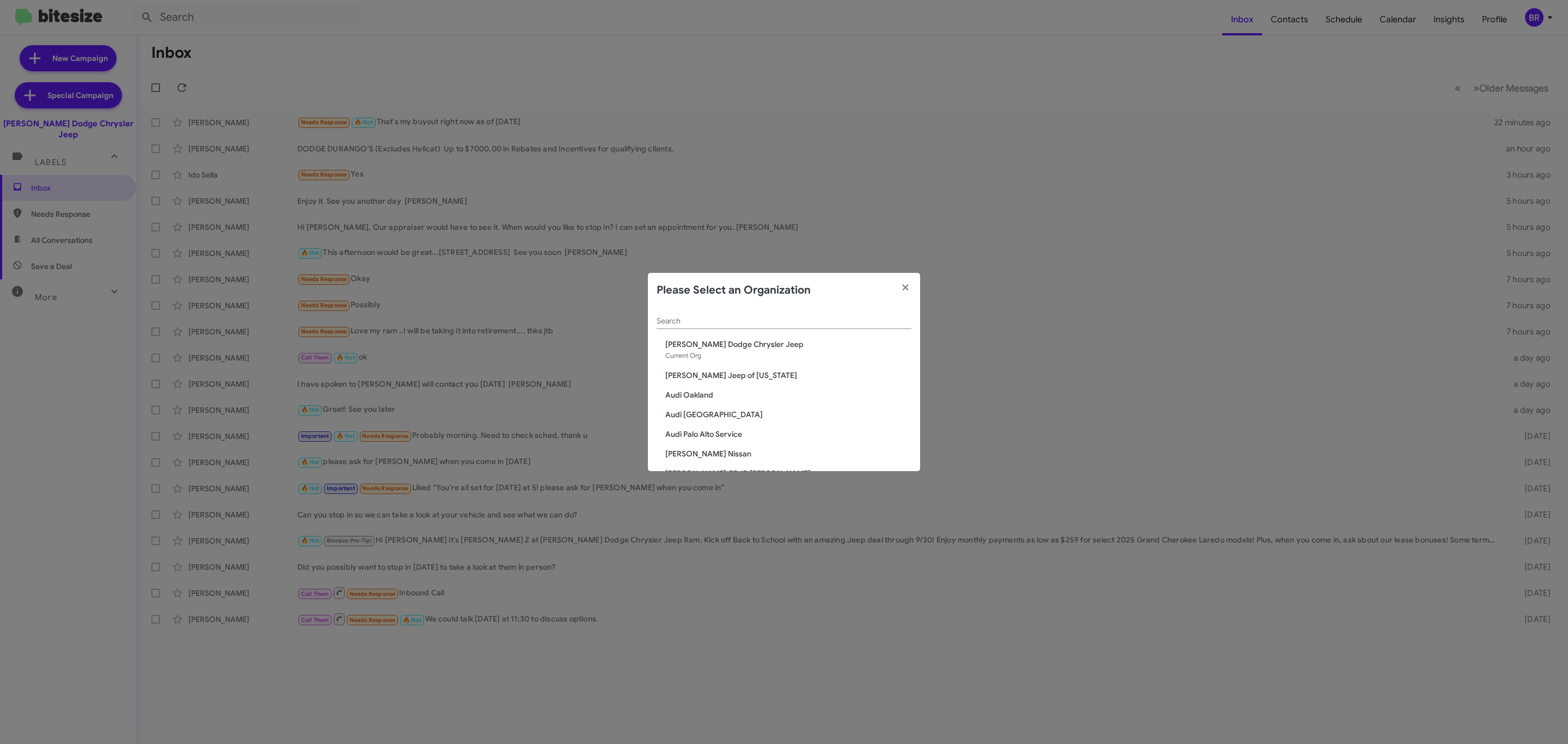
click at [726, 313] on div "Search" at bounding box center [783, 319] width 255 height 21
click at [726, 315] on div "Search" at bounding box center [783, 319] width 255 height 21
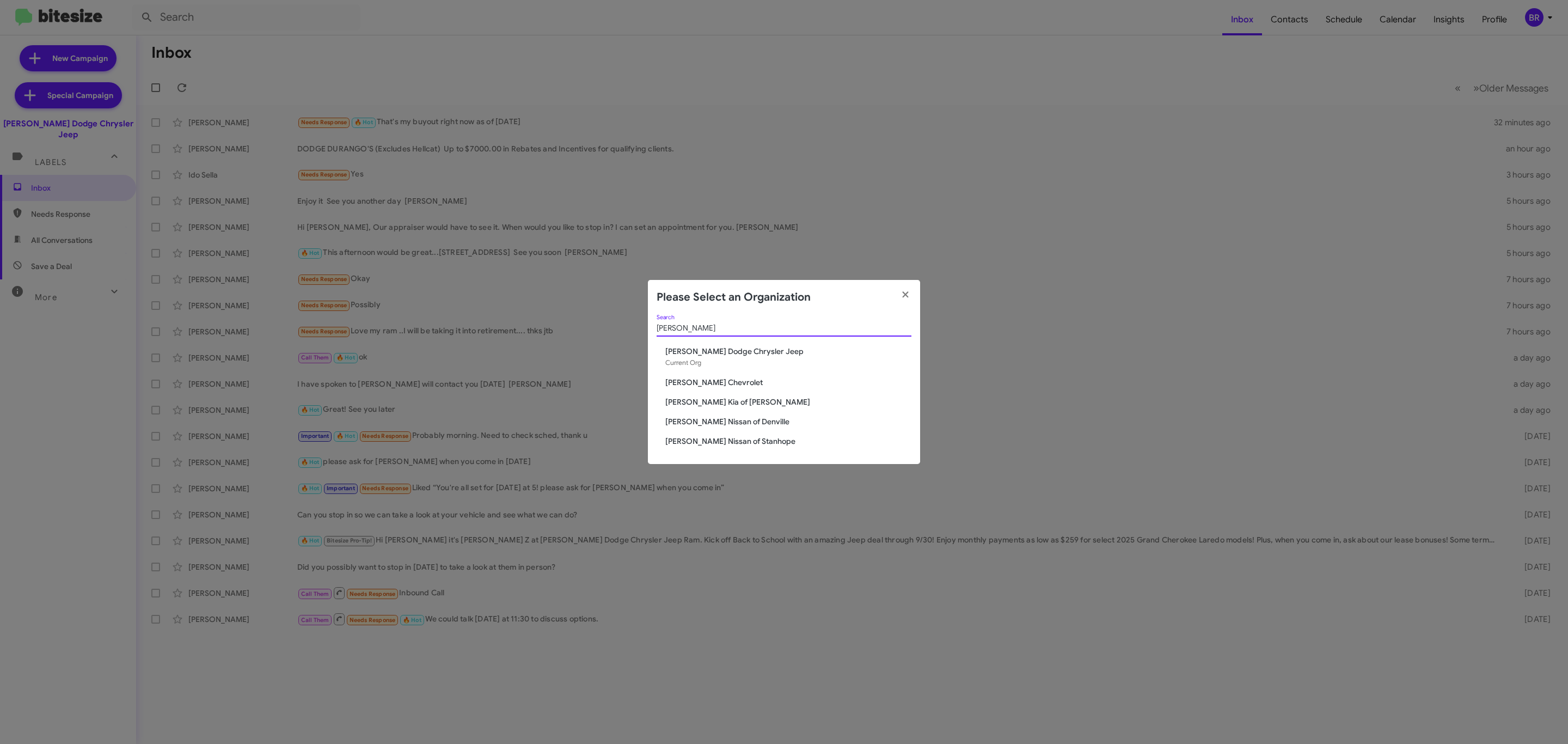
type input "nielsen"
click at [731, 418] on span "[PERSON_NAME] Nissan of Denville" at bounding box center [788, 421] width 246 height 11
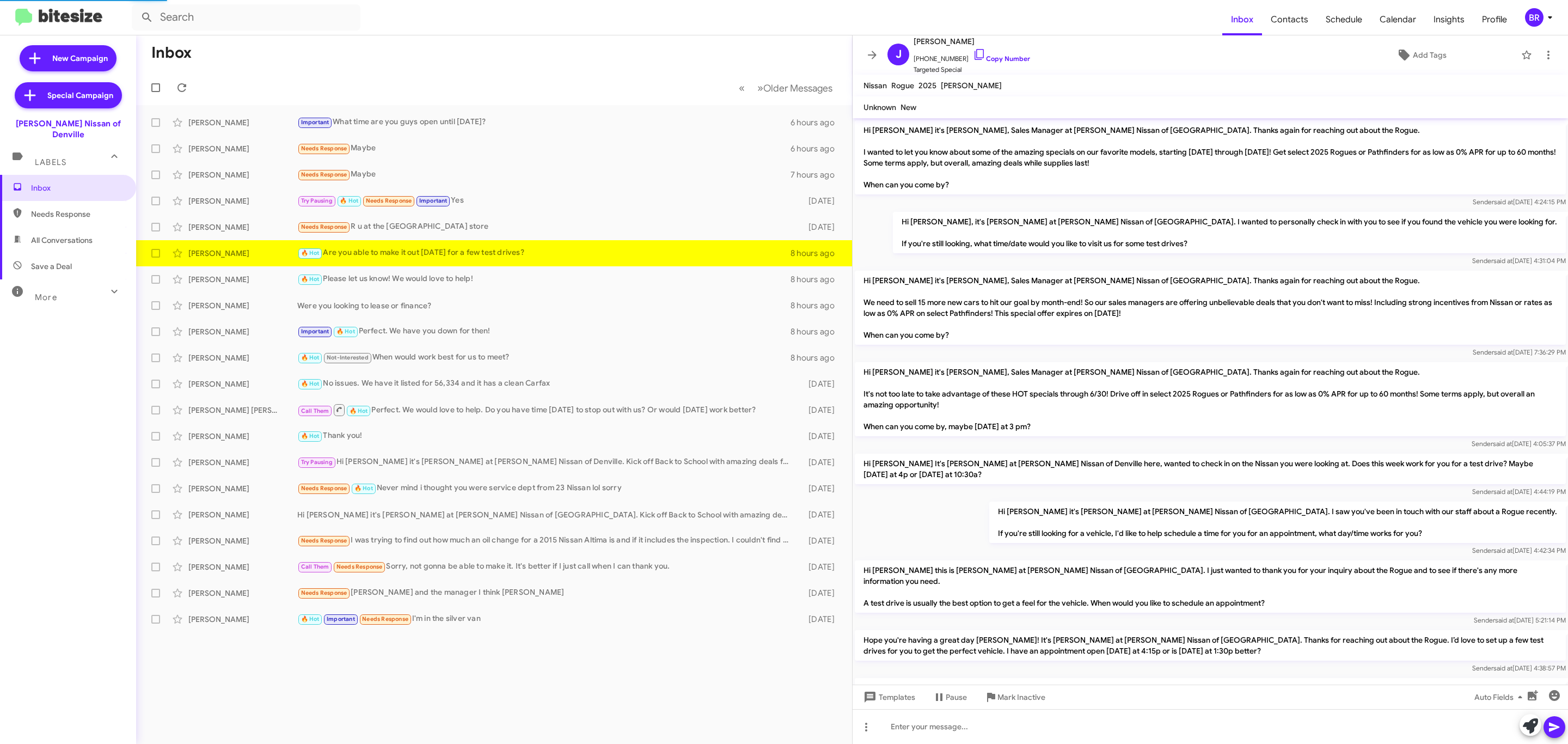
scroll to position [576, 0]
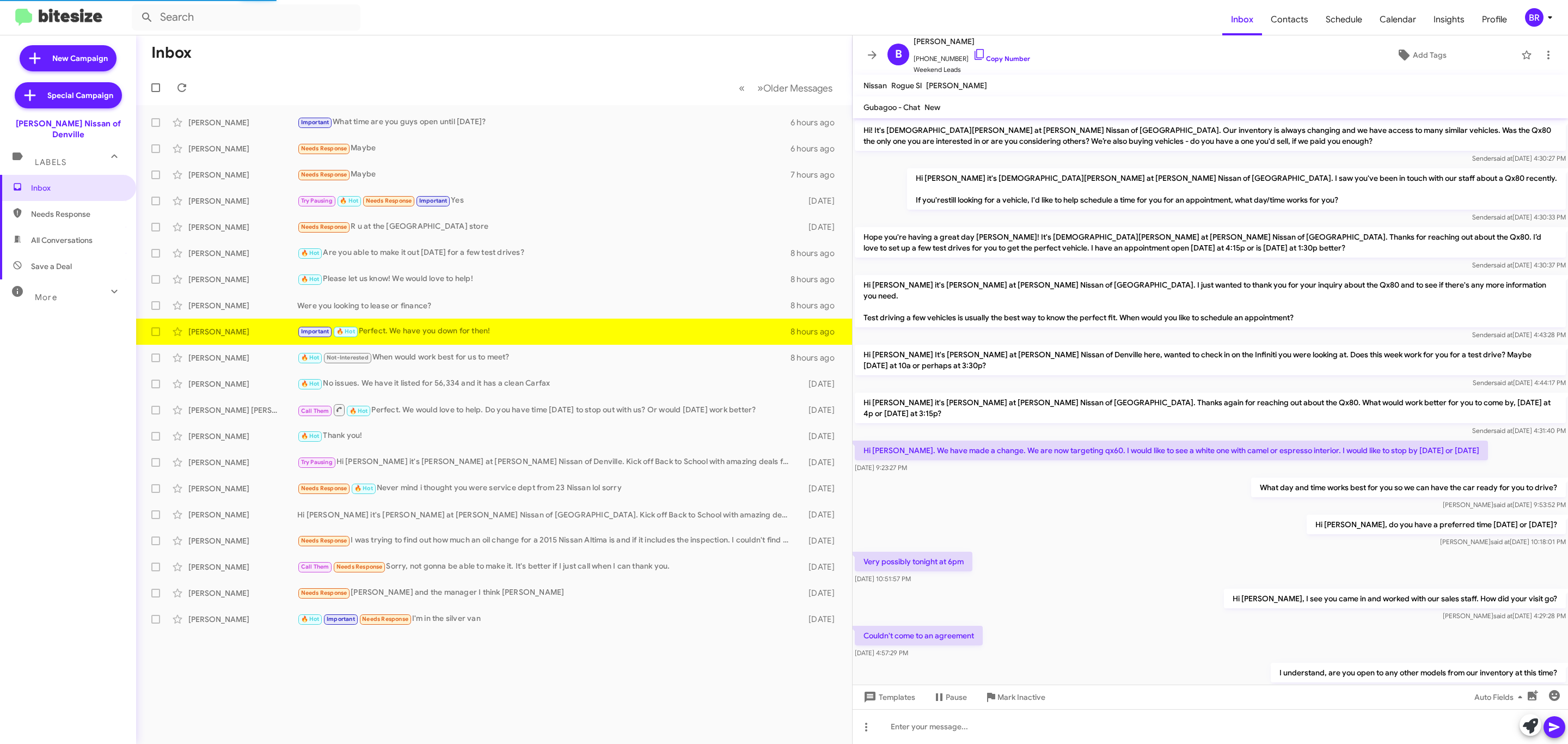
scroll to position [299, 0]
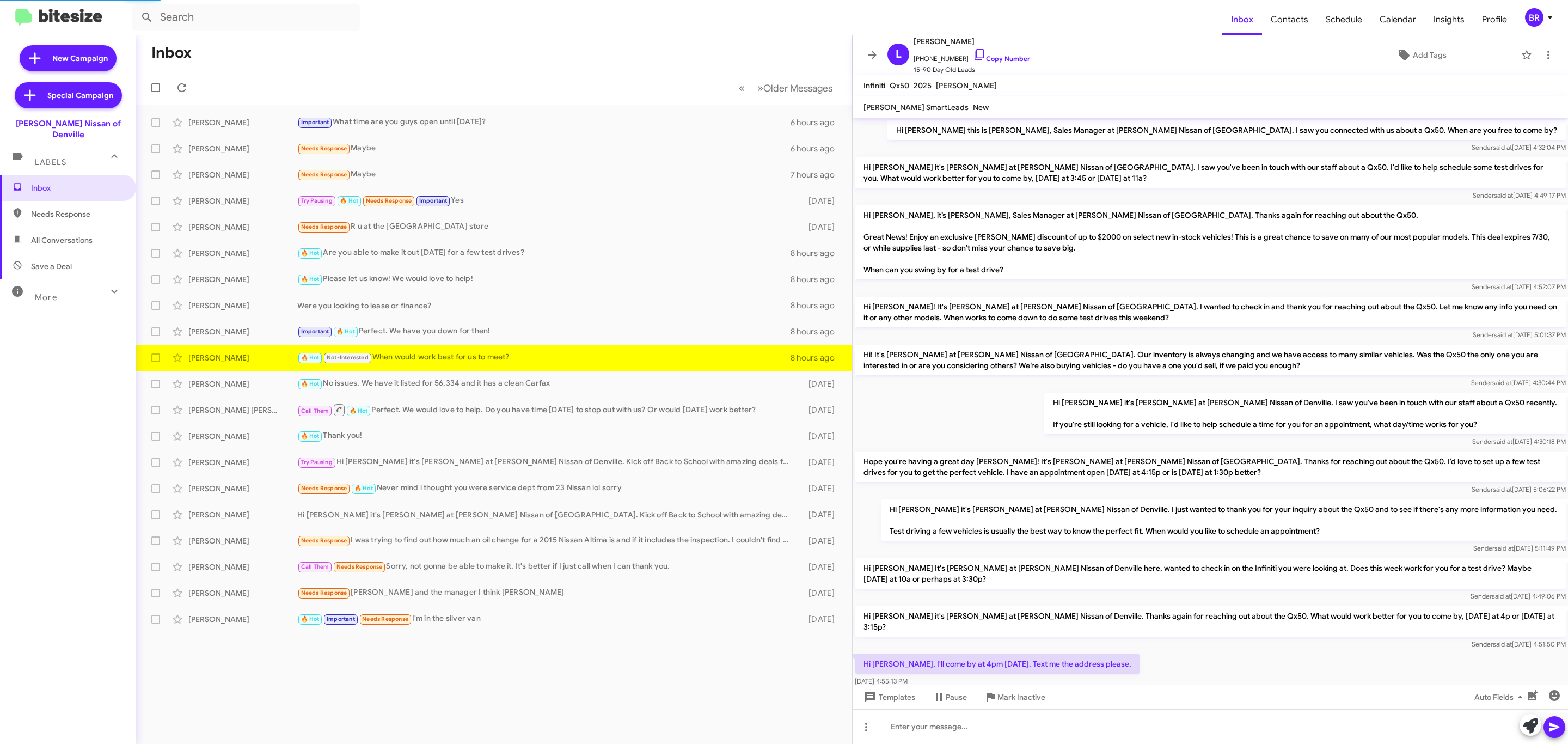
scroll to position [245, 0]
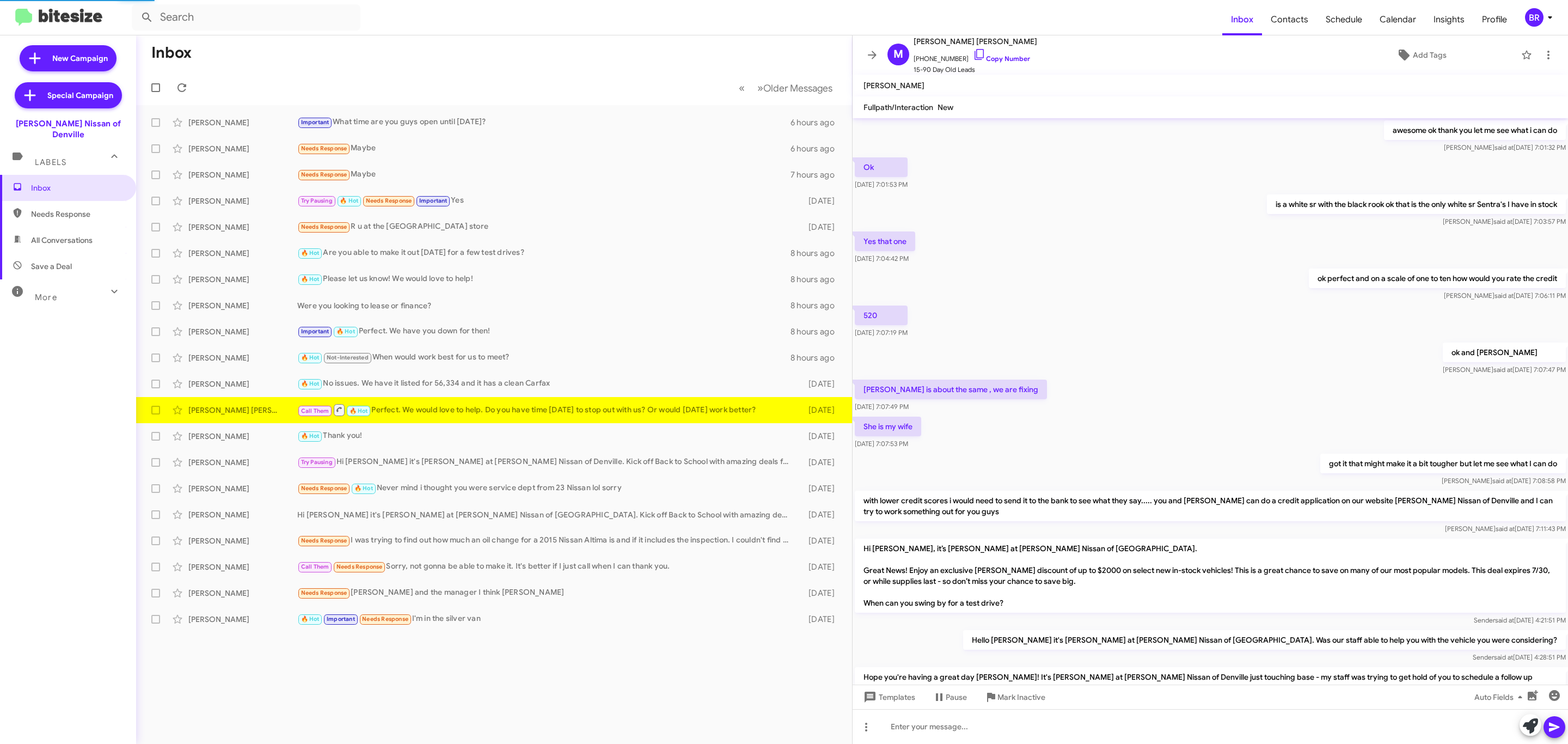
scroll to position [304, 0]
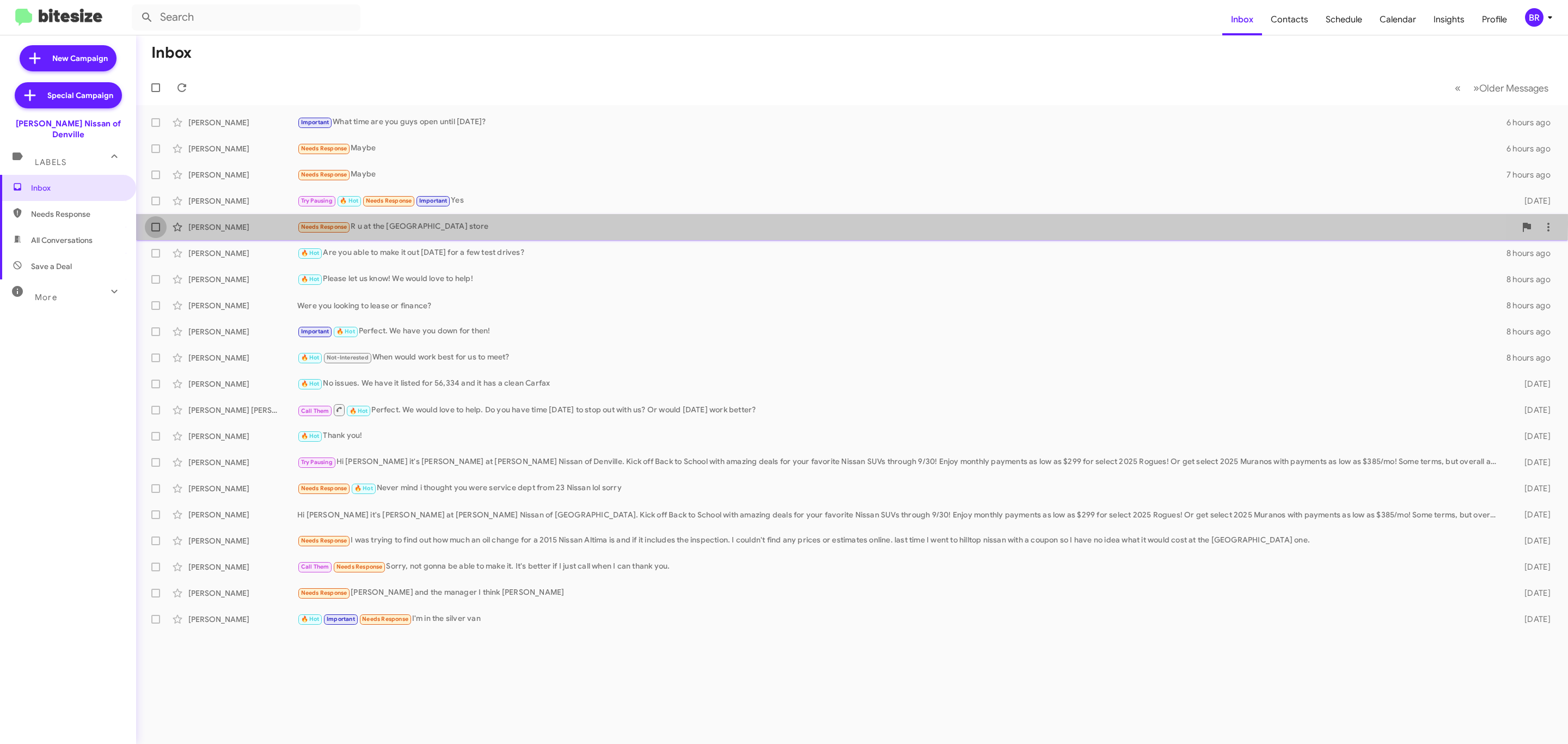
click at [154, 224] on span at bounding box center [155, 227] width 9 height 9
click at [155, 231] on input "checkbox" at bounding box center [155, 231] width 1 height 1
checkbox input "true"
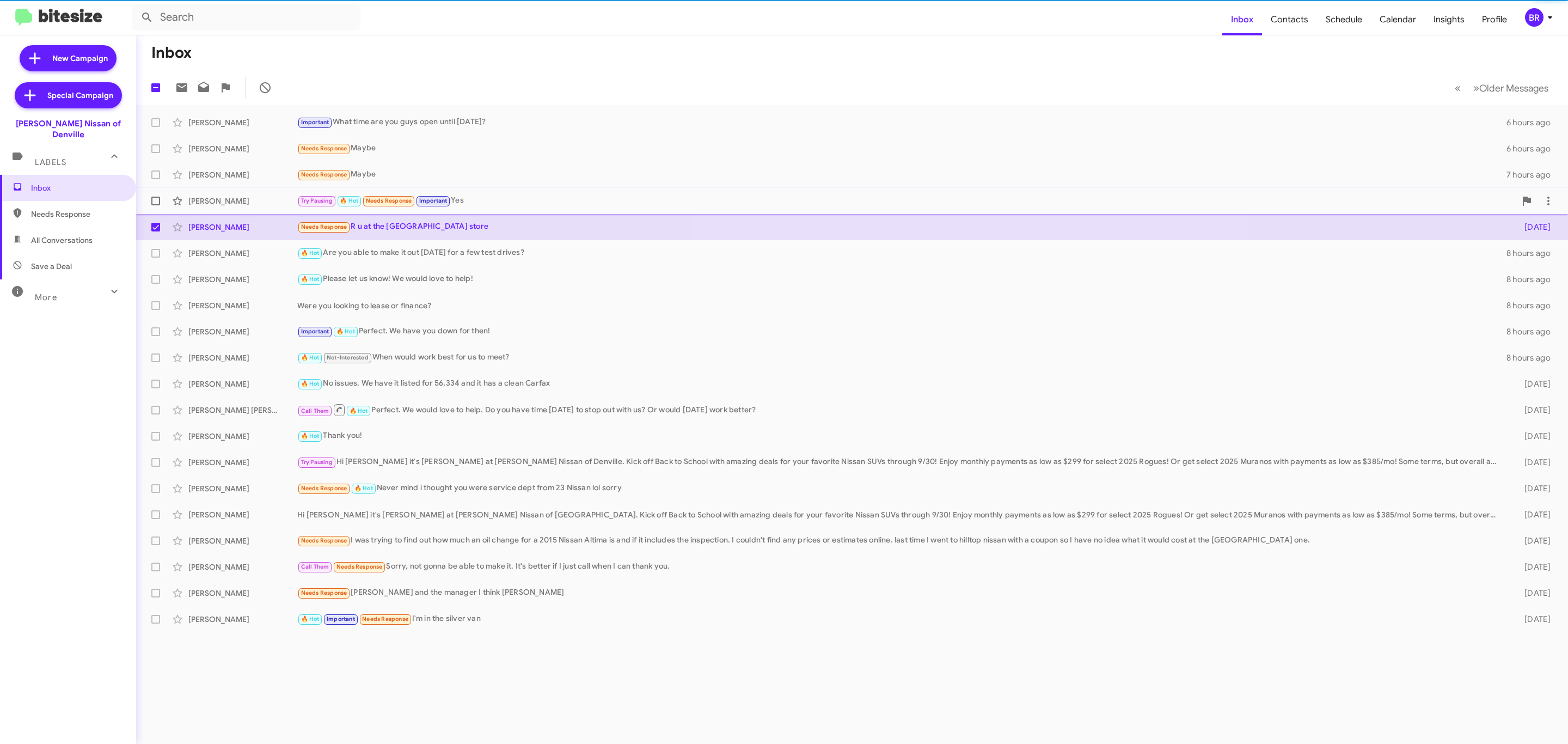
click at [157, 201] on span at bounding box center [155, 201] width 9 height 9
click at [156, 205] on input "checkbox" at bounding box center [155, 205] width 1 height 1
checkbox input "true"
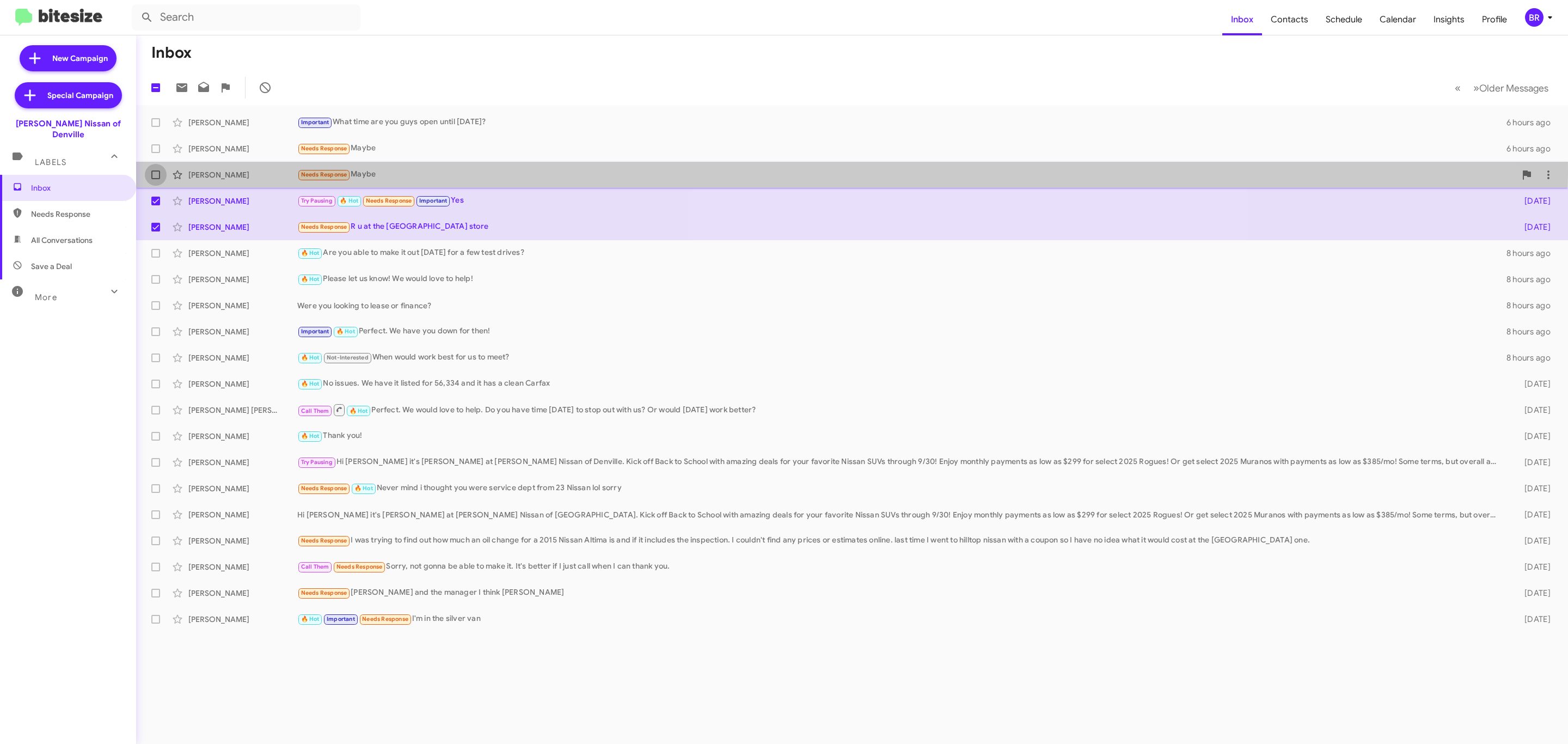
click at [159, 173] on span at bounding box center [155, 175] width 9 height 9
click at [156, 180] on input "checkbox" at bounding box center [155, 180] width 1 height 1
checkbox input "true"
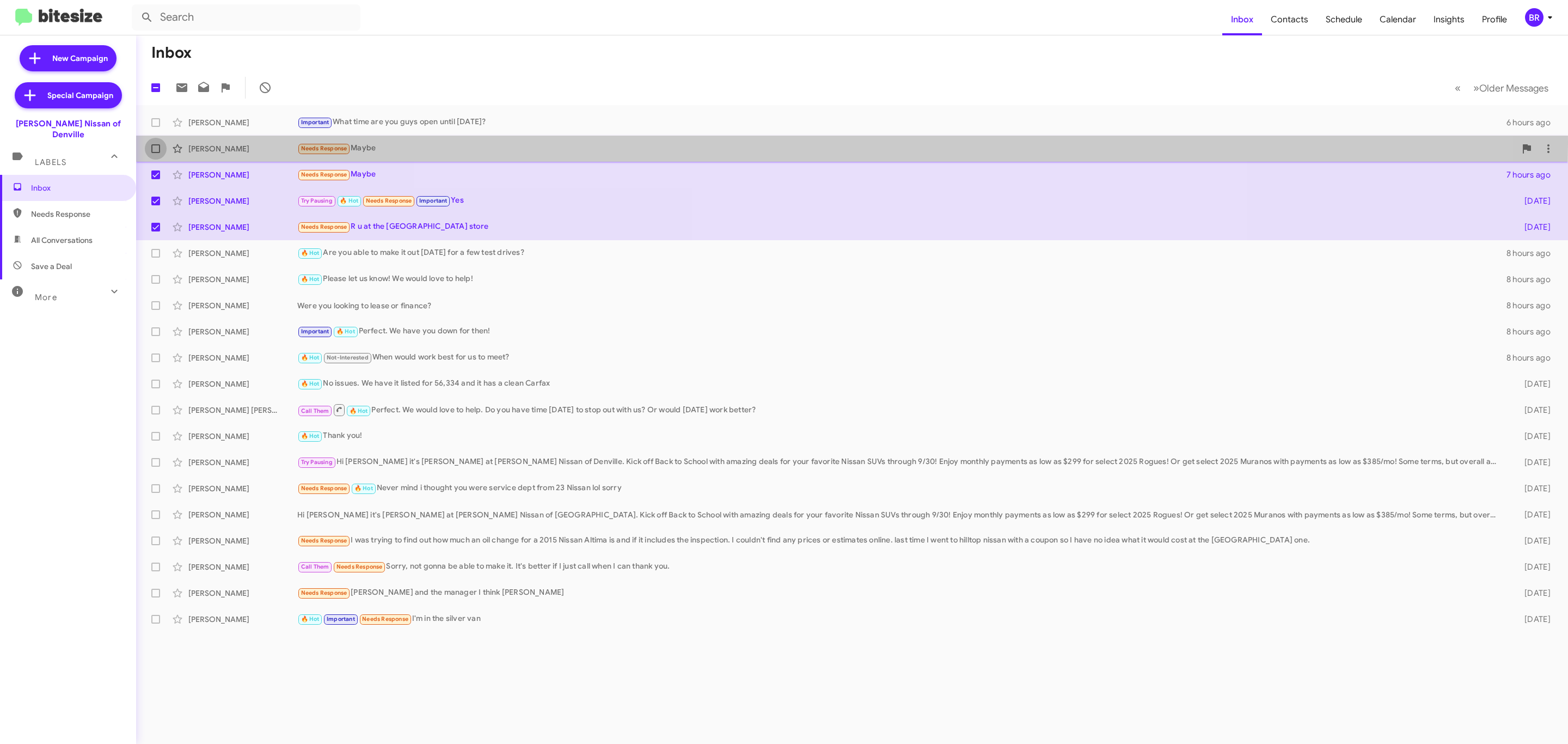
click at [158, 145] on span at bounding box center [155, 149] width 9 height 9
click at [156, 153] on input "checkbox" at bounding box center [155, 153] width 1 height 1
checkbox input "true"
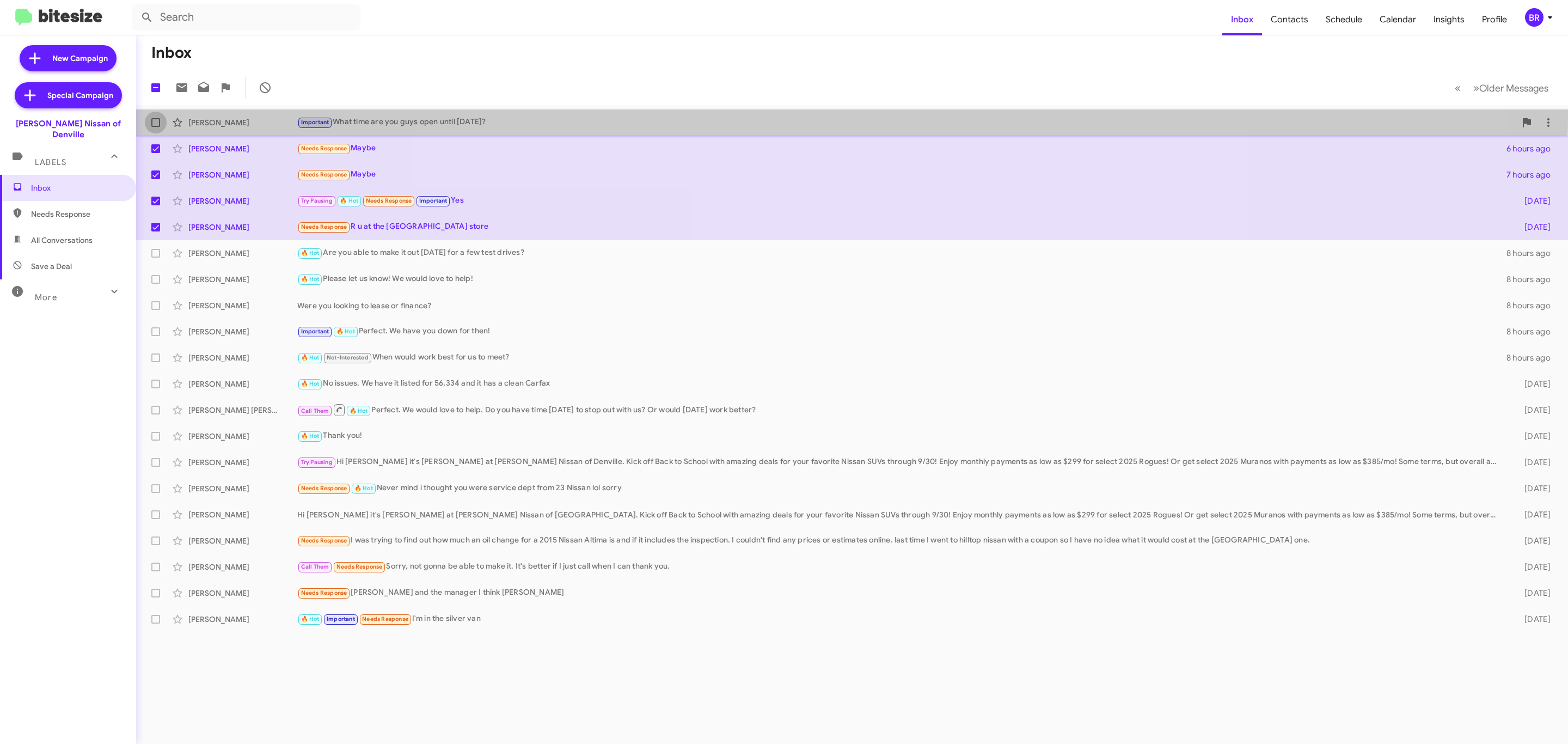
click at [154, 120] on span at bounding box center [155, 122] width 9 height 9
click at [155, 127] on input "checkbox" at bounding box center [155, 127] width 1 height 1
checkbox input "true"
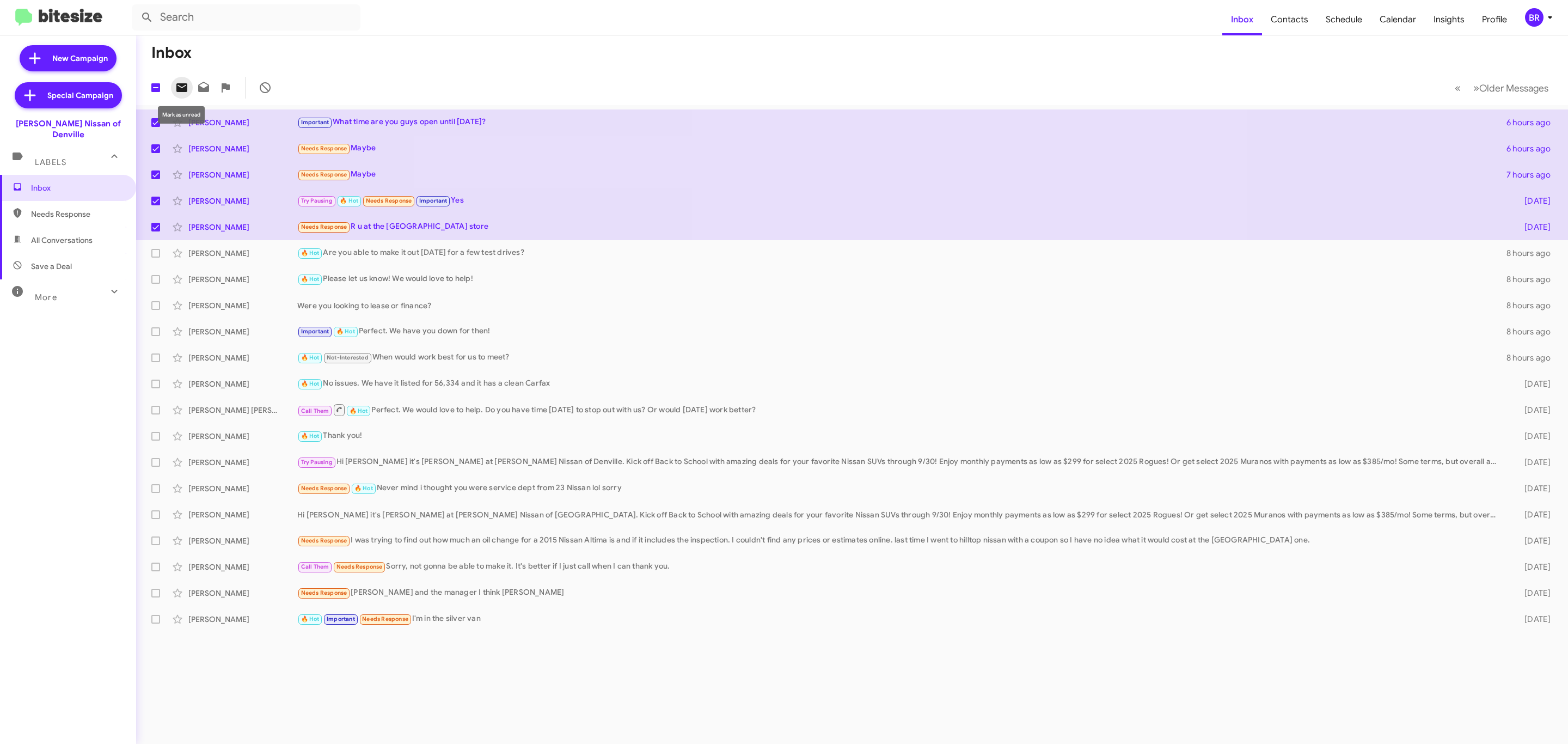
click at [178, 88] on icon at bounding box center [181, 87] width 11 height 9
click at [1531, 24] on div "BR" at bounding box center [1534, 17] width 19 height 19
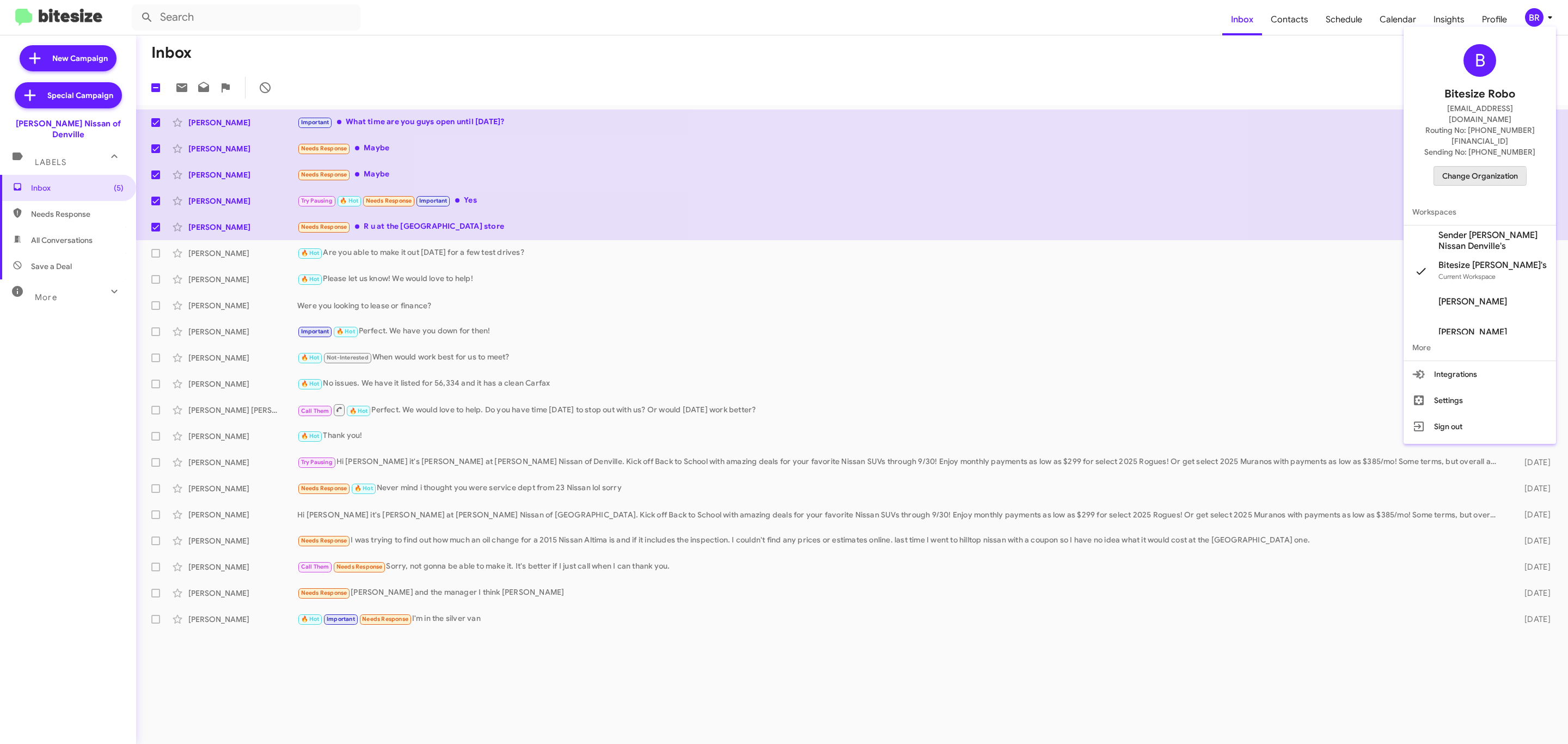
click at [1469, 167] on span "Change Organization" at bounding box center [1480, 175] width 76 height 19
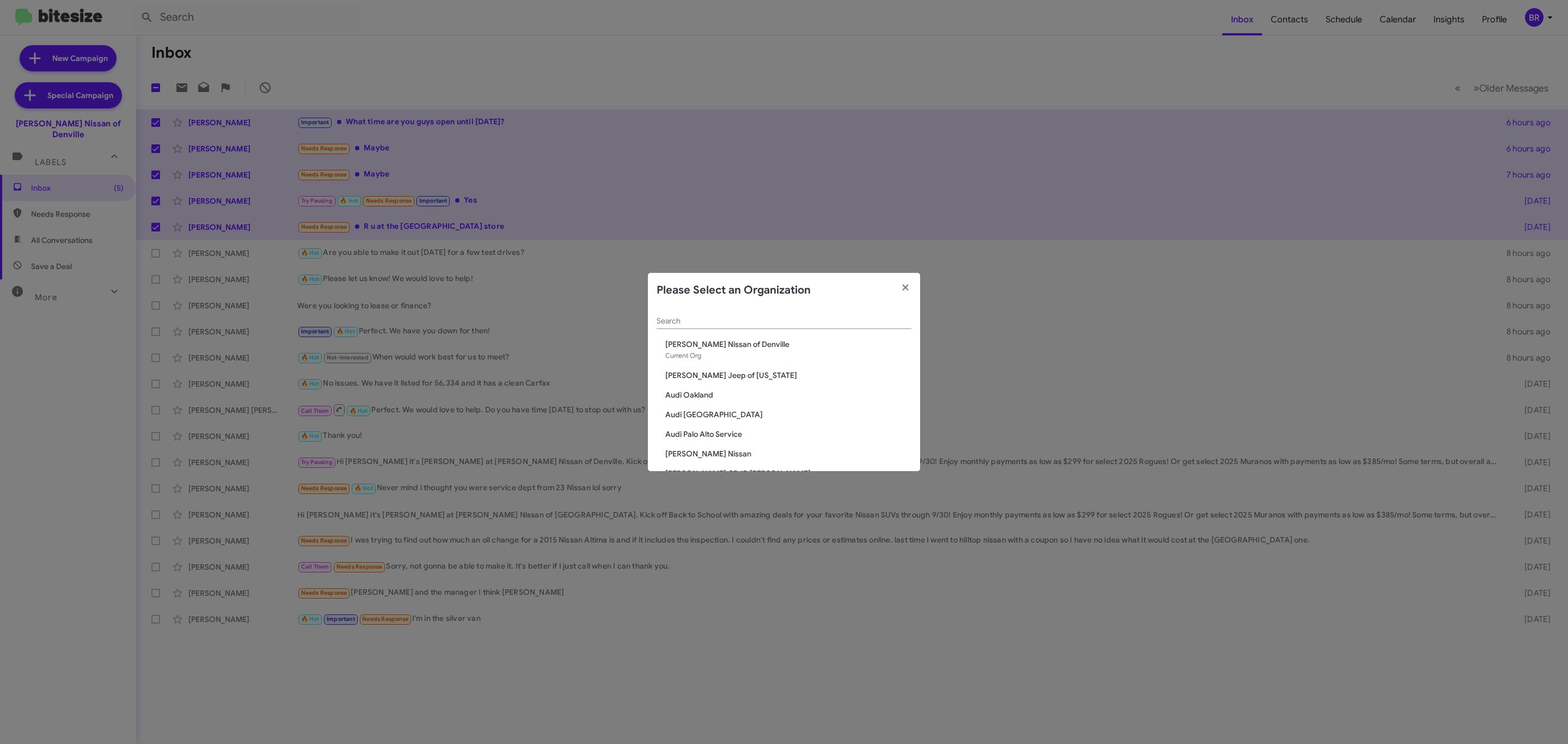
click at [872, 322] on input "Search" at bounding box center [783, 321] width 255 height 9
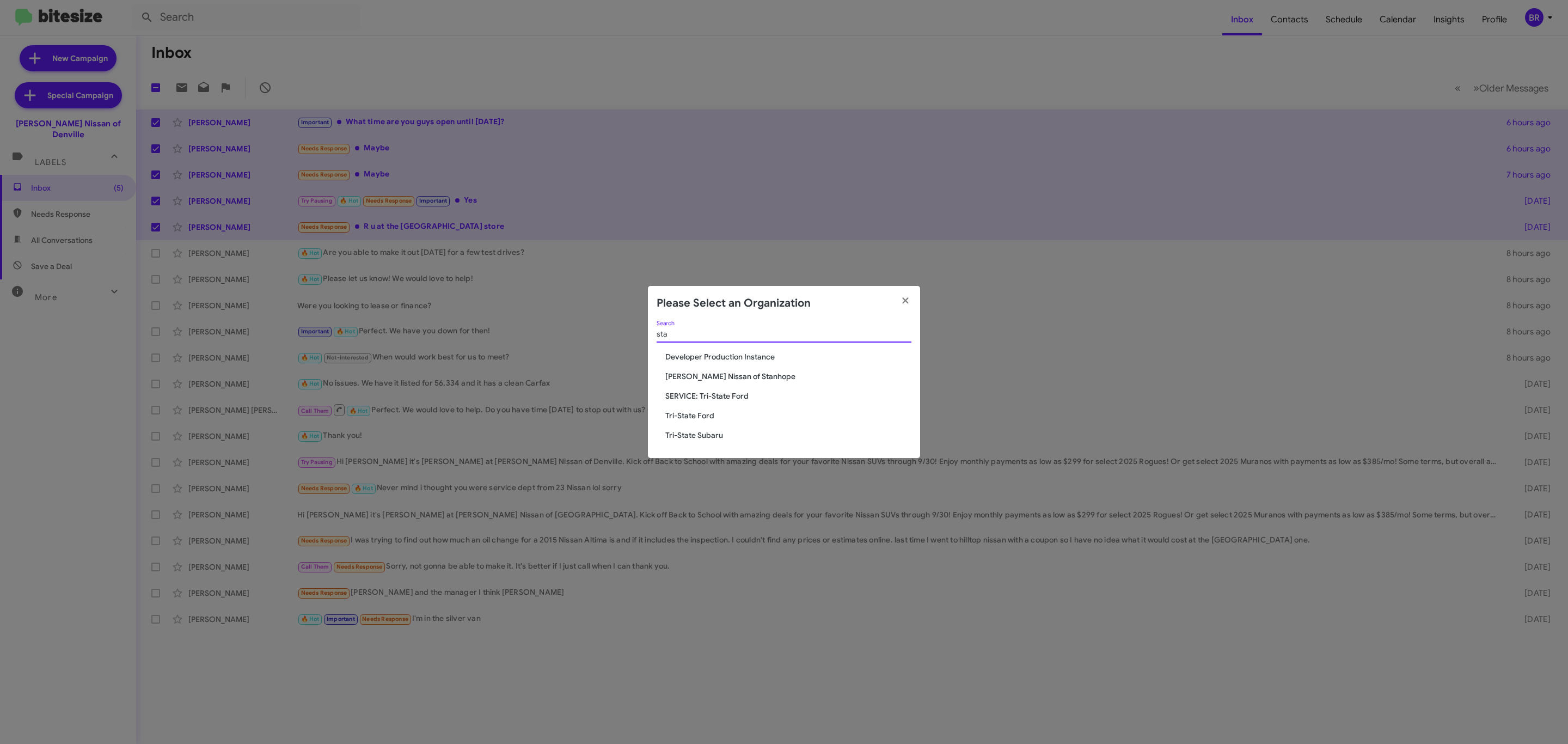
type input "sta"
click at [745, 373] on span "[PERSON_NAME] Nissan of Stanhope" at bounding box center [788, 376] width 246 height 11
